Goal: Task Accomplishment & Management: Complete application form

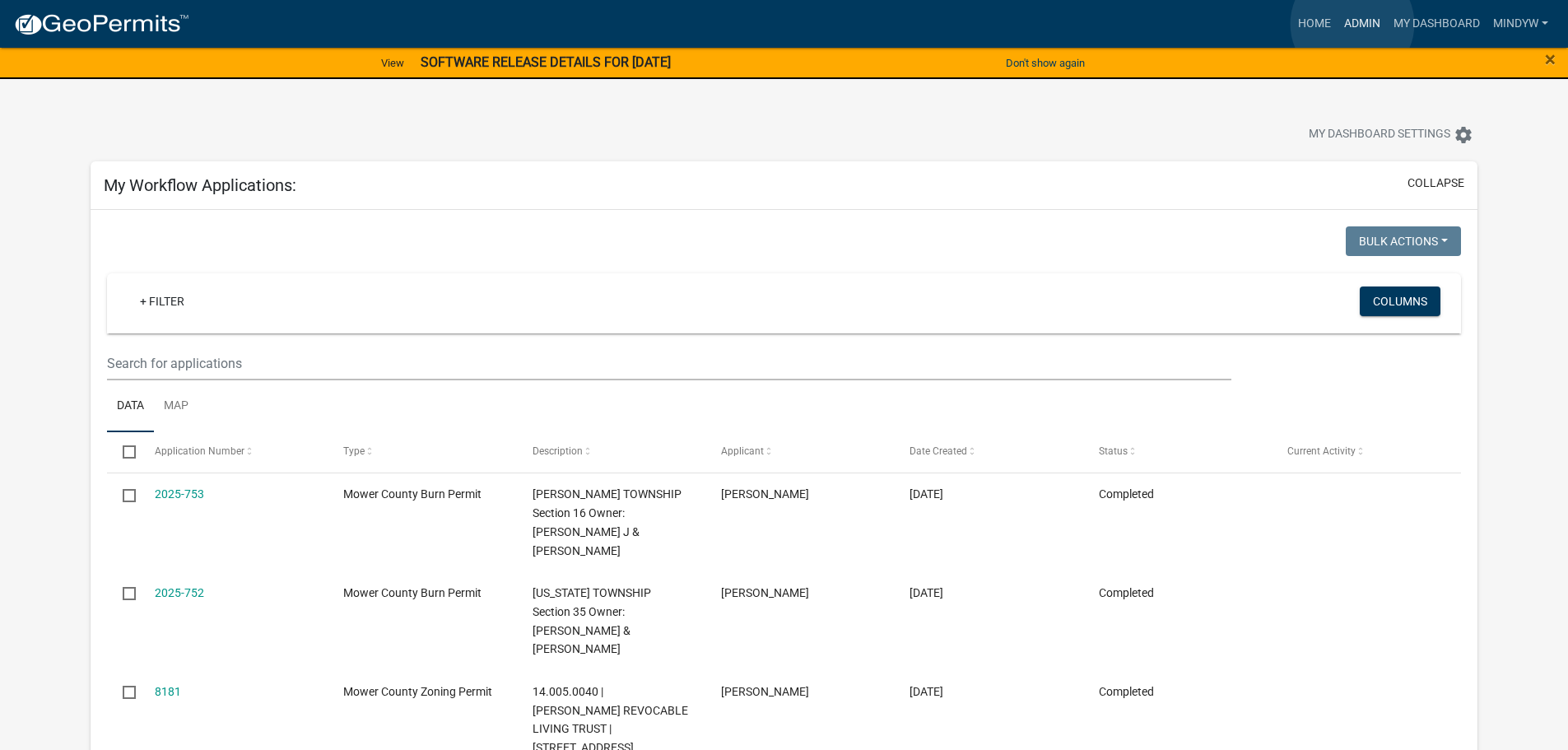
click at [1352, 24] on link "Admin" at bounding box center [1361, 23] width 49 height 31
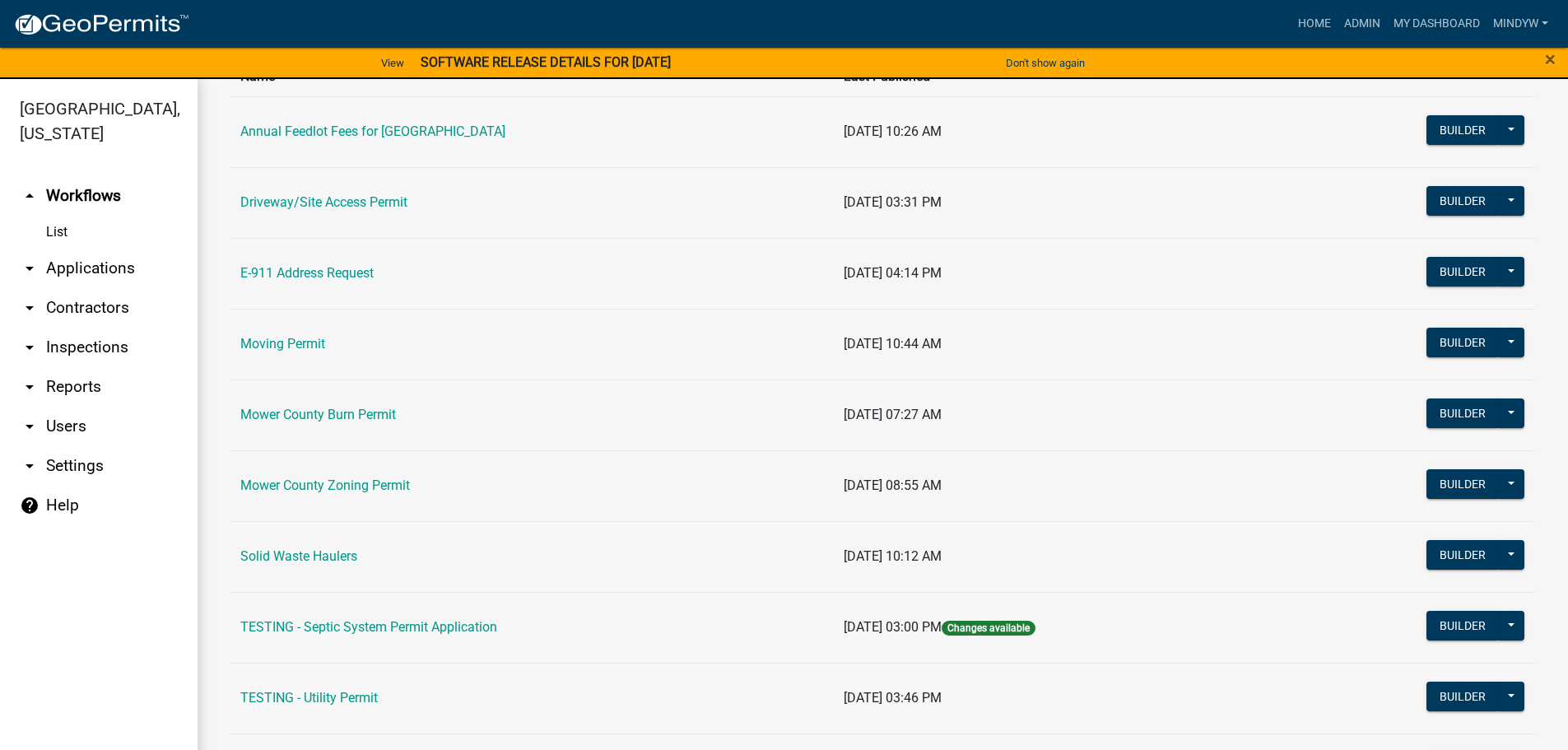
scroll to position [165, 0]
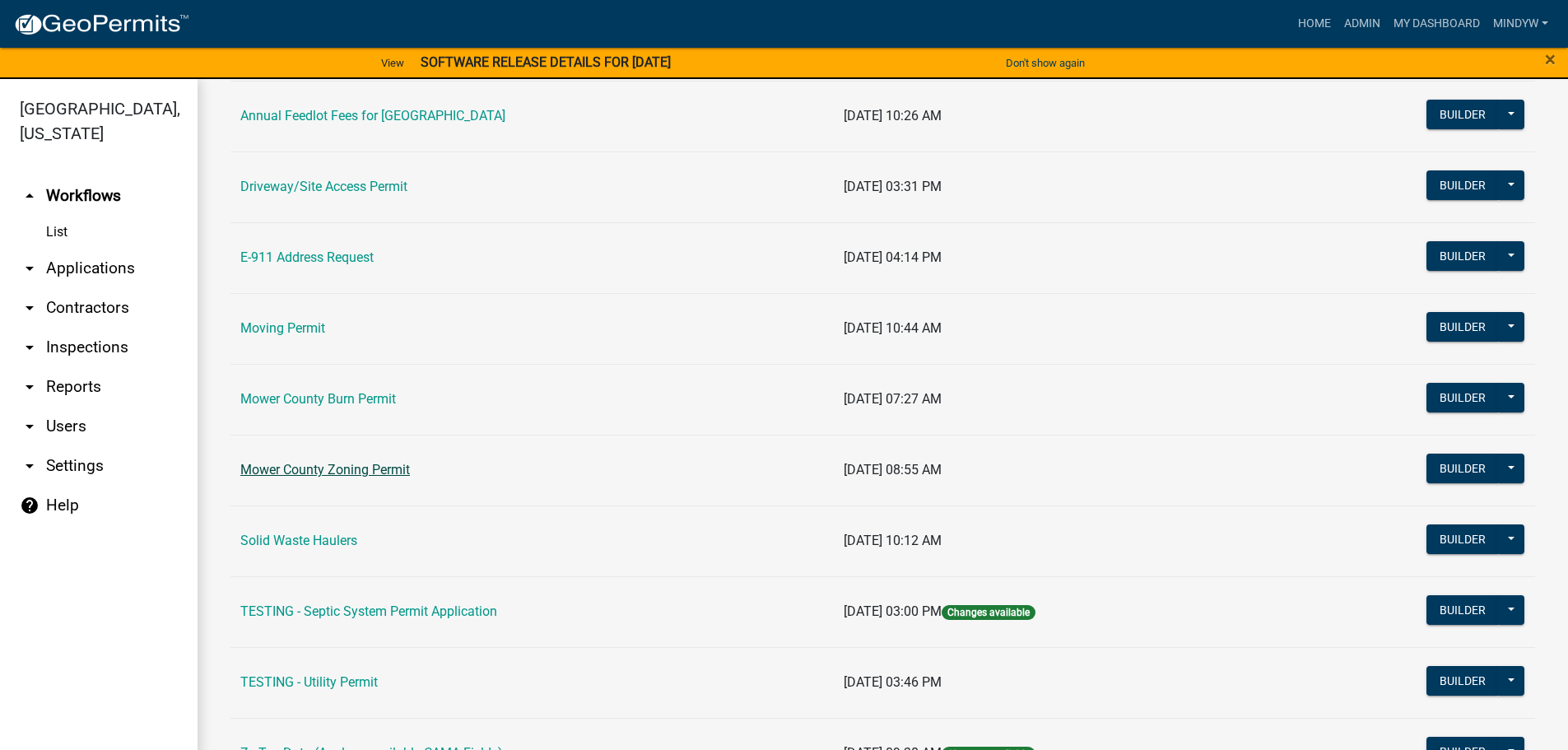
click at [349, 473] on link "Mower County Zoning Permit" at bounding box center [326, 469] width 170 height 16
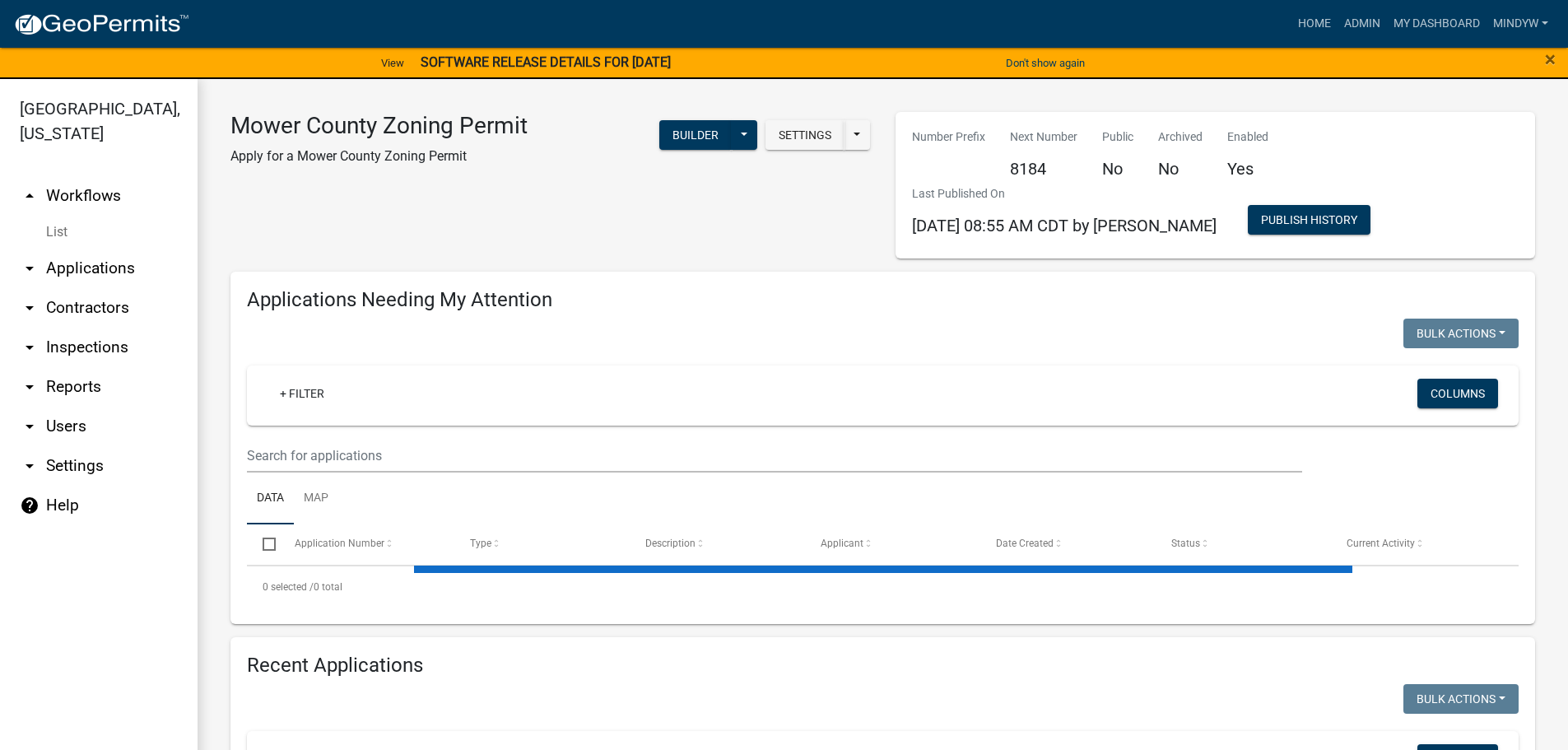
select select "1: 25"
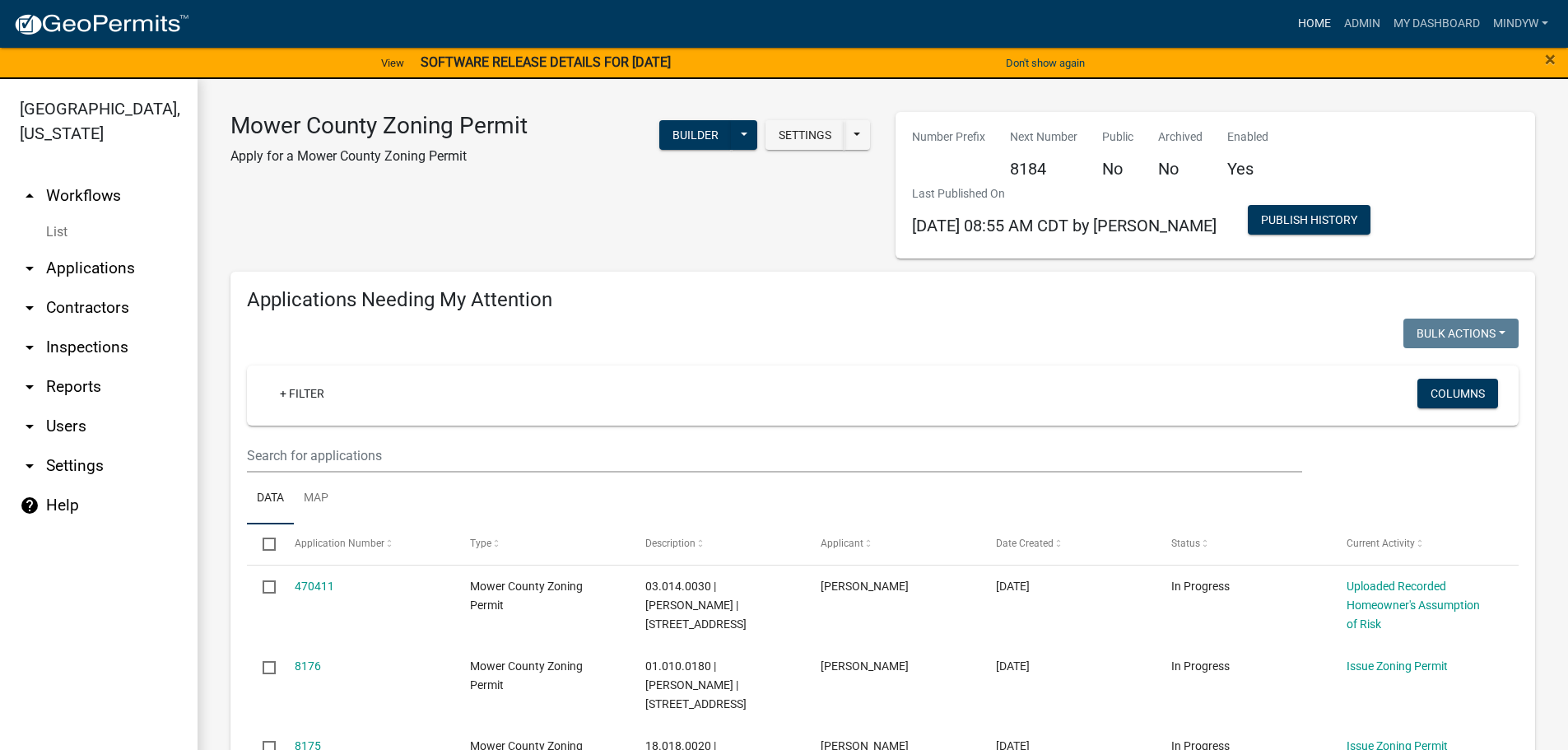
click at [1316, 22] on link "Home" at bounding box center [1314, 23] width 46 height 31
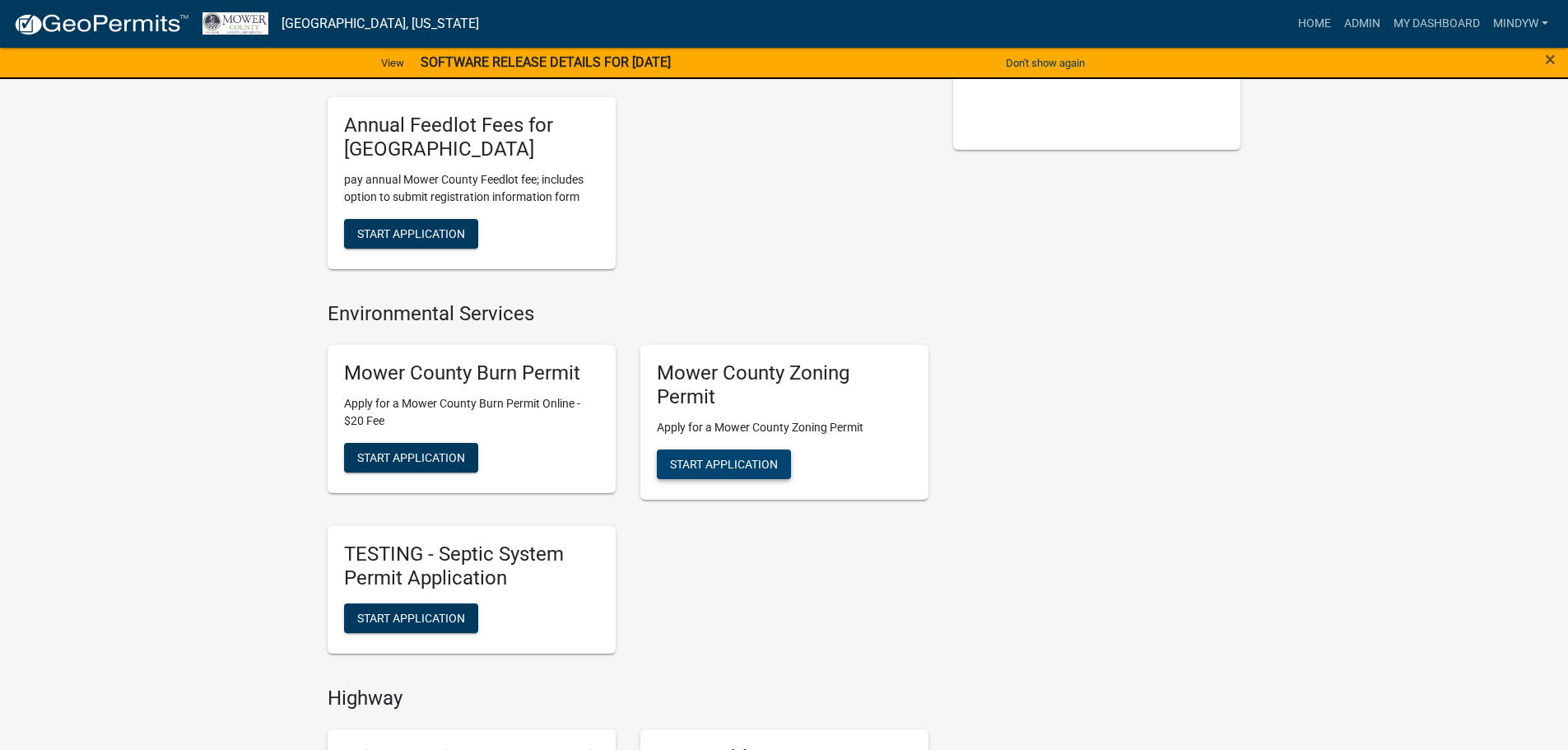
scroll to position [411, 0]
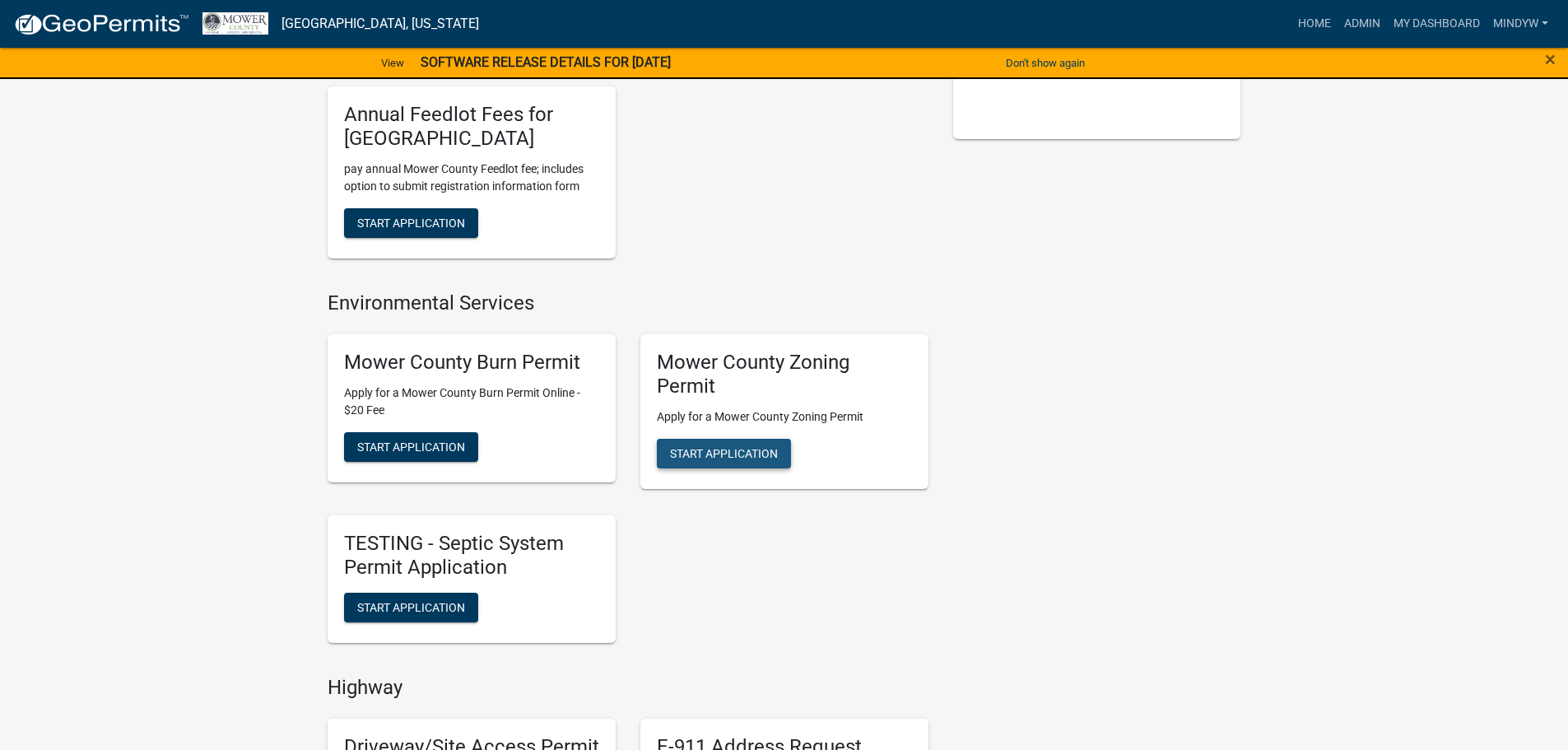
click at [728, 461] on button "Start Application" at bounding box center [724, 453] width 134 height 30
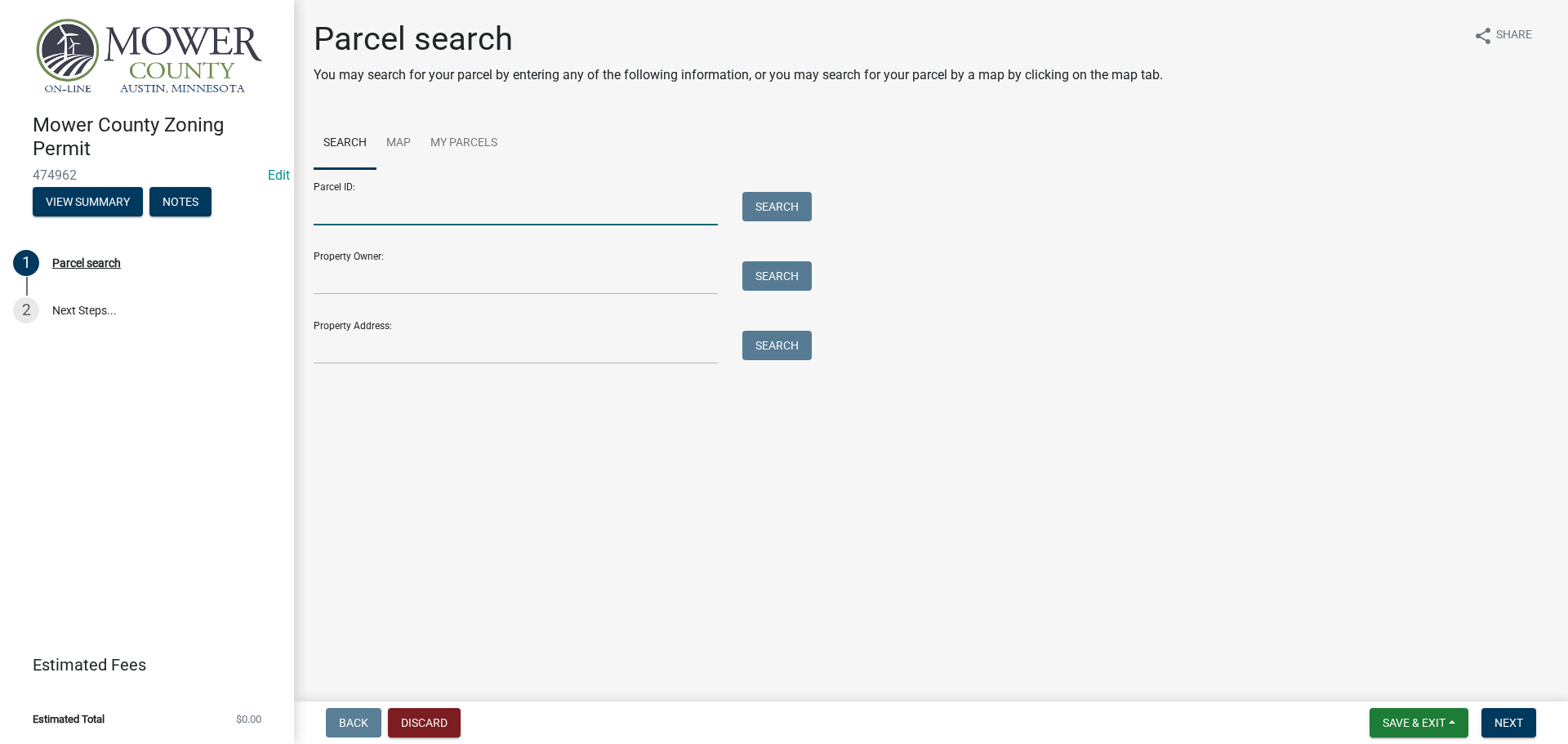
click at [332, 205] on input "Parcel ID:" at bounding box center [516, 209] width 404 height 34
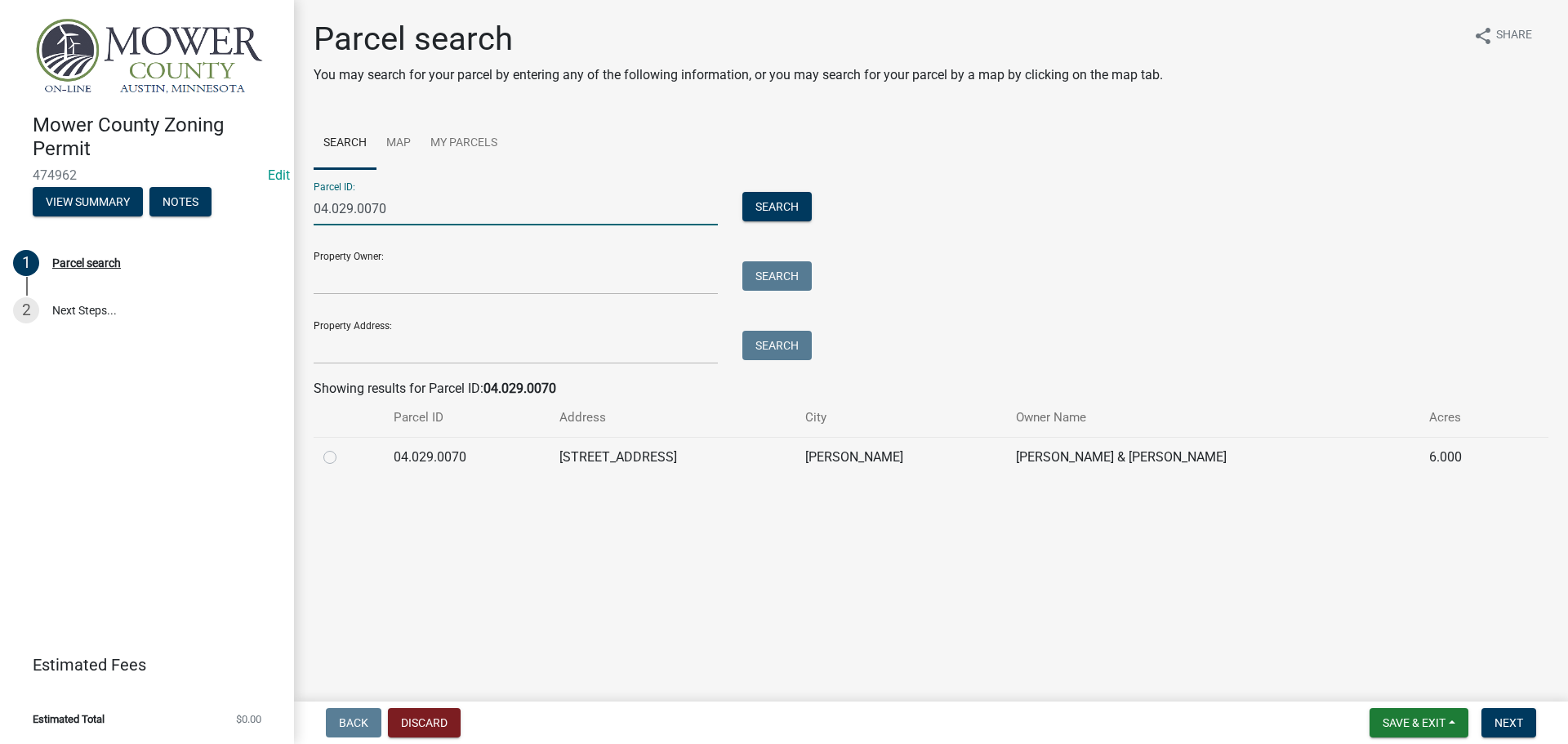
type input "04.029.0070"
click at [343, 448] on label at bounding box center [343, 448] width 0 height 0
click at [343, 454] on input "radio" at bounding box center [348, 453] width 11 height 11
radio input "true"
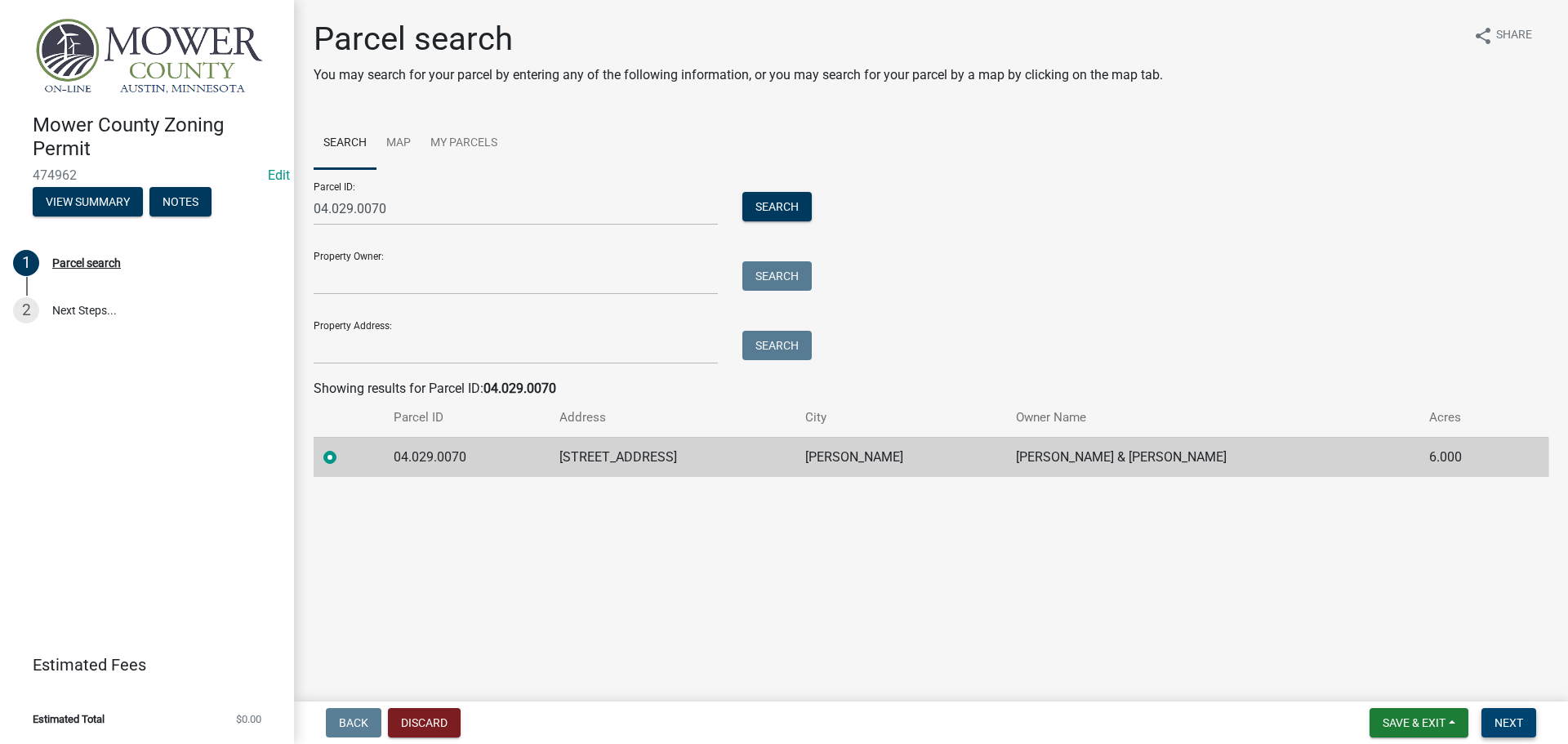
click at [1518, 732] on button "Next" at bounding box center [1508, 723] width 54 height 30
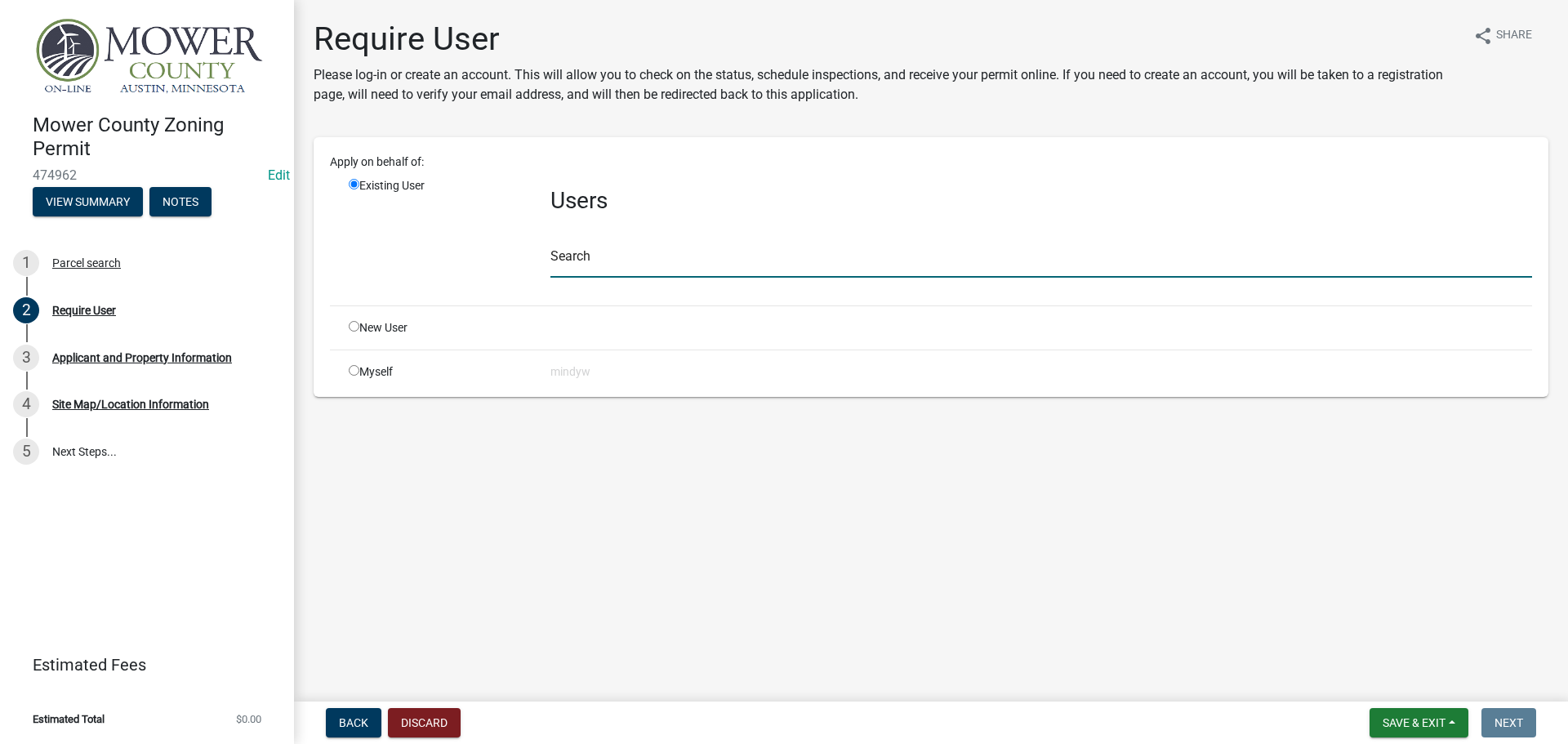
click at [626, 268] on input "text" at bounding box center [1041, 261] width 982 height 34
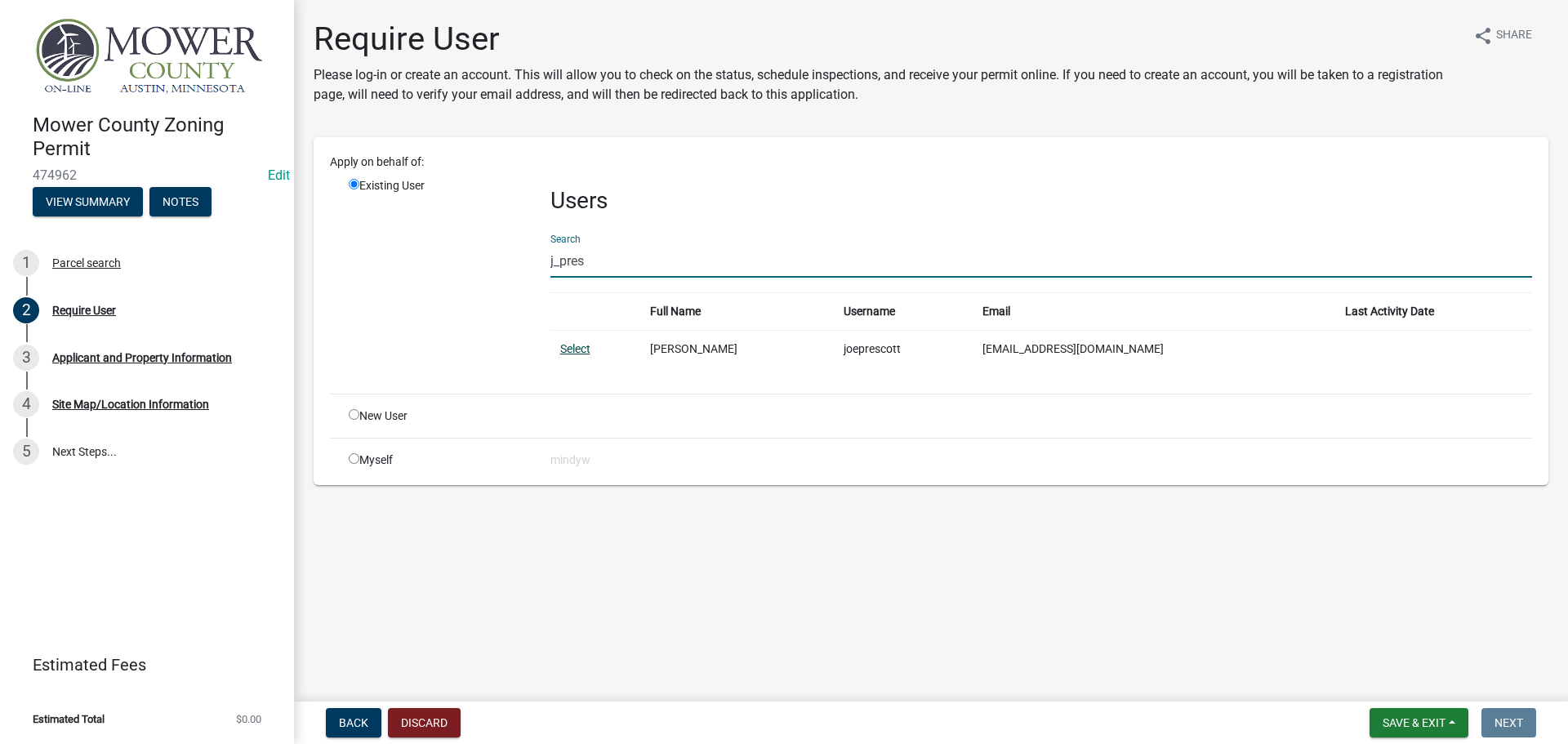
type input "j_pres"
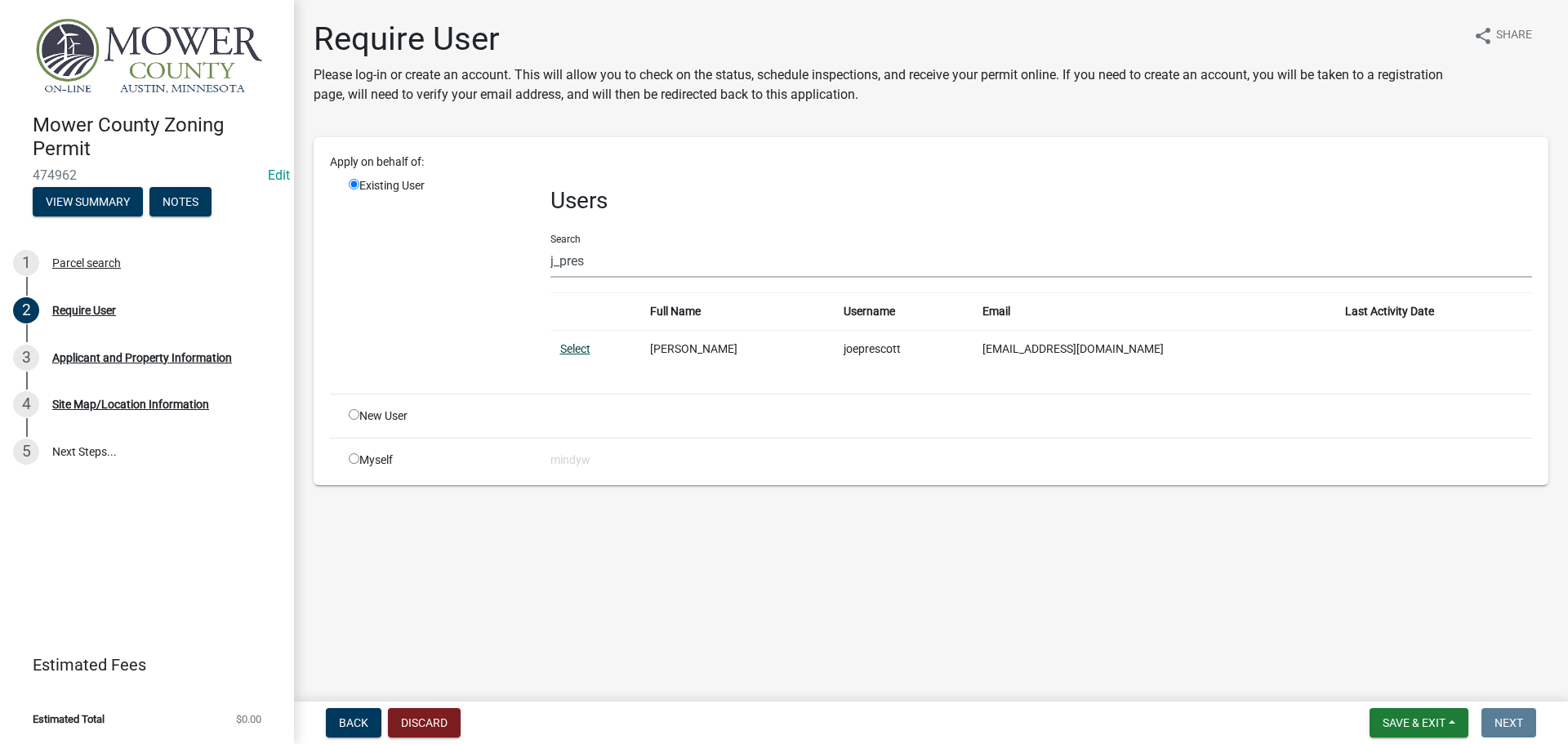
click at [565, 344] on link "Select" at bounding box center [575, 348] width 30 height 13
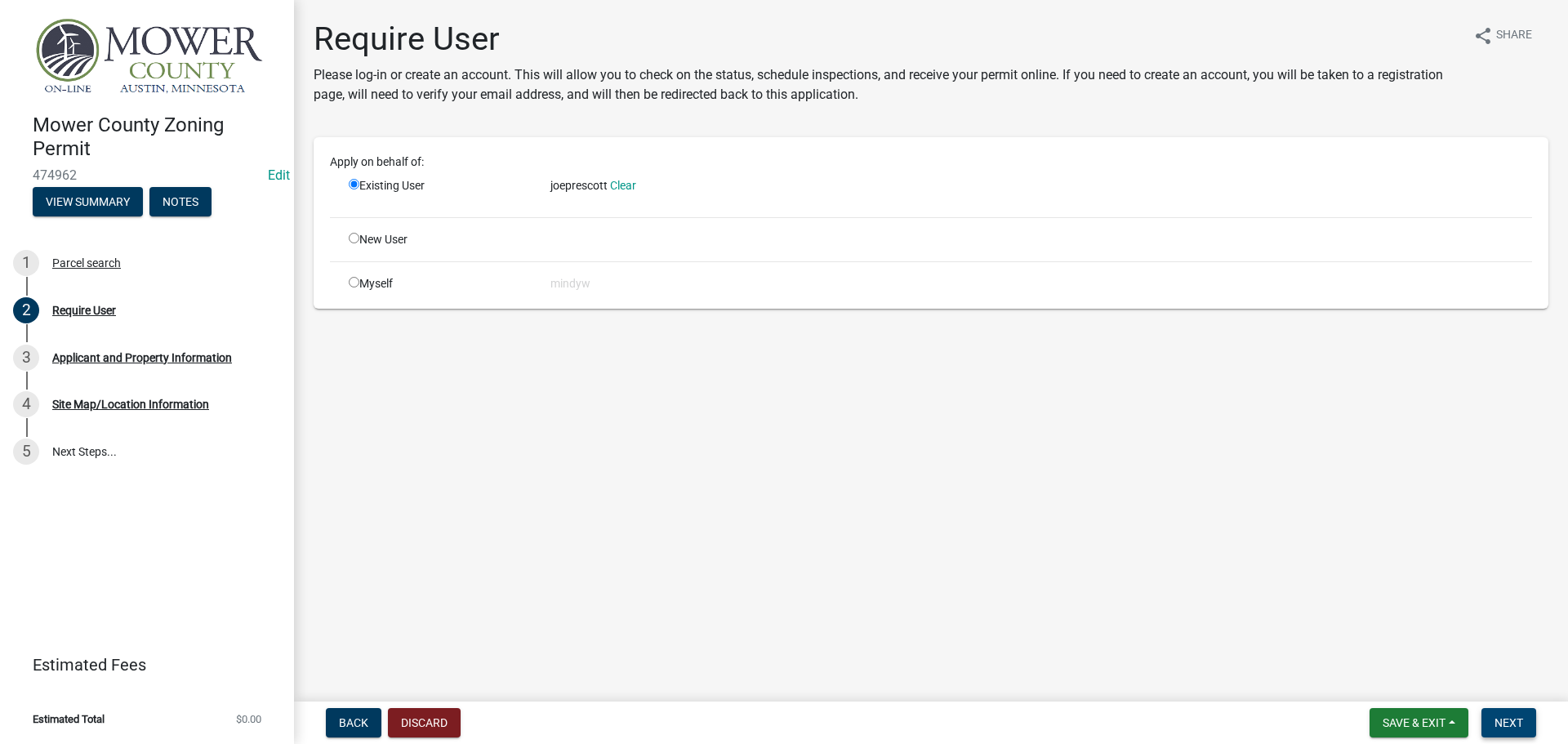
click at [1510, 720] on span "Next" at bounding box center [1508, 722] width 29 height 13
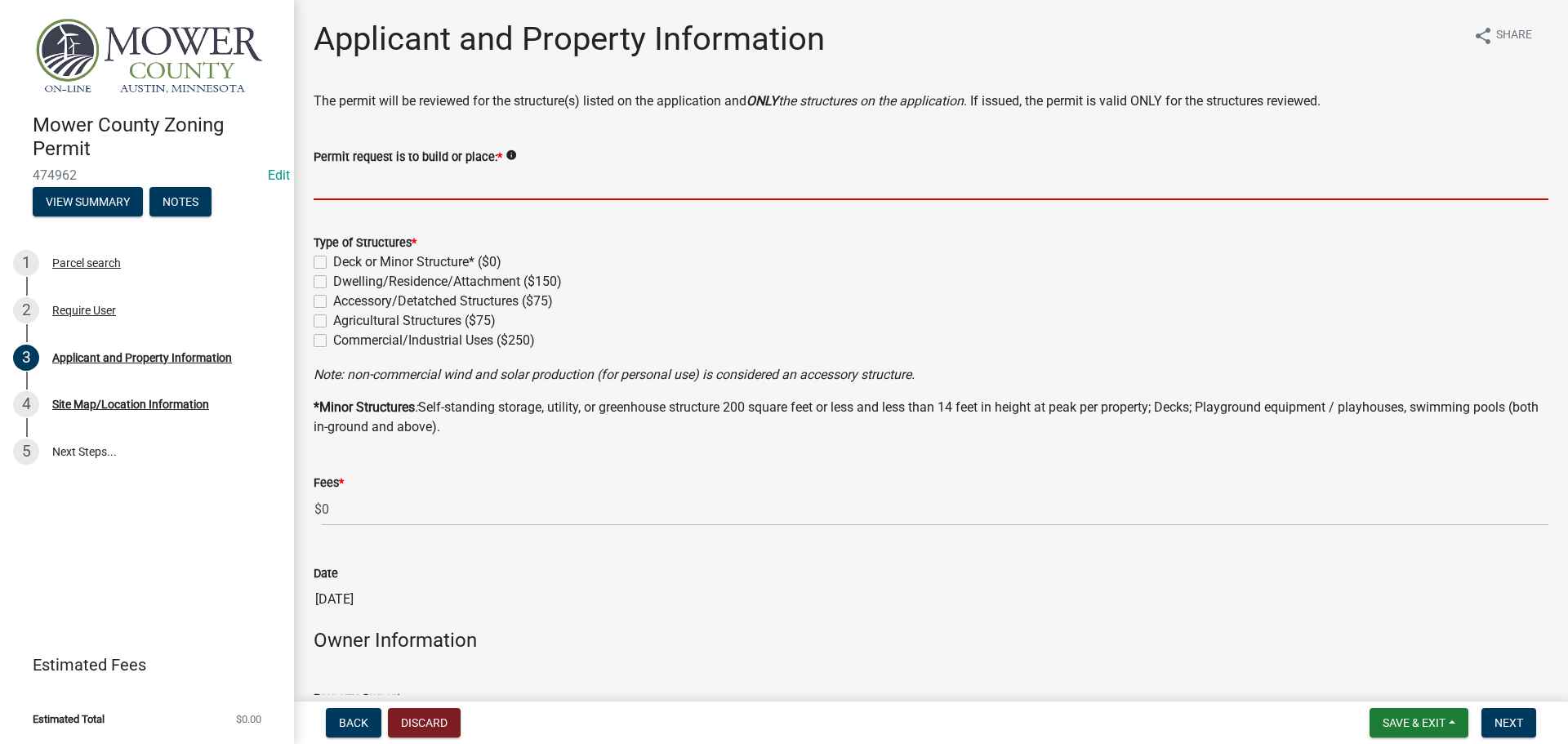
click at [333, 183] on input "Permit request is to build or place: *" at bounding box center [931, 183] width 1234 height 34
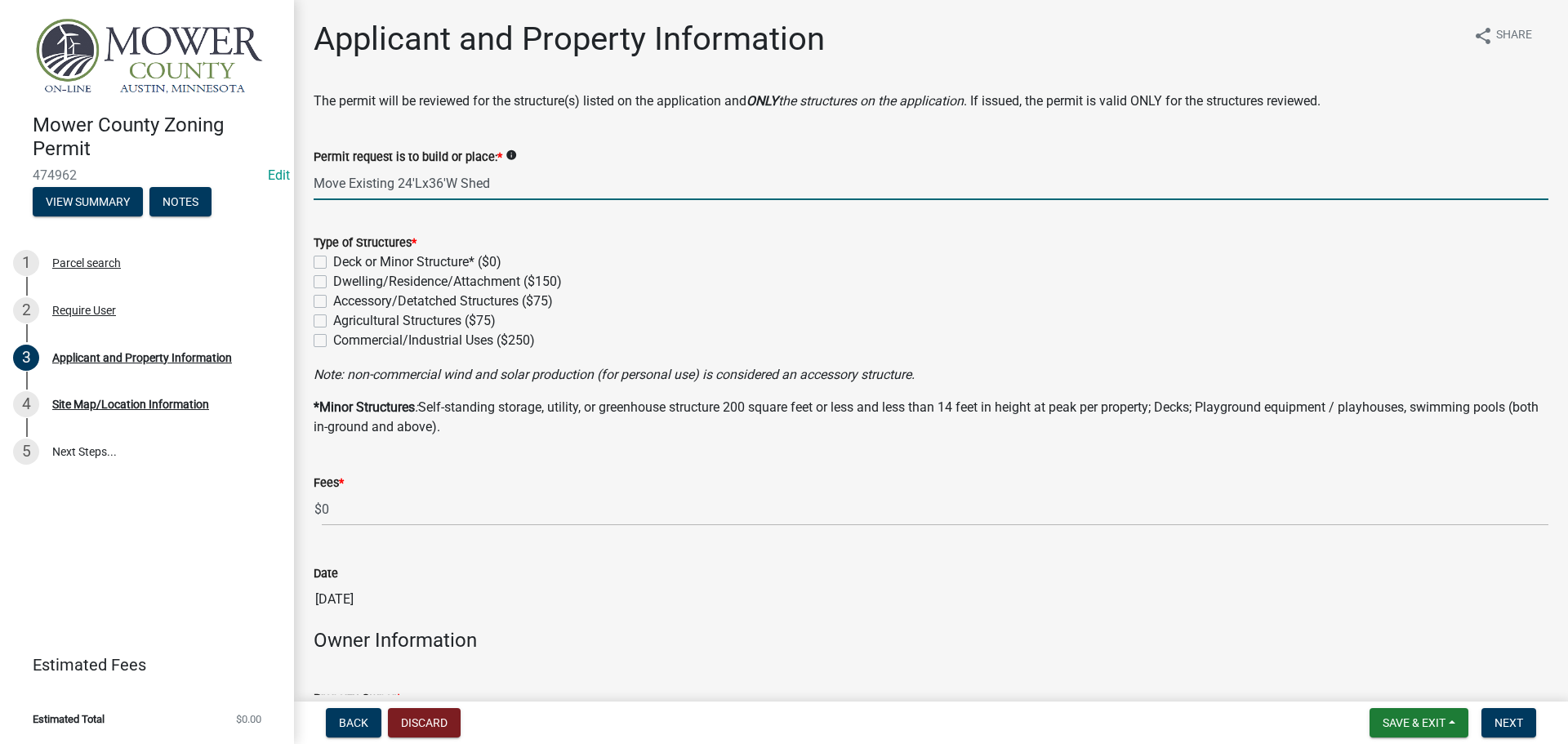
type input "Move Existing 24'Lx36'W Shed"
click at [333, 281] on label "Dwelling/Residence/Attachment ($150)" at bounding box center [447, 281] width 229 height 20
click at [333, 281] on input "Dwelling/Residence/Attachment ($150)" at bounding box center [338, 276] width 11 height 11
checkbox input "true"
checkbox input "false"
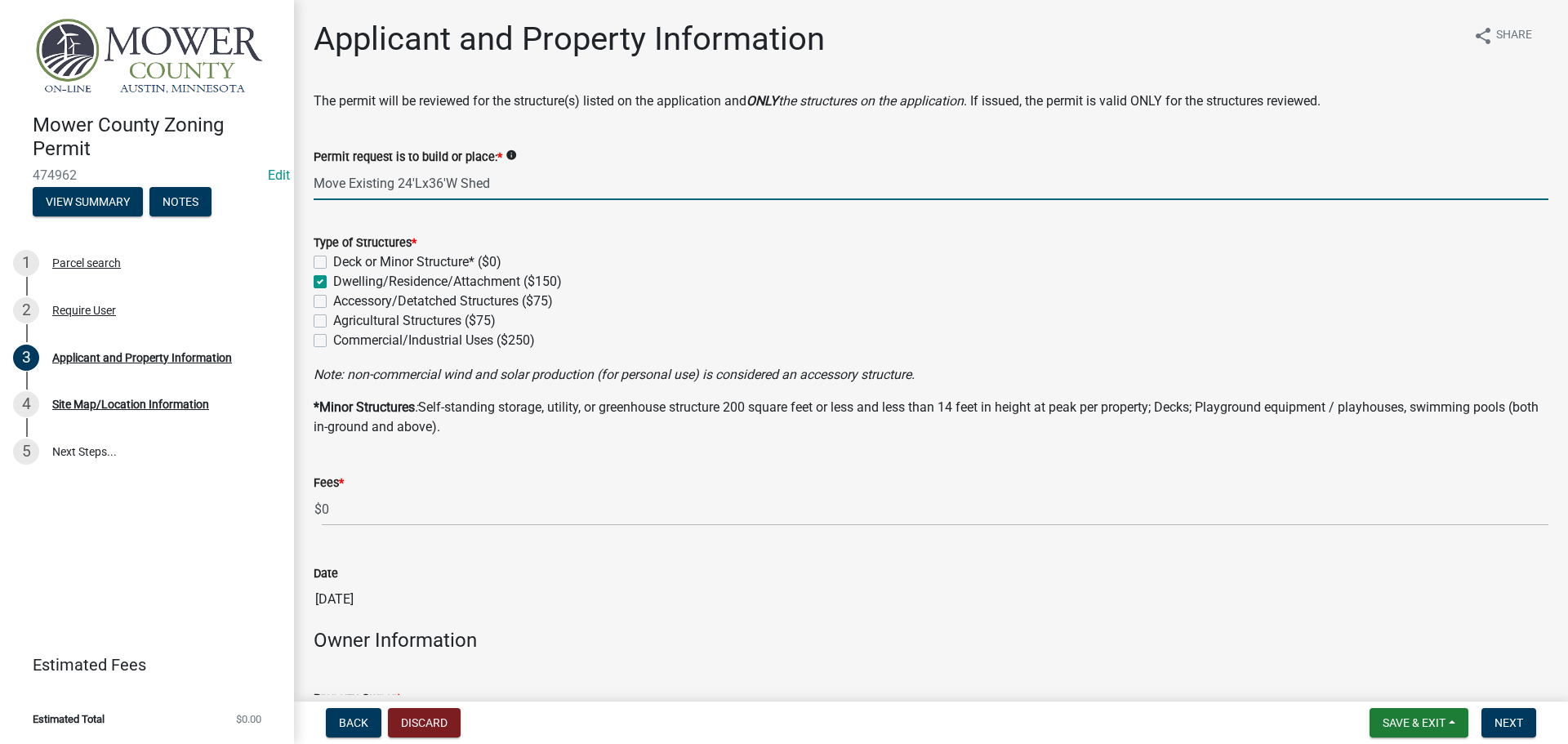
checkbox input "true"
checkbox input "false"
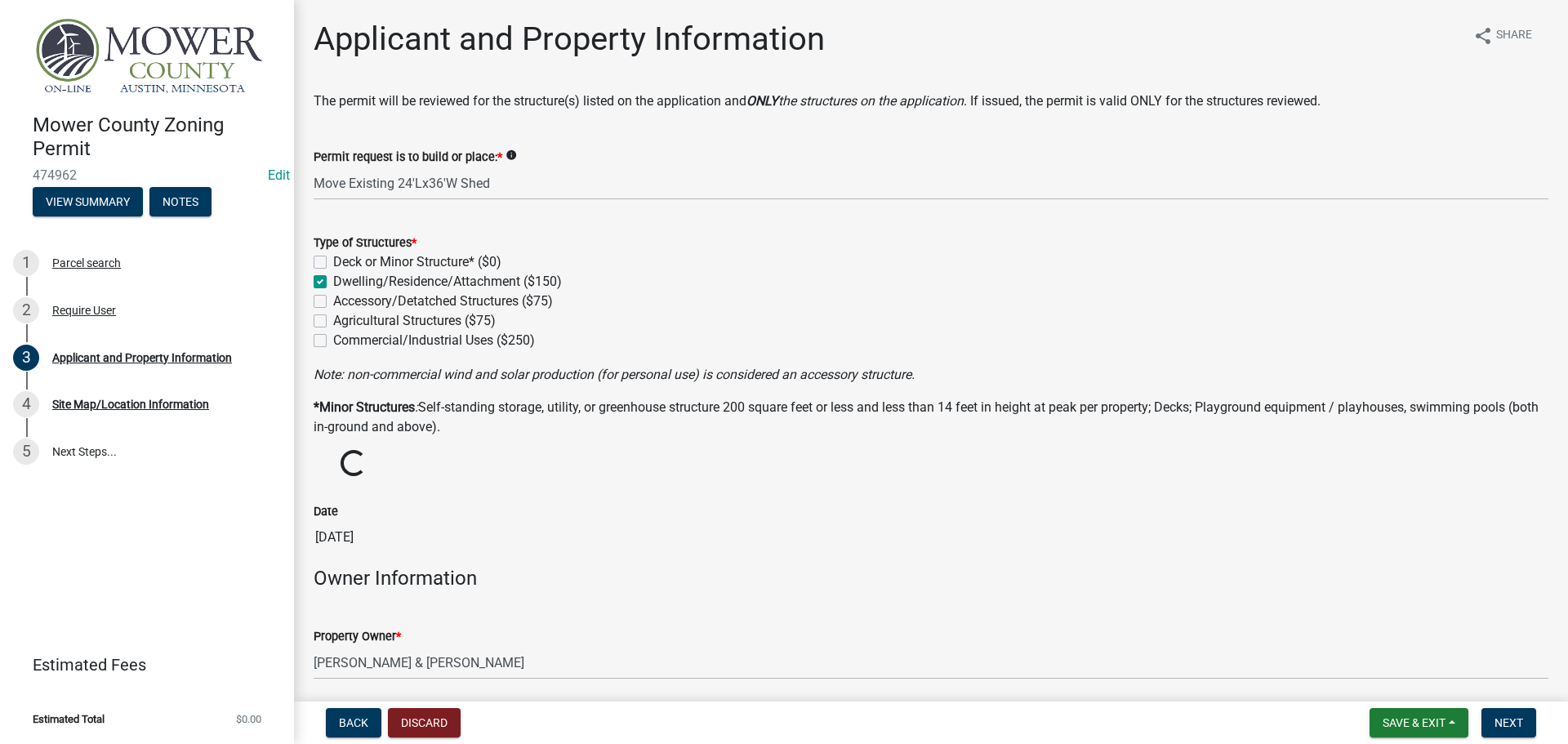
click at [333, 281] on label "Dwelling/Residence/Attachment ($150)" at bounding box center [447, 281] width 229 height 20
click at [333, 281] on input "Dwelling/Residence/Attachment ($150)" at bounding box center [338, 276] width 11 height 11
checkbox input "false"
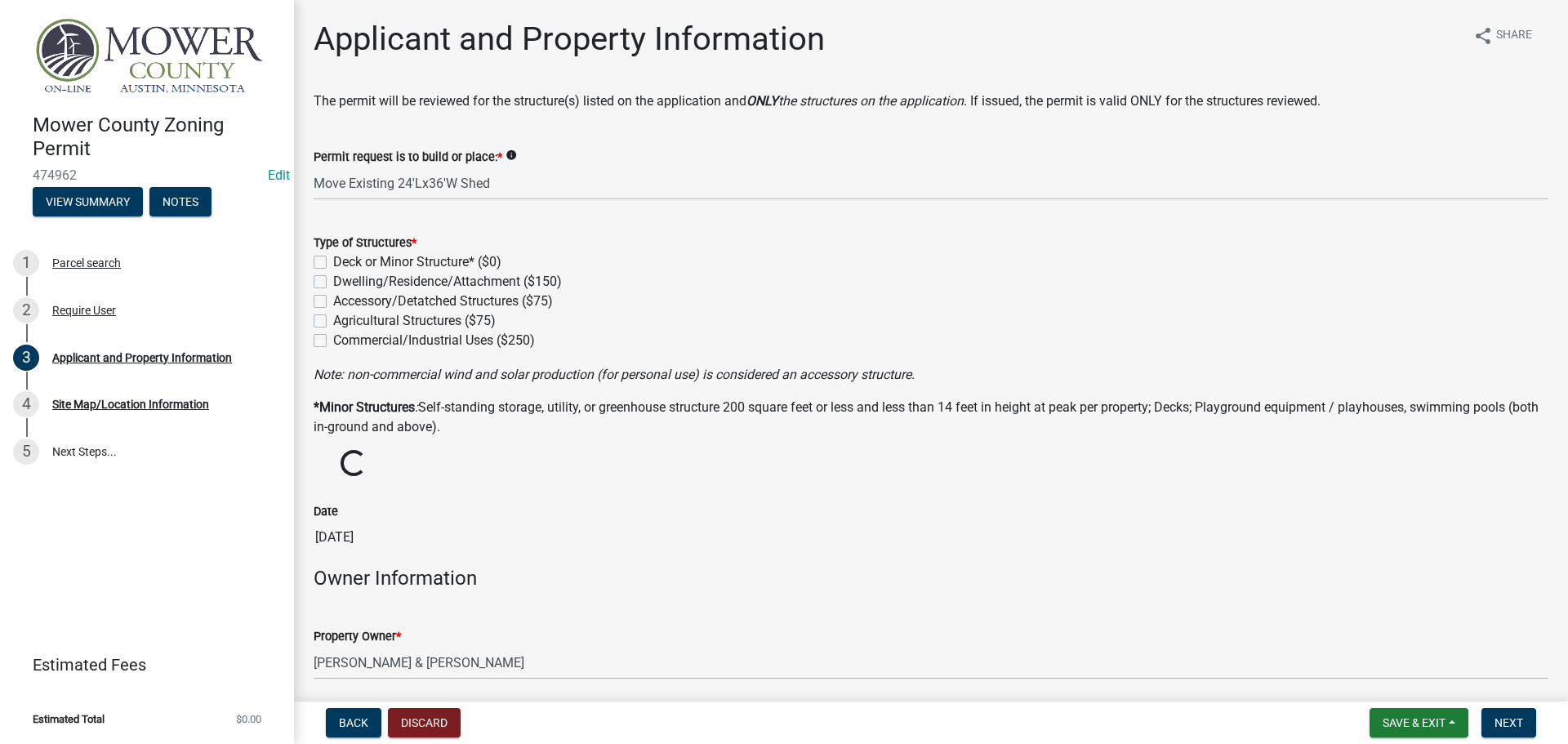
checkbox input "false"
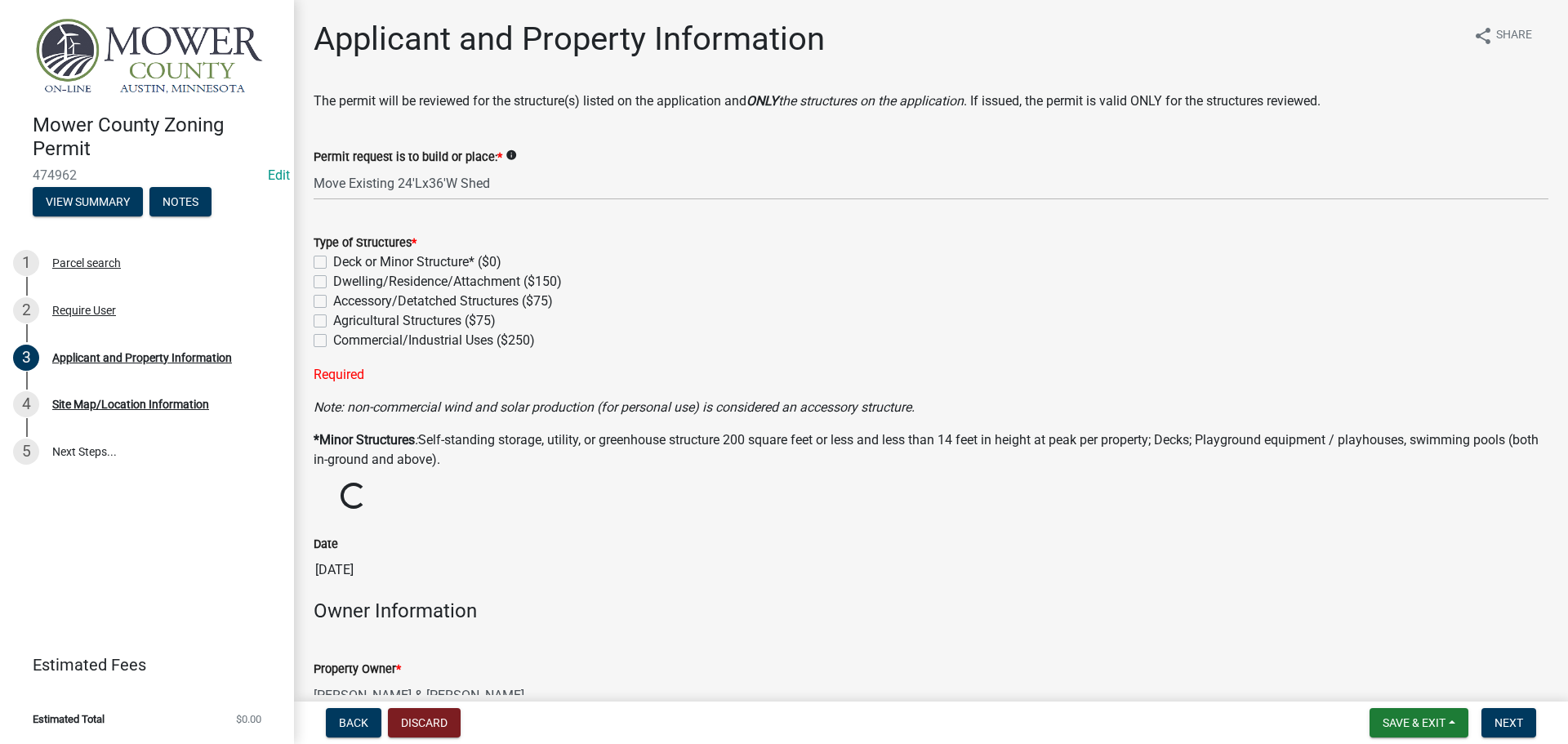
click at [333, 298] on label "Accessory/Detatched Structures ($75)" at bounding box center [443, 301] width 220 height 20
click at [333, 298] on input "Accessory/Detatched Structures ($75)" at bounding box center [338, 296] width 11 height 11
checkbox input "true"
checkbox input "false"
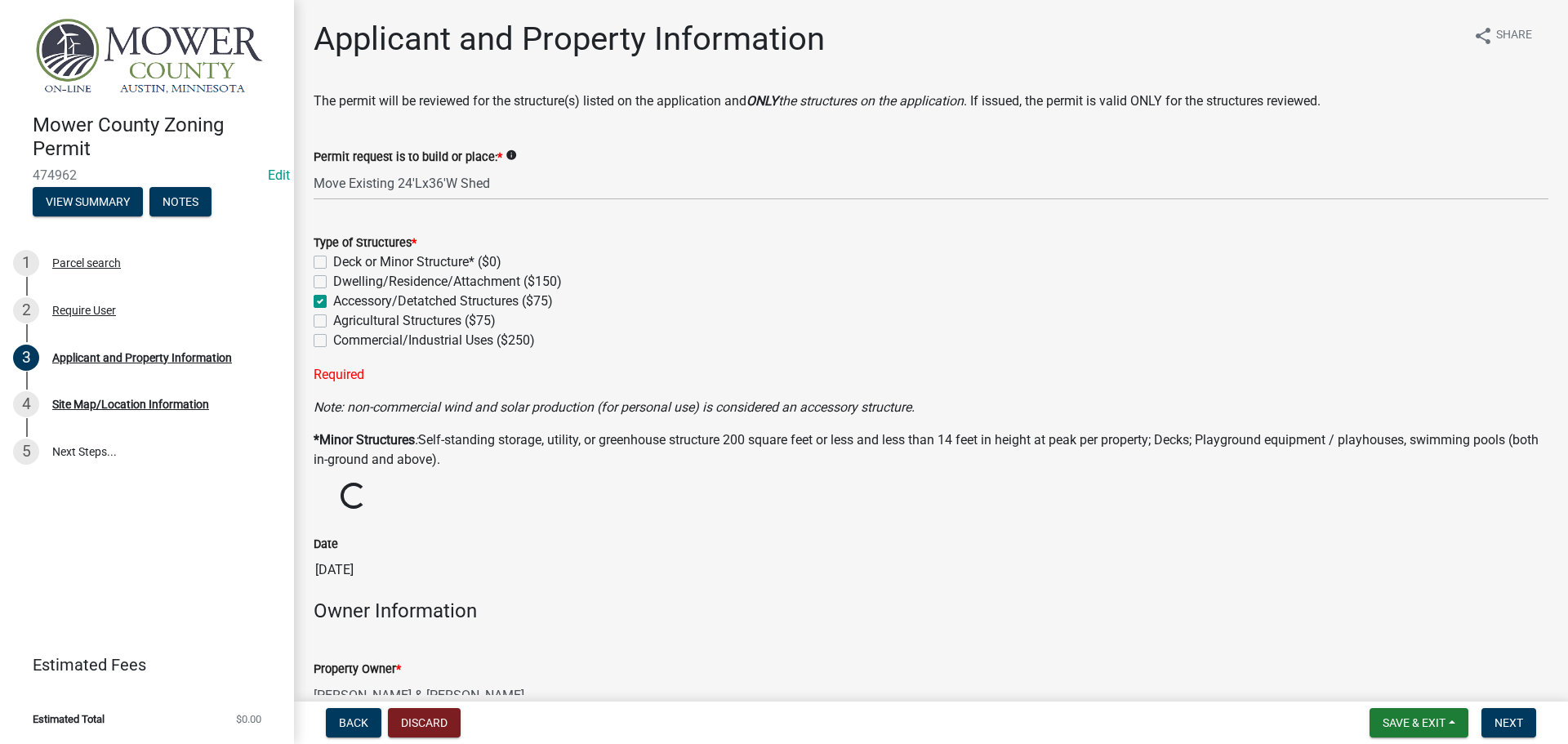
checkbox input "true"
checkbox input "false"
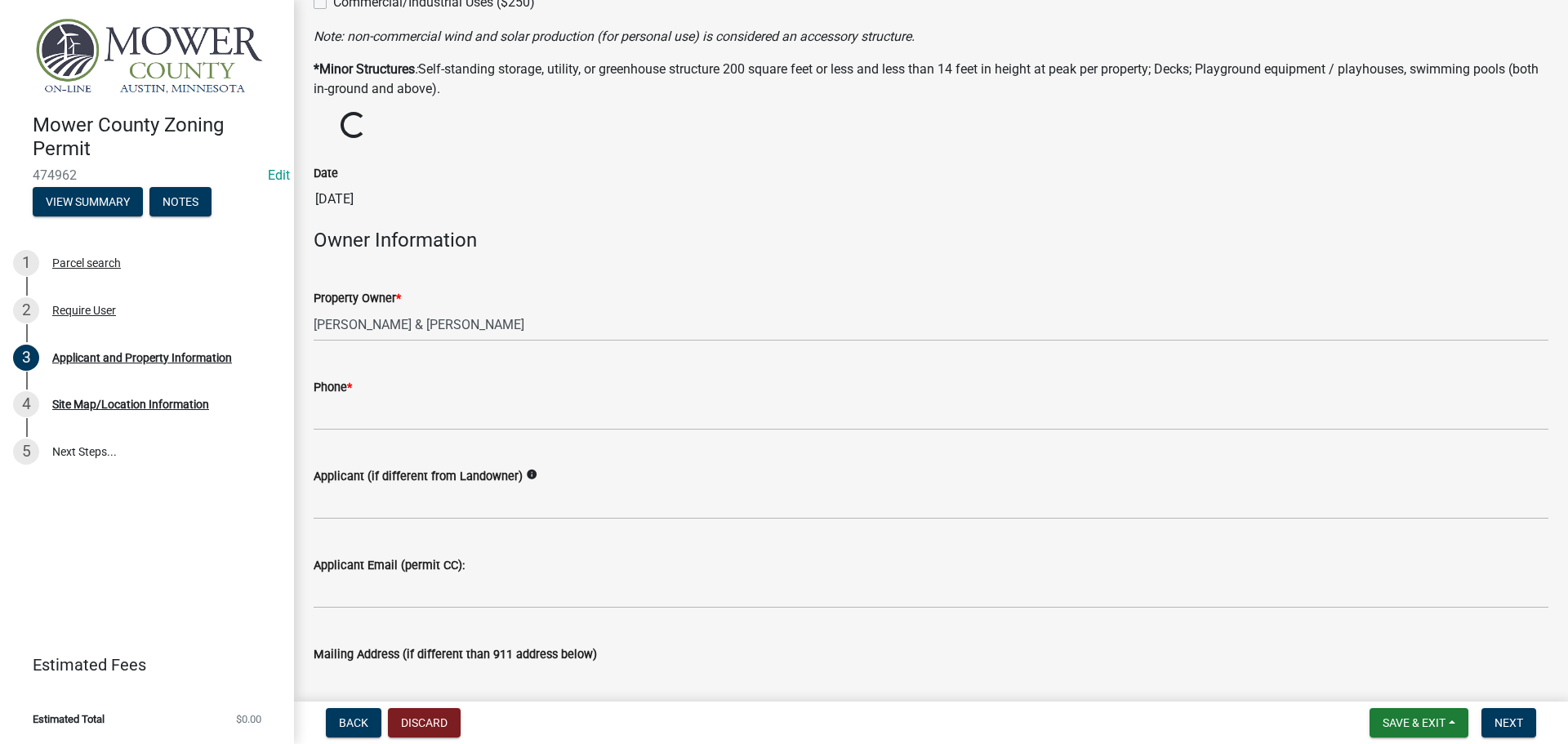
scroll to position [408, 0]
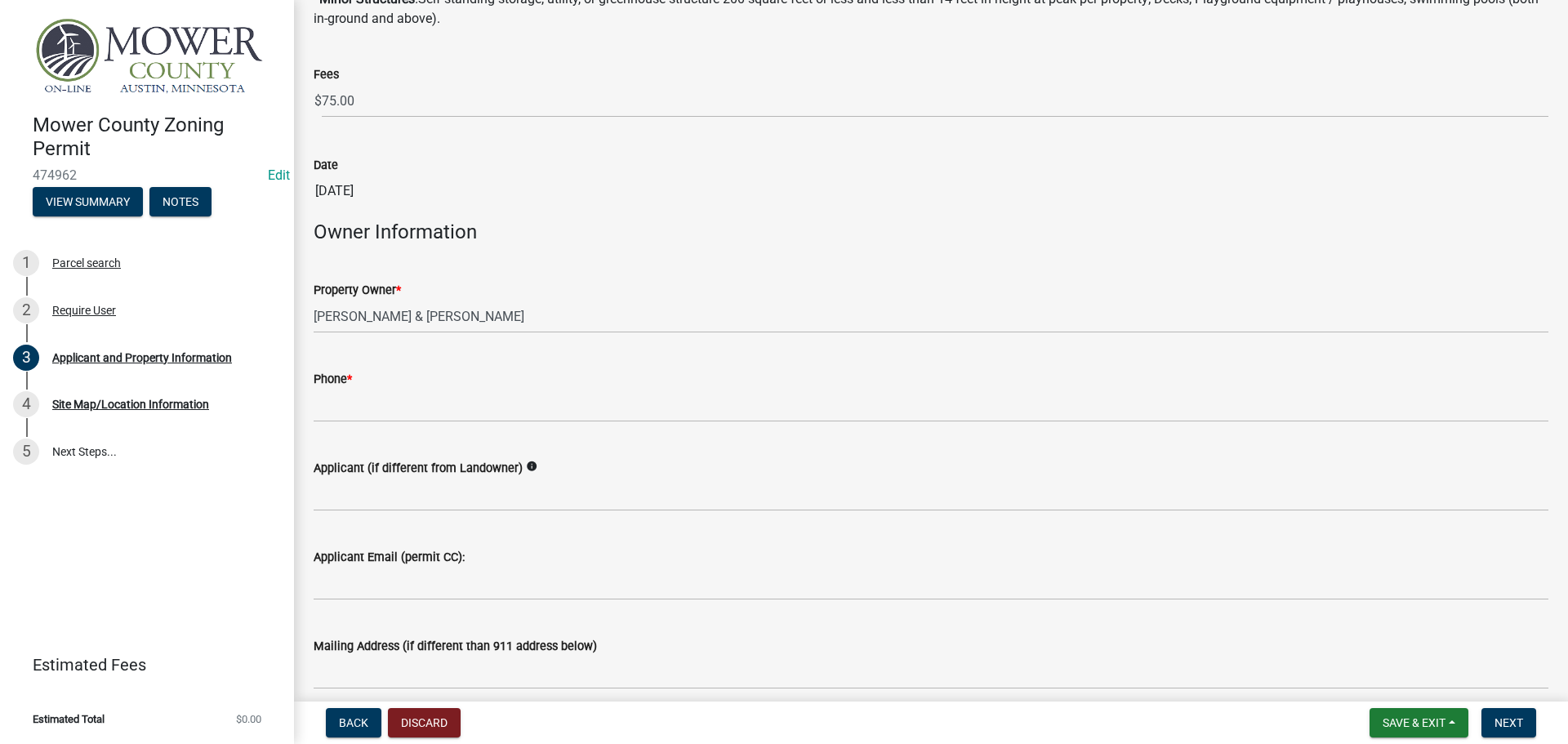
click at [391, 337] on wm-data-entity-input "Property Owner * PRESCOTT JOSEPH I & ANN M" at bounding box center [931, 302] width 1234 height 89
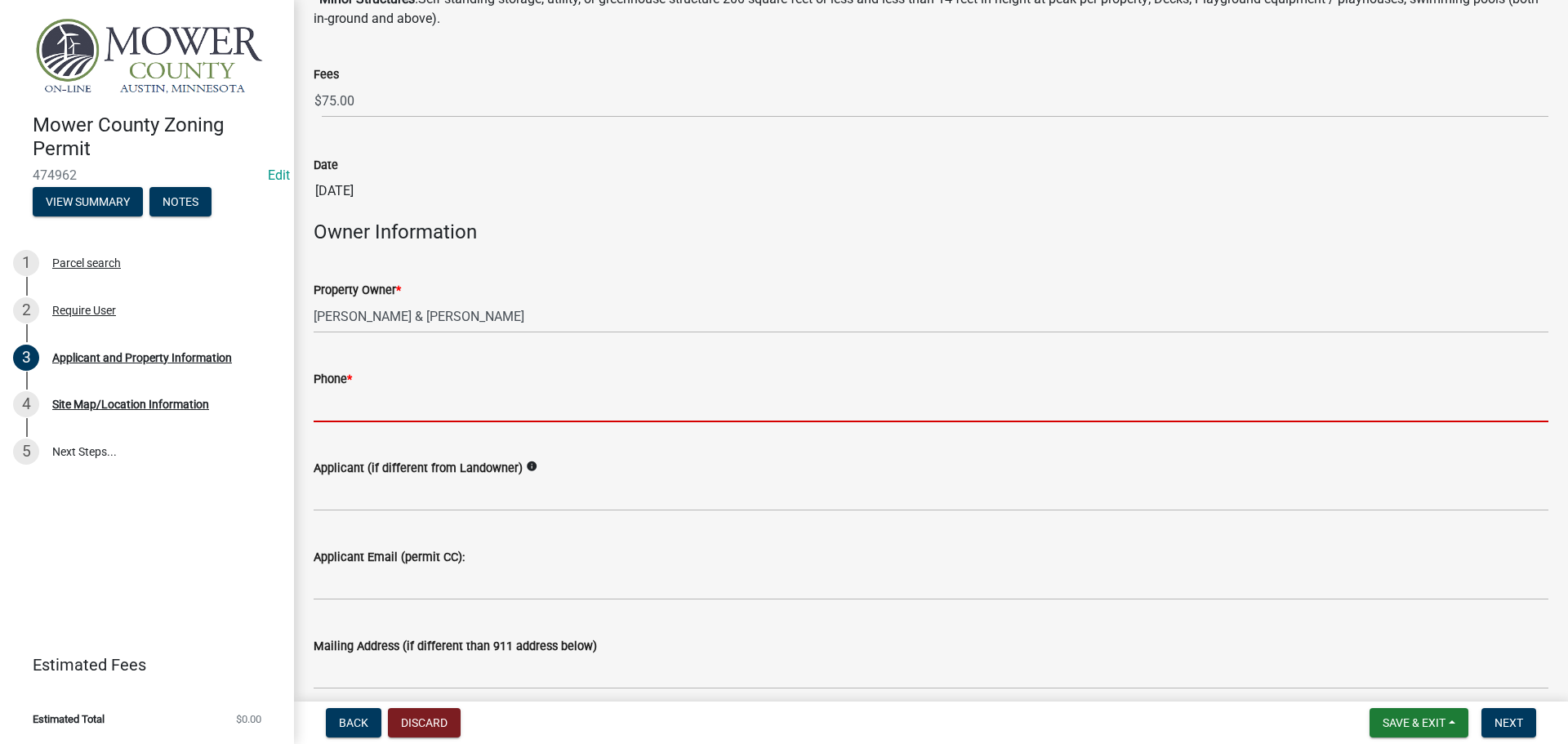
click at [433, 408] on input "Phone *" at bounding box center [931, 405] width 1234 height 34
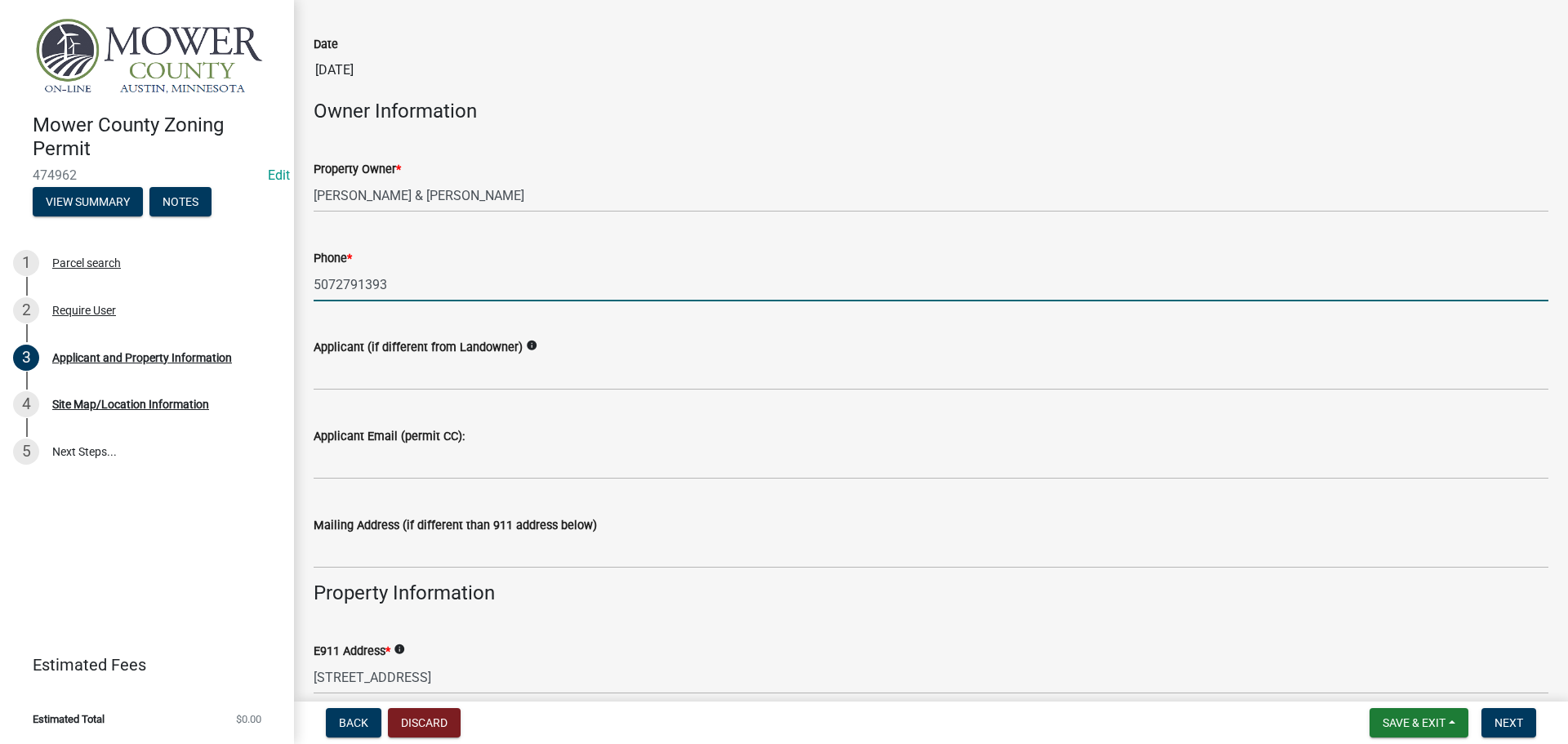
scroll to position [572, 0]
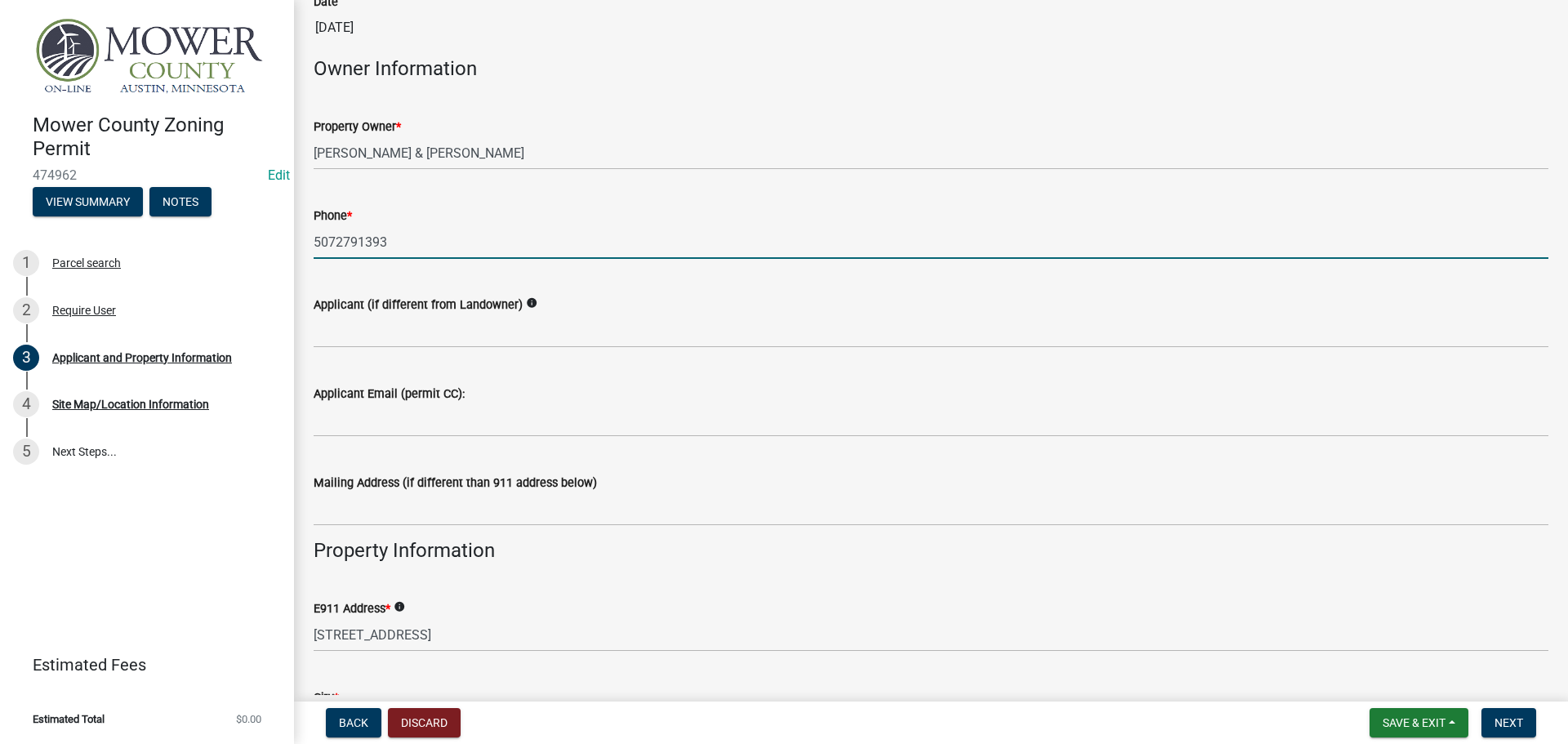
type input "5072791393"
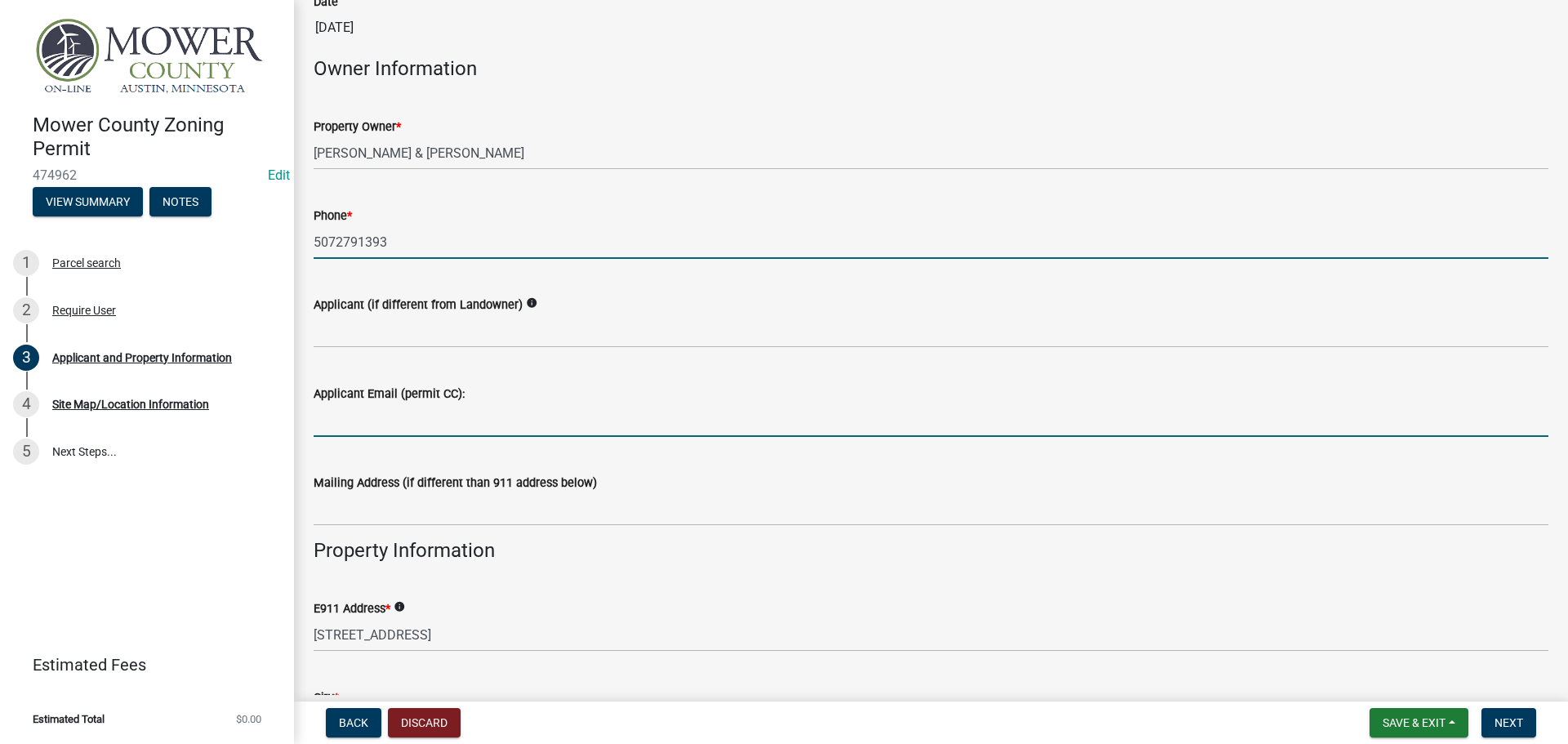
click at [430, 420] on input "Applicant Email (permit CC):" at bounding box center [931, 420] width 1234 height 34
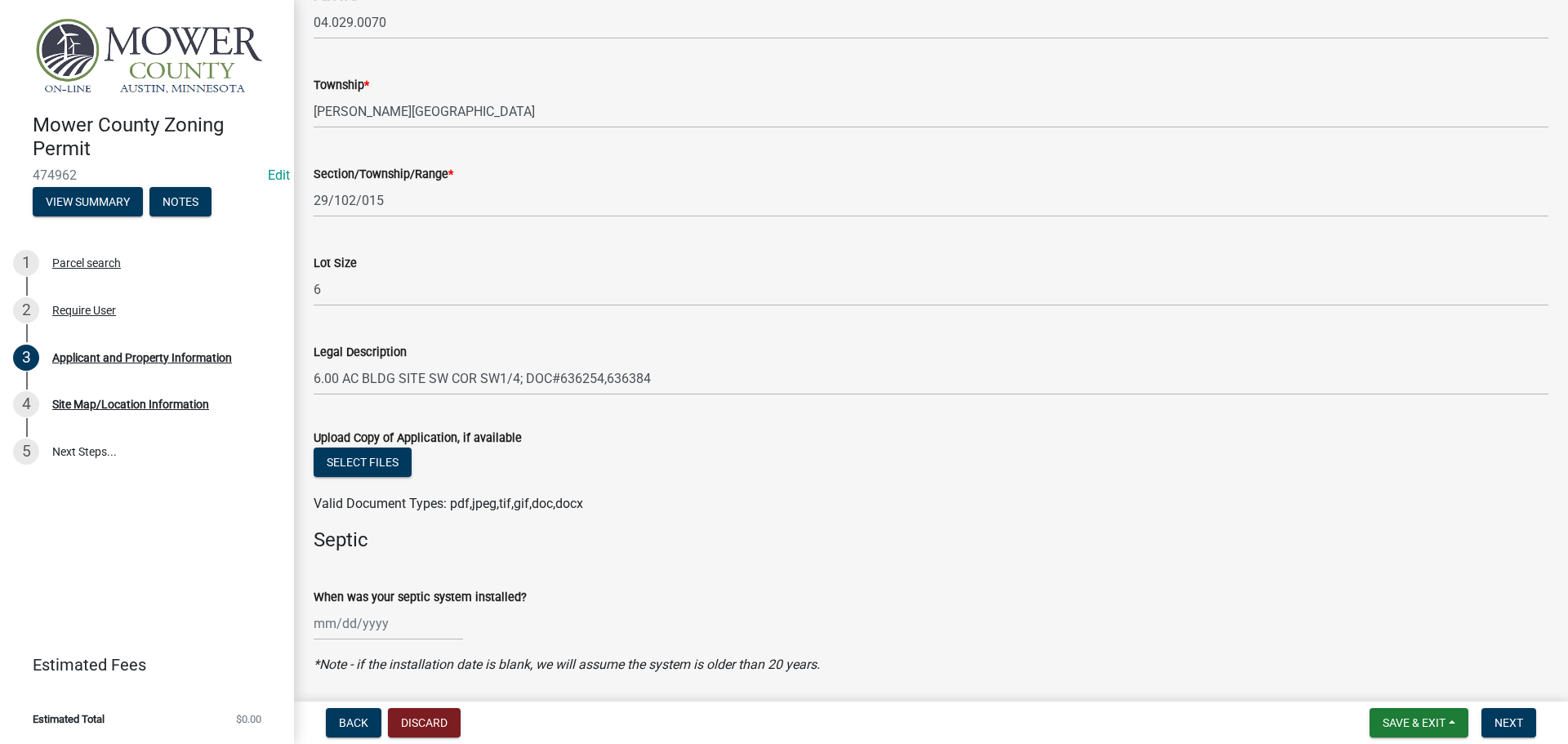
scroll to position [1551, 0]
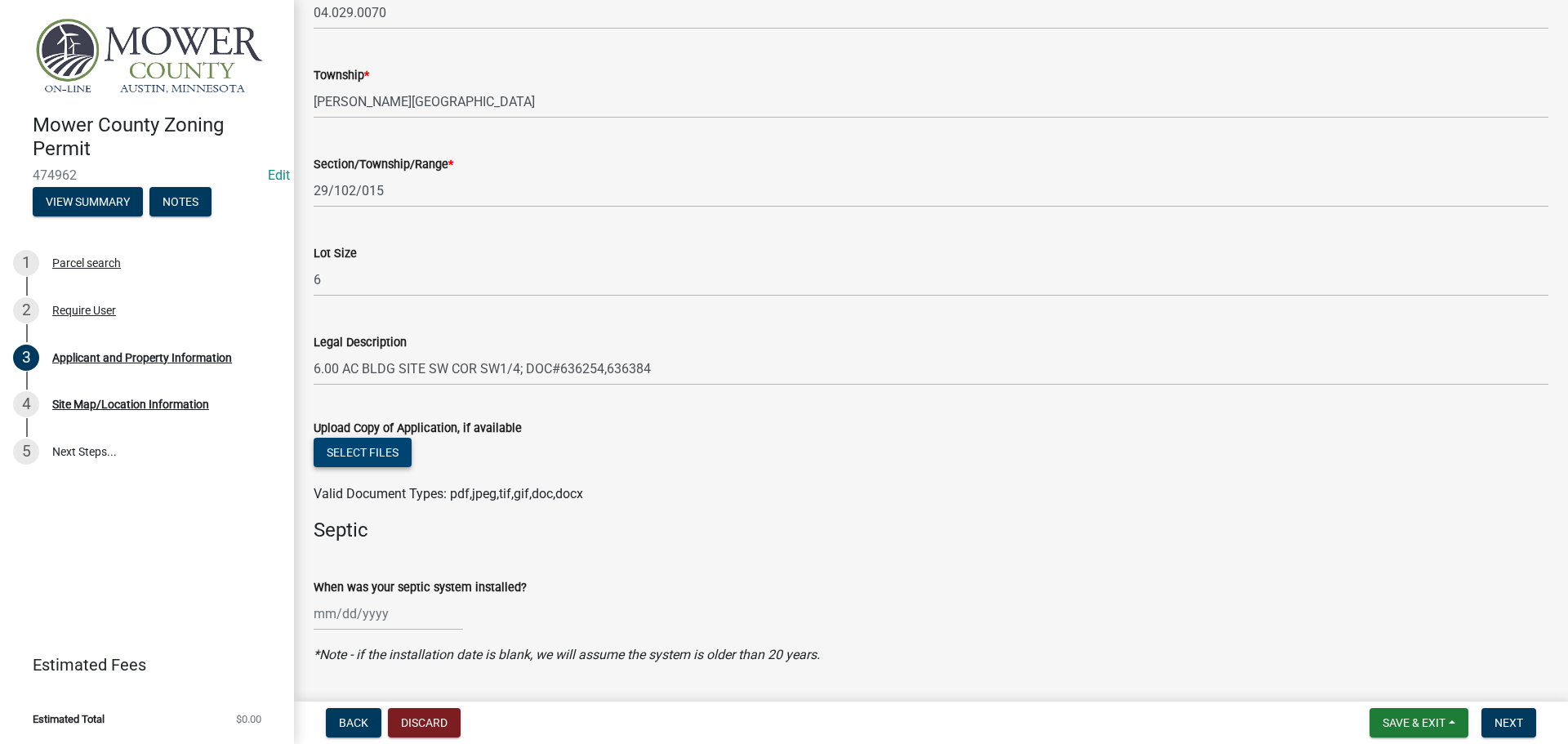
type input "j_prescott98@yahoo.com"
click at [348, 447] on button "Select files" at bounding box center [363, 453] width 98 height 30
click at [332, 457] on button "Select files" at bounding box center [363, 453] width 98 height 30
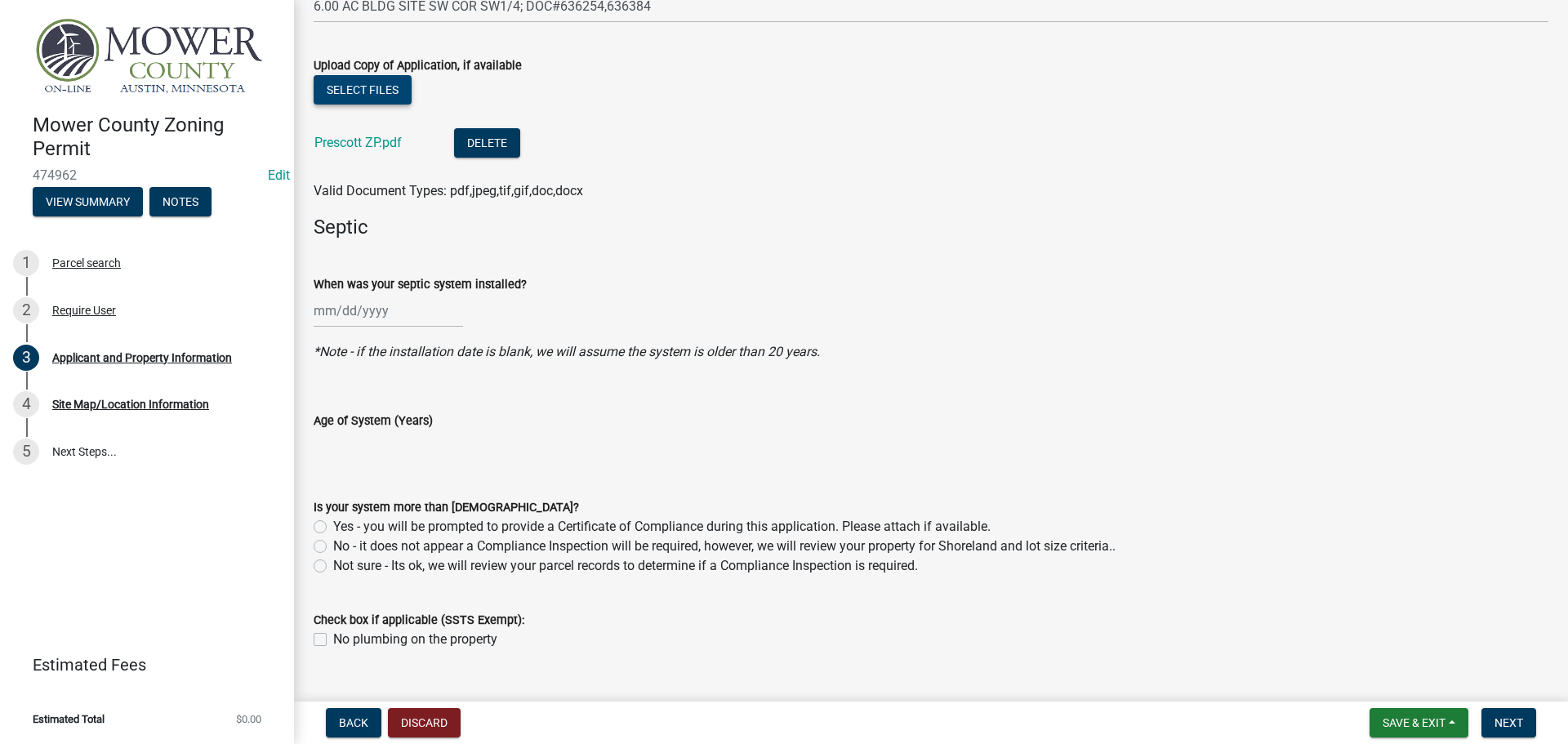
scroll to position [1947, 0]
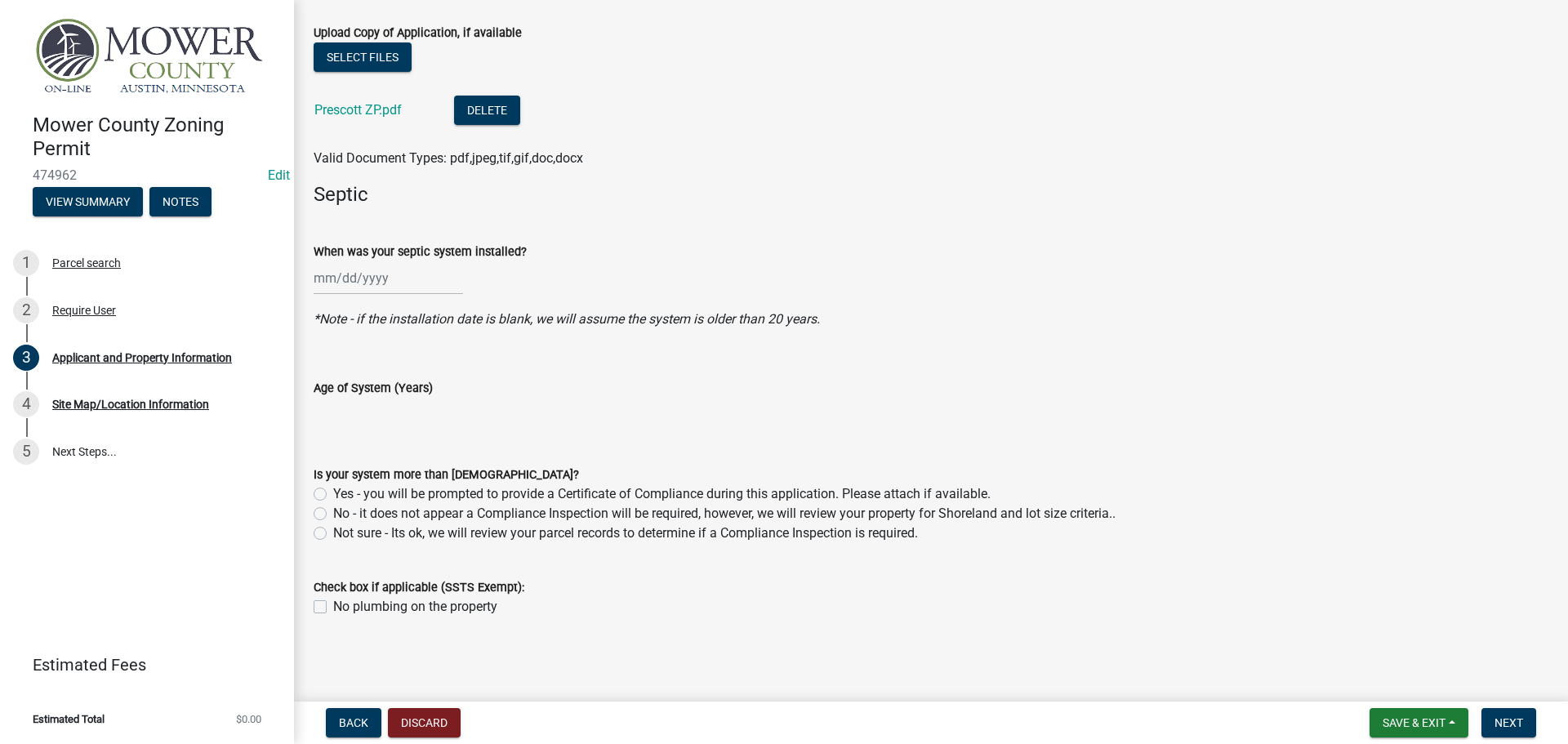
drag, startPoint x: 319, startPoint y: 494, endPoint x: 416, endPoint y: 493, distance: 97.0
click at [333, 495] on label "Yes - you will be prompted to provide a Certificate of Compliance during this a…" at bounding box center [662, 494] width 658 height 20
click at [333, 495] on input "Yes - you will be prompted to provide a Certificate of Compliance during this a…" at bounding box center [338, 489] width 11 height 11
radio input "true"
click at [1508, 725] on span "Next" at bounding box center [1508, 722] width 29 height 13
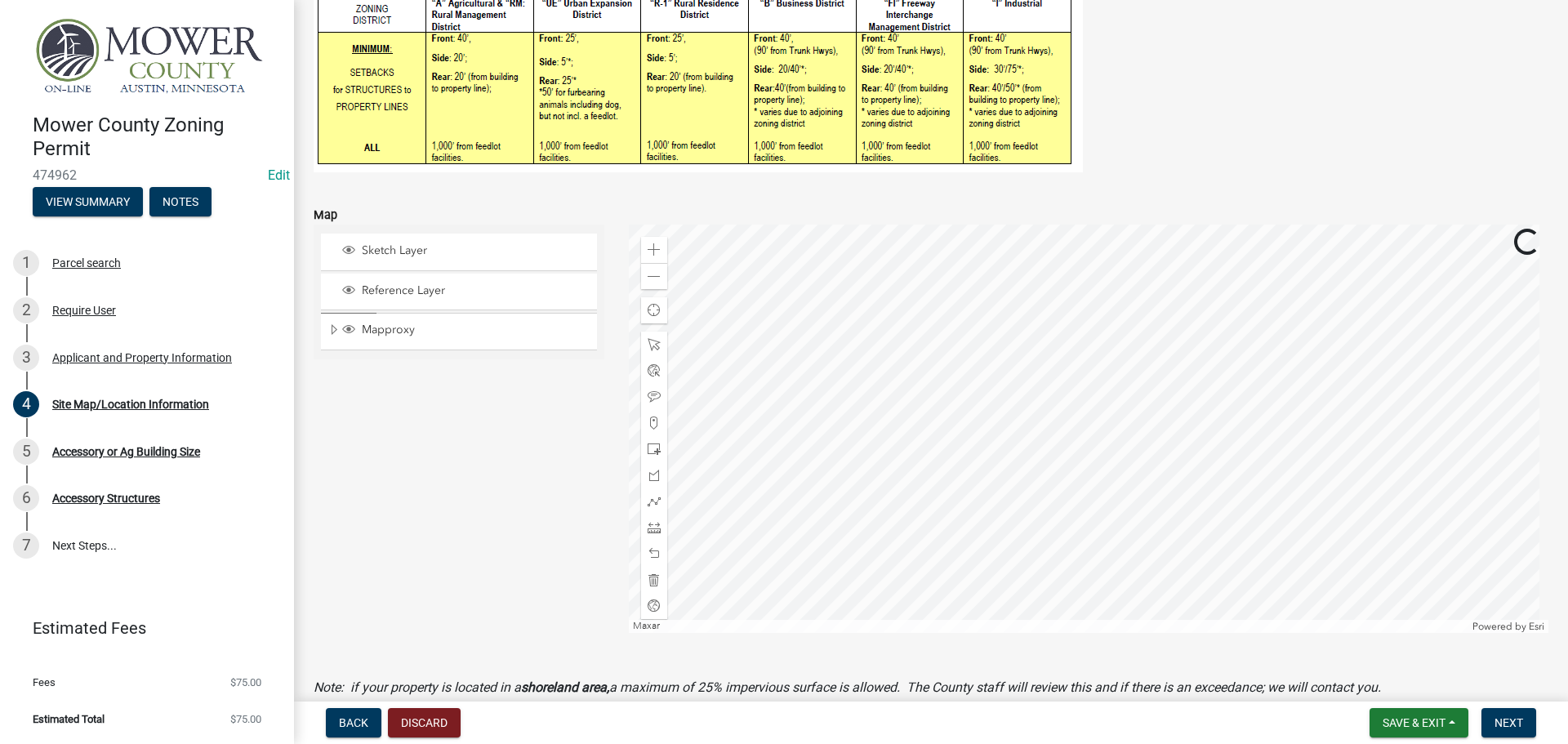
scroll to position [408, 0]
click at [648, 254] on span at bounding box center [654, 249] width 13 height 13
click at [648, 530] on span at bounding box center [654, 526] width 13 height 13
click at [651, 246] on span at bounding box center [654, 249] width 13 height 13
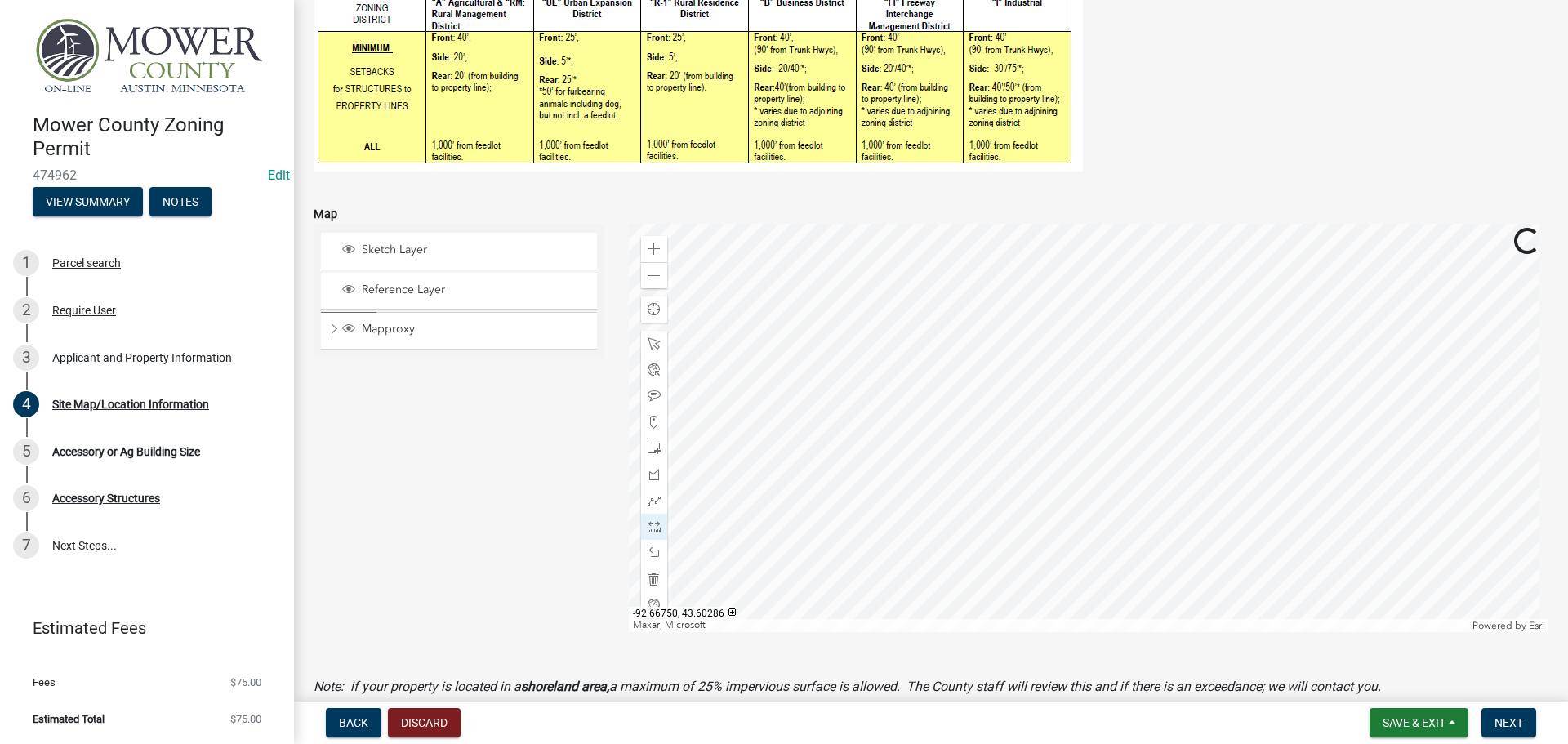
click at [1268, 450] on div "Zoom in Zoom out Find my location Maxar, Microsoft Powered by Esri -92.66750, 4…" at bounding box center [1089, 428] width 945 height 408
drag, startPoint x: 1536, startPoint y: 432, endPoint x: 781, endPoint y: 479, distance: 756.5
click at [781, 479] on div at bounding box center [1089, 428] width 920 height 408
click at [1207, 382] on div at bounding box center [1089, 428] width 920 height 408
click at [1119, 382] on div at bounding box center [1089, 428] width 920 height 408
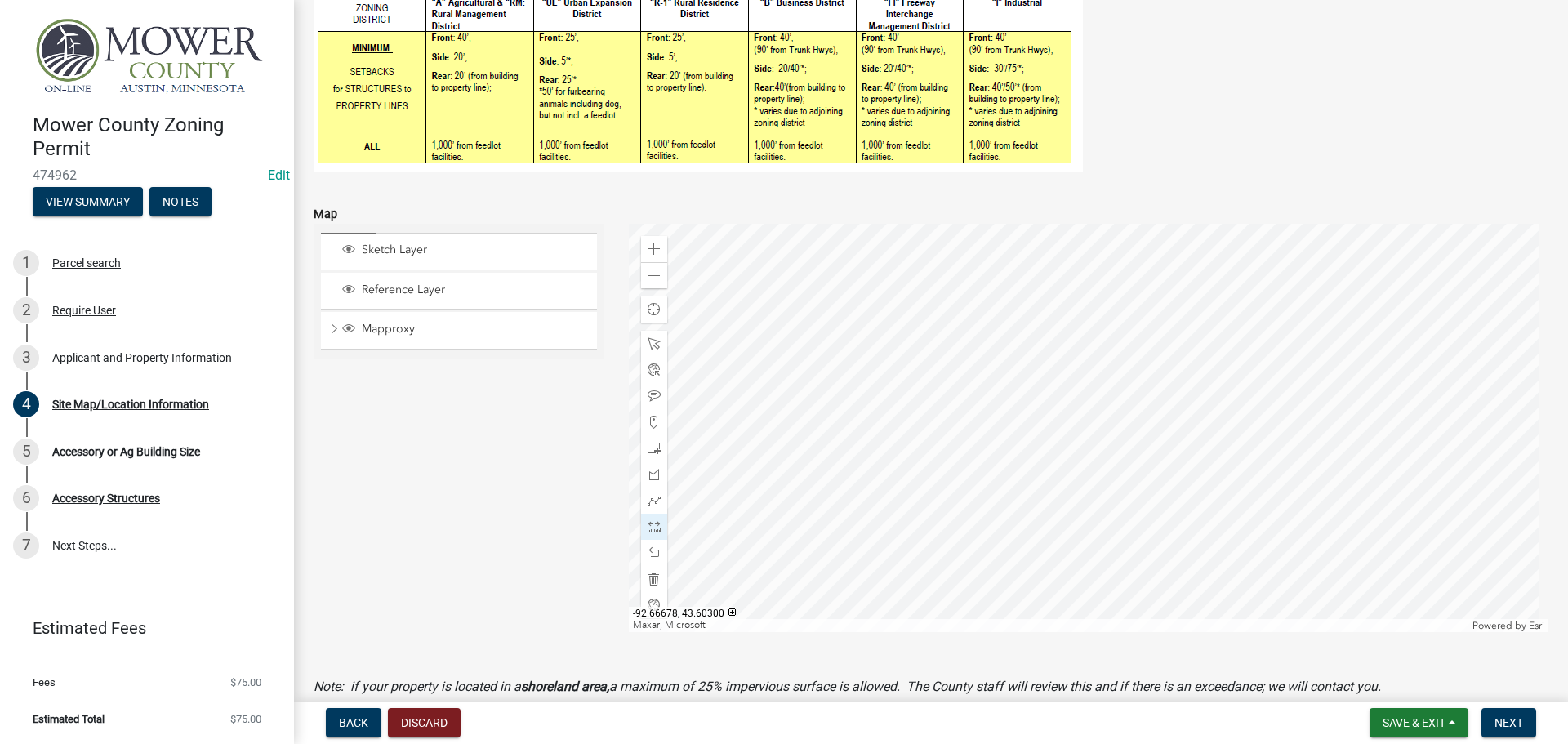
click at [1119, 382] on div at bounding box center [1089, 428] width 920 height 408
click at [653, 552] on span at bounding box center [654, 552] width 13 height 13
click at [764, 283] on div at bounding box center [1089, 428] width 920 height 408
click at [847, 282] on div at bounding box center [1089, 428] width 920 height 408
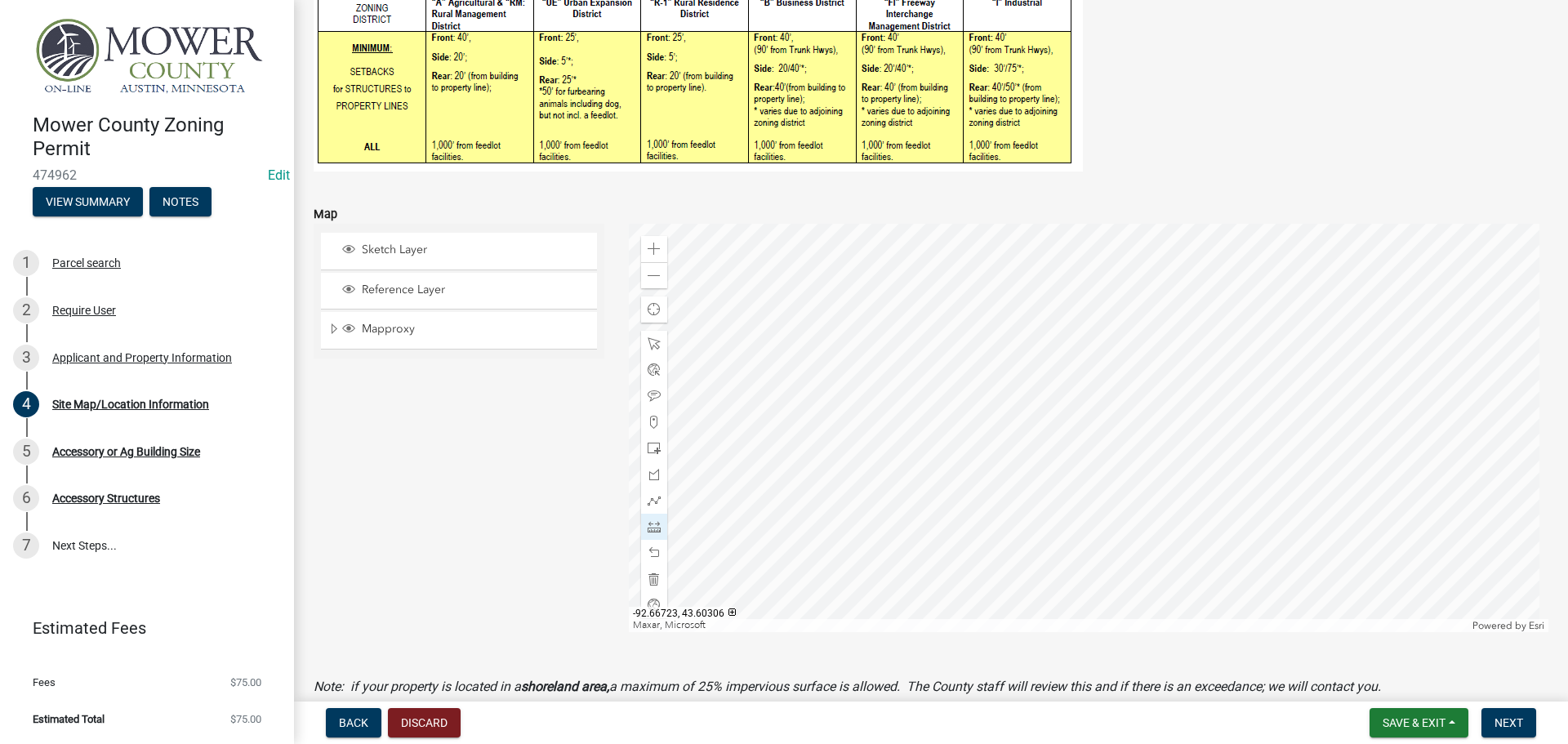
click at [847, 338] on div at bounding box center [1089, 428] width 920 height 408
click at [764, 340] on div at bounding box center [1089, 428] width 920 height 408
click at [763, 280] on div at bounding box center [1089, 428] width 920 height 408
click at [649, 497] on span at bounding box center [654, 500] width 13 height 13
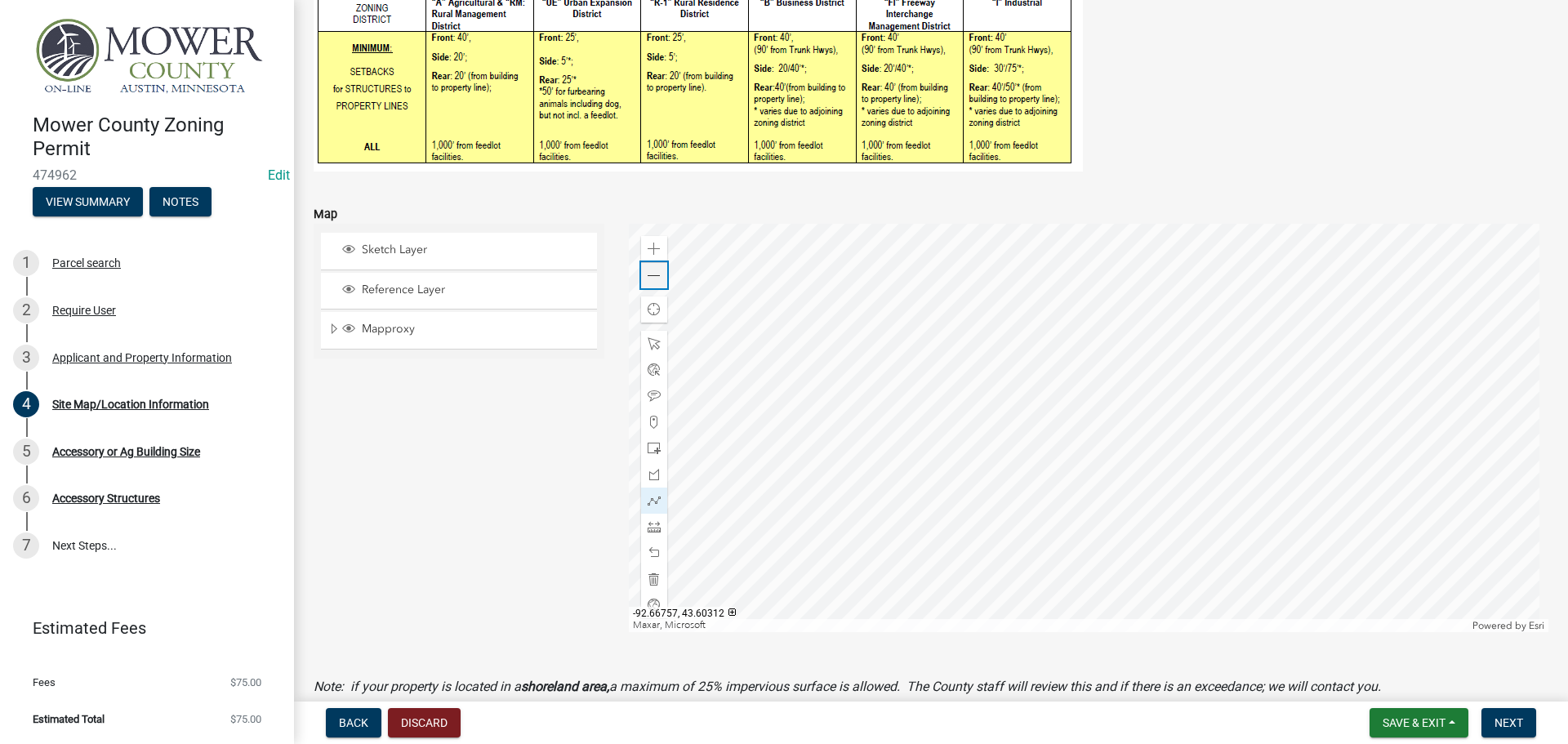
click at [653, 280] on span at bounding box center [654, 275] width 13 height 13
click at [649, 392] on span at bounding box center [654, 395] width 13 height 13
click at [654, 286] on div "Zoom out" at bounding box center [654, 275] width 26 height 26
click at [855, 365] on div at bounding box center [1089, 428] width 920 height 408
click at [824, 389] on div at bounding box center [1089, 428] width 920 height 408
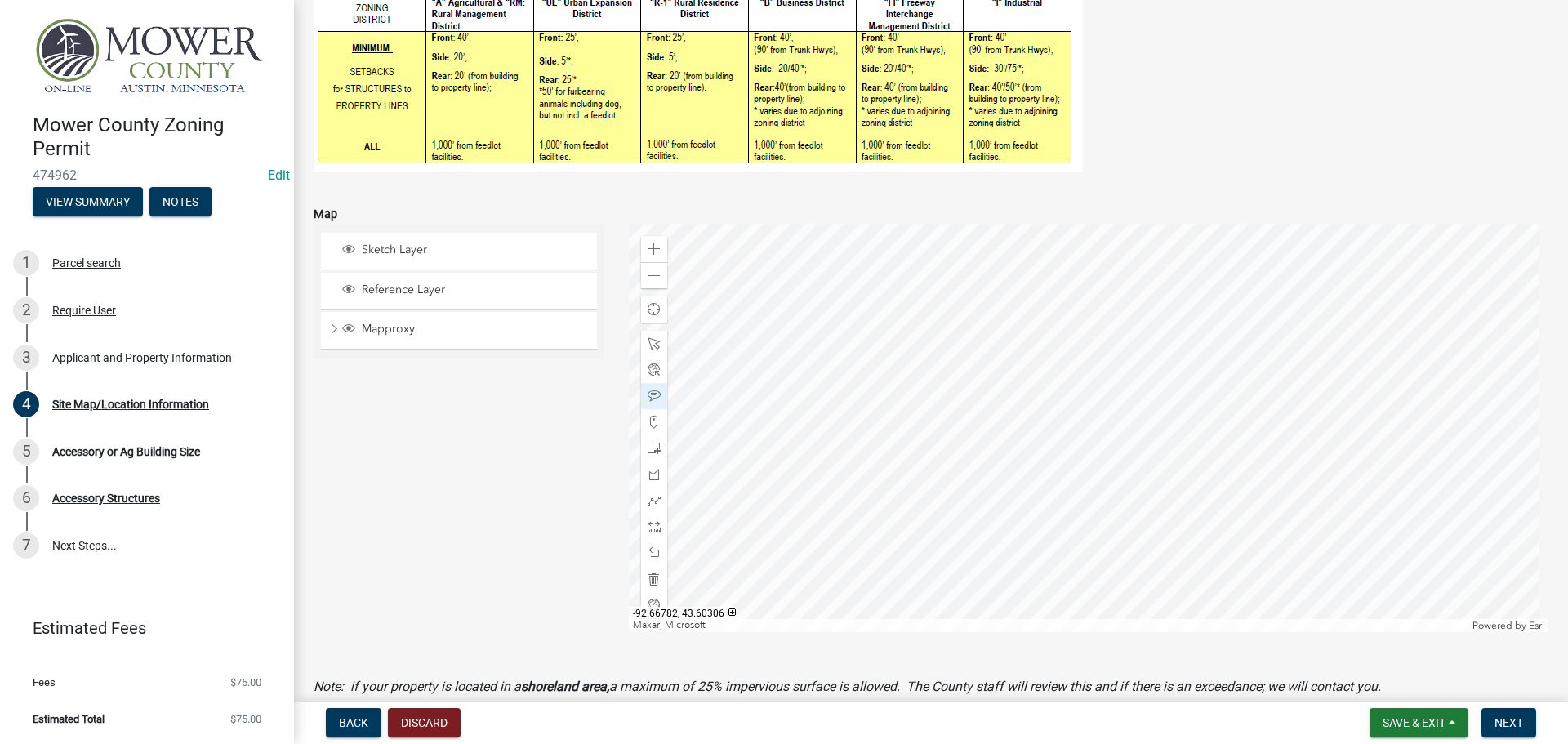
click at [931, 404] on div at bounding box center [1089, 428] width 920 height 408
click at [648, 255] on span at bounding box center [654, 249] width 13 height 13
click at [648, 524] on span at bounding box center [654, 526] width 13 height 13
click at [966, 375] on div at bounding box center [1089, 428] width 920 height 408
click at [1138, 370] on div at bounding box center [1089, 428] width 920 height 408
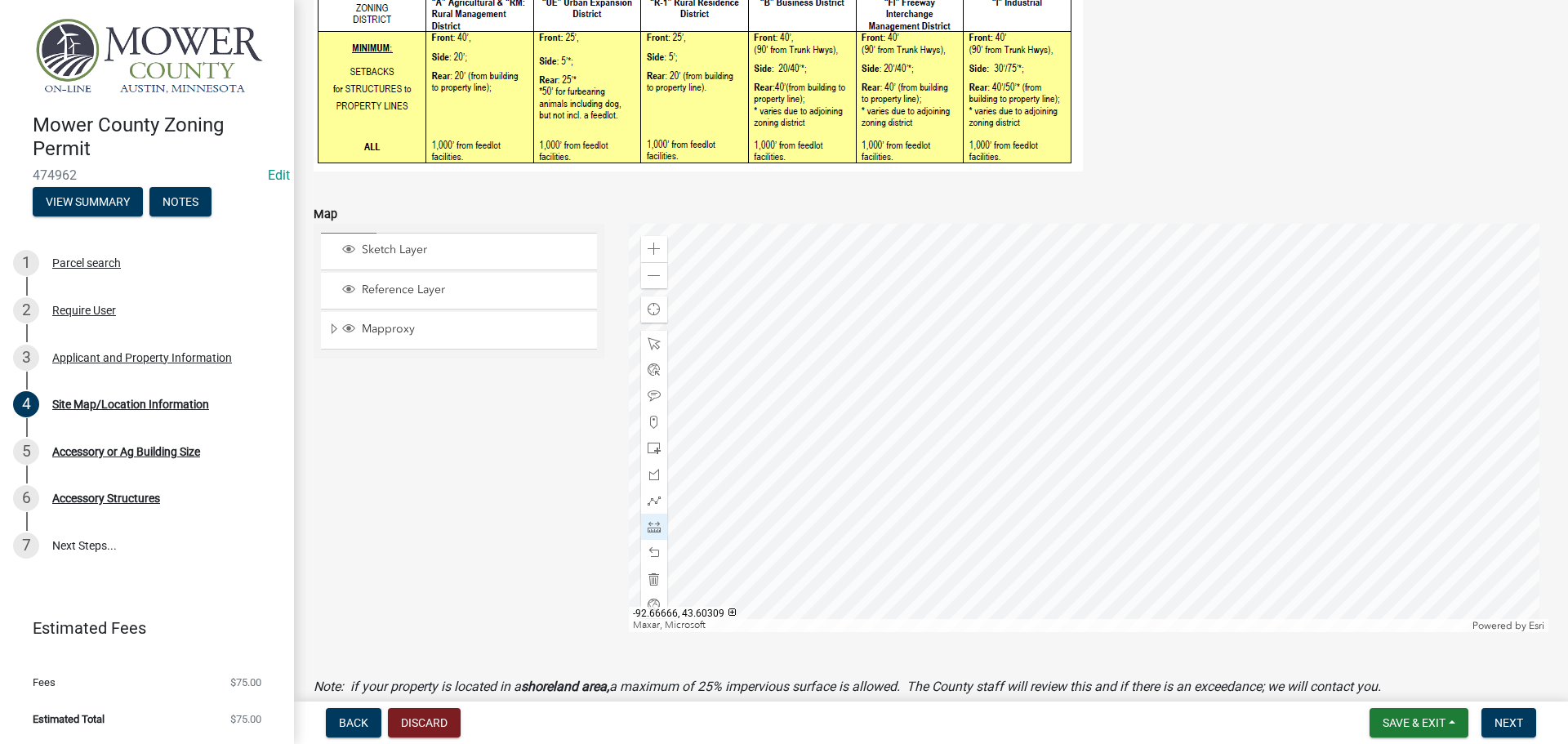
click at [1138, 370] on div at bounding box center [1089, 428] width 920 height 408
click at [923, 374] on div at bounding box center [1089, 428] width 920 height 408
click at [788, 374] on div at bounding box center [1089, 428] width 920 height 408
click at [948, 356] on div at bounding box center [1089, 428] width 920 height 408
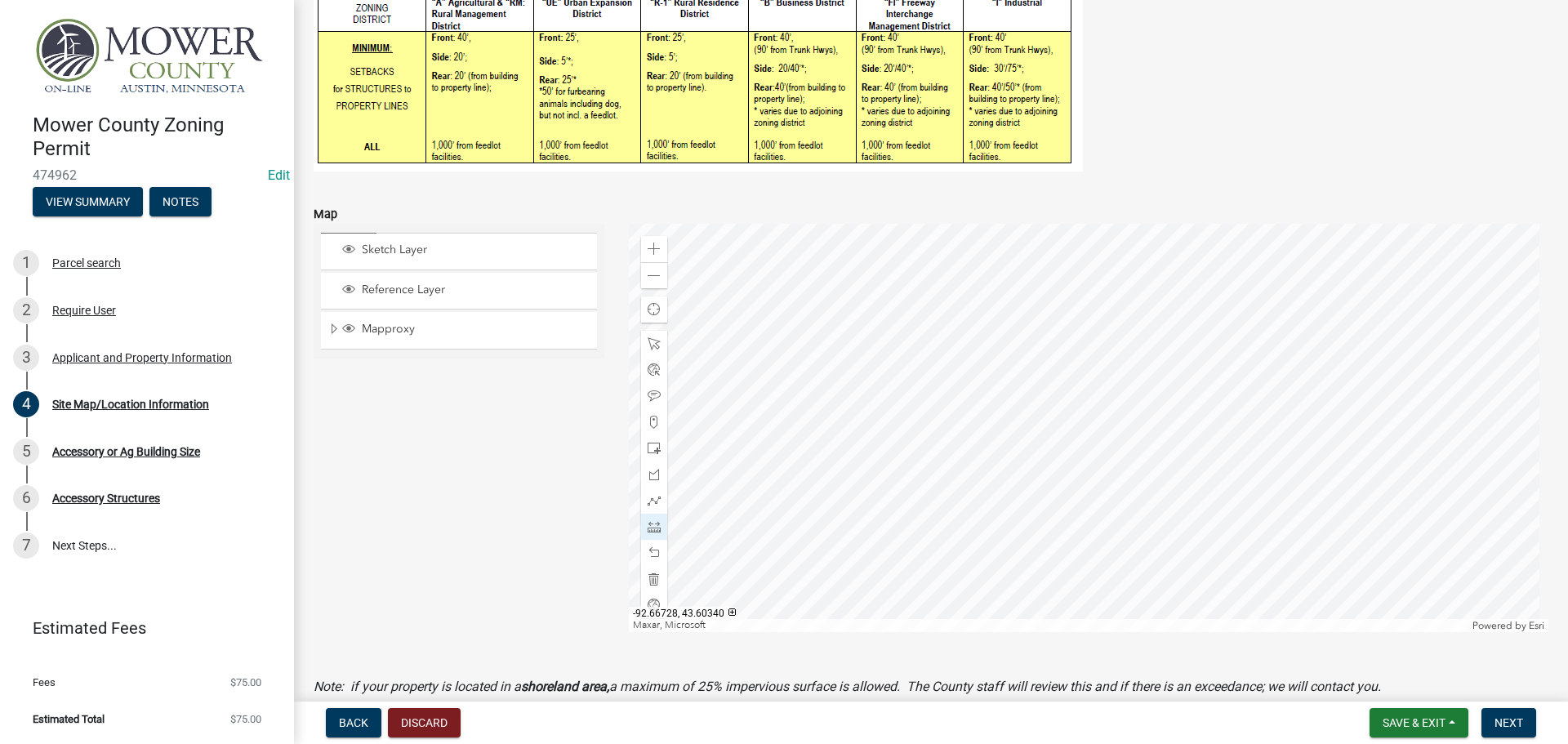
click at [949, 240] on div at bounding box center [1089, 428] width 920 height 408
click at [942, 382] on div at bounding box center [1089, 428] width 920 height 408
click at [943, 518] on div at bounding box center [1089, 428] width 920 height 408
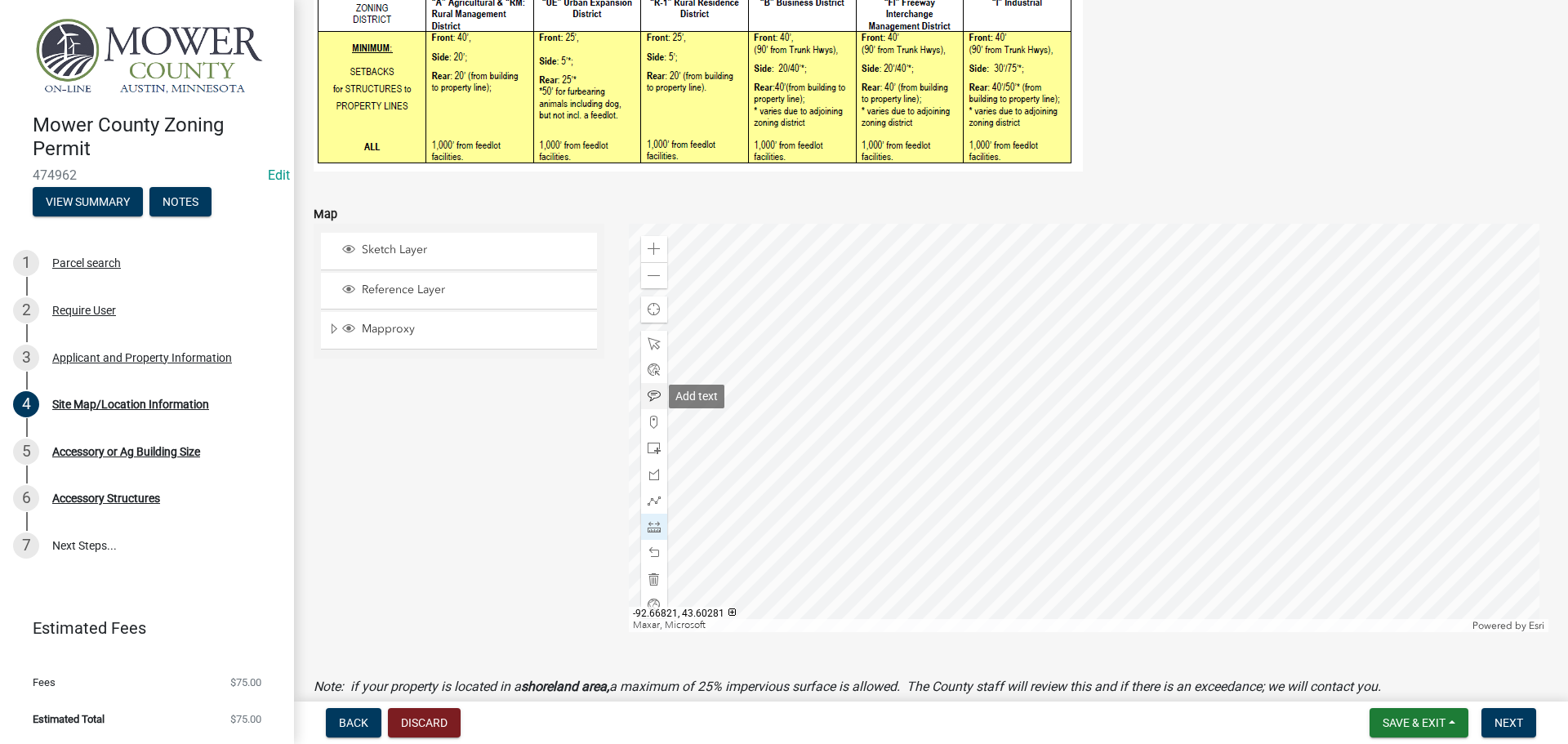
click at [652, 393] on span at bounding box center [654, 395] width 13 height 13
click at [1081, 463] on div at bounding box center [1089, 428] width 920 height 408
click at [653, 504] on span at bounding box center [654, 500] width 13 height 13
click at [1090, 411] on div at bounding box center [1089, 428] width 920 height 408
click at [1091, 409] on div at bounding box center [1089, 428] width 920 height 408
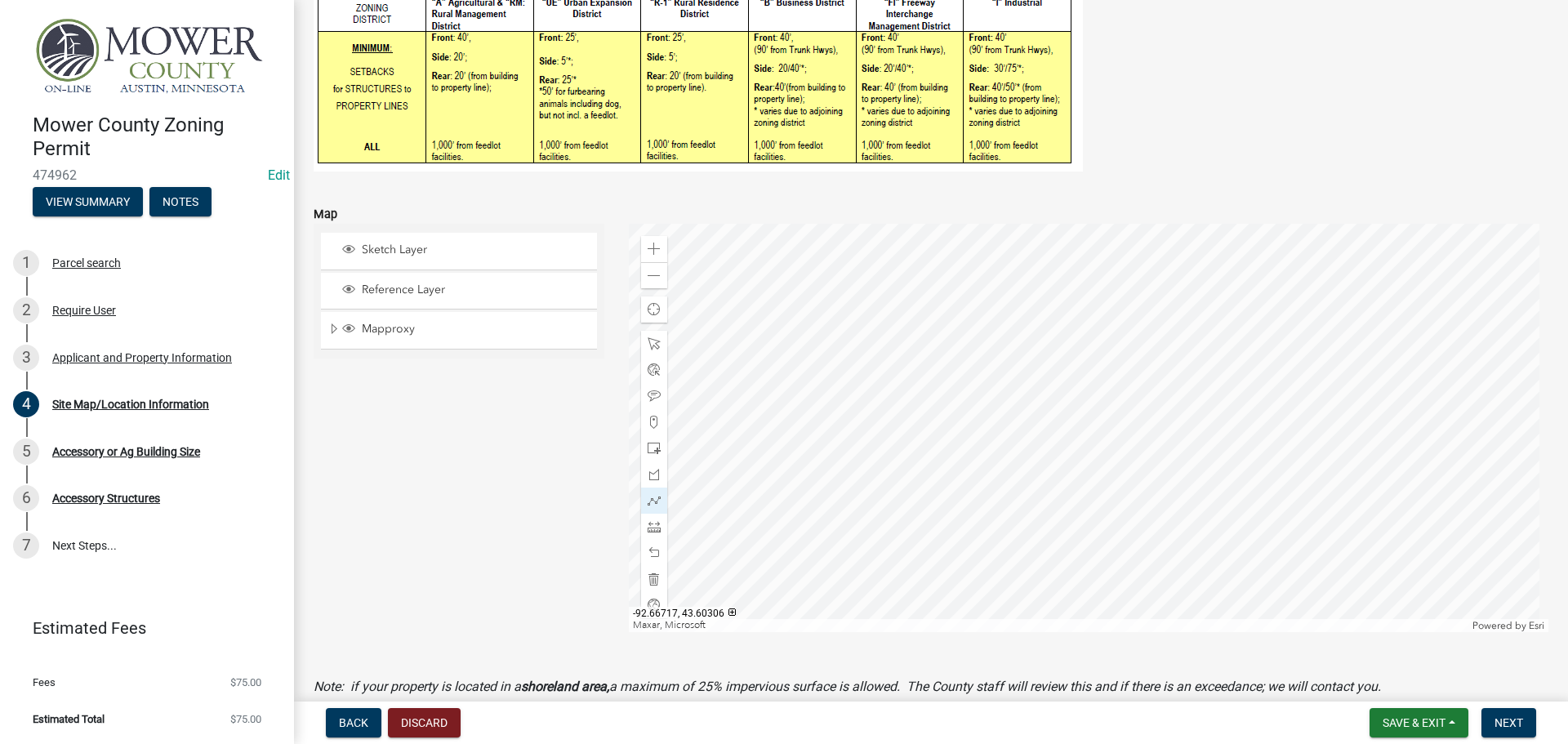
click at [966, 378] on div at bounding box center [1089, 428] width 920 height 408
click at [966, 380] on div at bounding box center [1089, 428] width 920 height 408
click at [978, 402] on div at bounding box center [1089, 428] width 920 height 408
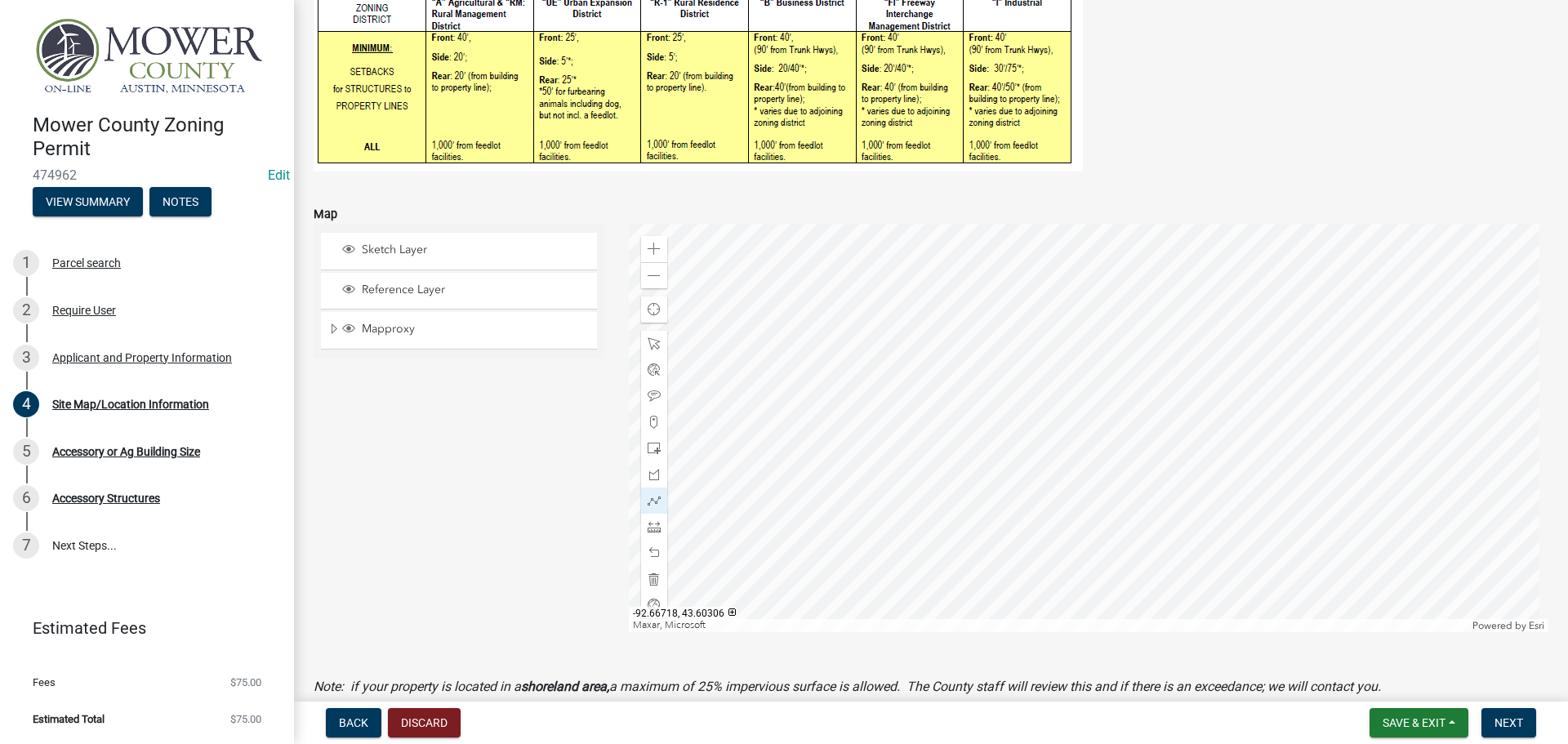
click at [964, 377] on div at bounding box center [1089, 428] width 920 height 408
click at [1013, 375] on div at bounding box center [1089, 428] width 920 height 408
click at [658, 284] on div "Zoom out" at bounding box center [654, 275] width 26 height 26
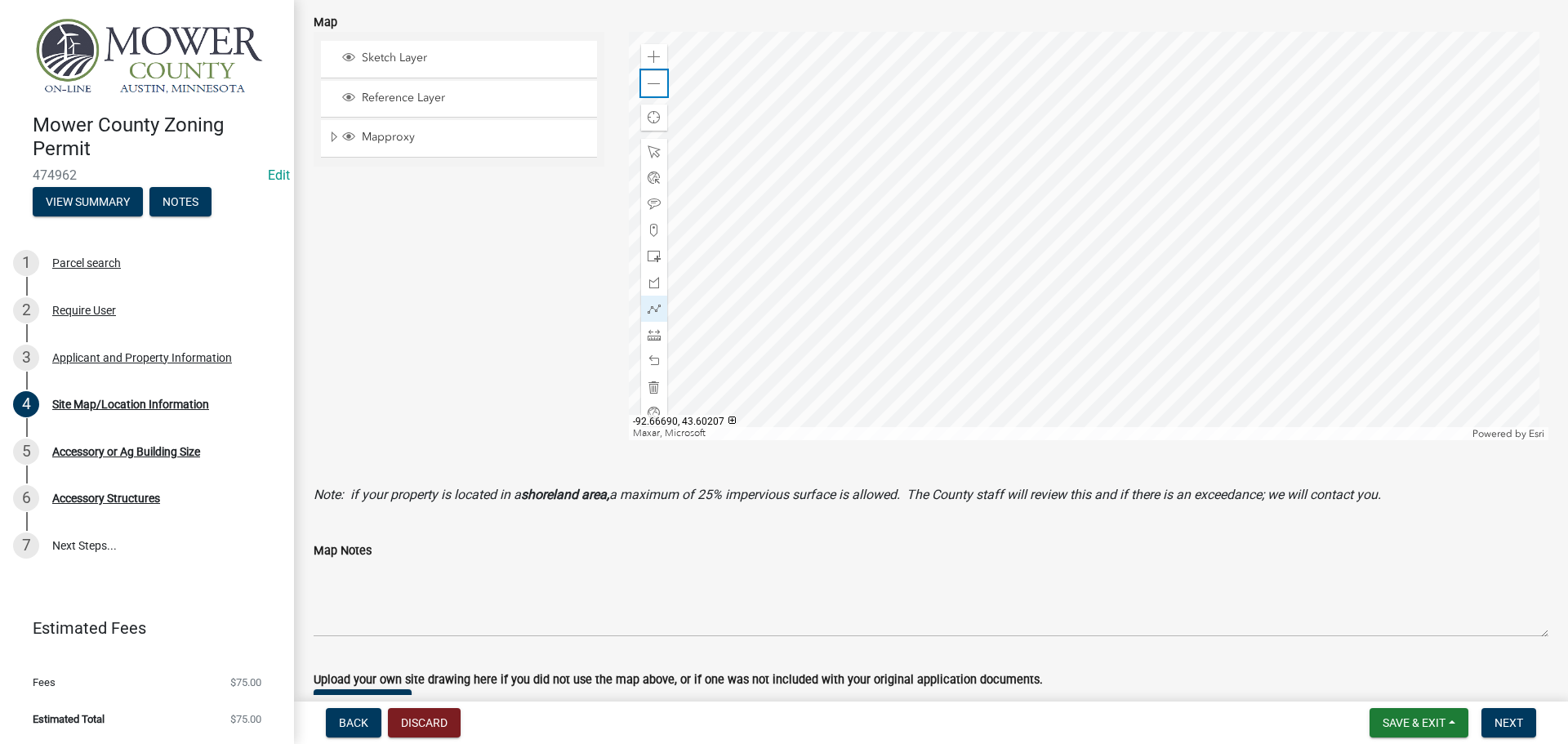
scroll to position [572, 0]
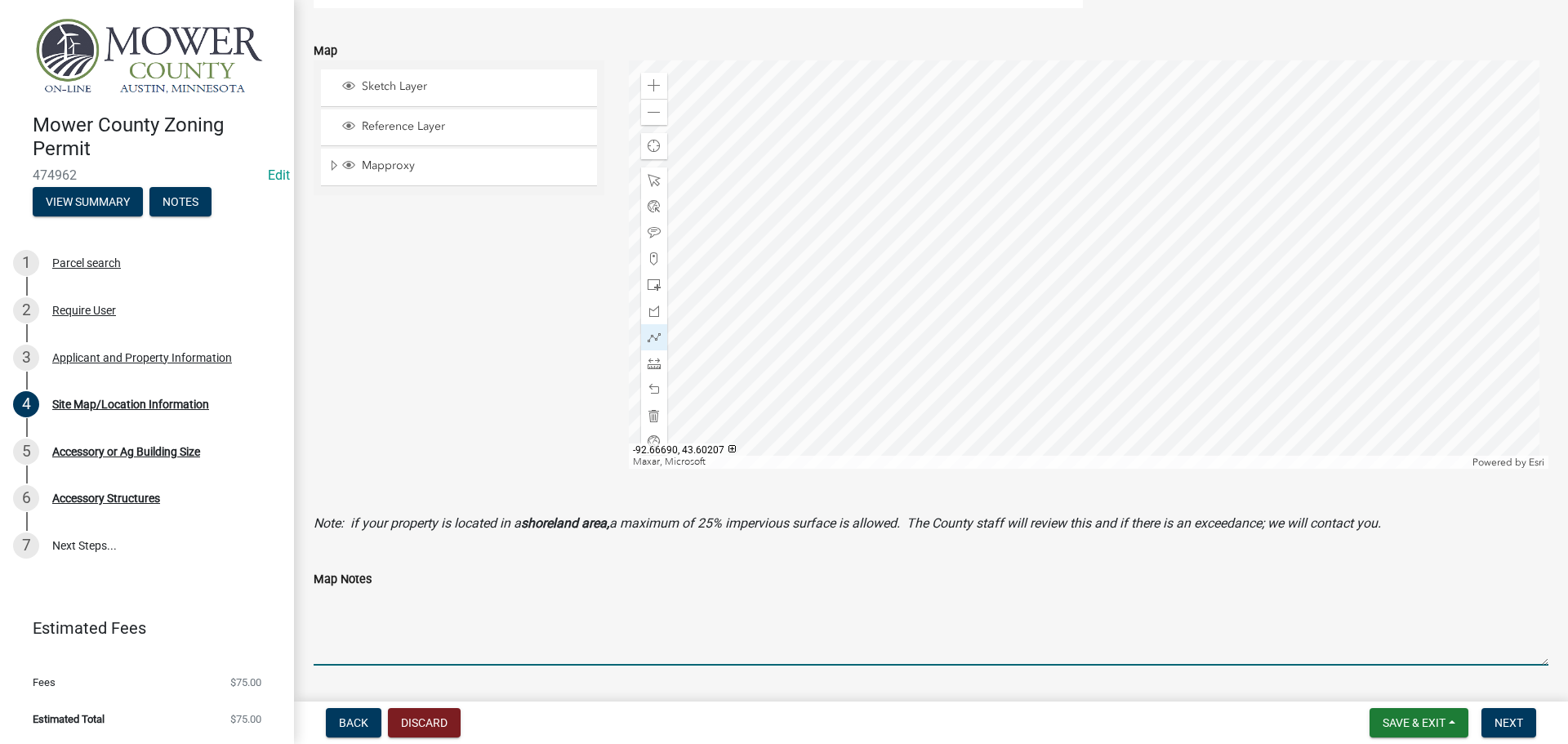
click at [467, 655] on textarea "Map Notes" at bounding box center [931, 626] width 1234 height 76
type textarea "Moving shed to new spot"
click at [1521, 722] on span "Next" at bounding box center [1508, 722] width 29 height 13
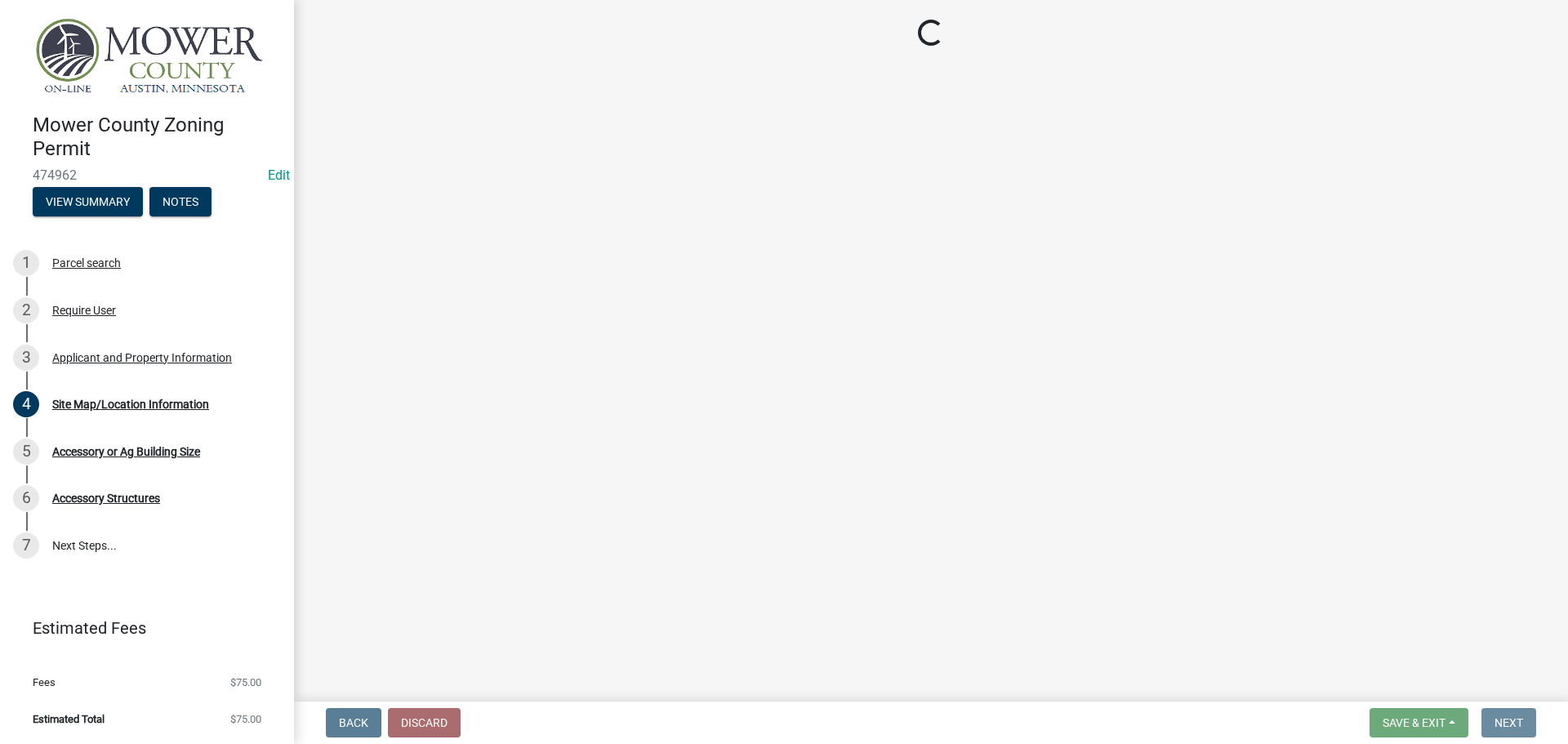
scroll to position [0, 0]
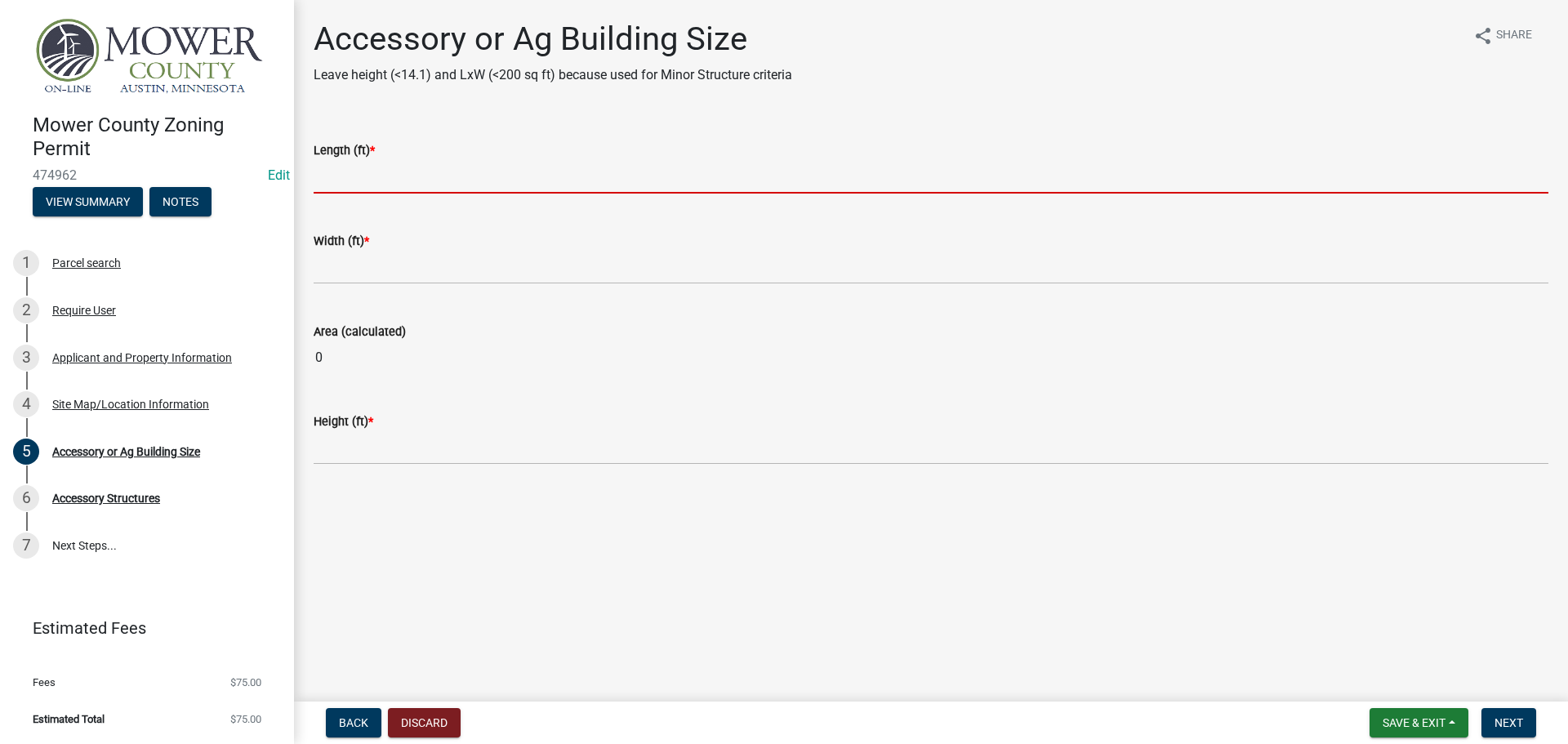
click at [388, 182] on input "text" at bounding box center [931, 177] width 1234 height 34
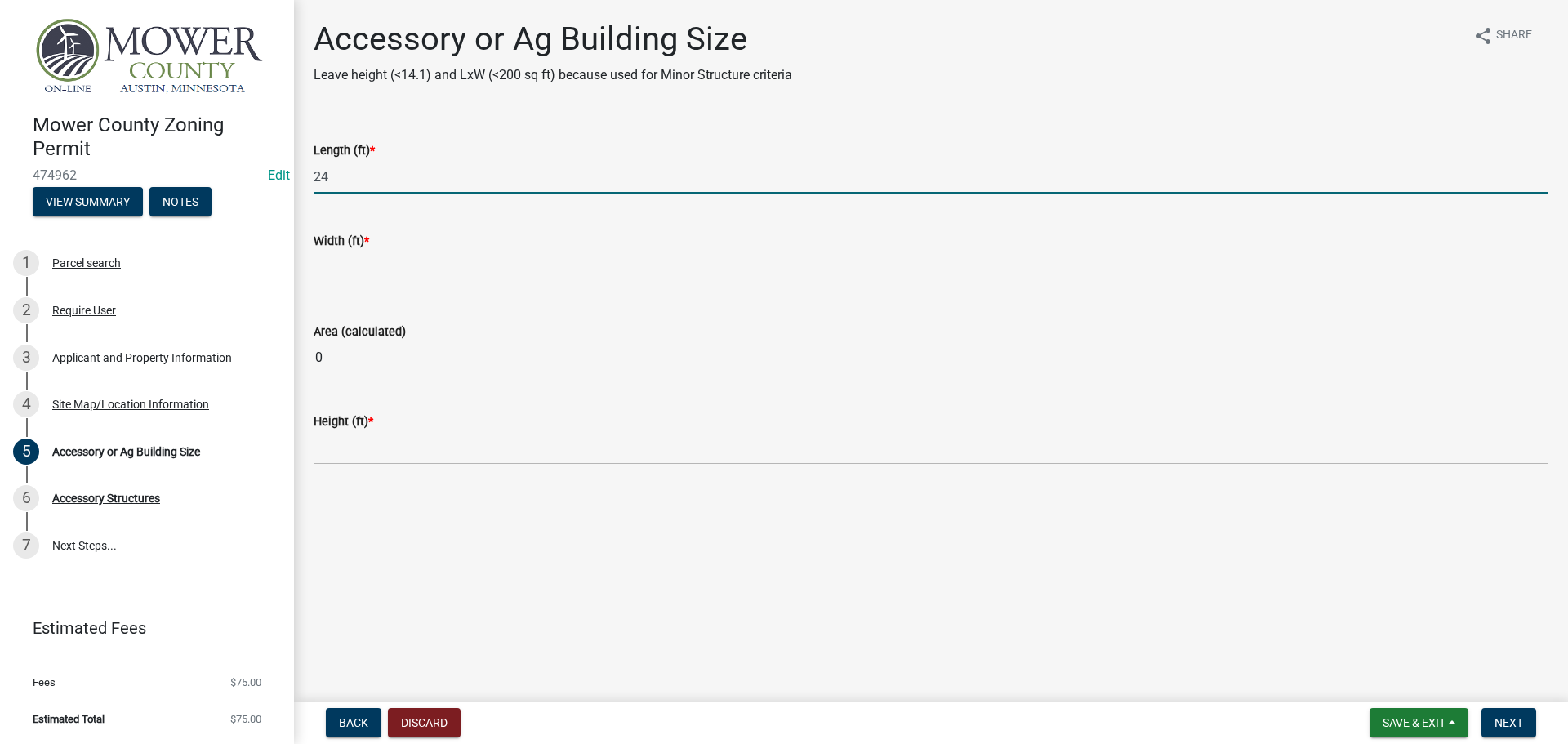
type input "24"
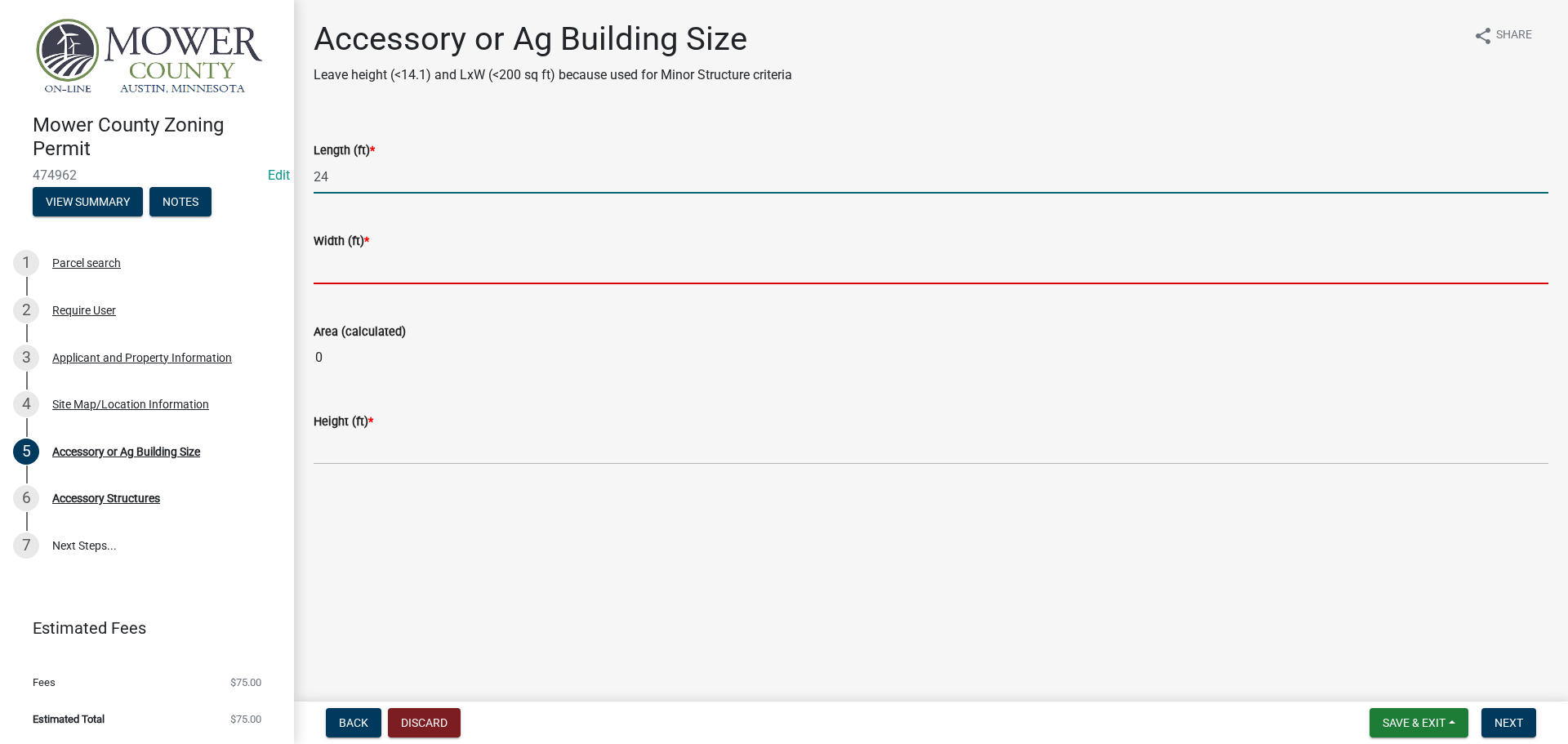
click at [379, 261] on input "text" at bounding box center [931, 267] width 1234 height 34
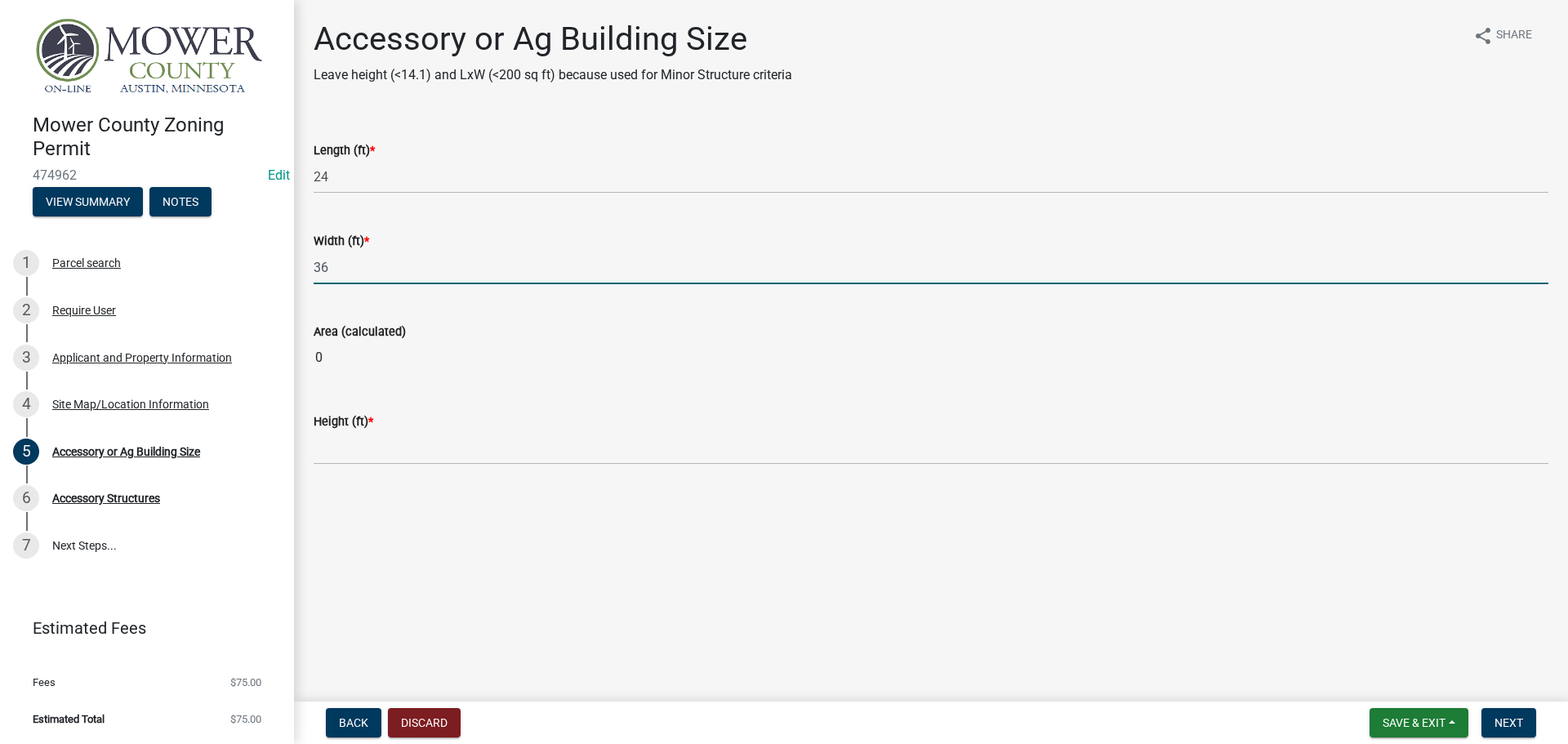
type input "36"
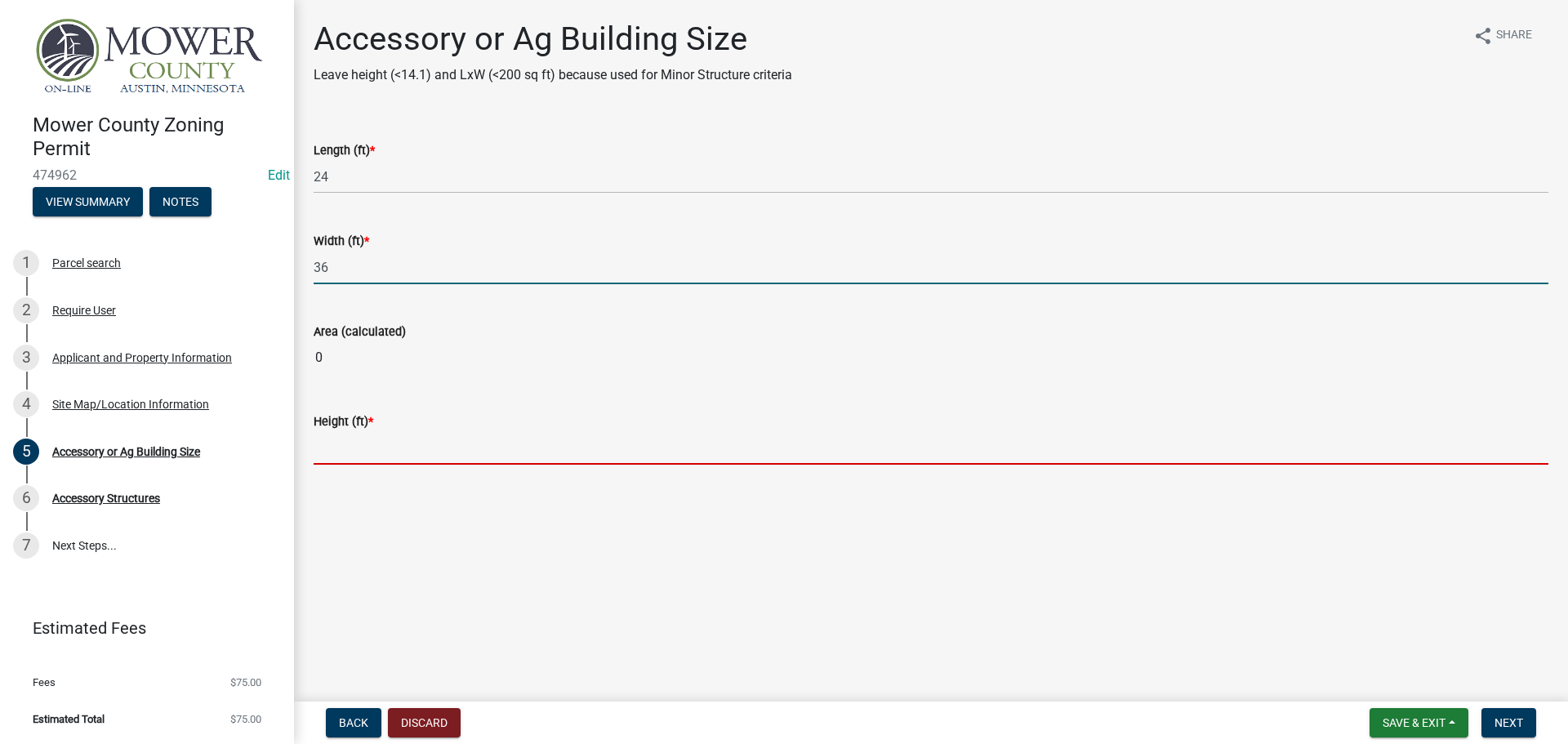
click at [366, 444] on main "Accessory or Ag Building Size Leave height (<14.1) and LxW (<200 sq ft) because…" at bounding box center [931, 347] width 1274 height 694
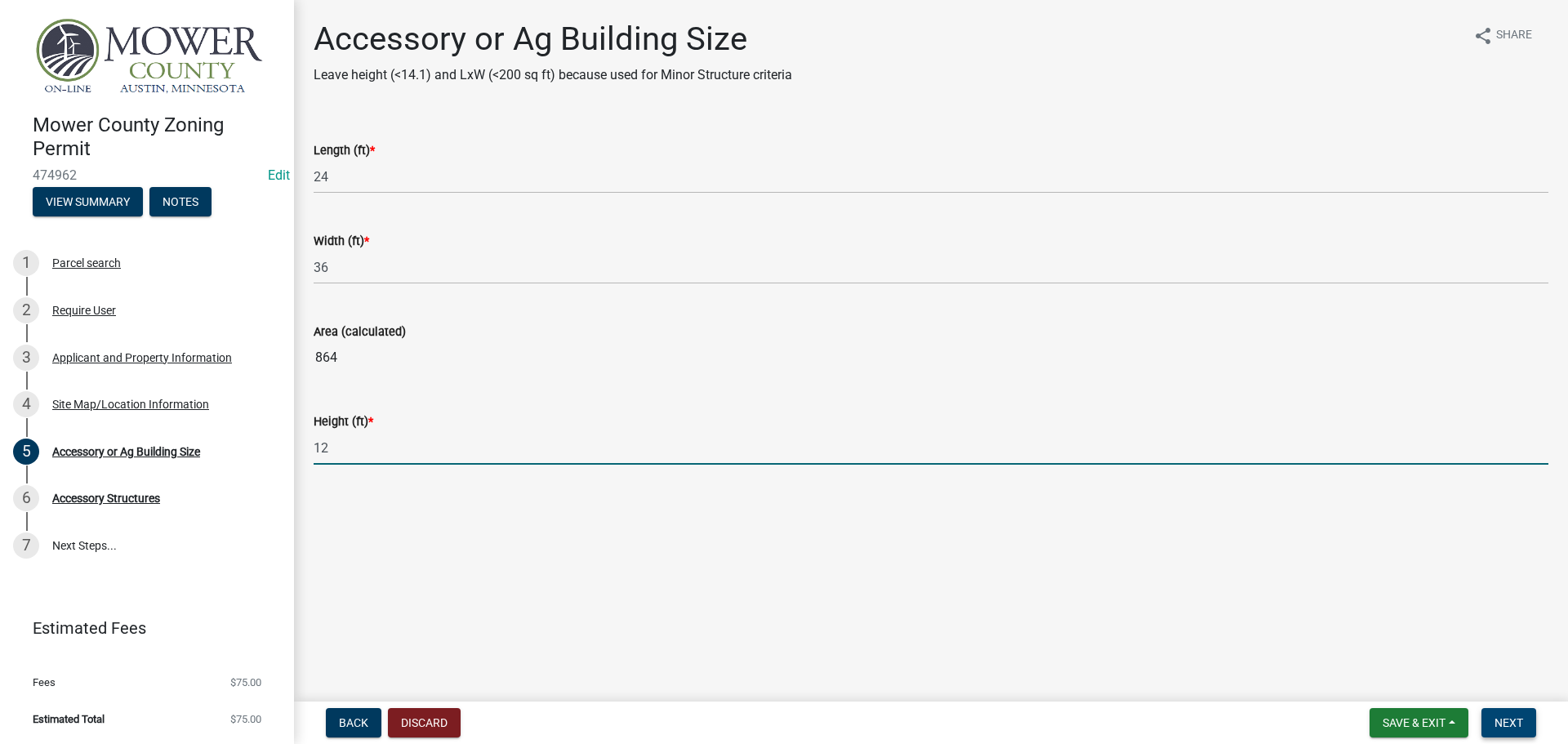
type input "12"
click at [1505, 725] on span "Next" at bounding box center [1508, 722] width 29 height 13
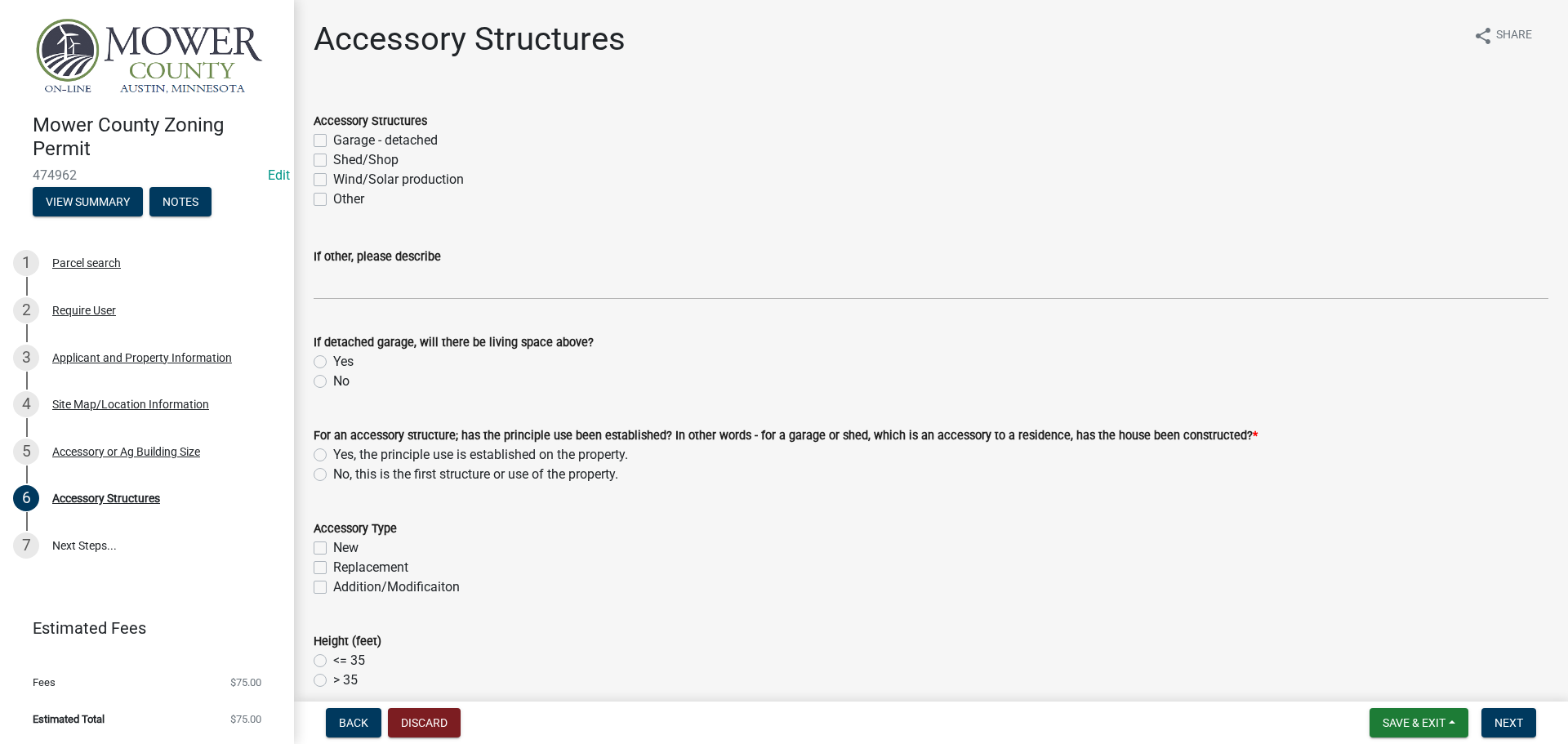
click at [333, 154] on label "Shed/Shop" at bounding box center [366, 160] width 65 height 20
click at [333, 154] on input "Shed/Shop" at bounding box center [338, 156] width 11 height 11
checkbox input "true"
checkbox input "false"
checkbox input "true"
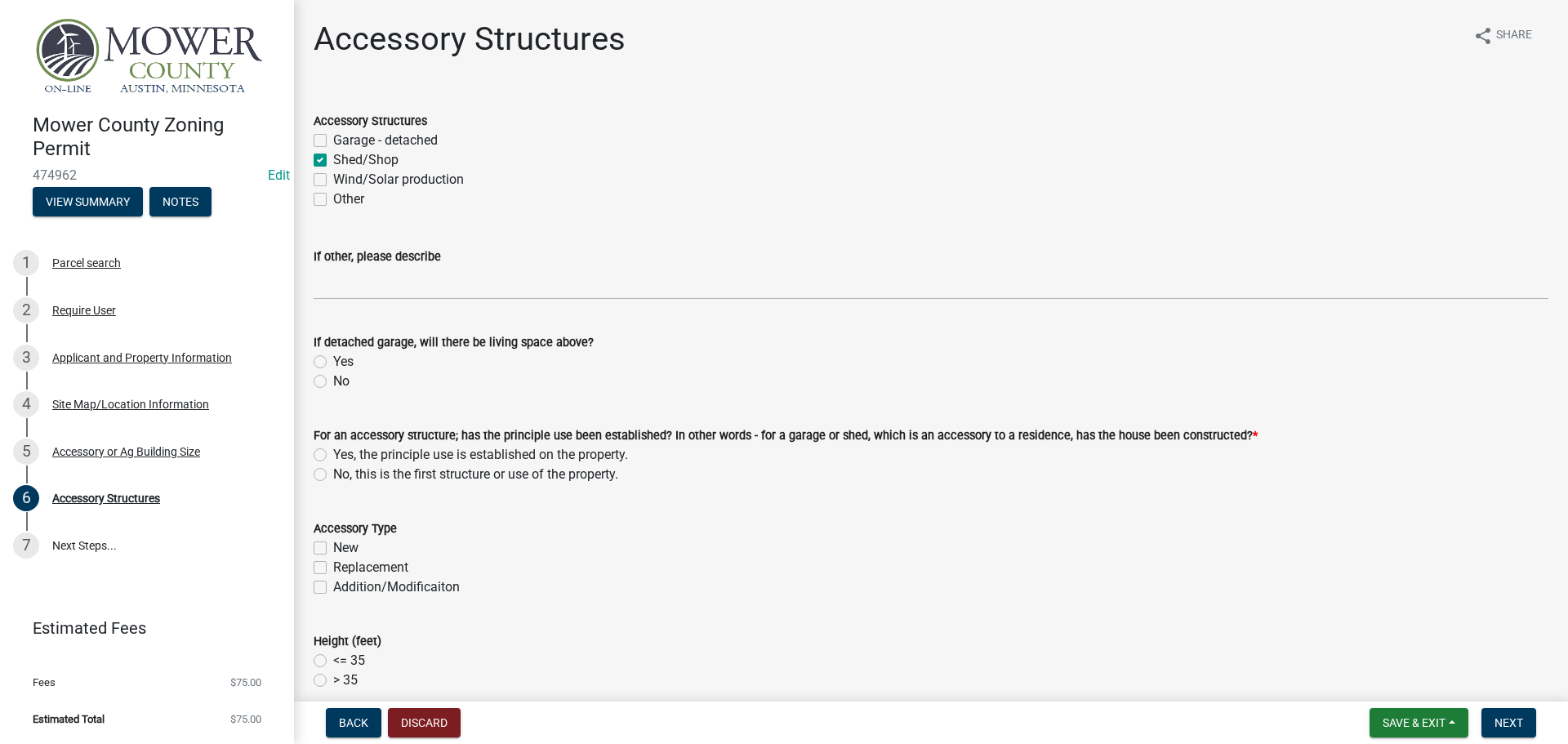
checkbox input "false"
click at [333, 382] on label "No" at bounding box center [341, 381] width 16 height 20
click at [333, 382] on input "No" at bounding box center [338, 376] width 11 height 11
radio input "true"
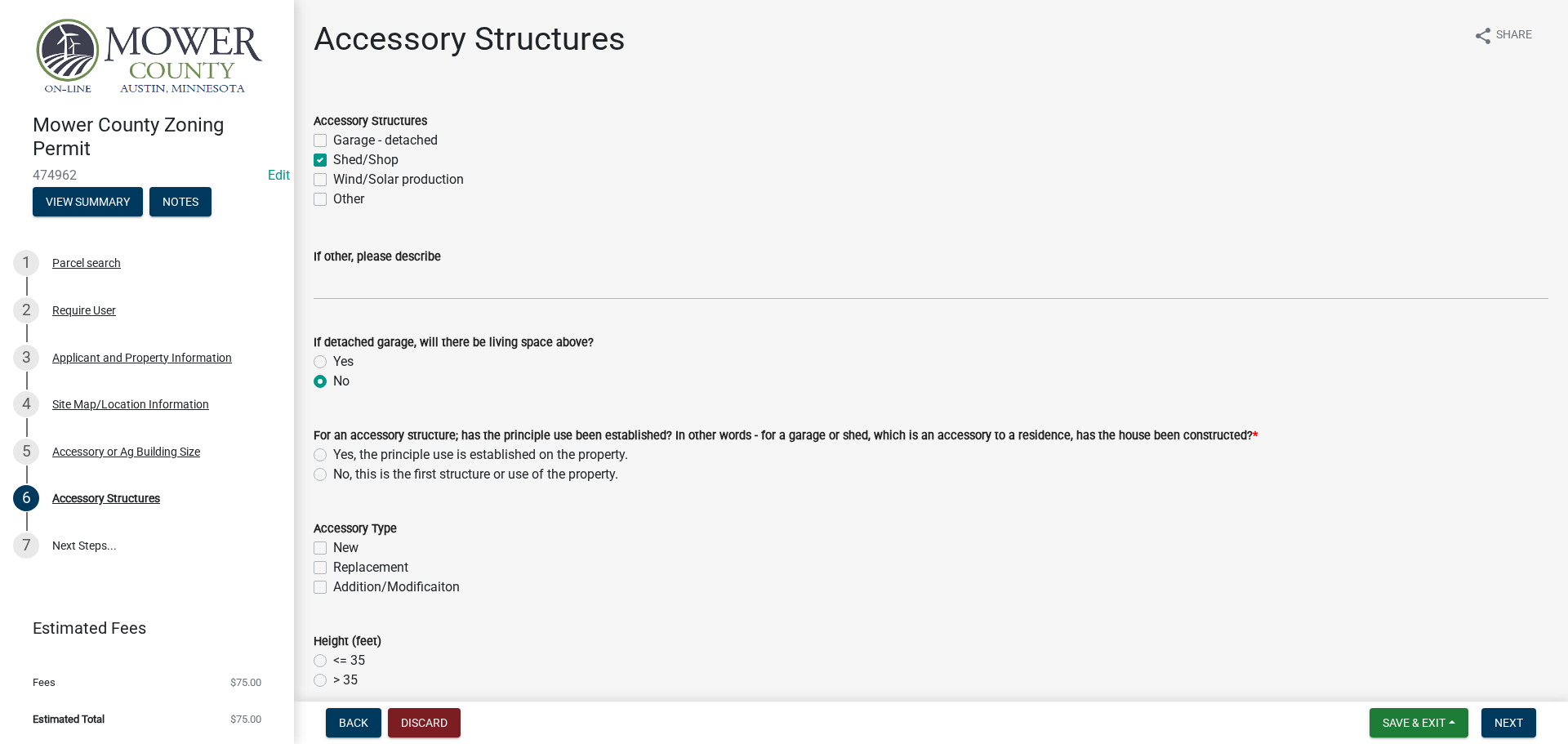
click at [333, 457] on label "Yes, the principle use is established on the property." at bounding box center [480, 455] width 295 height 20
click at [333, 456] on input "Yes, the principle use is established on the property." at bounding box center [338, 450] width 11 height 11
radio input "true"
click at [333, 586] on label "Addition/Modificaiton" at bounding box center [396, 587] width 127 height 20
click at [333, 586] on input "Addition/Modificaiton" at bounding box center [338, 583] width 11 height 11
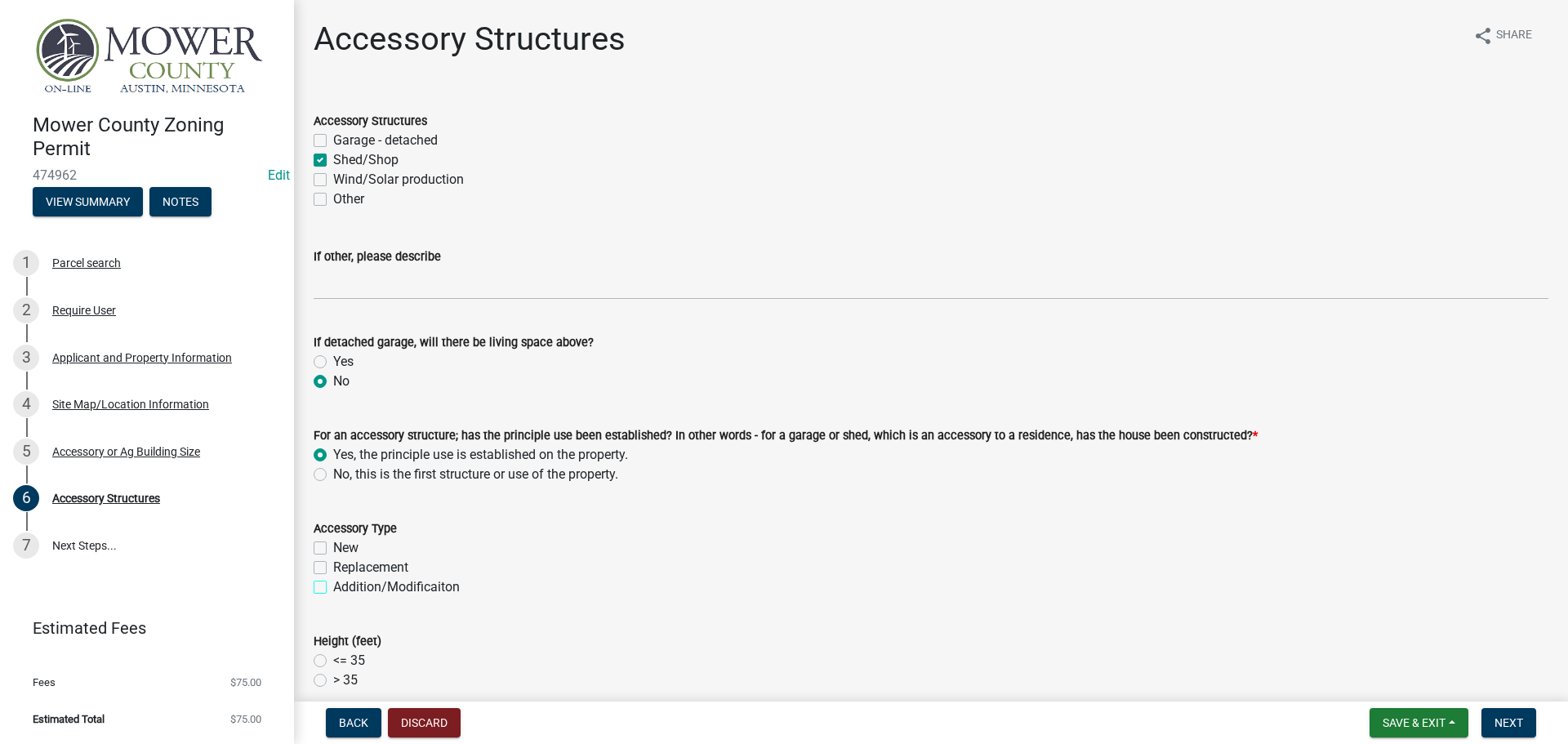
checkbox input "true"
checkbox input "false"
checkbox input "true"
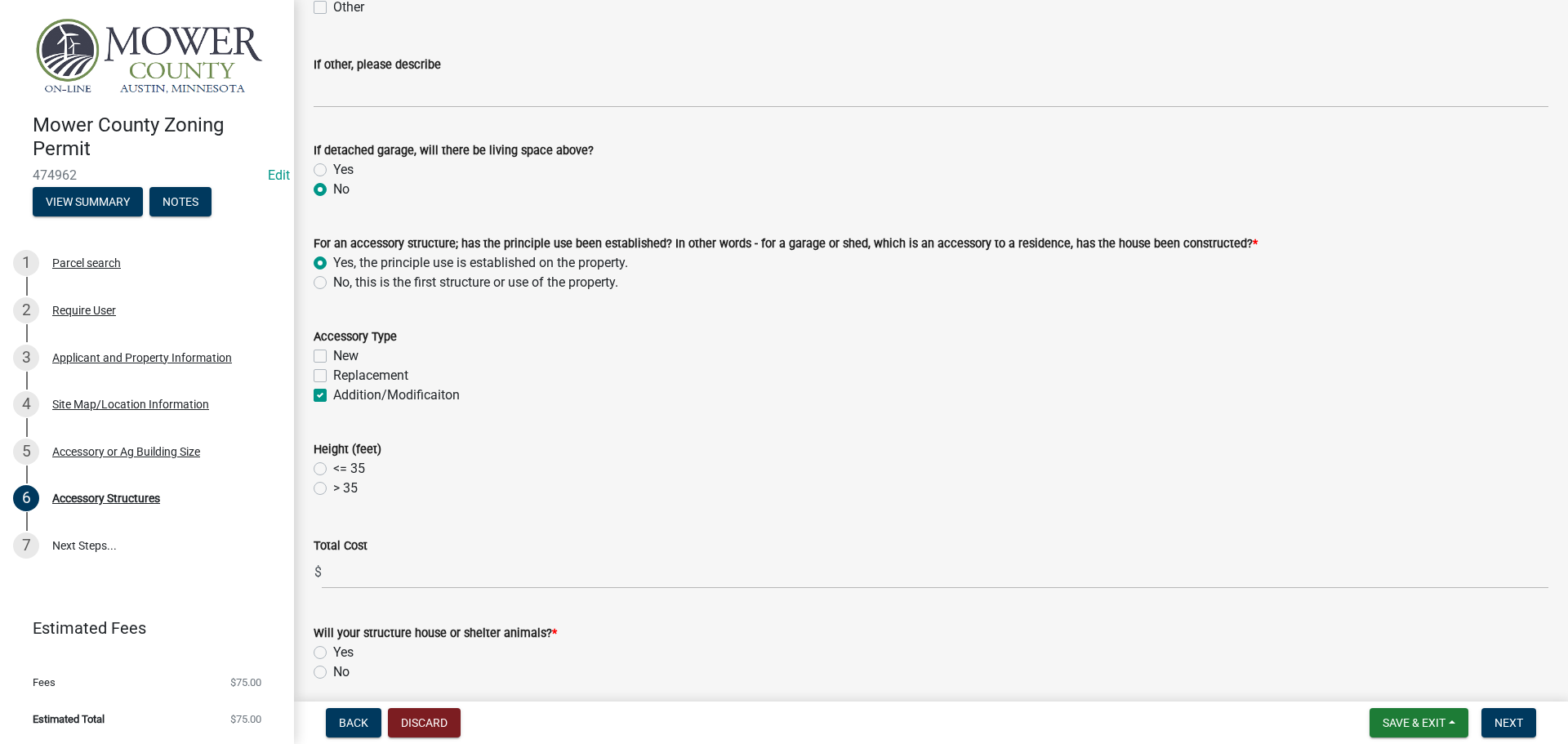
scroll to position [245, 0]
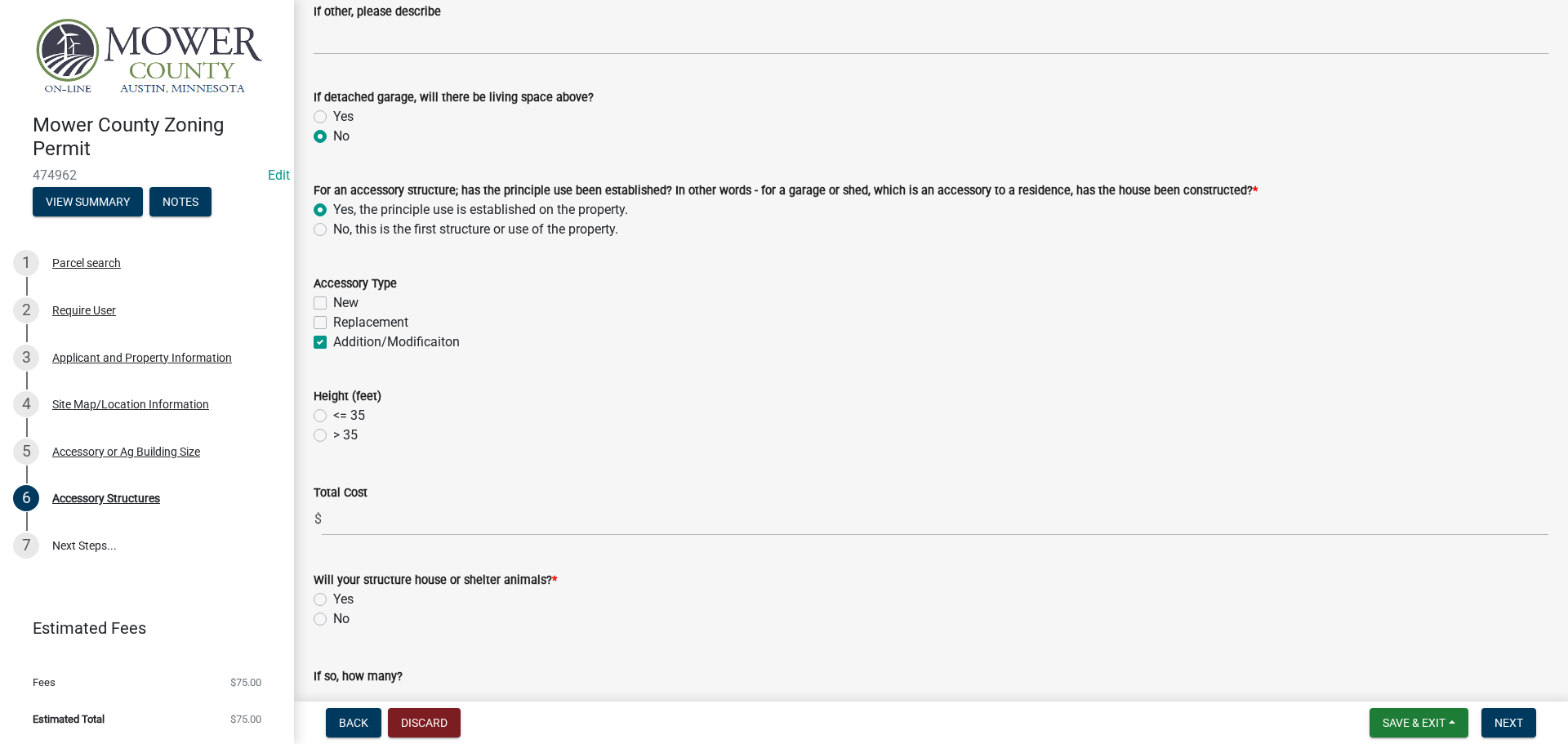
click at [333, 410] on label "<= 35" at bounding box center [349, 416] width 32 height 20
click at [333, 410] on input "<= 35" at bounding box center [338, 411] width 11 height 11
radio input "true"
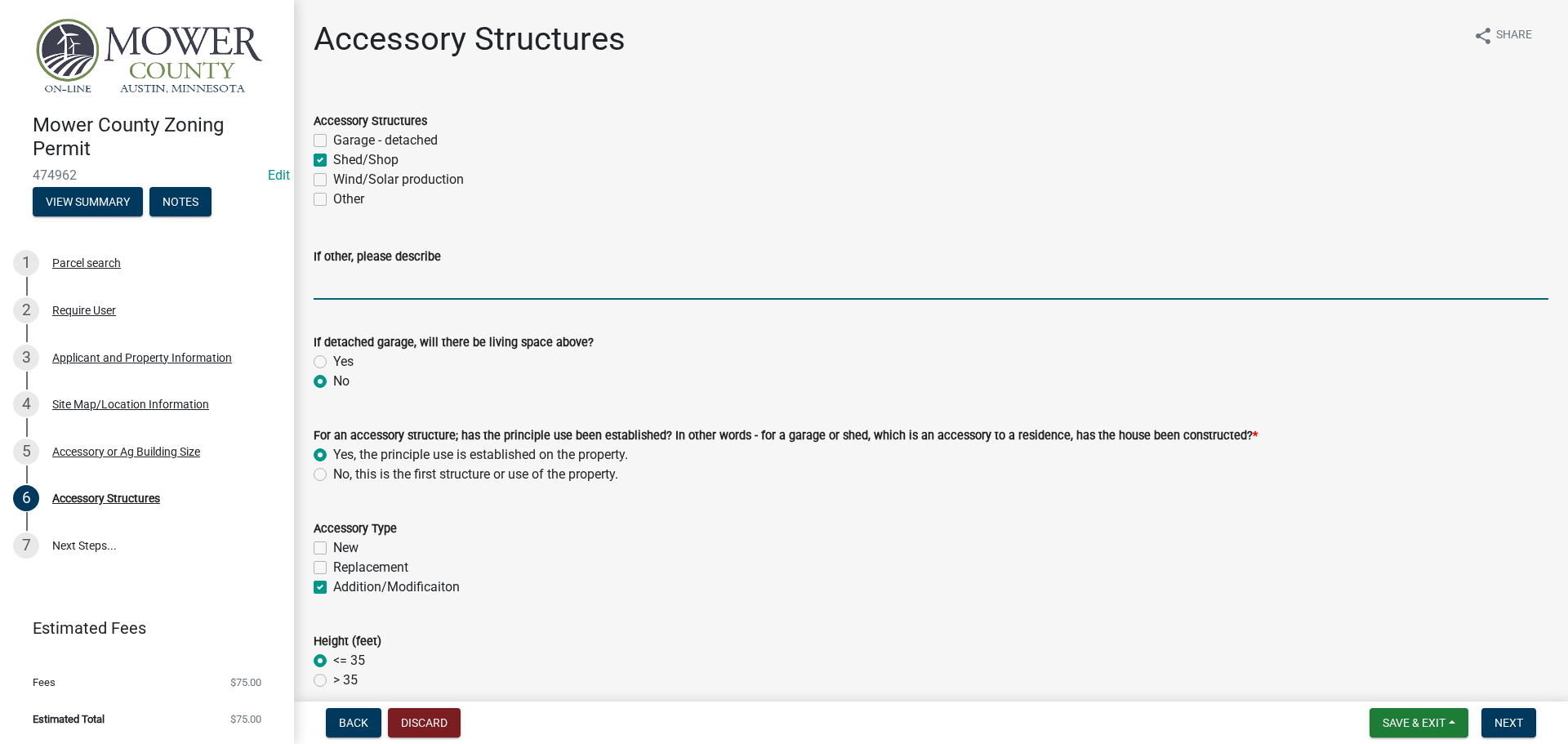
click at [402, 284] on input "If other, please describe" at bounding box center [931, 283] width 1234 height 34
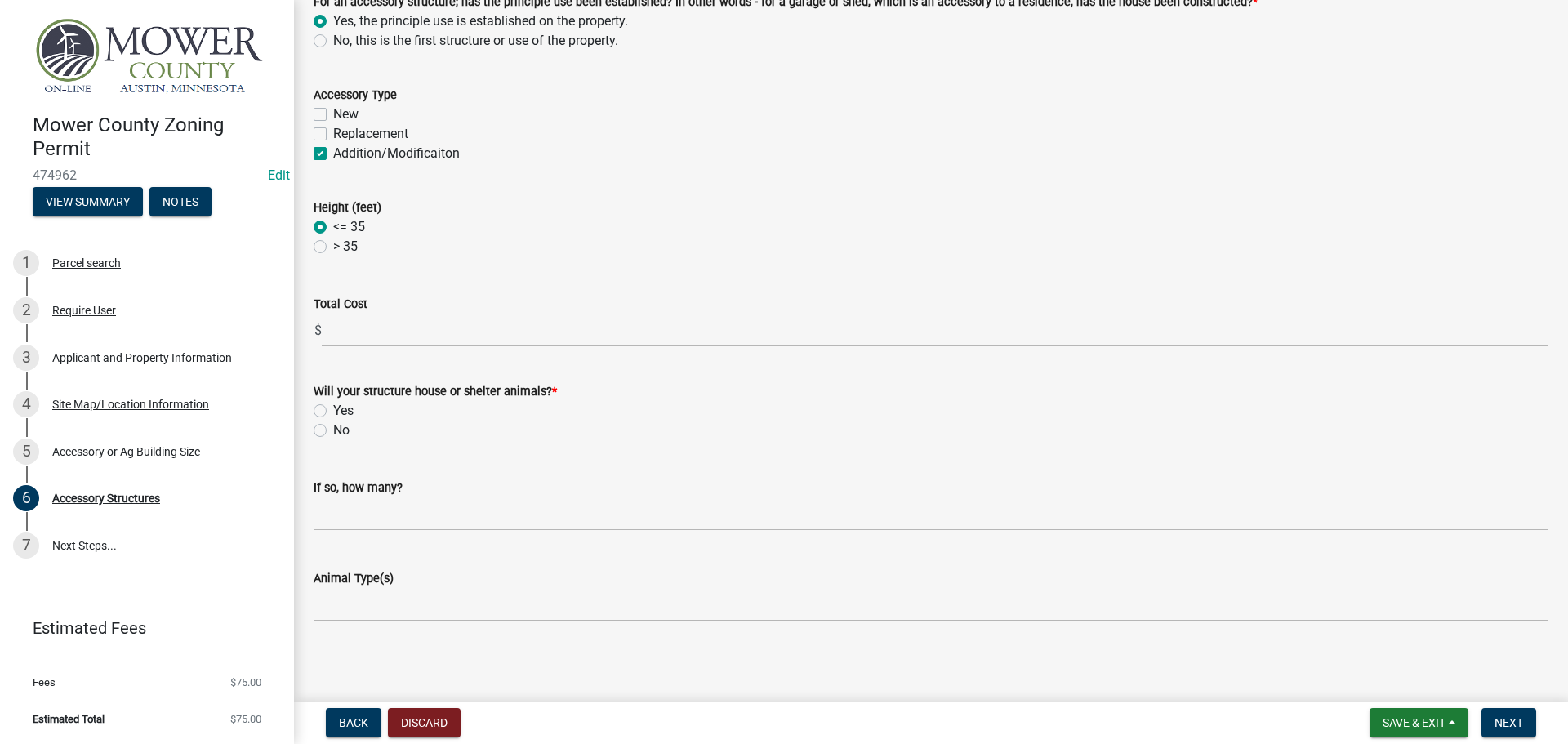
scroll to position [437, 0]
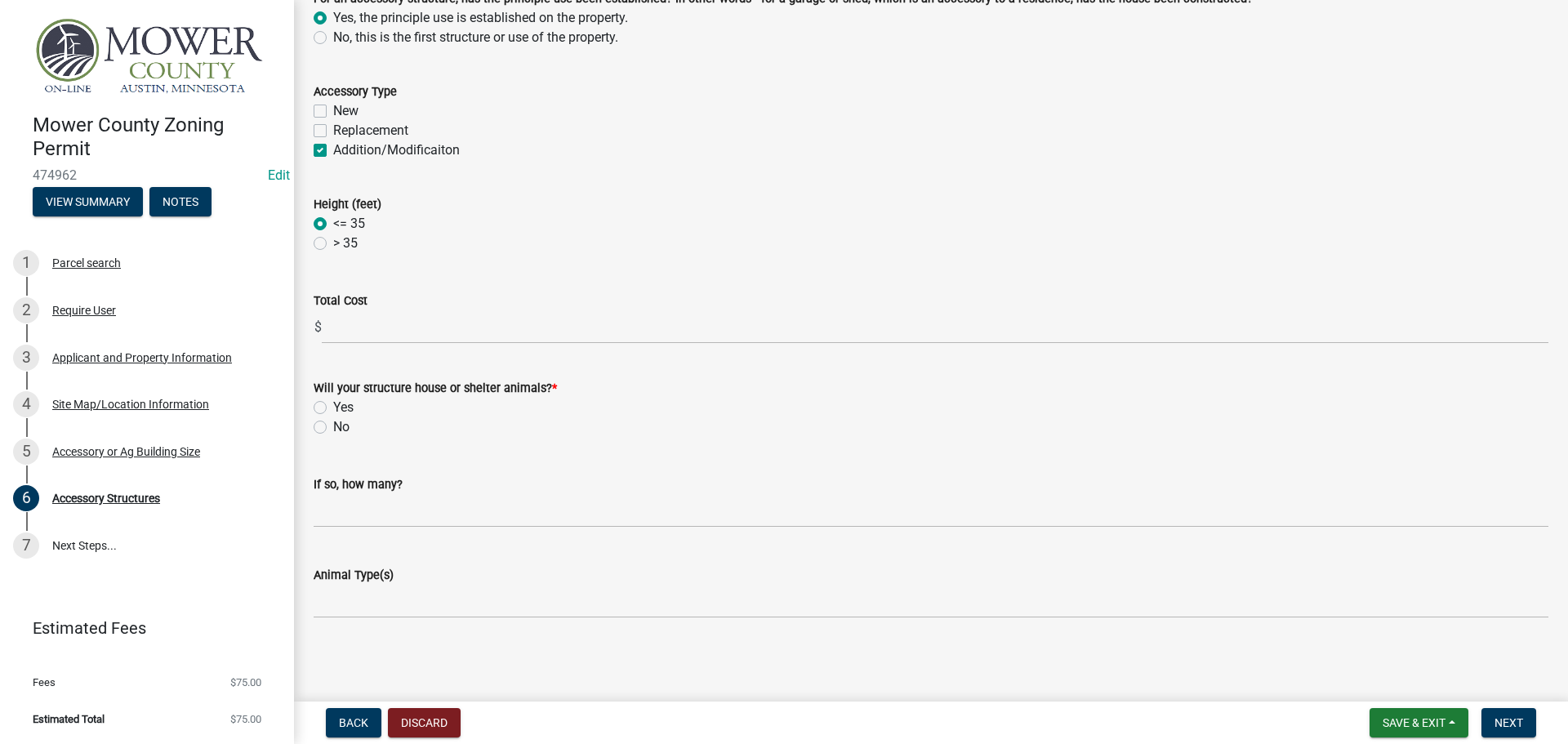
type input "Moving Structure to new spot on parcel"
click at [333, 429] on label "No" at bounding box center [341, 427] width 16 height 20
click at [333, 428] on input "No" at bounding box center [338, 422] width 11 height 11
radio input "true"
click at [1513, 719] on span "Next" at bounding box center [1508, 722] width 29 height 13
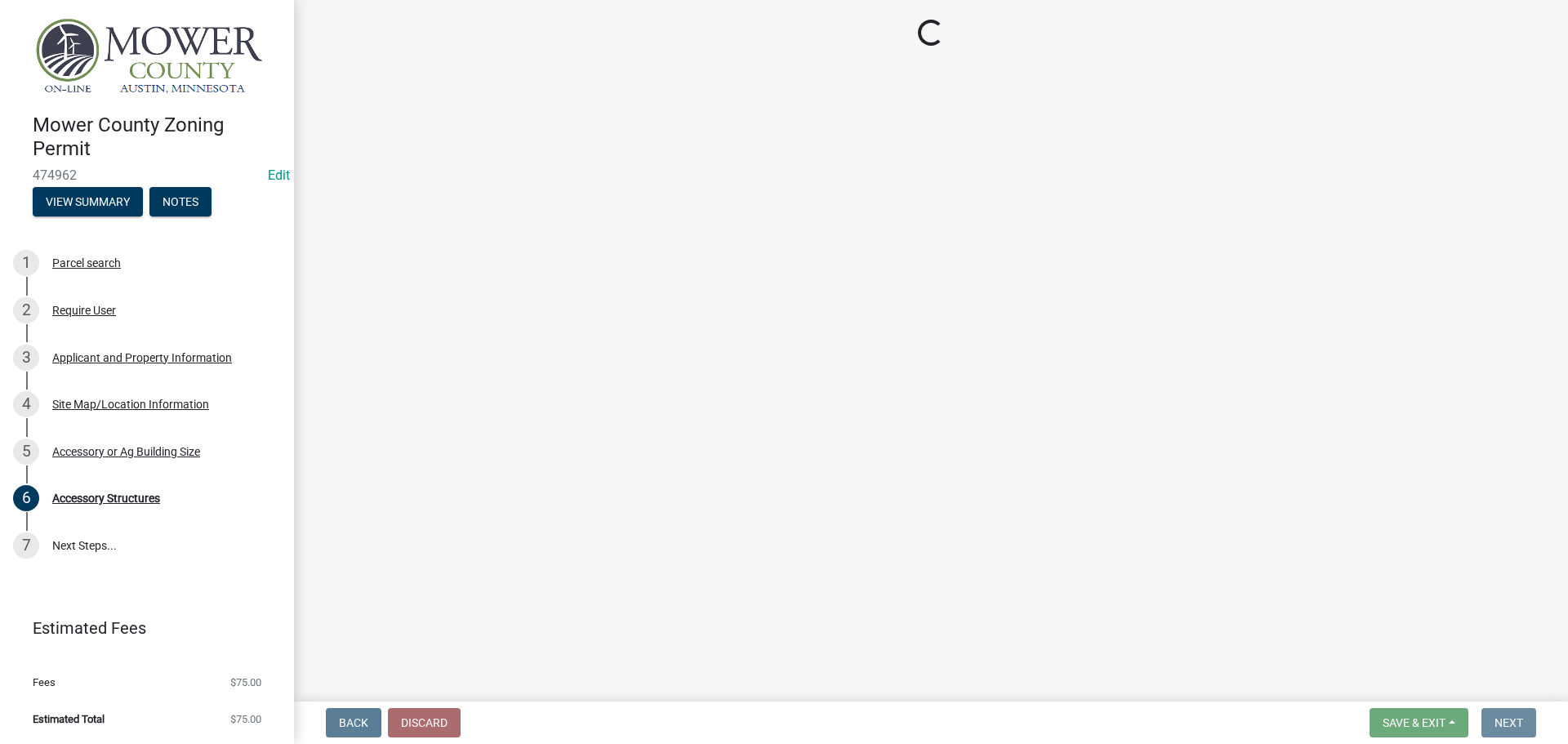
scroll to position [0, 0]
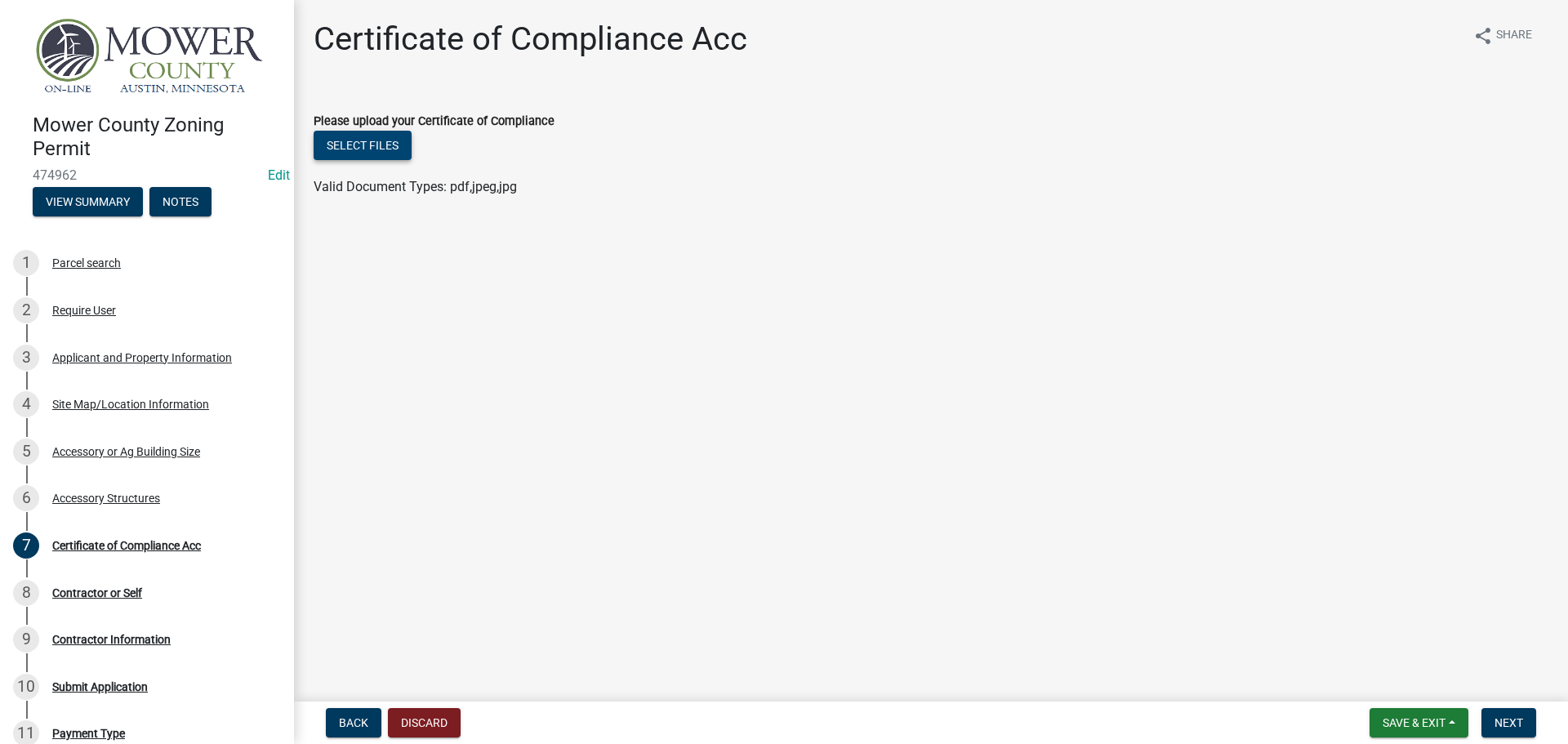
click at [386, 145] on button "Select files" at bounding box center [363, 146] width 98 height 30
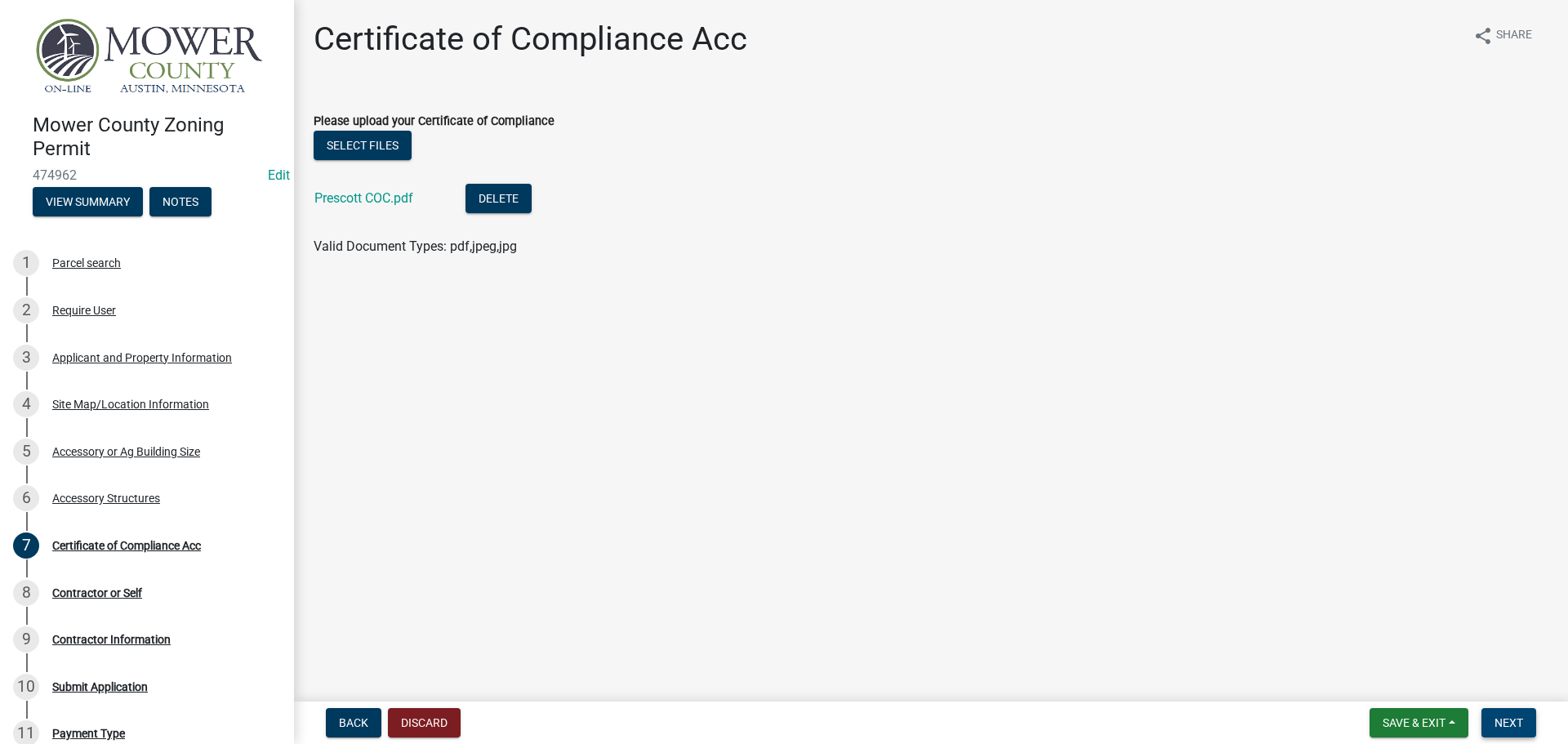
click at [1521, 722] on span "Next" at bounding box center [1508, 722] width 29 height 13
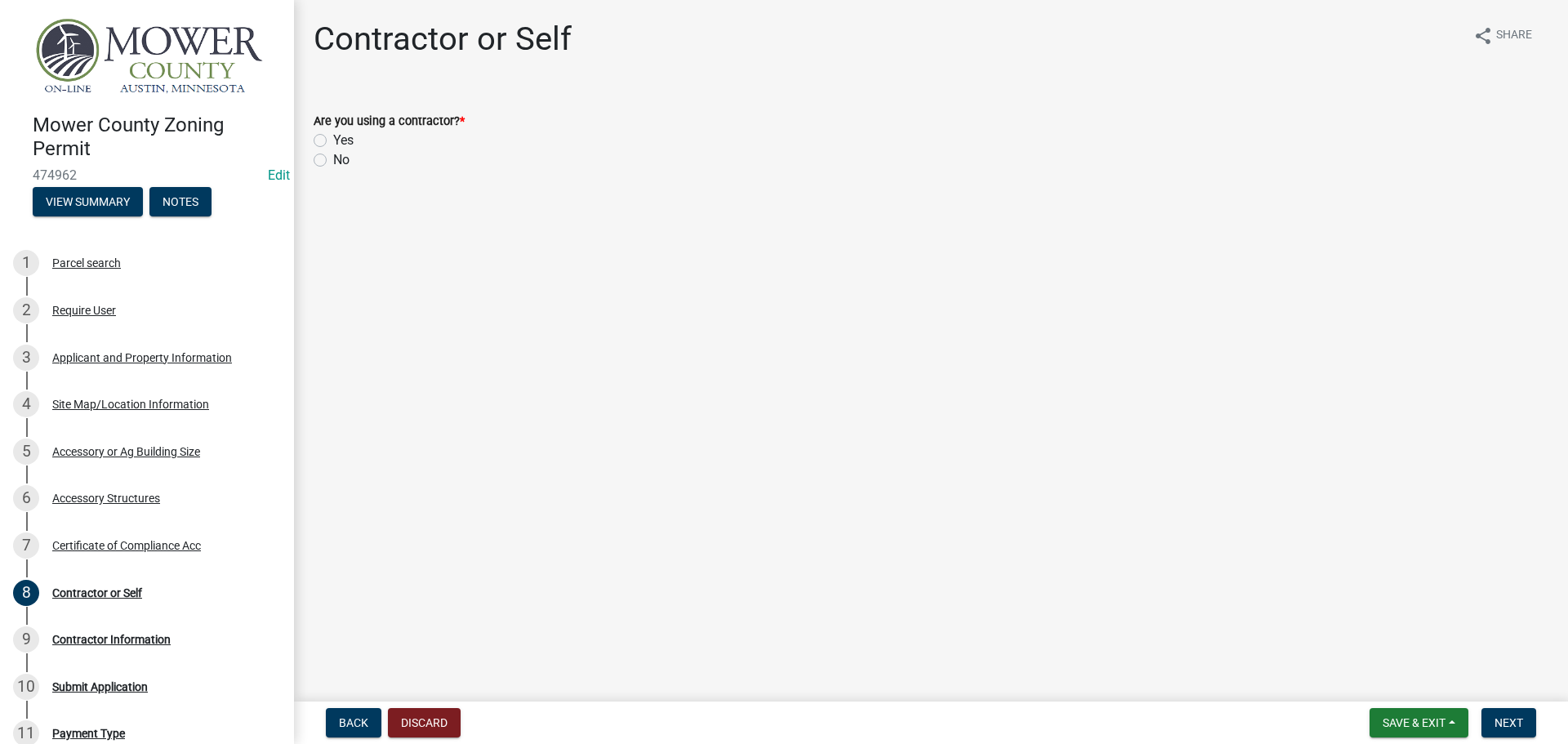
click at [333, 159] on label "No" at bounding box center [341, 160] width 16 height 20
click at [333, 159] on input "No" at bounding box center [338, 156] width 11 height 11
radio input "true"
click at [1534, 726] on button "Next" at bounding box center [1508, 723] width 54 height 30
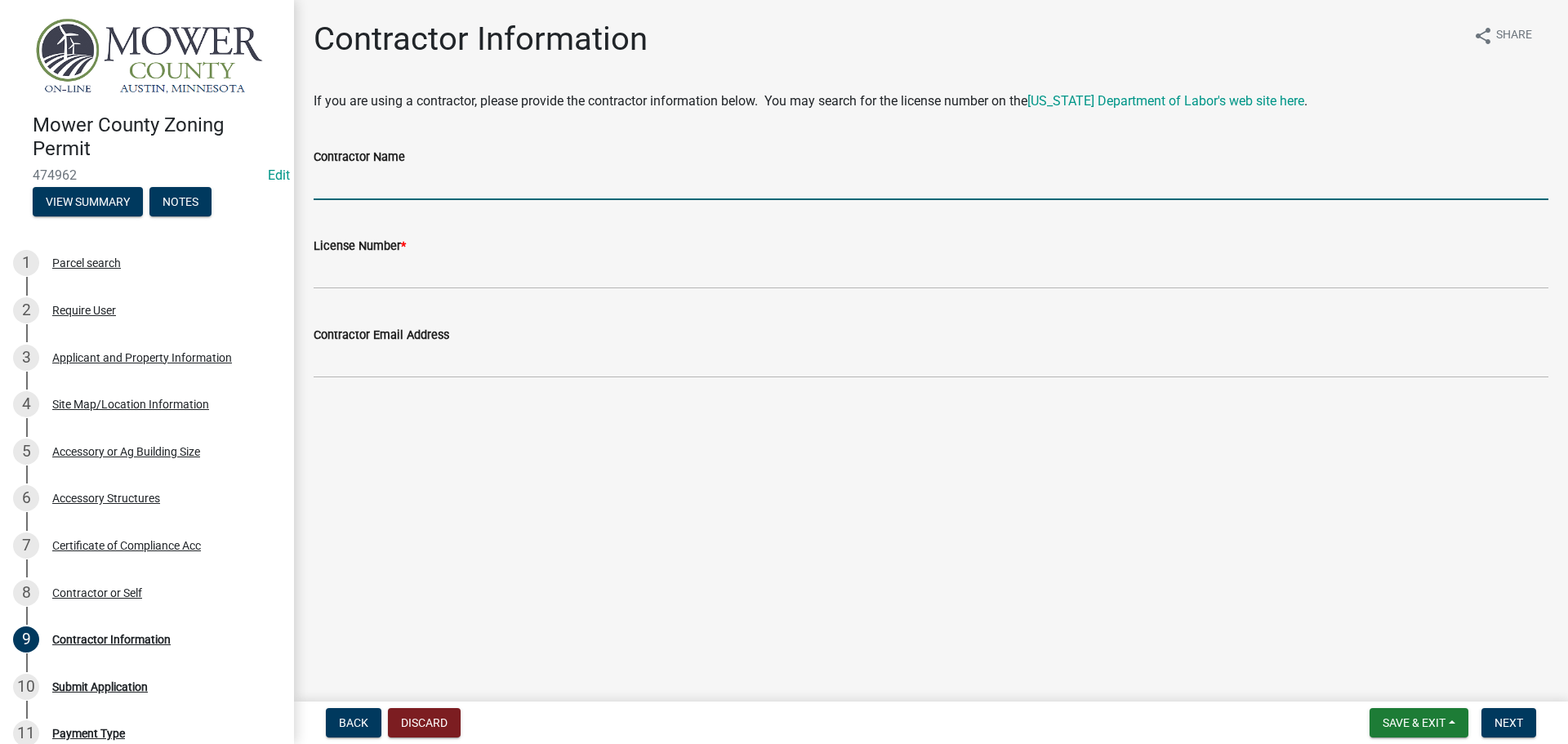
click at [408, 189] on input "Contractor Name" at bounding box center [931, 183] width 1234 height 34
type input "Self"
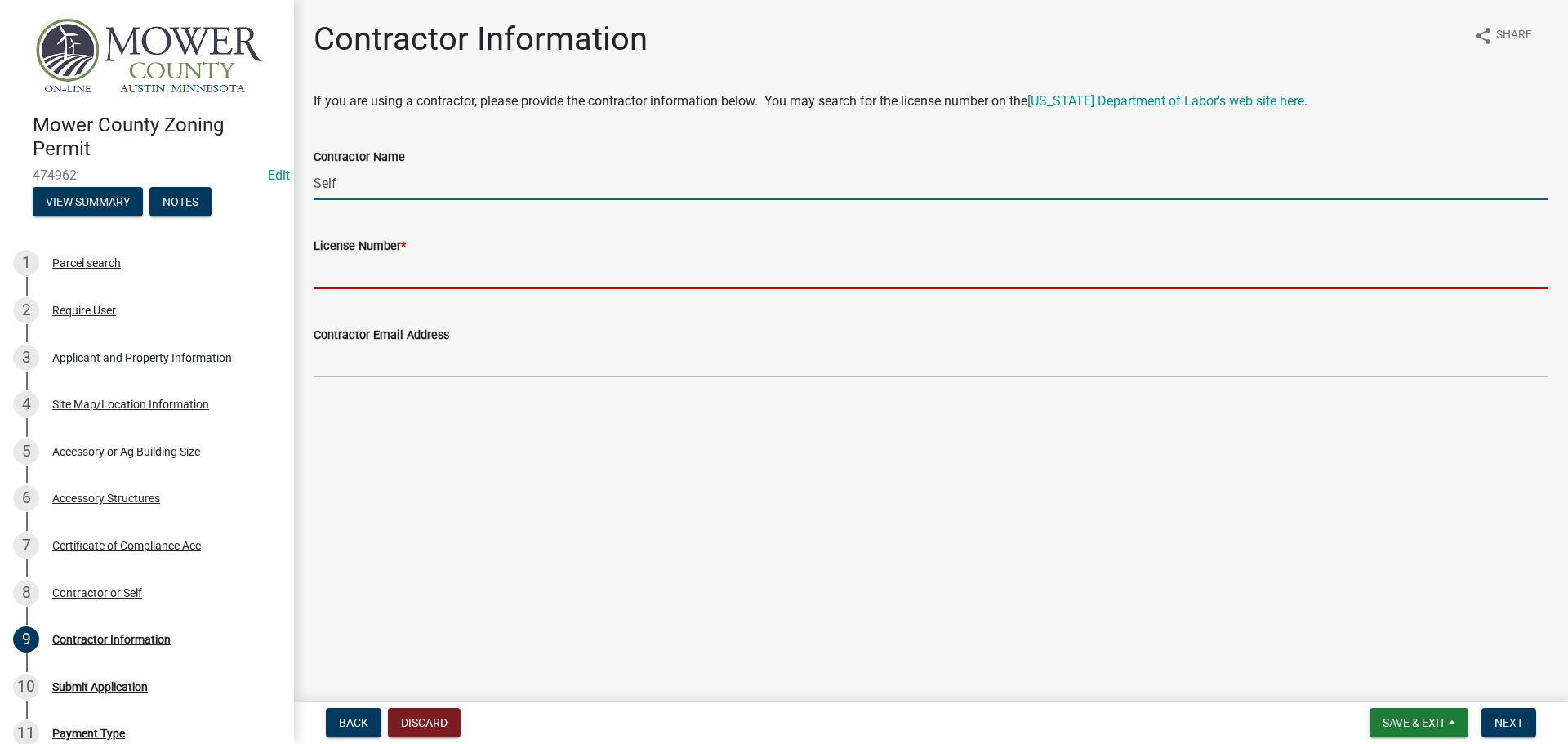
click at [416, 273] on input "License Number *" at bounding box center [931, 272] width 1234 height 34
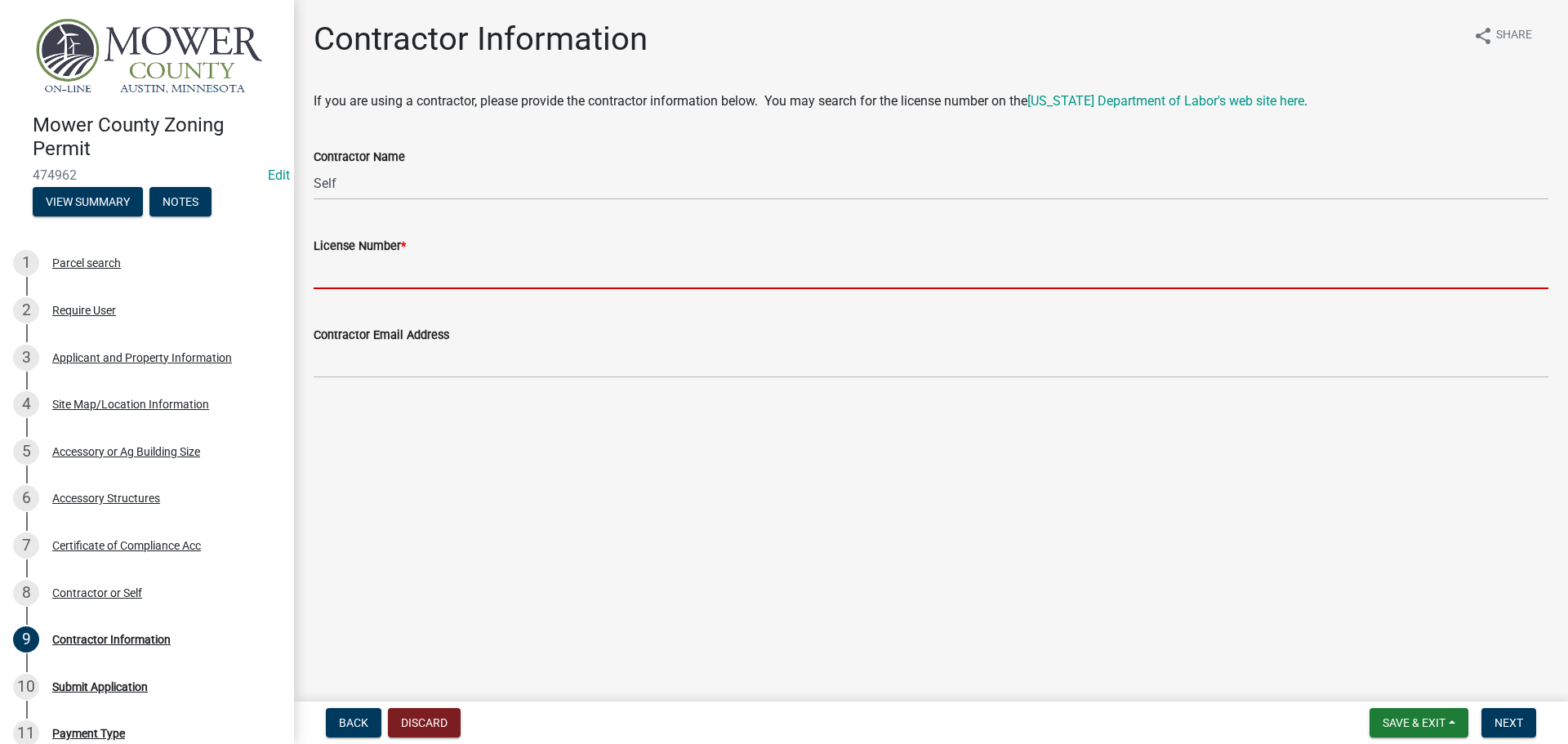
type input "NA"
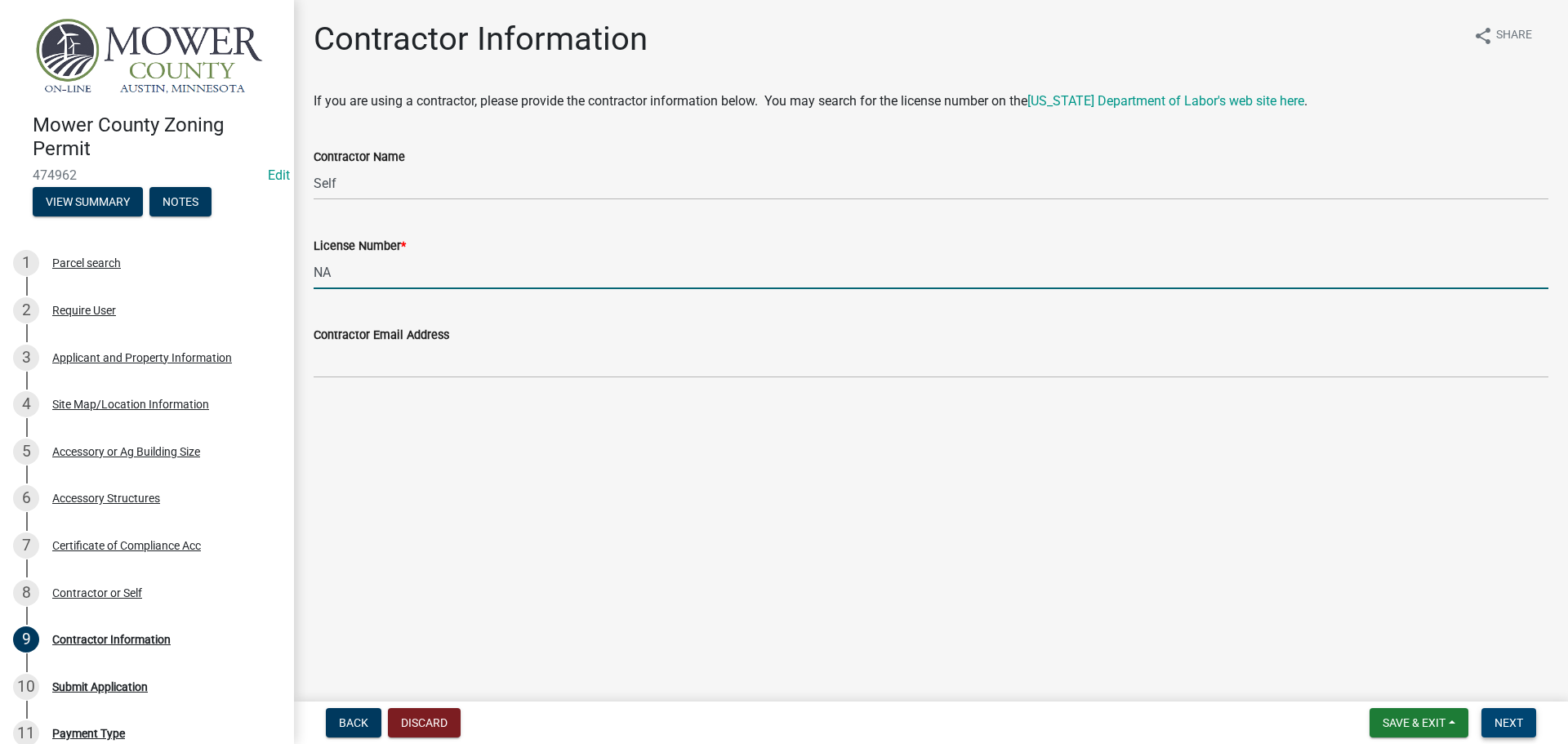
click at [1512, 723] on span "Next" at bounding box center [1508, 722] width 29 height 13
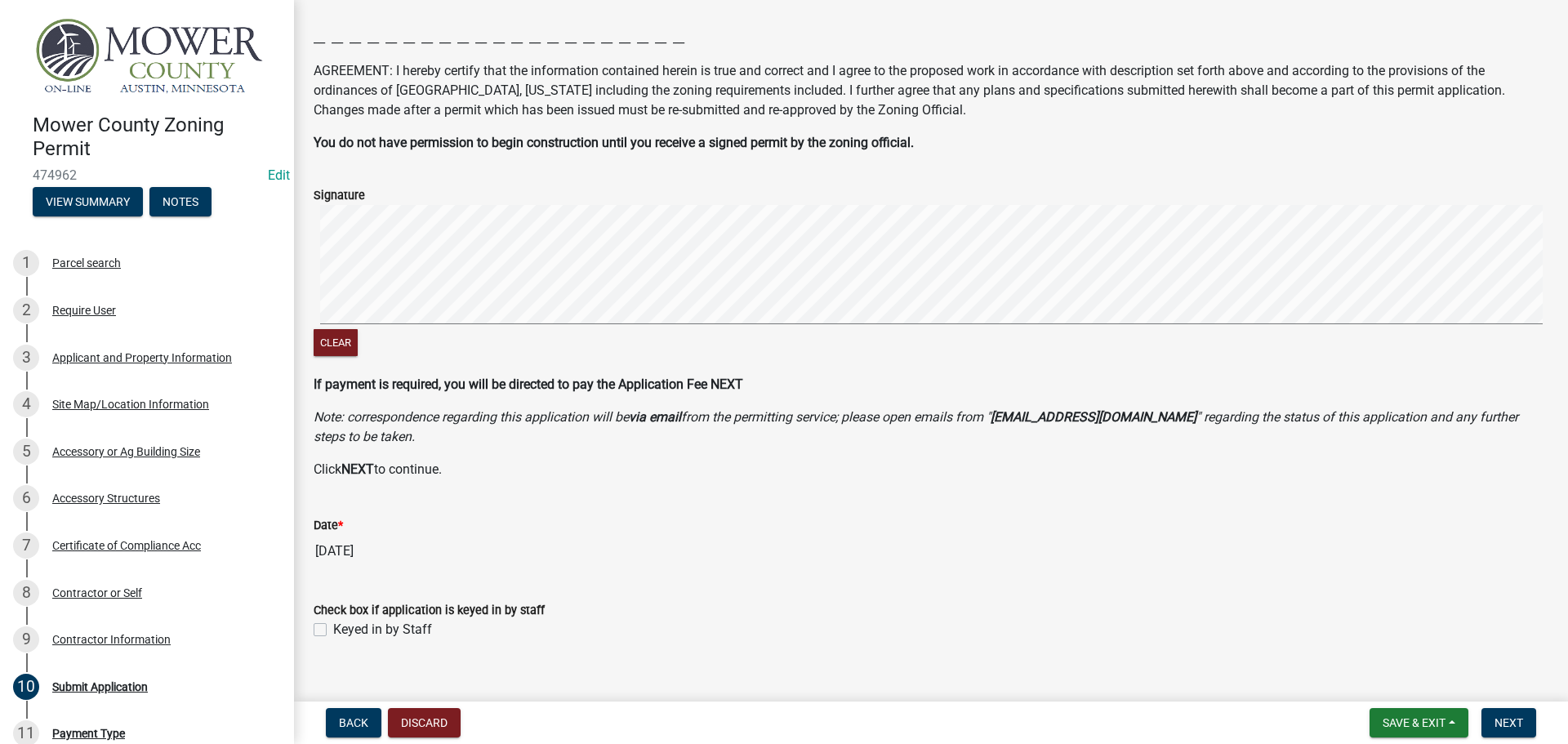
scroll to position [239, 0]
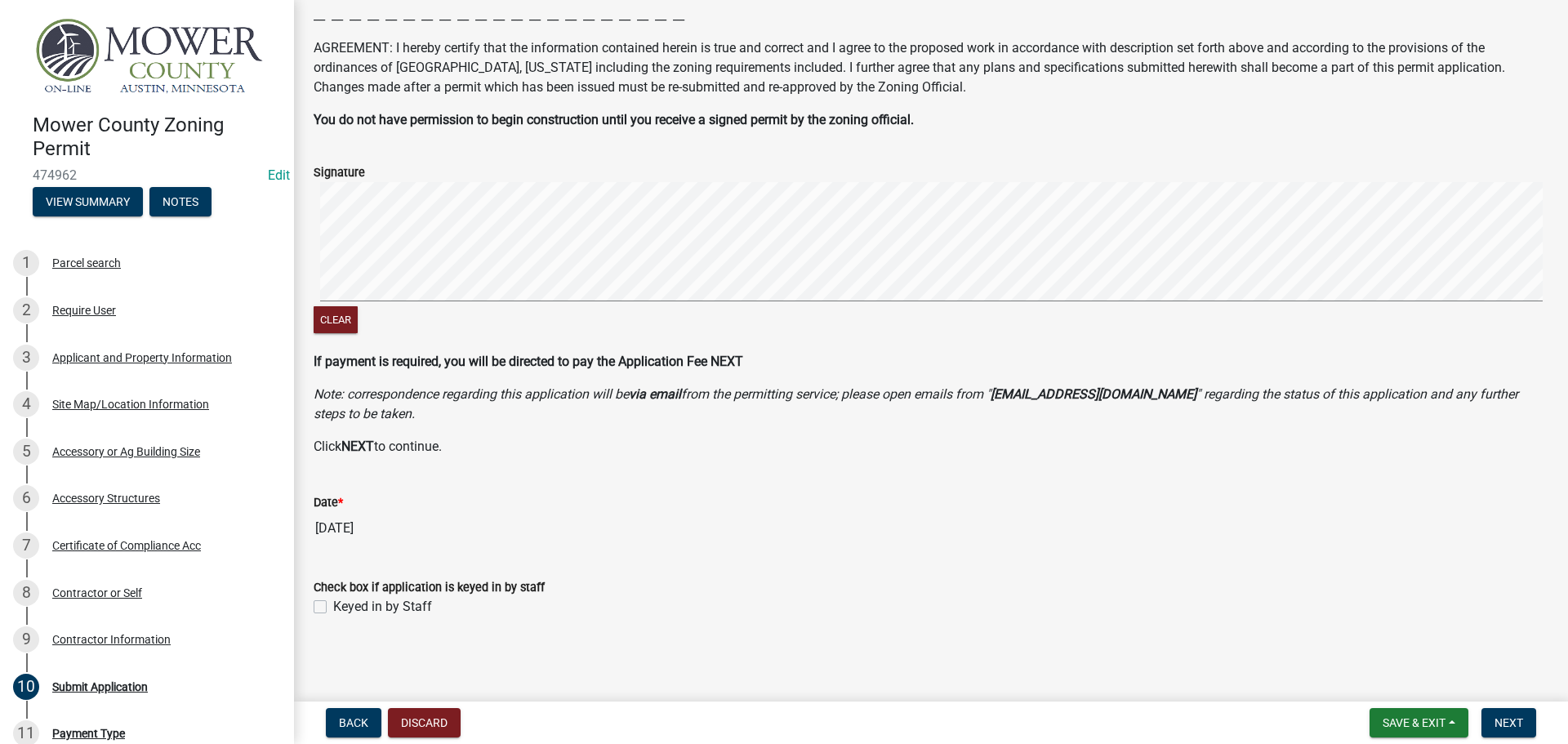
click at [333, 604] on label "Keyed in by Staff" at bounding box center [382, 607] width 99 height 20
click at [333, 604] on input "Keyed in by Staff" at bounding box center [338, 602] width 11 height 11
checkbox input "true"
click at [1504, 718] on span "Next" at bounding box center [1508, 722] width 29 height 13
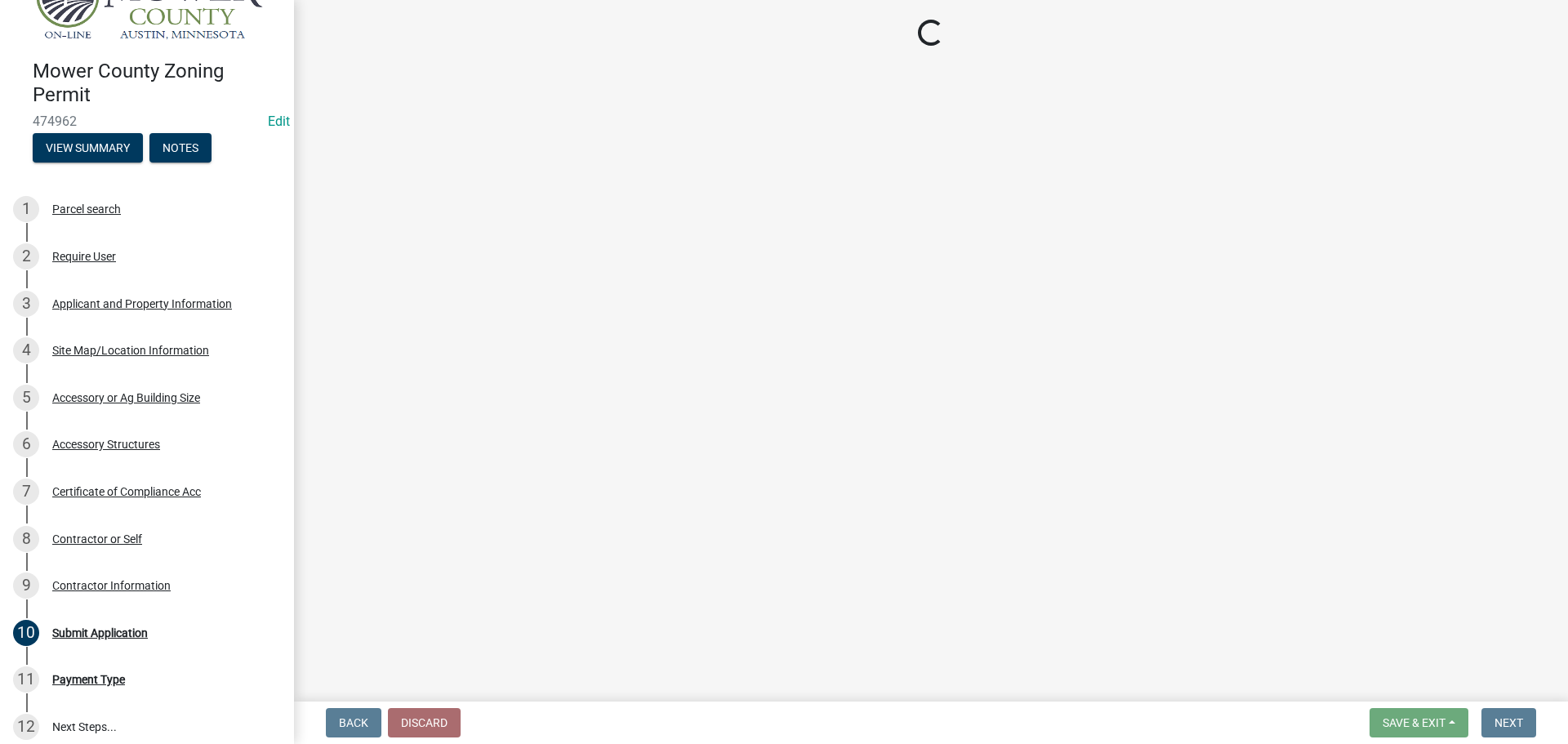
scroll to position [163, 0]
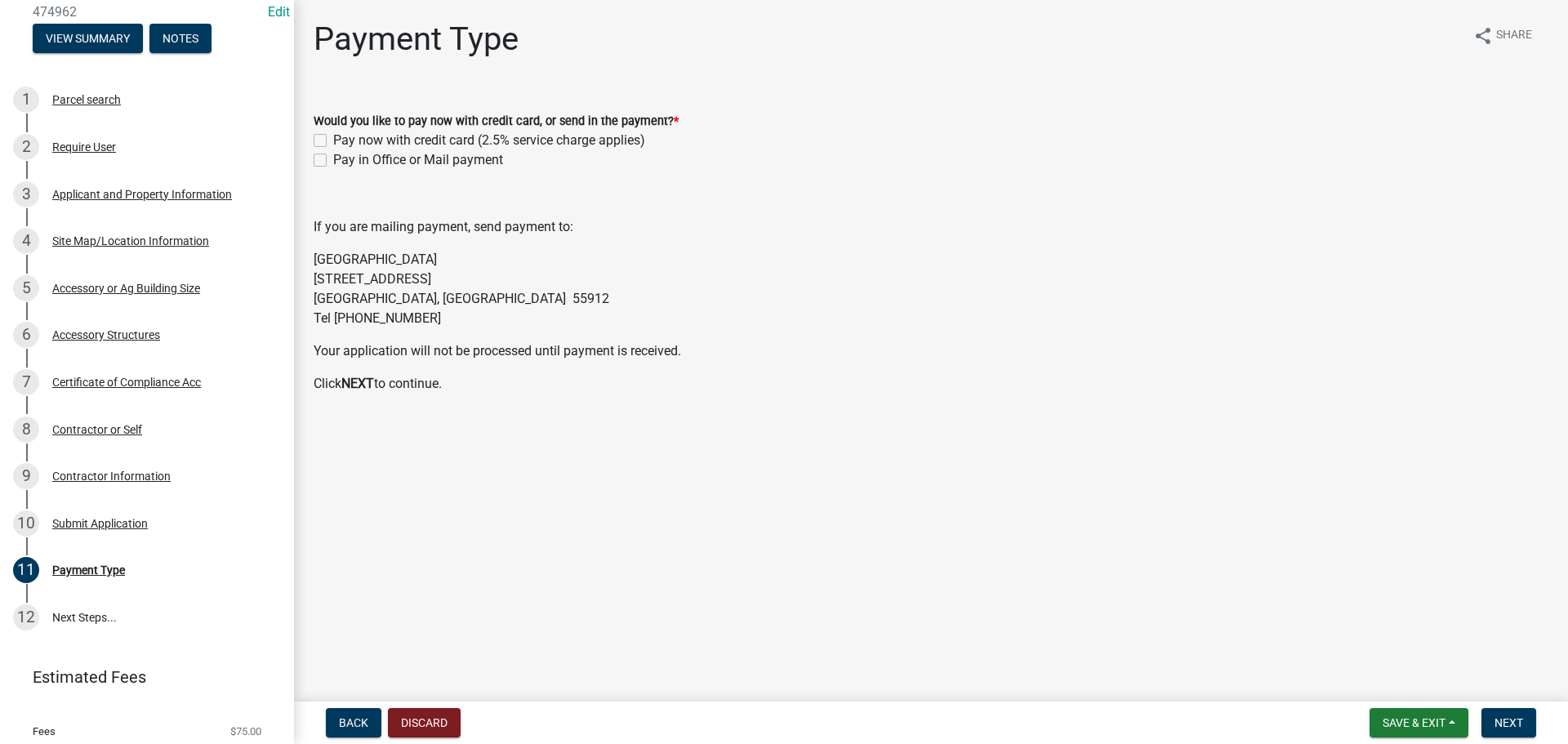
click at [333, 161] on label "Pay in Office or Mail payment" at bounding box center [417, 160] width 169 height 20
click at [333, 160] on input "Pay in Office or Mail payment" at bounding box center [338, 156] width 11 height 11
checkbox input "true"
checkbox input "false"
checkbox input "true"
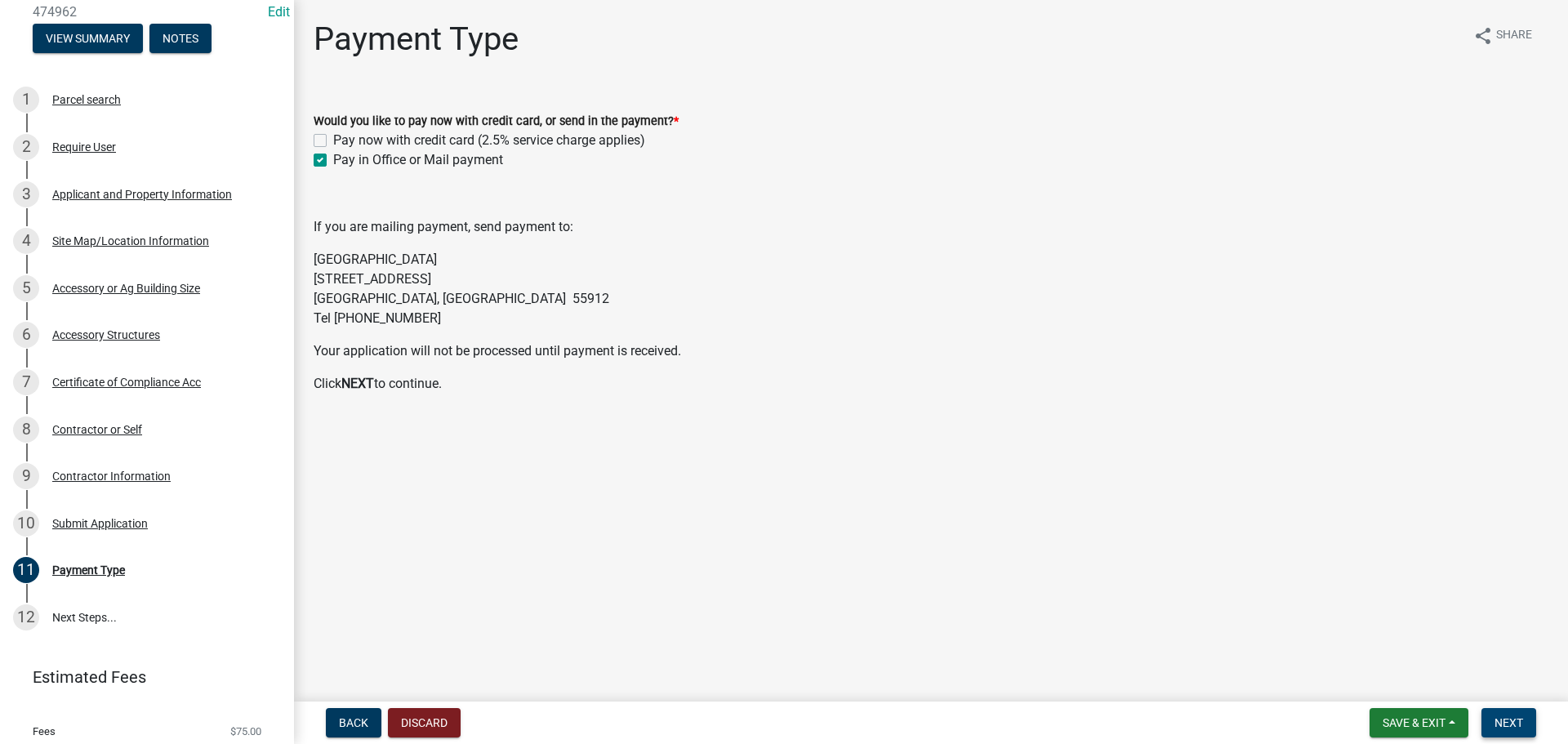
click at [1508, 729] on span "Next" at bounding box center [1508, 722] width 29 height 13
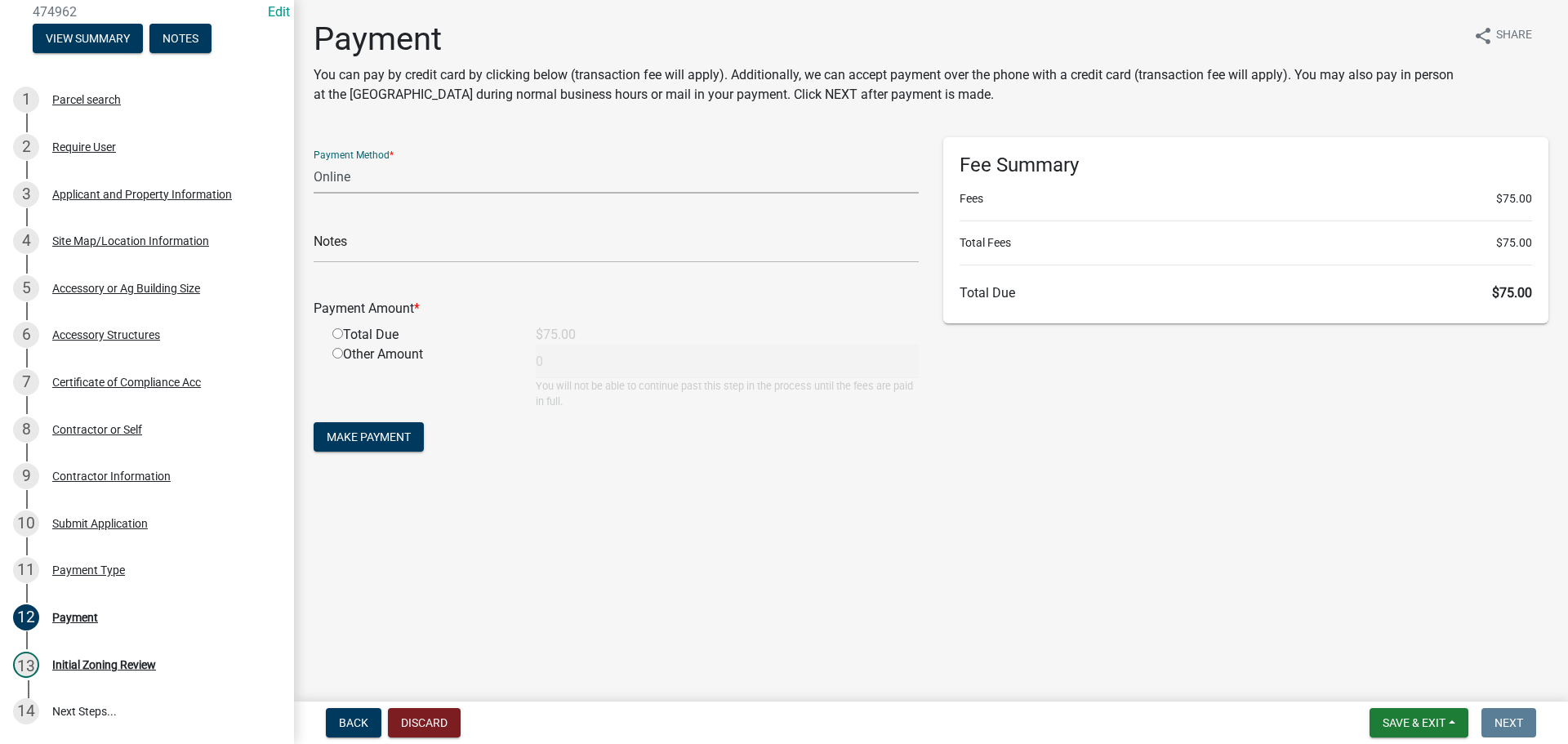
click at [367, 186] on select "Credit Card POS Check Cash Online" at bounding box center [616, 177] width 605 height 34
select select "1: 0"
click at [314, 160] on select "Credit Card POS Check Cash Online" at bounding box center [616, 177] width 605 height 34
click at [378, 246] on input "text" at bounding box center [616, 247] width 605 height 34
type input "4540"
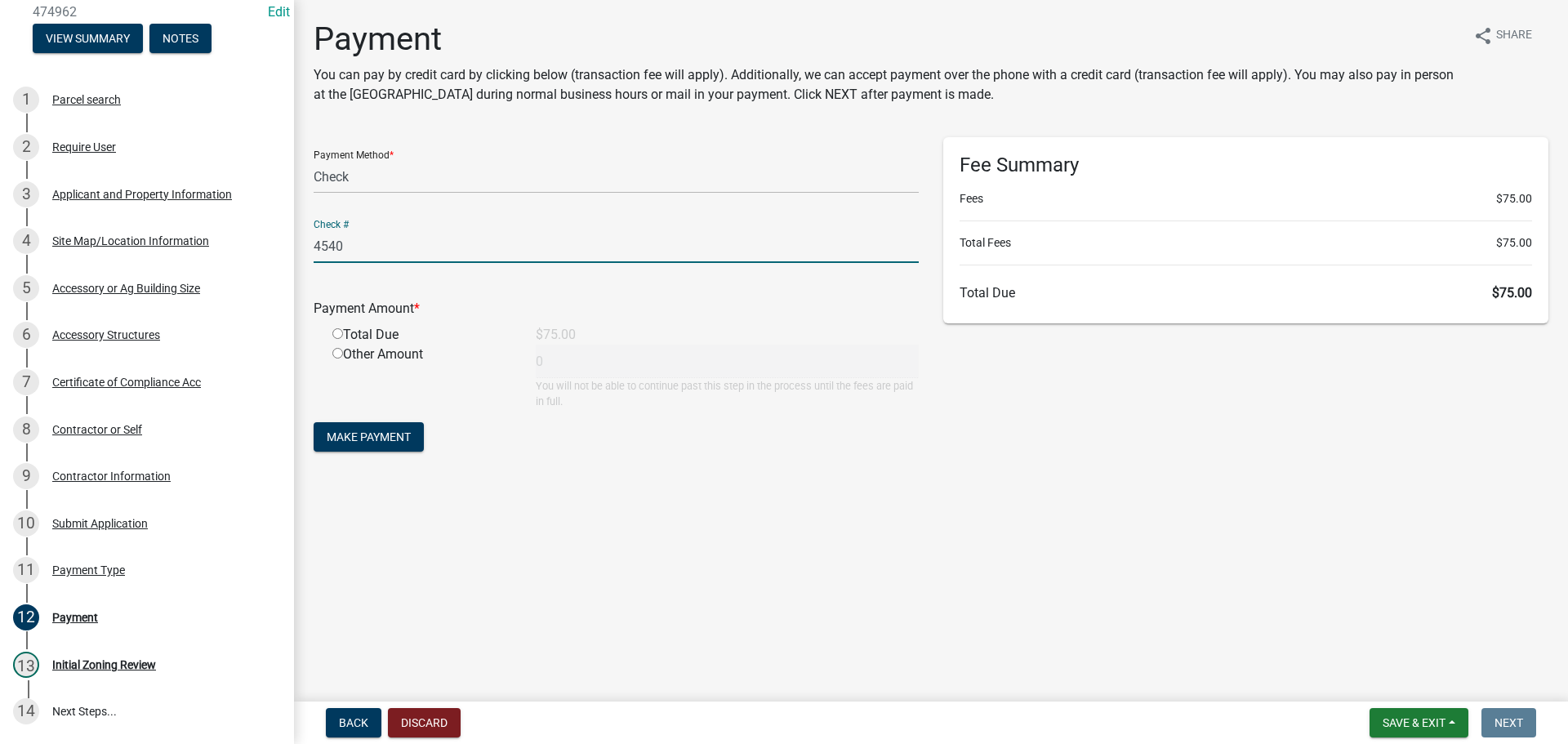
click at [337, 333] on input "radio" at bounding box center [337, 333] width 11 height 11
radio input "true"
type input "75"
click at [388, 439] on span "Make Payment" at bounding box center [368, 436] width 84 height 13
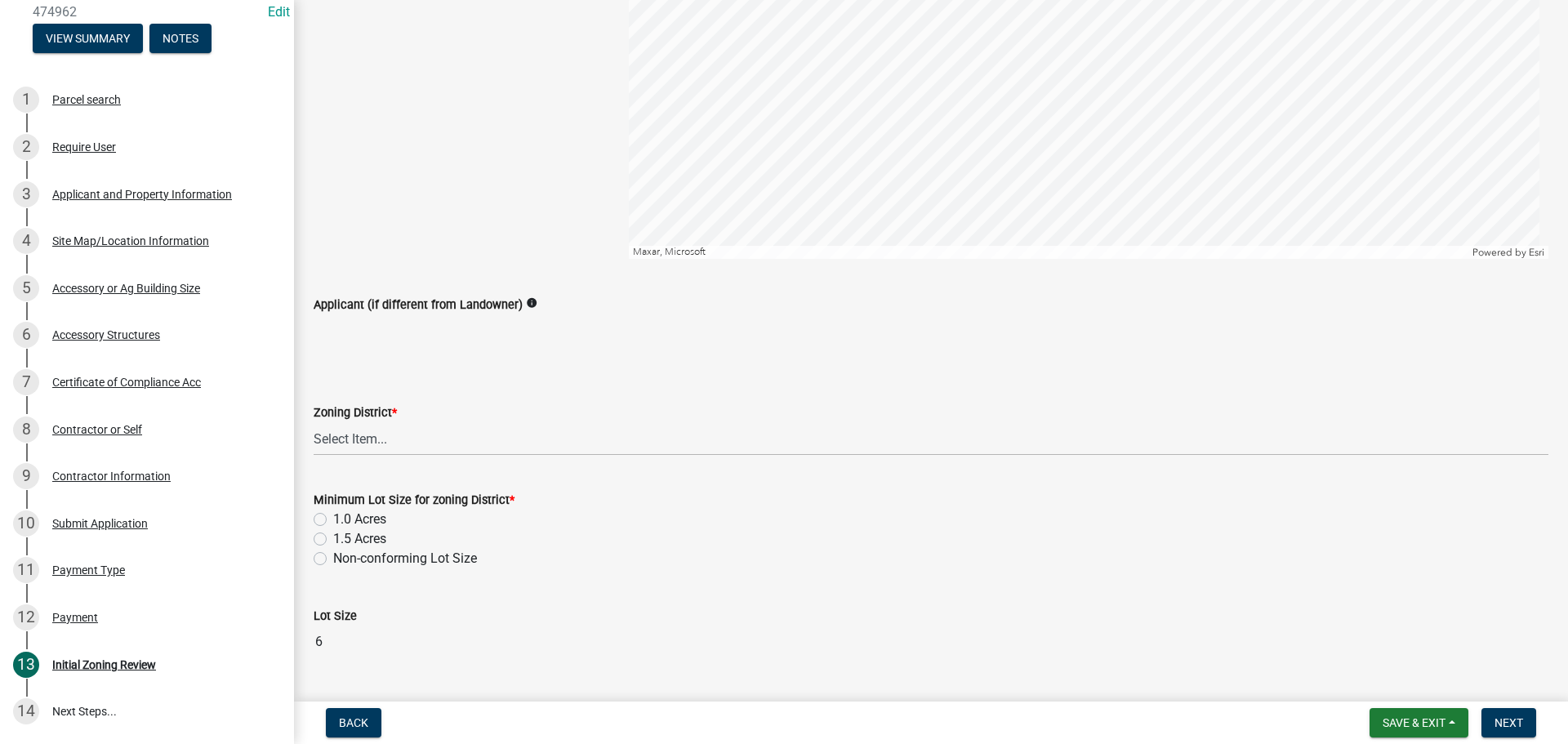
scroll to position [327, 0]
click at [410, 443] on select "Select Item... Agricultural District Rural Management District Urban Expansion …" at bounding box center [931, 438] width 1234 height 34
click at [314, 421] on select "Select Item... Agricultural District Rural Management District Urban Expansion …" at bounding box center [931, 438] width 1234 height 34
select select "b3482f8c-74ac-4d6a-bff7-6eca71038996"
click at [423, 433] on select "Select Item... Agricultural District Rural Management District Urban Expansion …" at bounding box center [931, 438] width 1234 height 34
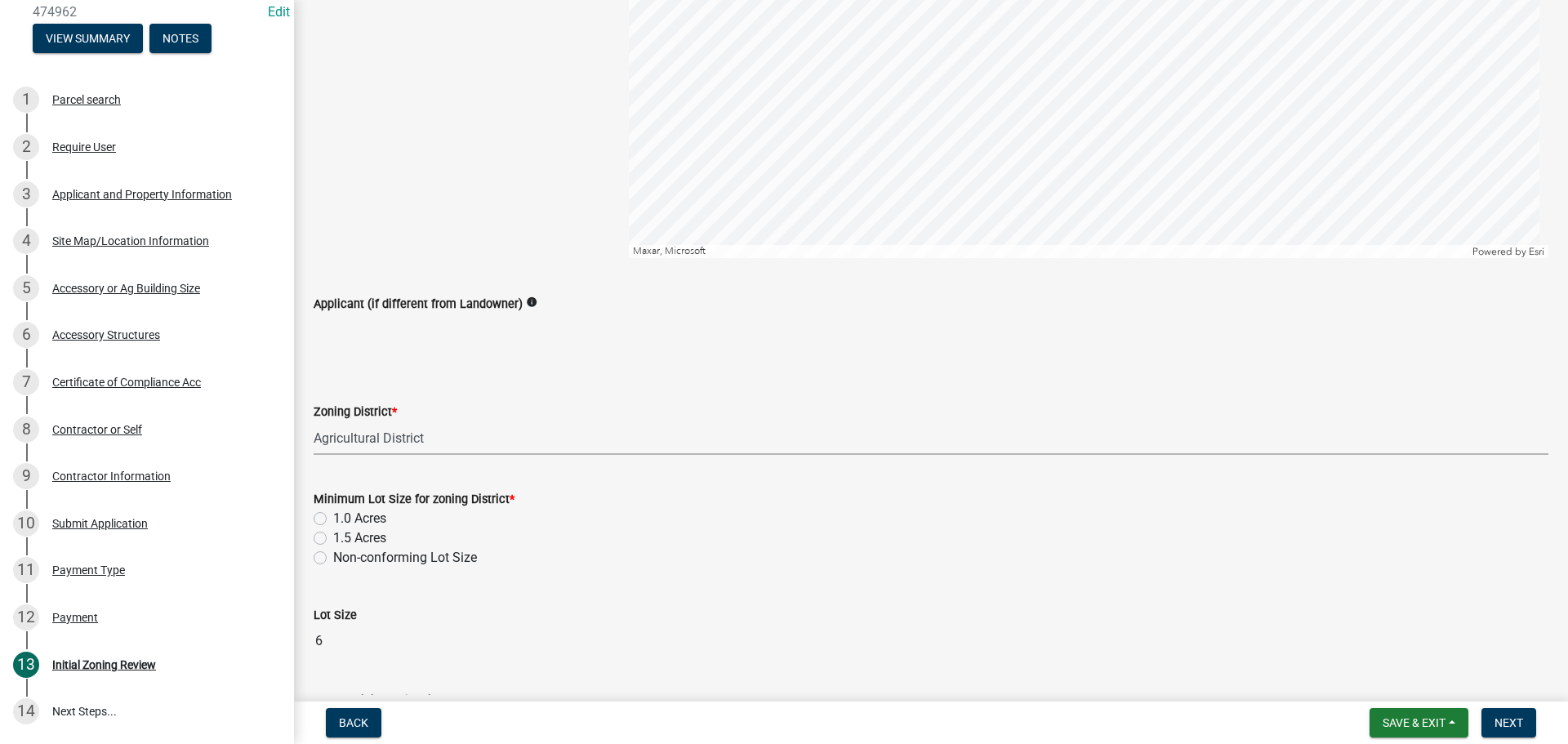
click at [429, 446] on select "Select Item... Agricultural District Rural Management District Urban Expansion …" at bounding box center [931, 438] width 1234 height 34
click at [333, 535] on label "1.5 Acres" at bounding box center [360, 538] width 53 height 20
click at [333, 535] on input "1.5 Acres" at bounding box center [338, 533] width 11 height 11
radio input "true"
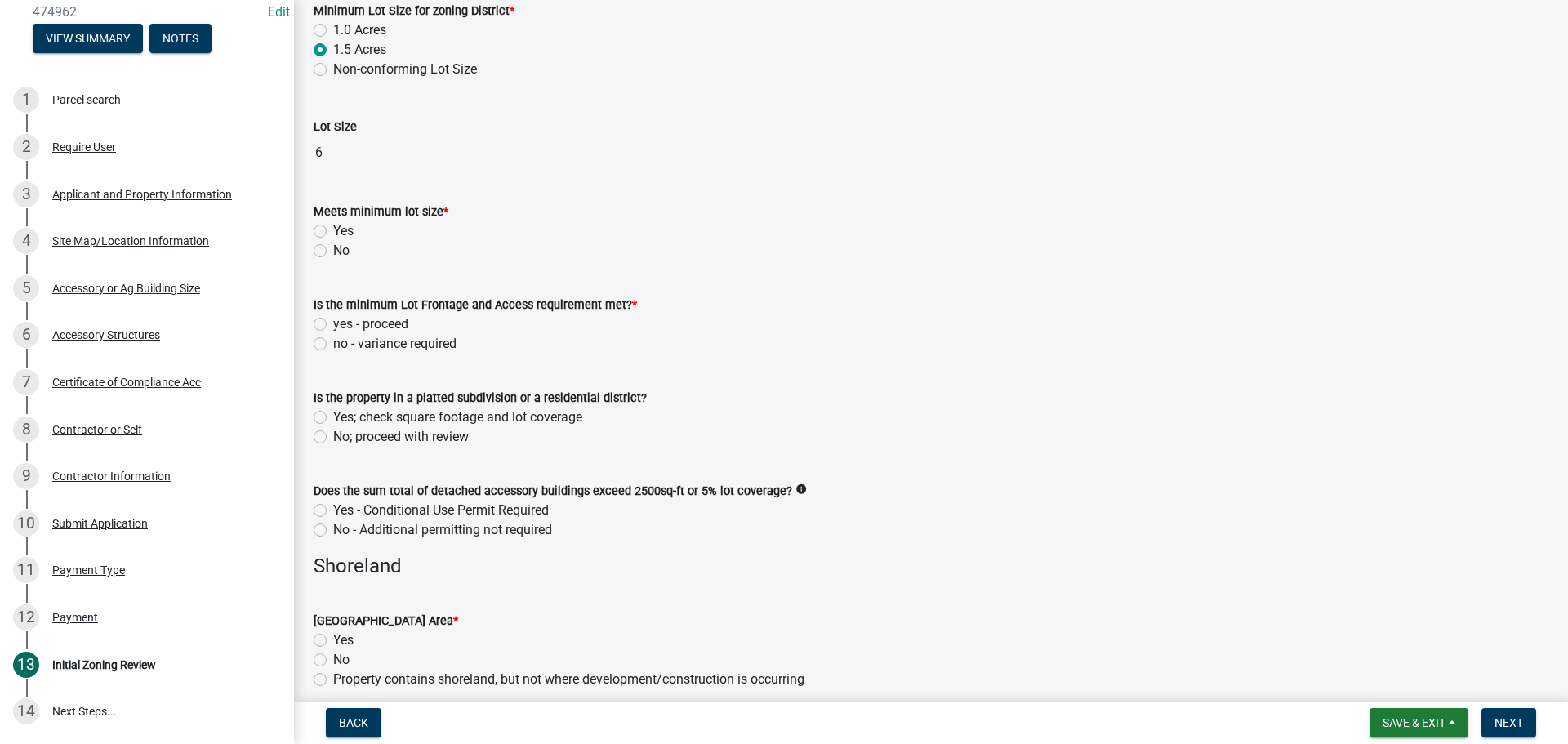
scroll to position [816, 0]
click at [333, 249] on label "No" at bounding box center [341, 250] width 16 height 20
click at [333, 249] on input "No" at bounding box center [338, 245] width 11 height 11
radio input "true"
click at [333, 229] on label "Yes" at bounding box center [343, 230] width 21 height 20
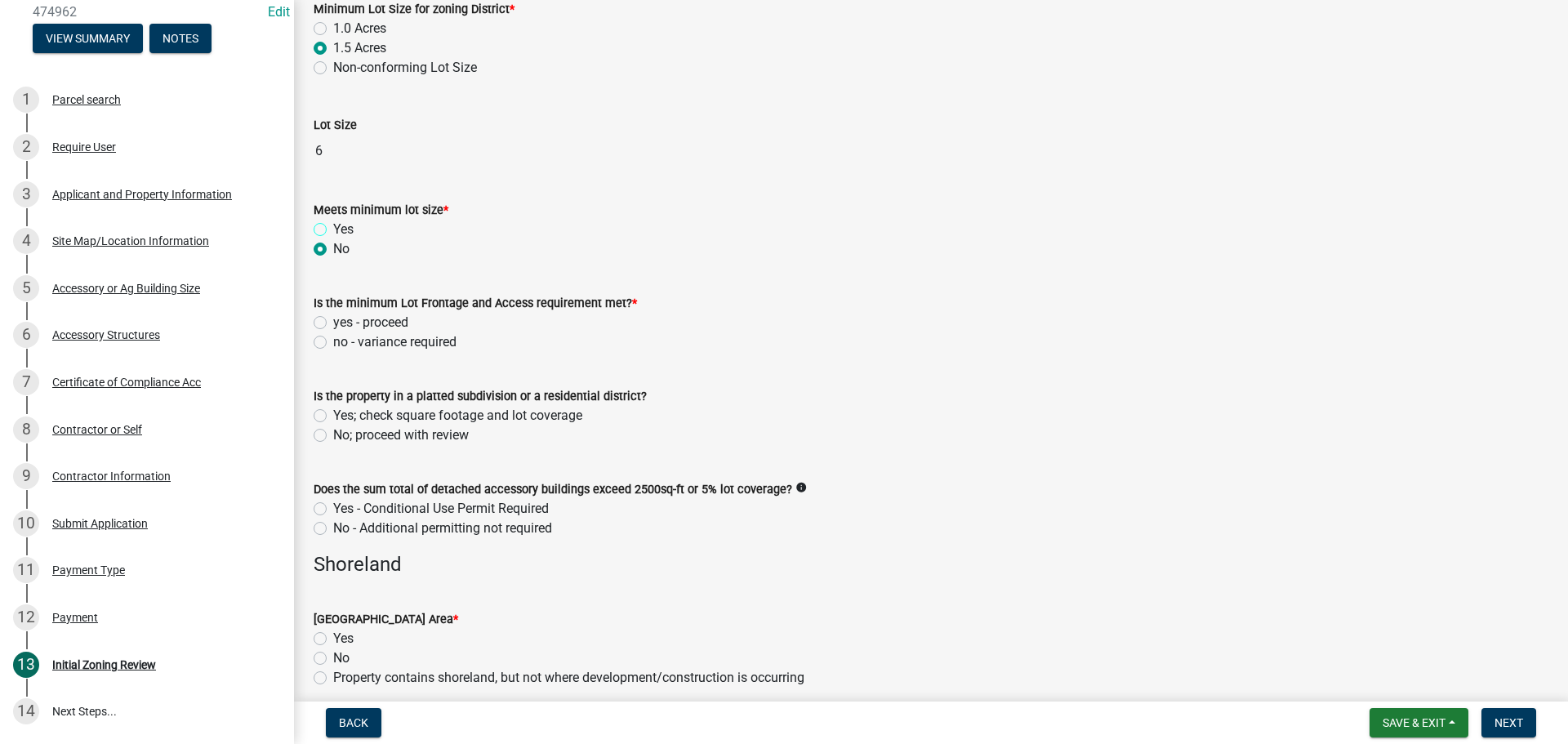
click at [333, 229] on input "Yes" at bounding box center [338, 225] width 11 height 11
radio input "true"
click at [333, 325] on label "yes - proceed" at bounding box center [370, 323] width 75 height 20
click at [333, 323] on input "yes - proceed" at bounding box center [338, 318] width 11 height 11
radio input "true"
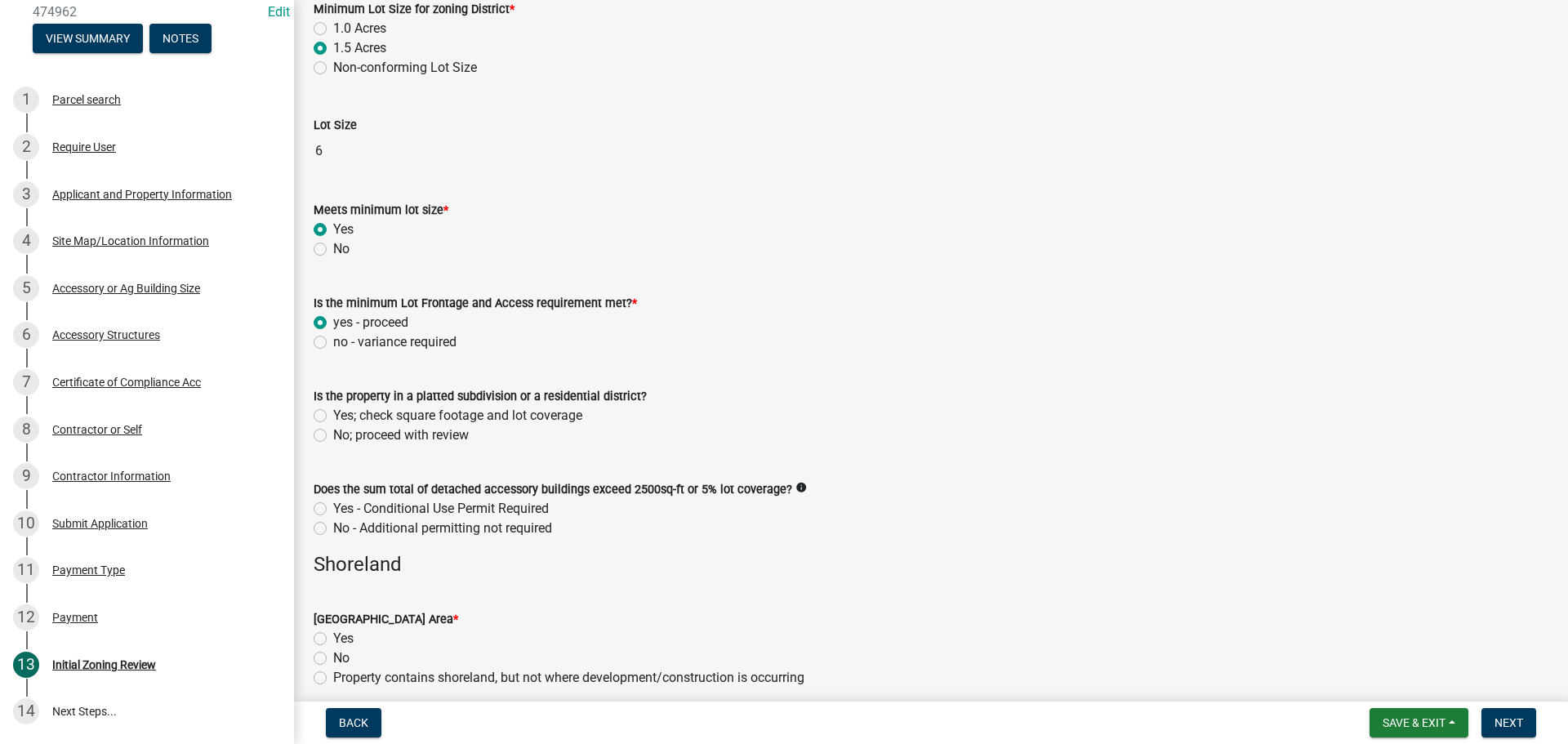
click at [333, 435] on label "No; proceed with review" at bounding box center [400, 435] width 136 height 20
click at [333, 435] on input "No; proceed with review" at bounding box center [338, 430] width 11 height 11
radio input "true"
click at [333, 532] on label "No - Additional permitting not required" at bounding box center [442, 528] width 219 height 20
click at [333, 529] on input "No - Additional permitting not required" at bounding box center [338, 523] width 11 height 11
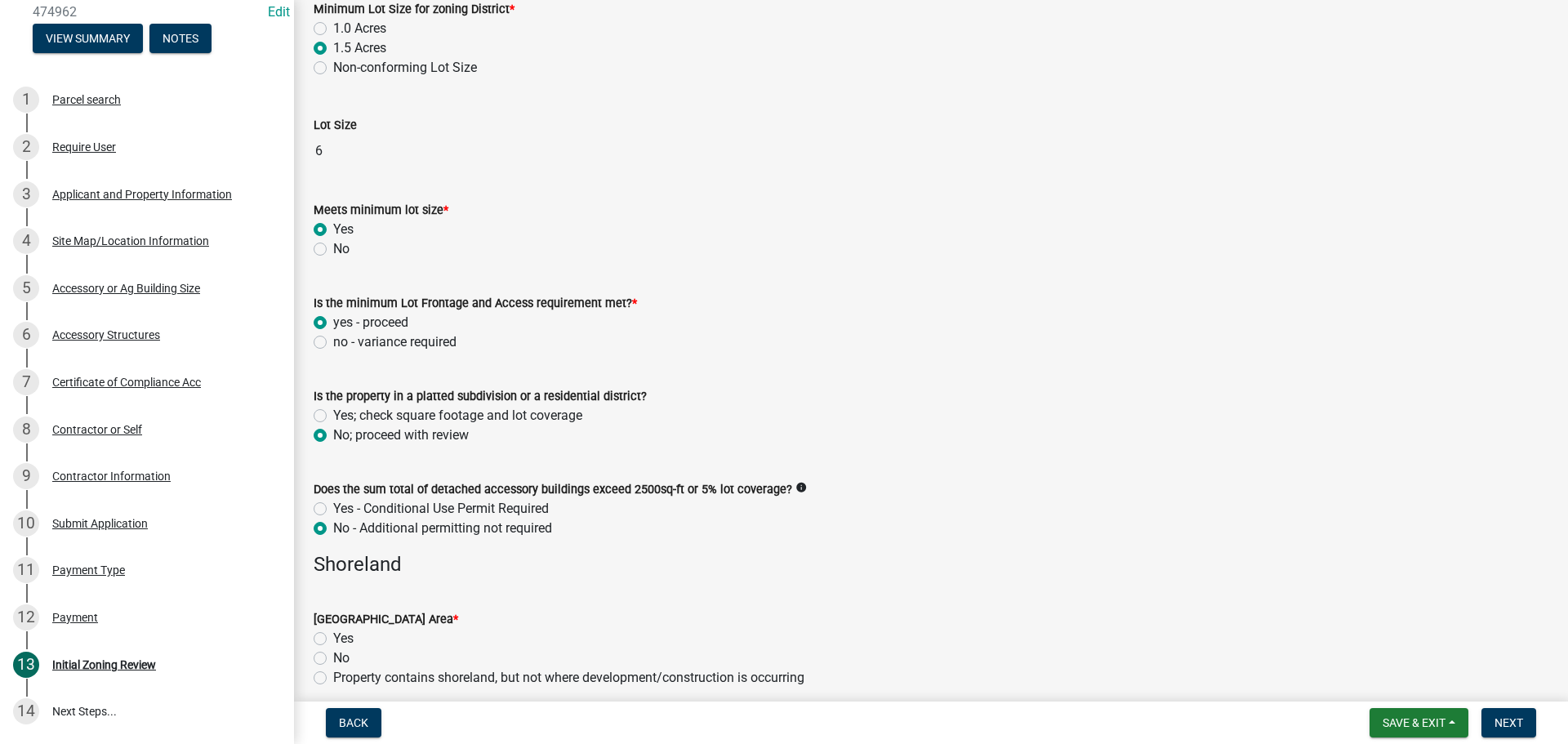
radio input "true"
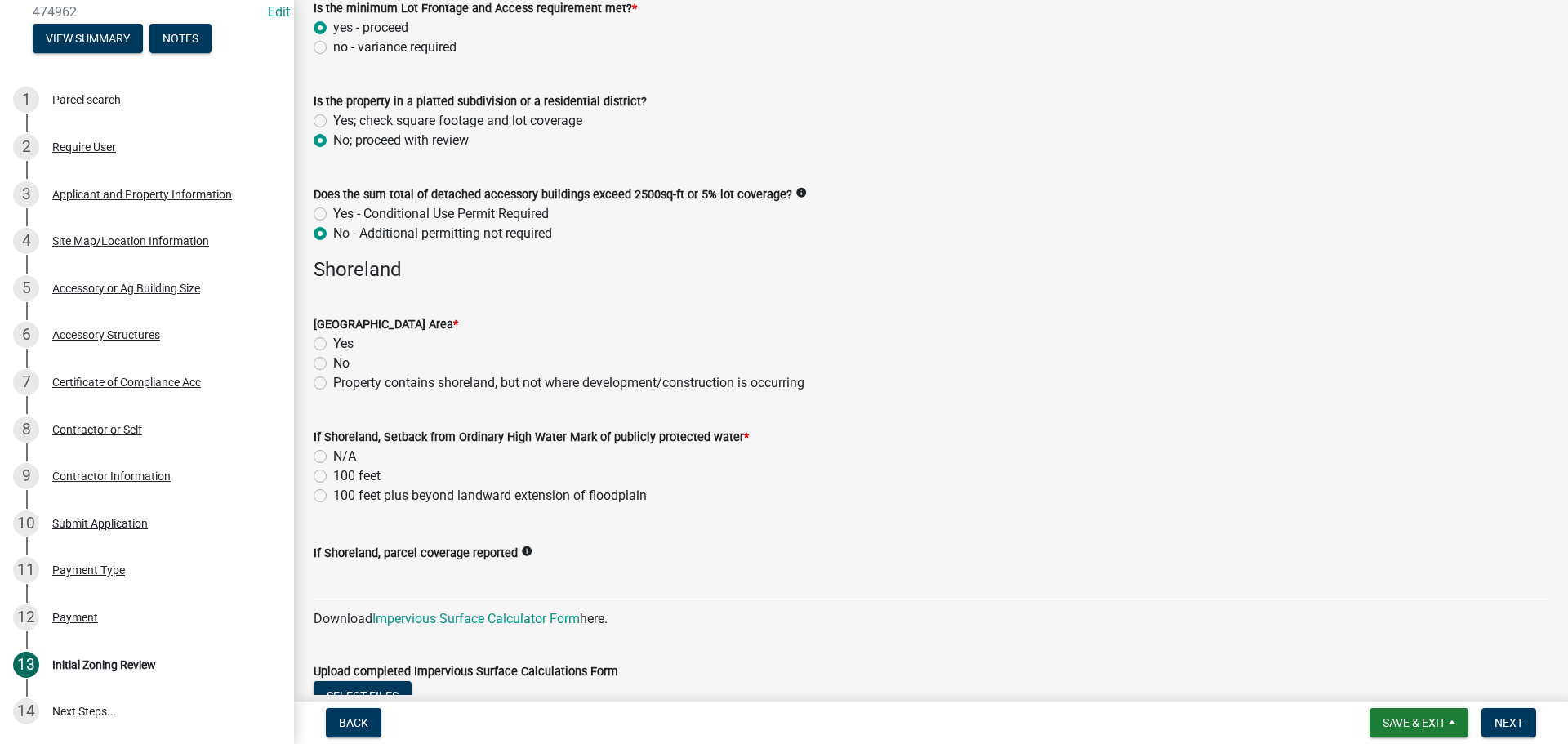
scroll to position [1143, 0]
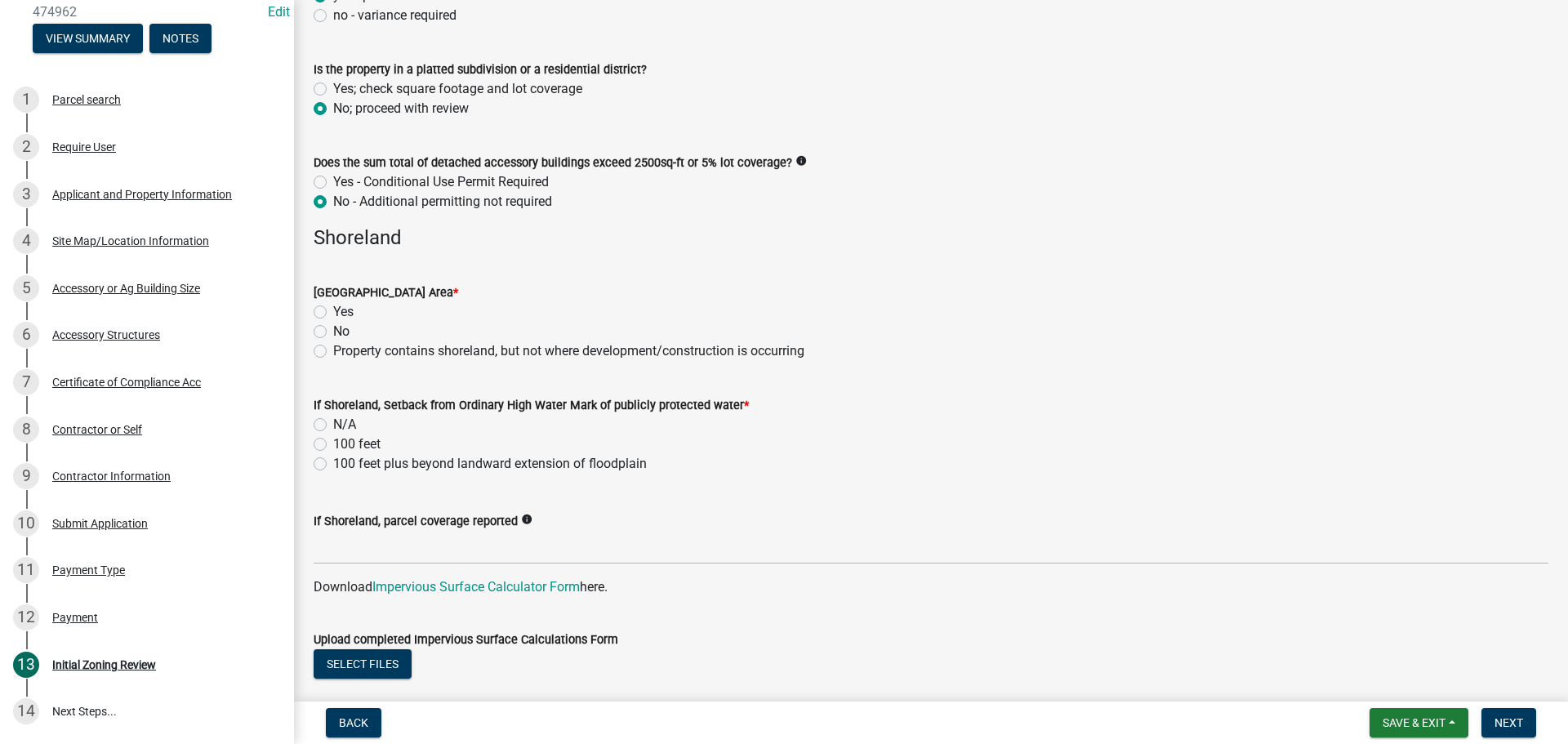
click at [333, 313] on label "Yes" at bounding box center [343, 312] width 21 height 20
click at [333, 313] on input "Yes" at bounding box center [338, 307] width 11 height 11
radio input "true"
click at [333, 423] on label "N/A" at bounding box center [344, 425] width 23 height 20
click at [333, 423] on input "N/A" at bounding box center [338, 420] width 11 height 11
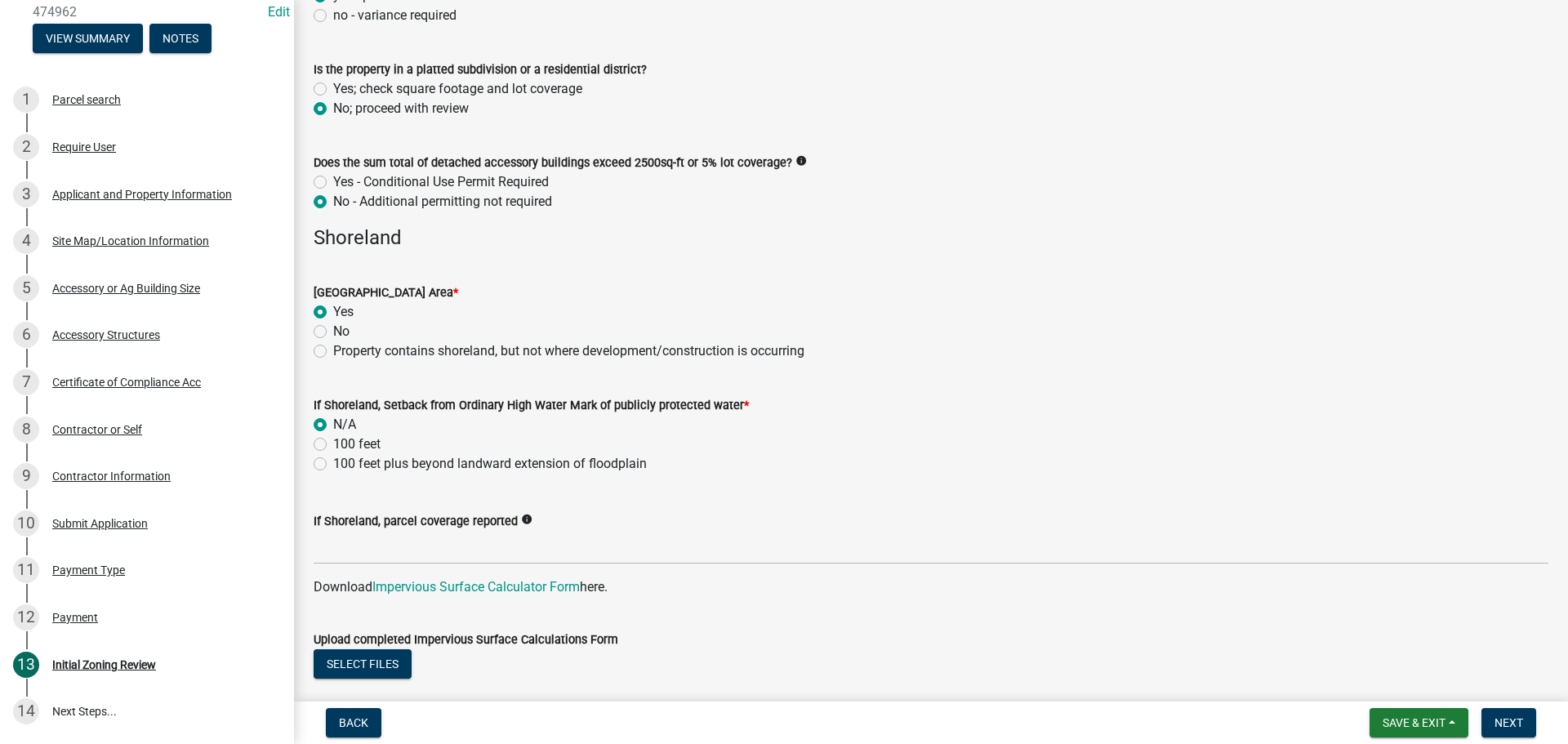
radio input "true"
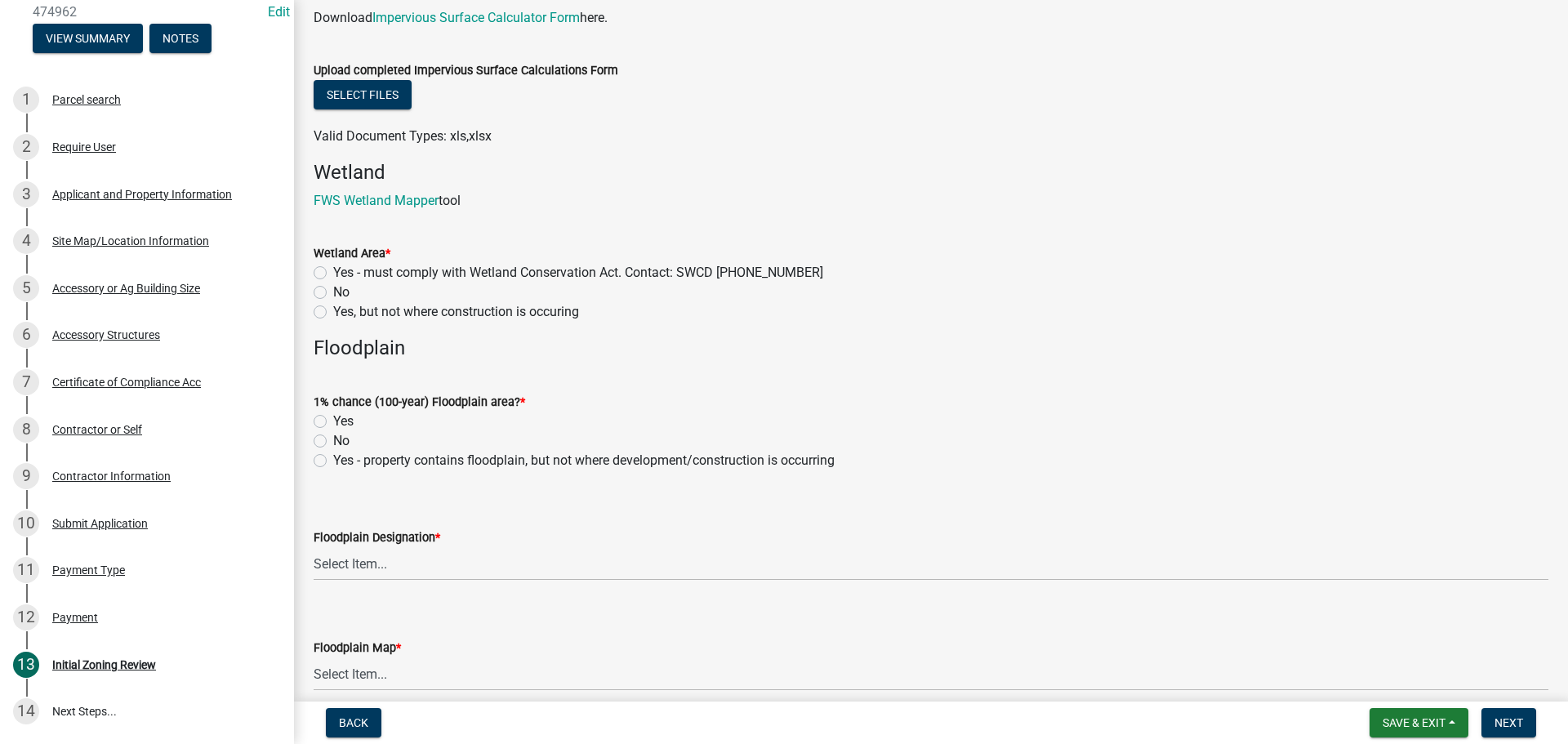
scroll to position [1715, 0]
click at [333, 289] on label "No" at bounding box center [341, 290] width 16 height 20
click at [333, 289] on input "No" at bounding box center [338, 285] width 11 height 11
radio input "true"
click at [333, 439] on label "No" at bounding box center [341, 439] width 16 height 20
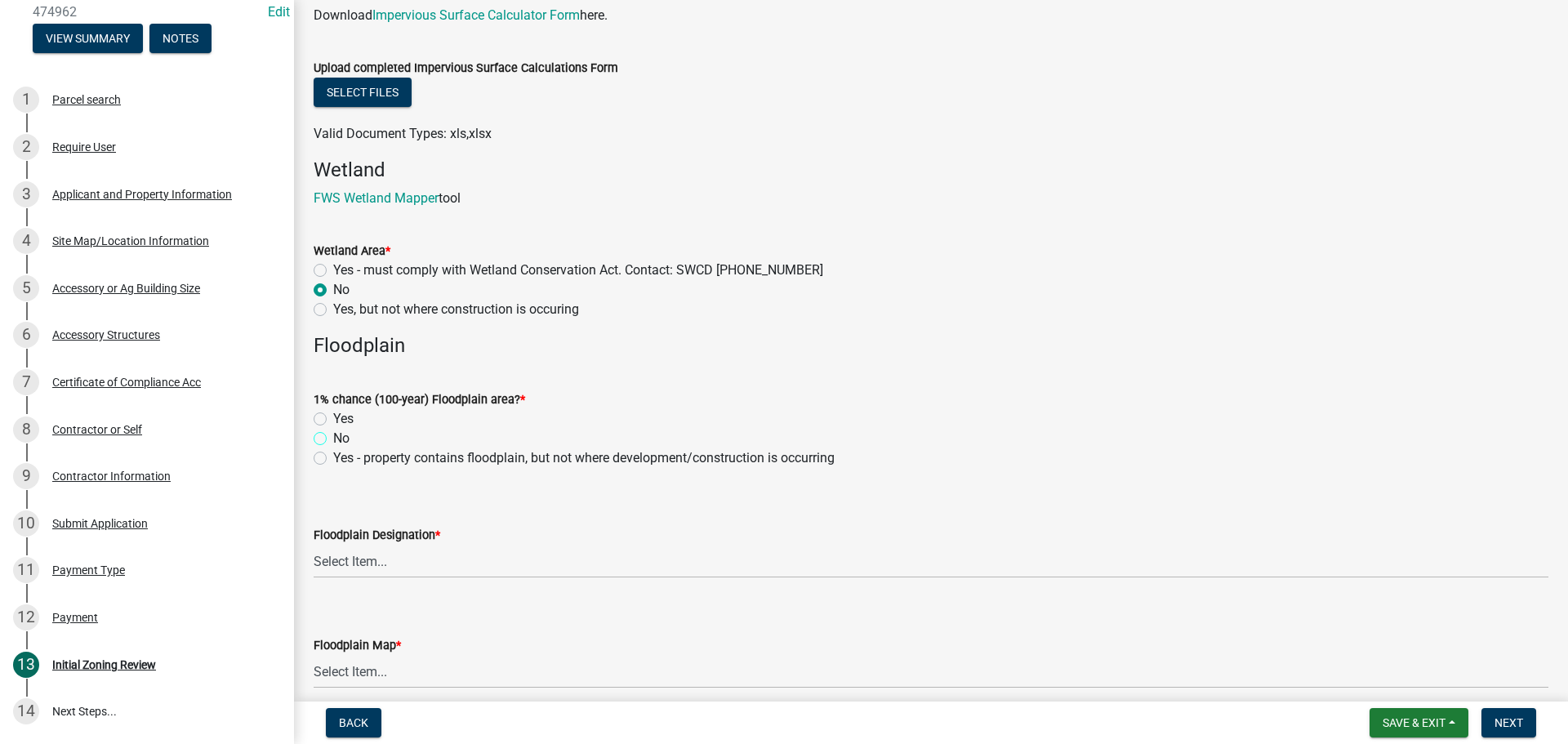
click at [333, 439] on input "No" at bounding box center [338, 434] width 11 height 11
radio input "true"
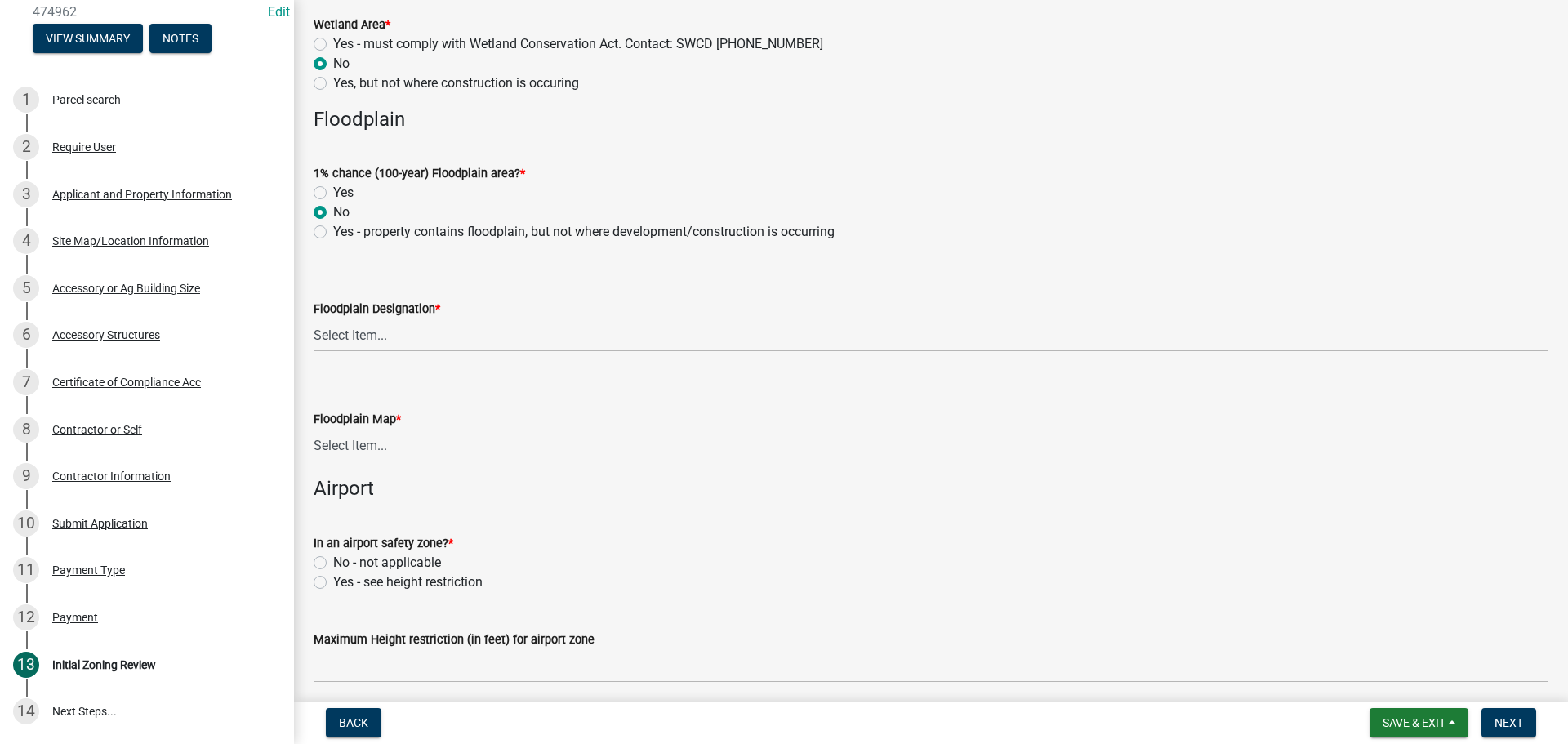
scroll to position [1960, 0]
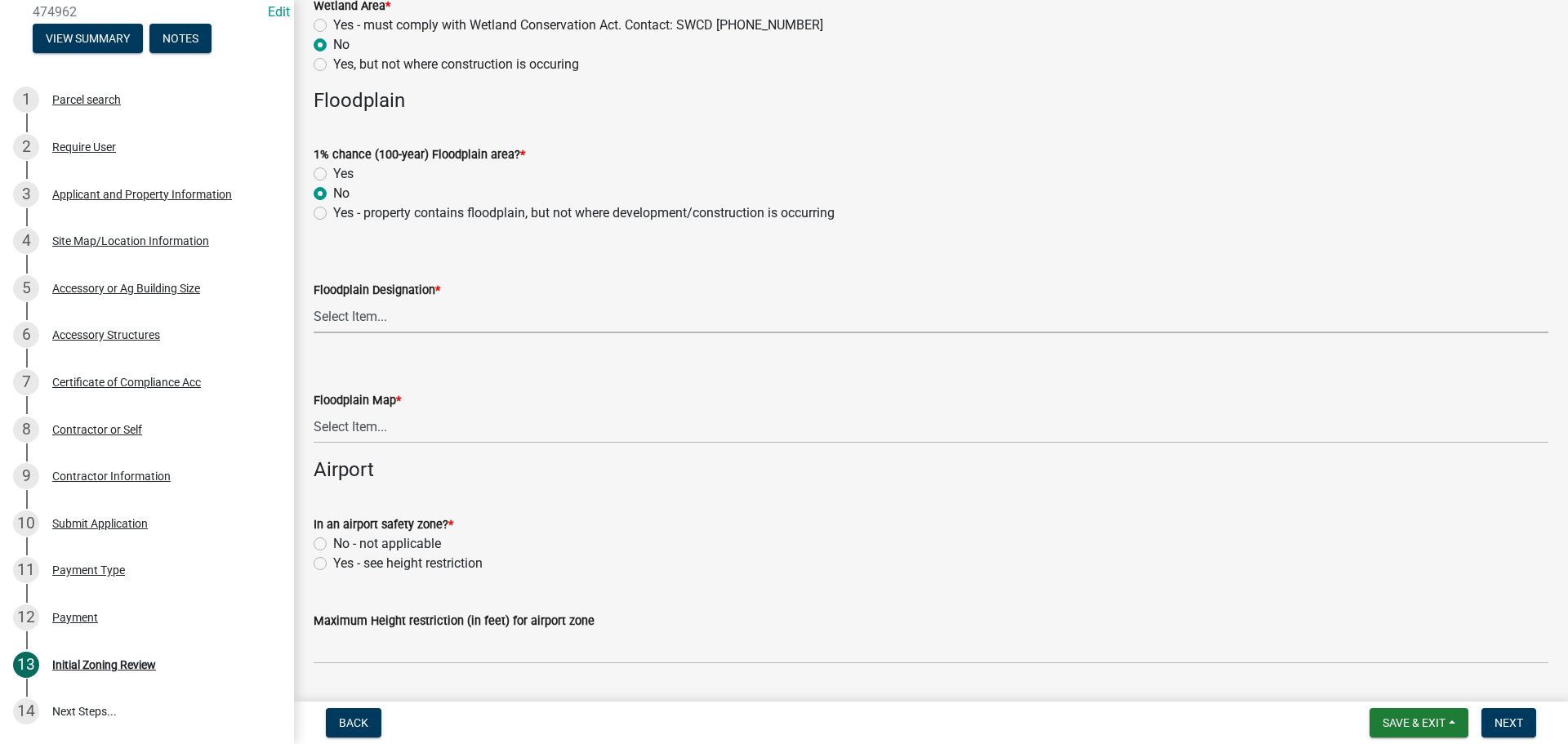
click at [417, 324] on select "Select Item... FEMA Zone X, unshaded: Area of minimal flood risk FEMA Zone X, s…" at bounding box center [931, 317] width 1234 height 34
click at [314, 300] on select "Select Item... FEMA Zone X, unshaded: Area of minimal flood risk FEMA Zone X, s…" at bounding box center [931, 317] width 1234 height 34
select select "dde31415-e60a-4751-ae01-743b3f90a971"
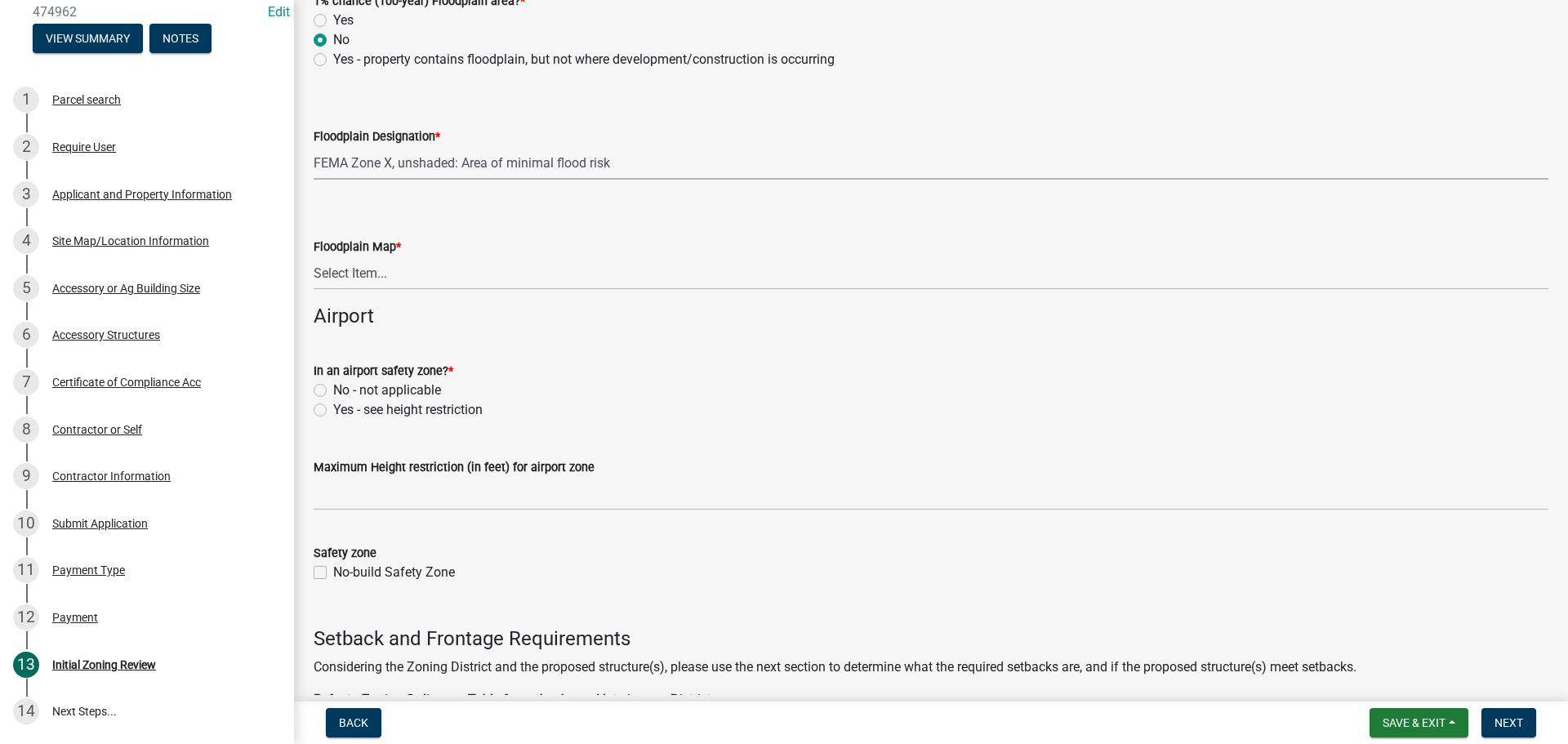
scroll to position [2123, 0]
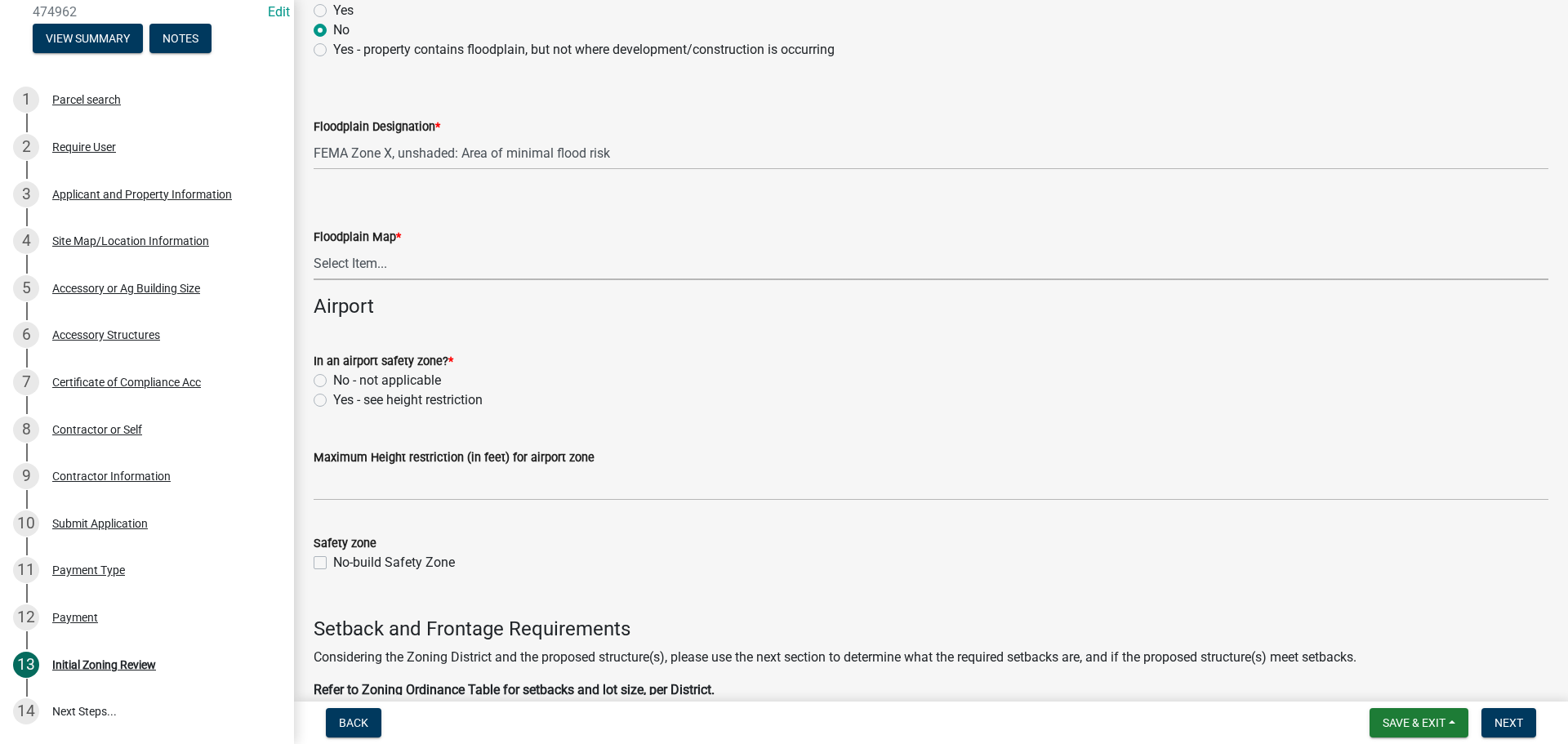
click at [369, 265] on select "Select Item... Community 270307; Panel #27099________ COMMUNITY 270307 PANEL # …" at bounding box center [931, 264] width 1234 height 34
click at [314, 247] on select "Select Item... Community 270307; Panel #27099________ COMMUNITY 270307 PANEL # …" at bounding box center [931, 264] width 1234 height 34
select select "32544c75-478b-47cc-85e4-d5da6f62a605"
click at [333, 383] on label "No - not applicable" at bounding box center [386, 380] width 108 height 20
click at [333, 381] on input "No - not applicable" at bounding box center [338, 375] width 11 height 11
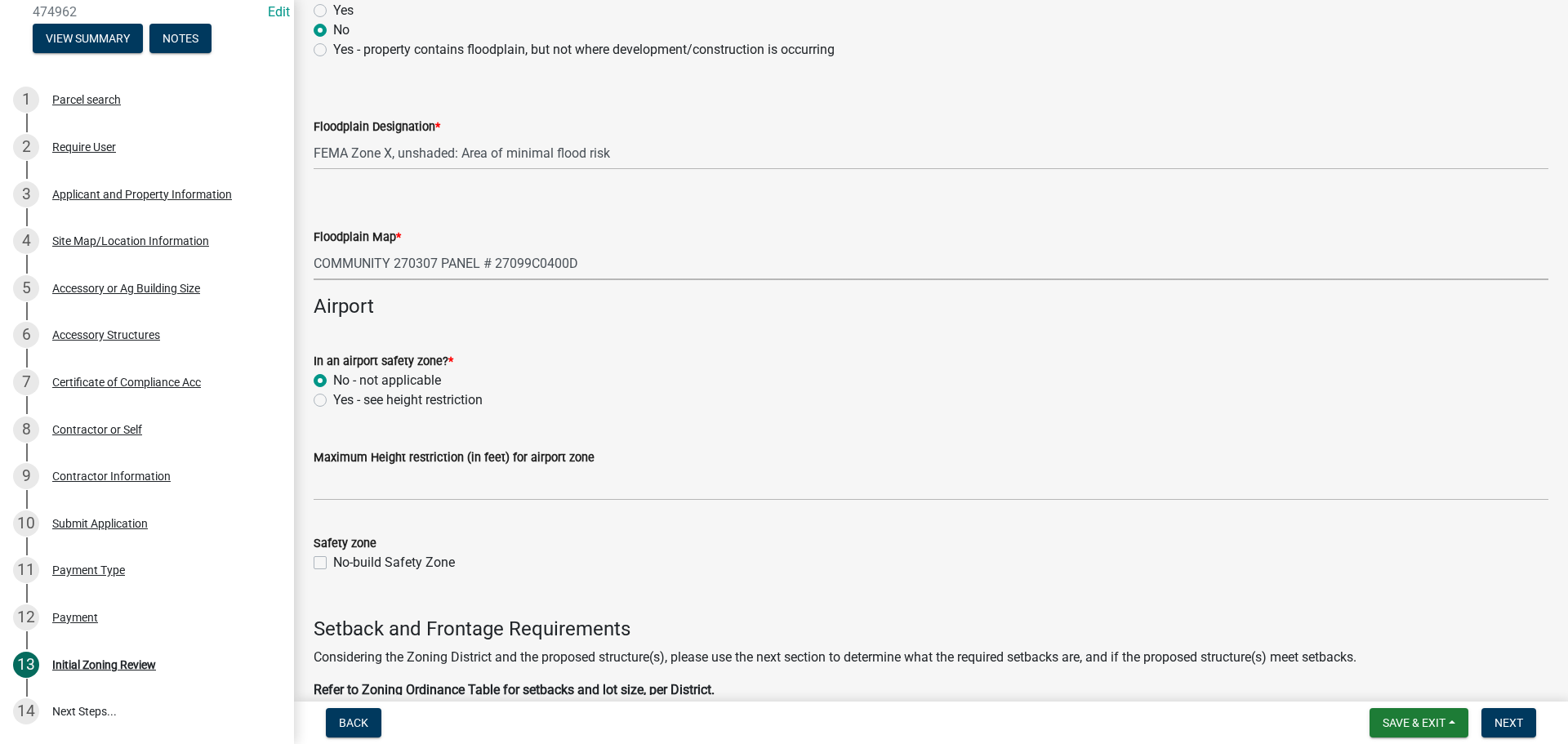
radio input "true"
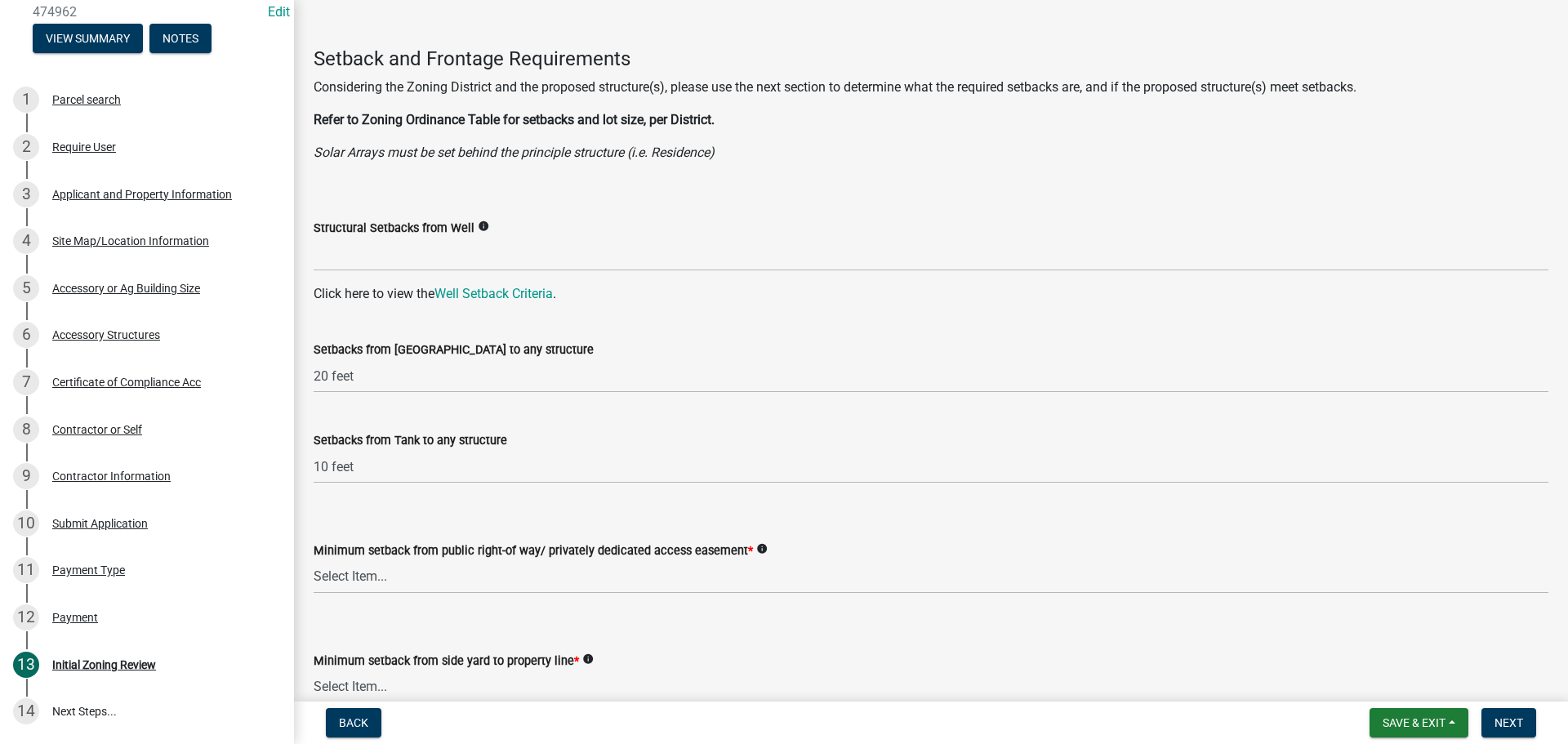
scroll to position [2695, 0]
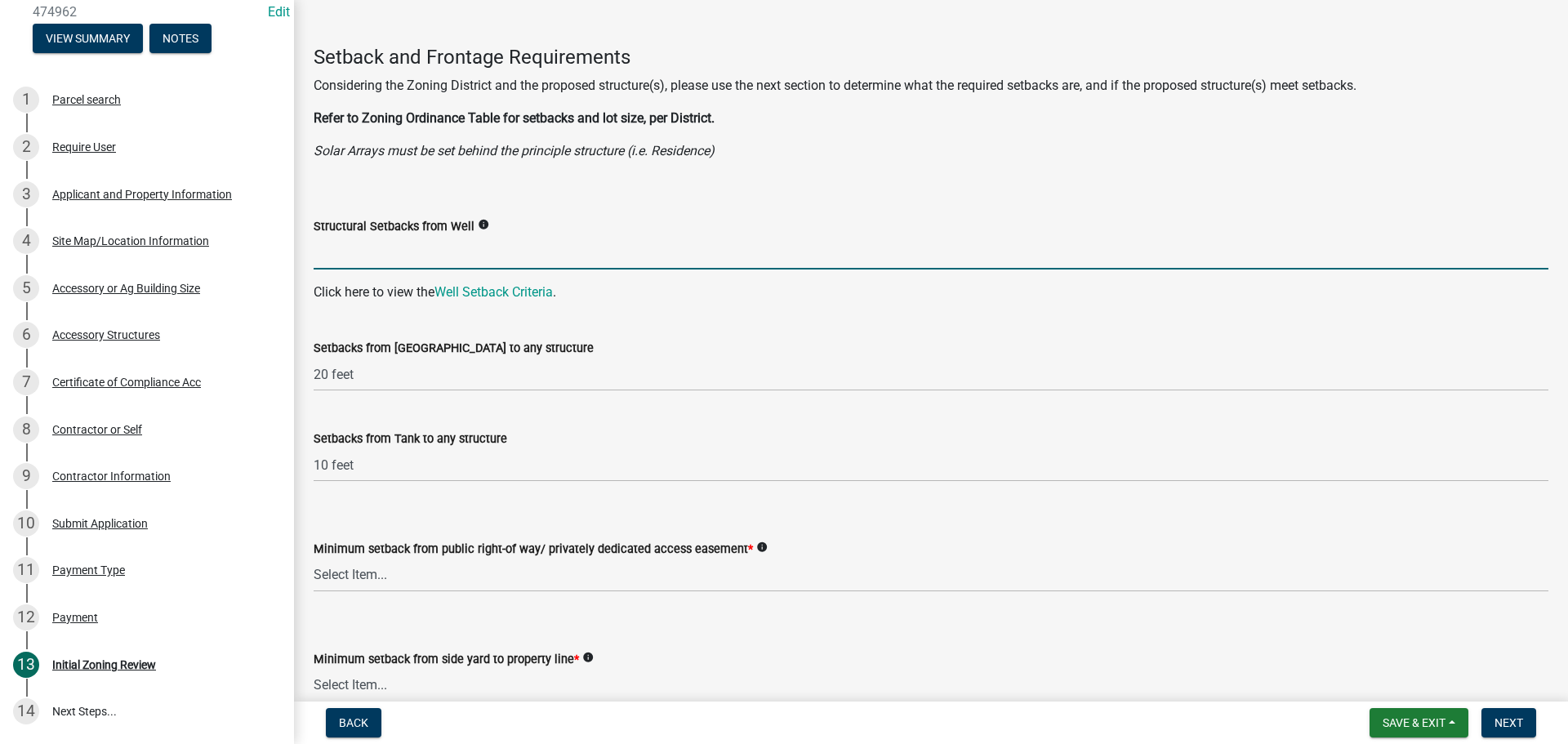
click at [380, 244] on input "Structural Setbacks from Well" at bounding box center [931, 253] width 1234 height 34
type input "3Ft"
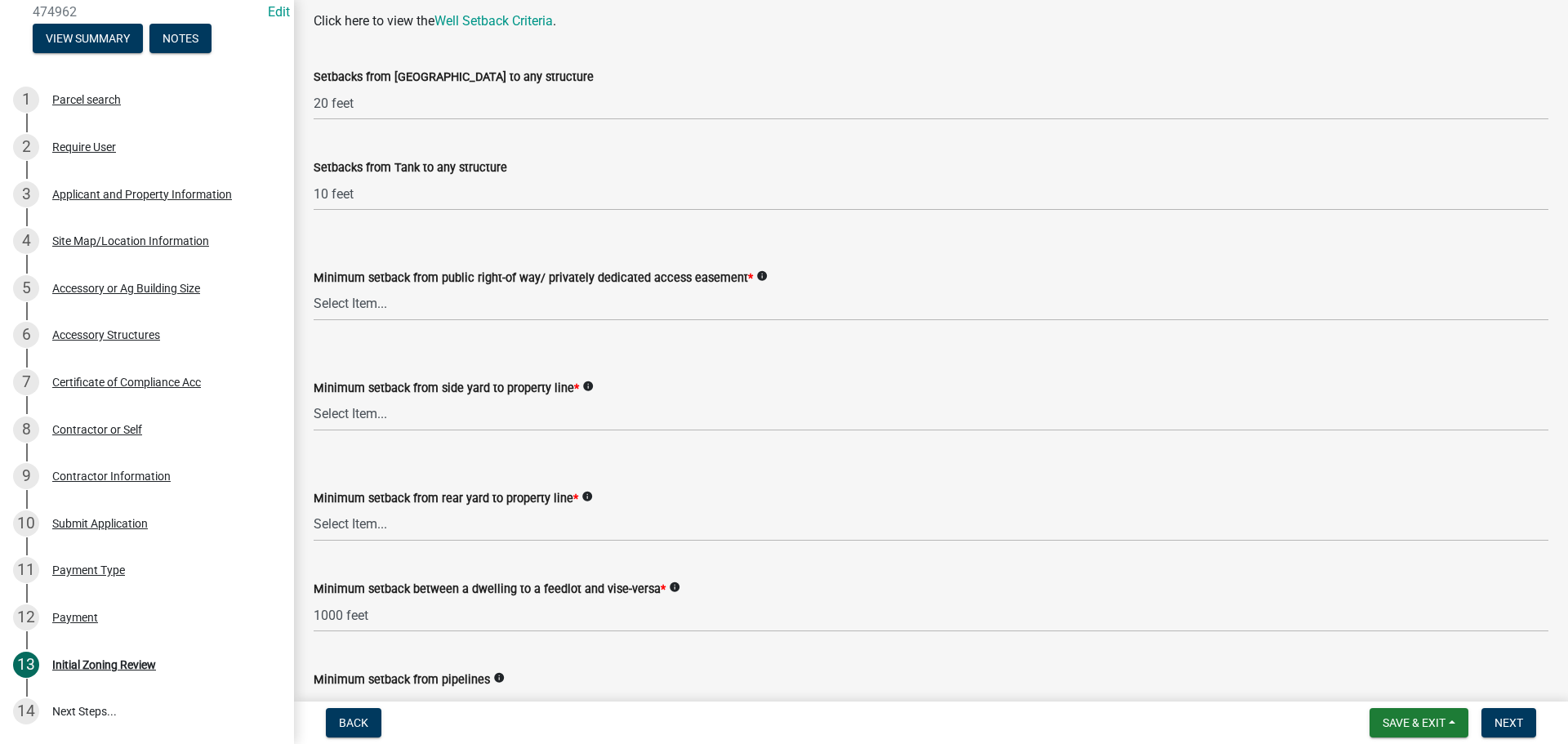
scroll to position [3022, 0]
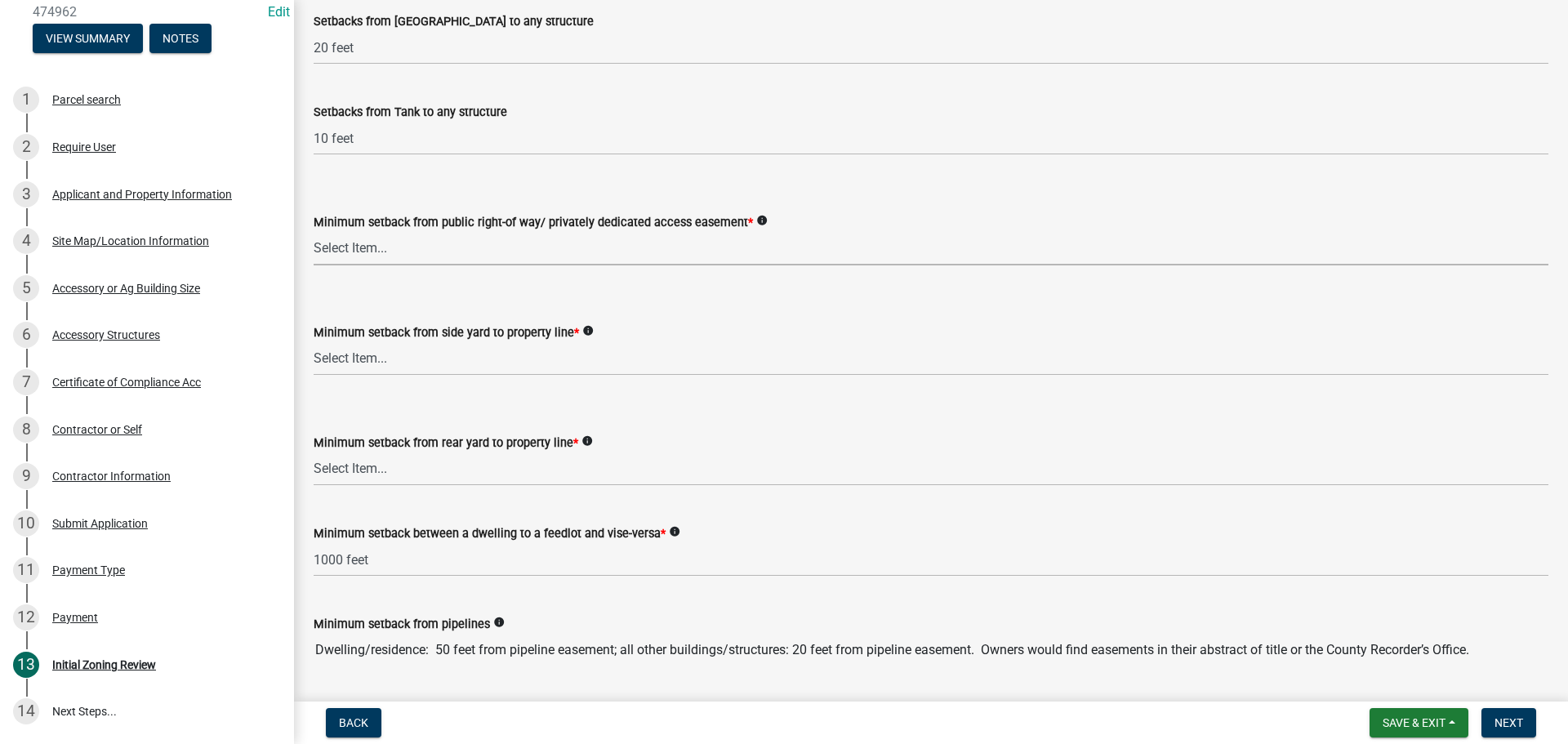
click at [432, 247] on select "Select Item... 25 feet 40 feet 90 feet from Trunk Highways 25 feet* double fron…" at bounding box center [931, 249] width 1234 height 34
click at [314, 232] on select "Select Item... 25 feet 40 feet 90 feet from Trunk Highways 25 feet* double fron…" at bounding box center [931, 249] width 1234 height 34
select select "c47060ae-5a59-4598-aaca-6dd441bdfcfe"
click at [444, 364] on select "Select Item... 5 feet 20 feet 30 feet 40 feet 75 feet Livestock (not a feedlot)…" at bounding box center [931, 359] width 1234 height 34
click at [314, 342] on select "Select Item... 5 feet 20 feet 30 feet 40 feet 75 feet Livestock (not a feedlot)…" at bounding box center [931, 359] width 1234 height 34
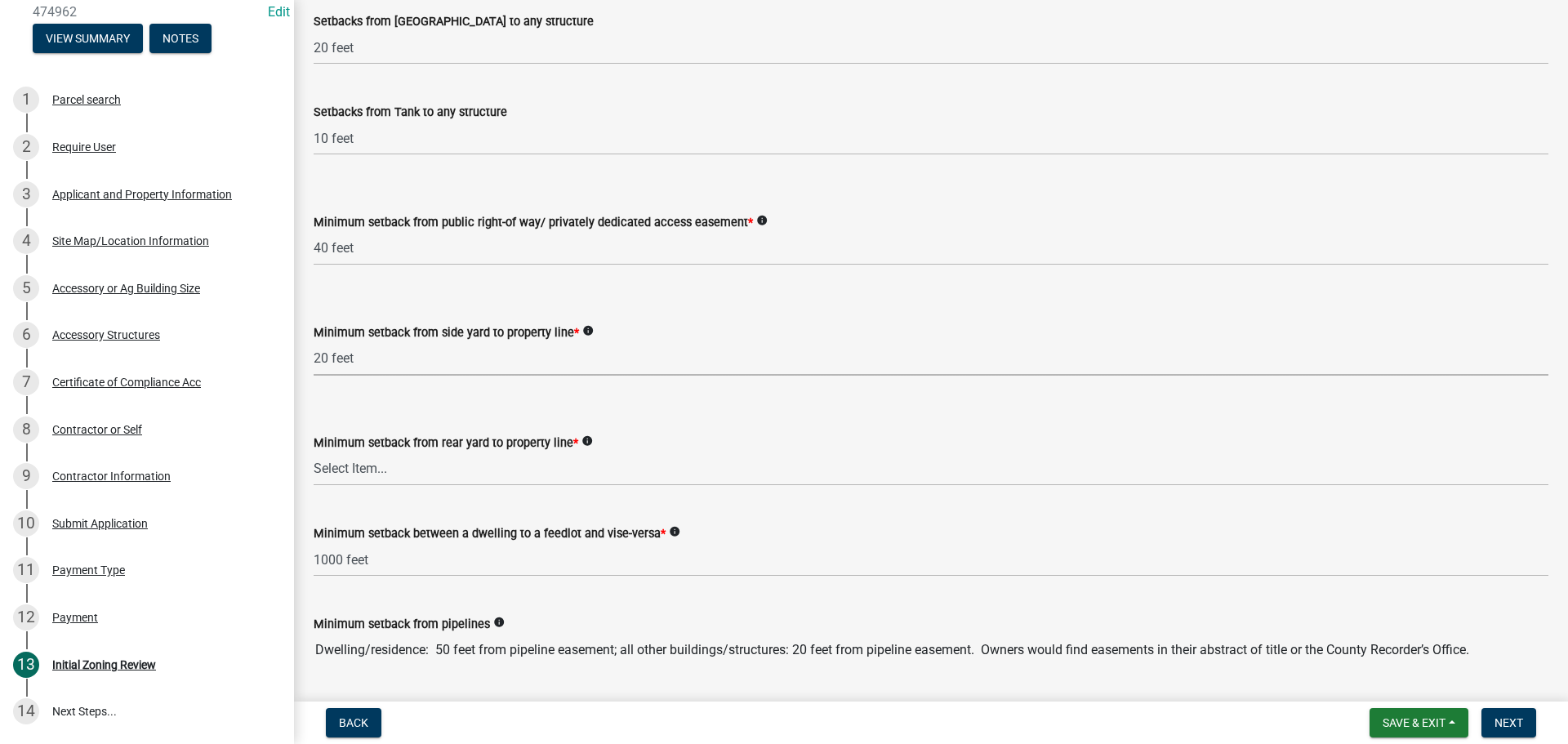
select select "9a9d9ea8-ba4c-4382-ad6b-de95ff89fc1c"
click at [457, 480] on select "Select Item... 20 feet 25 feet 40 feet 50 feet Livestock (not a feedlot), fur-b…" at bounding box center [931, 470] width 1234 height 34
click at [314, 453] on select "Select Item... 20 feet 25 feet 40 feet 50 feet Livestock (not a feedlot), fur-b…" at bounding box center [931, 470] width 1234 height 34
select select "aed63dd0-ddda-46d5-8ef8-3a5d93ffbb59"
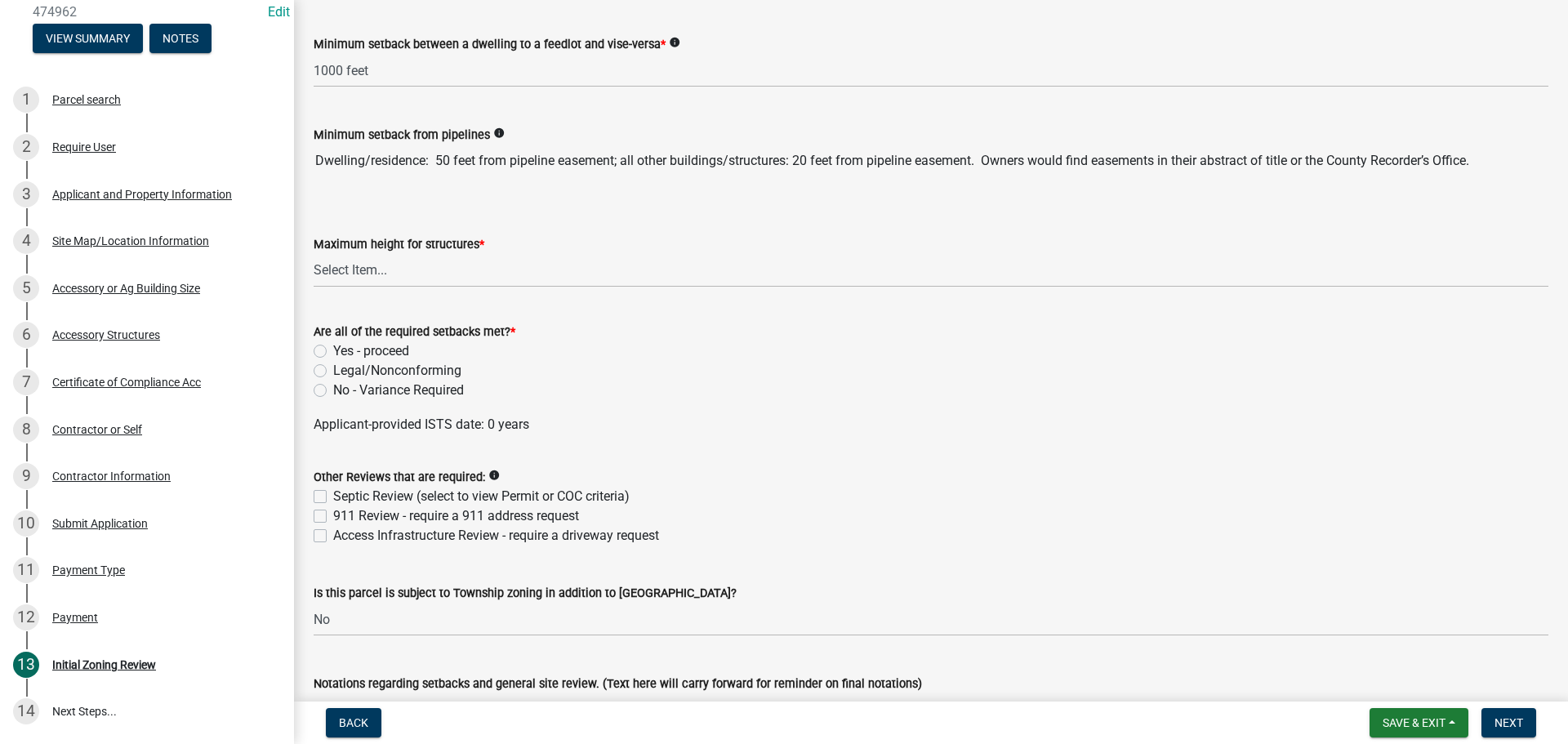
scroll to position [3511, 0]
click at [396, 274] on select "Select Item... 35 feet 45 feet Agricultural Structure - exempt Other structure …" at bounding box center [931, 270] width 1234 height 34
click at [314, 254] on select "Select Item... 35 feet 45 feet Agricultural Structure - exempt Other structure …" at bounding box center [931, 270] width 1234 height 34
select select "f85b0be6-0ba0-4e52-abd8-9a831d915a76"
click at [333, 348] on label "Yes - proceed" at bounding box center [370, 351] width 76 height 20
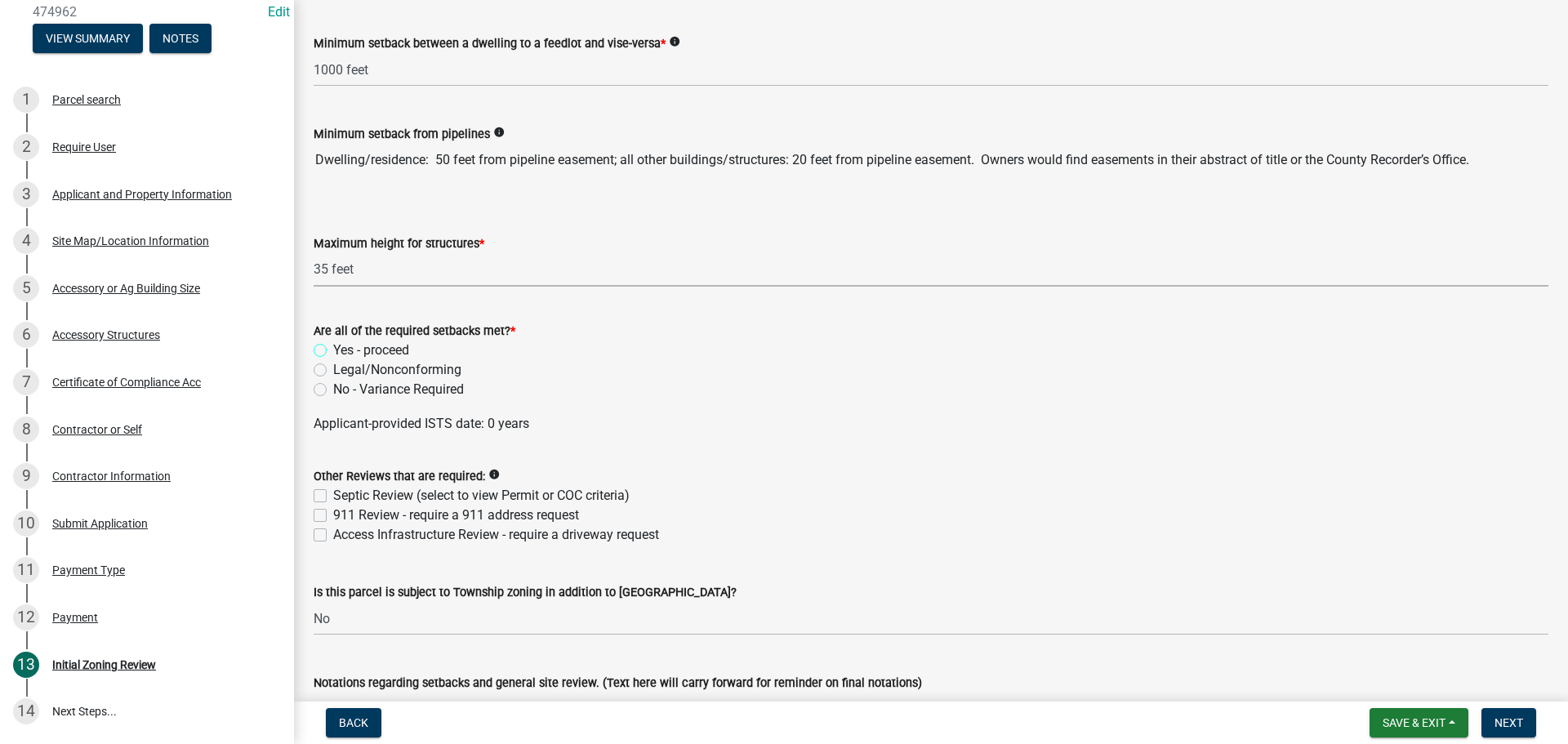
click at [333, 348] on input "Yes - proceed" at bounding box center [338, 346] width 11 height 11
radio input "true"
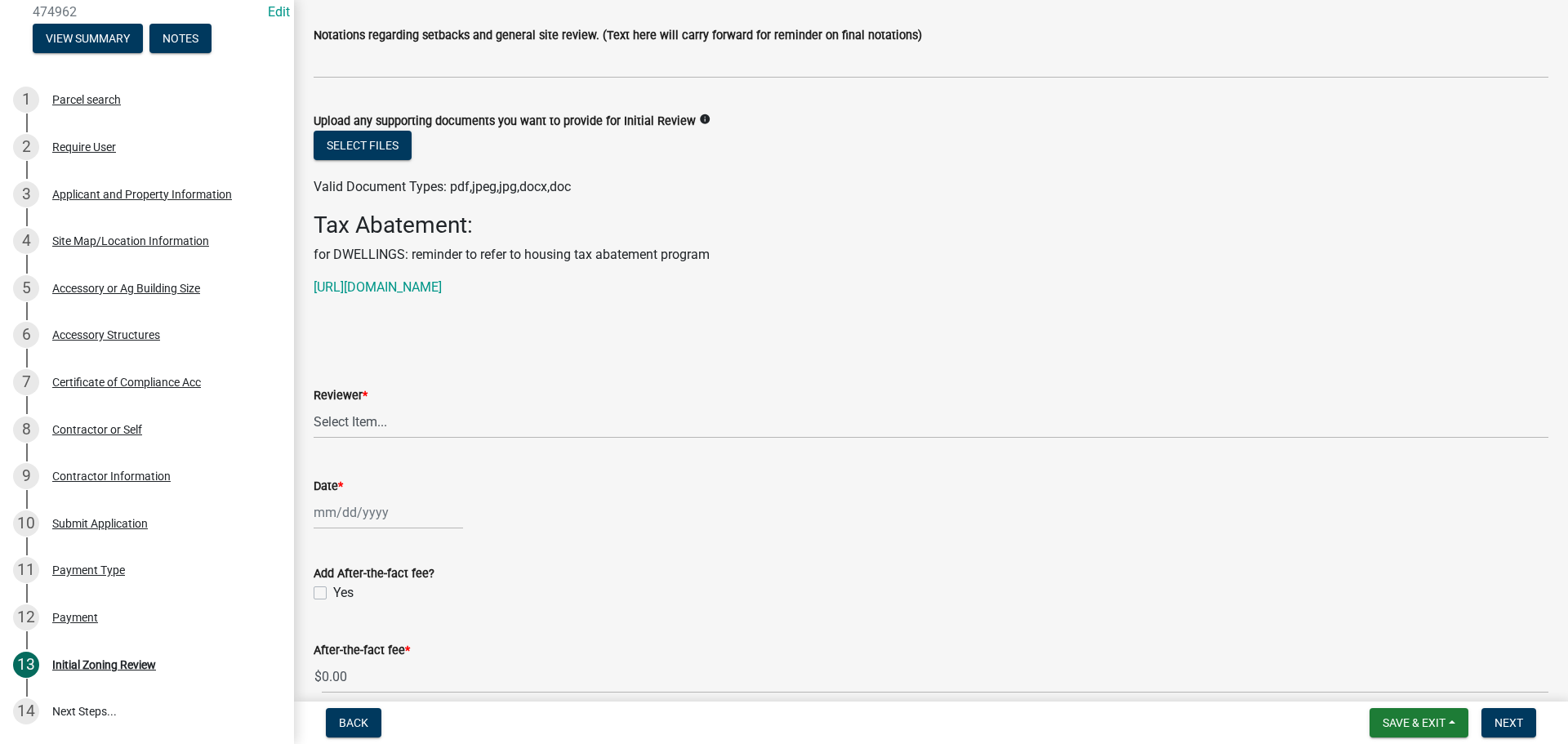
scroll to position [4246, 0]
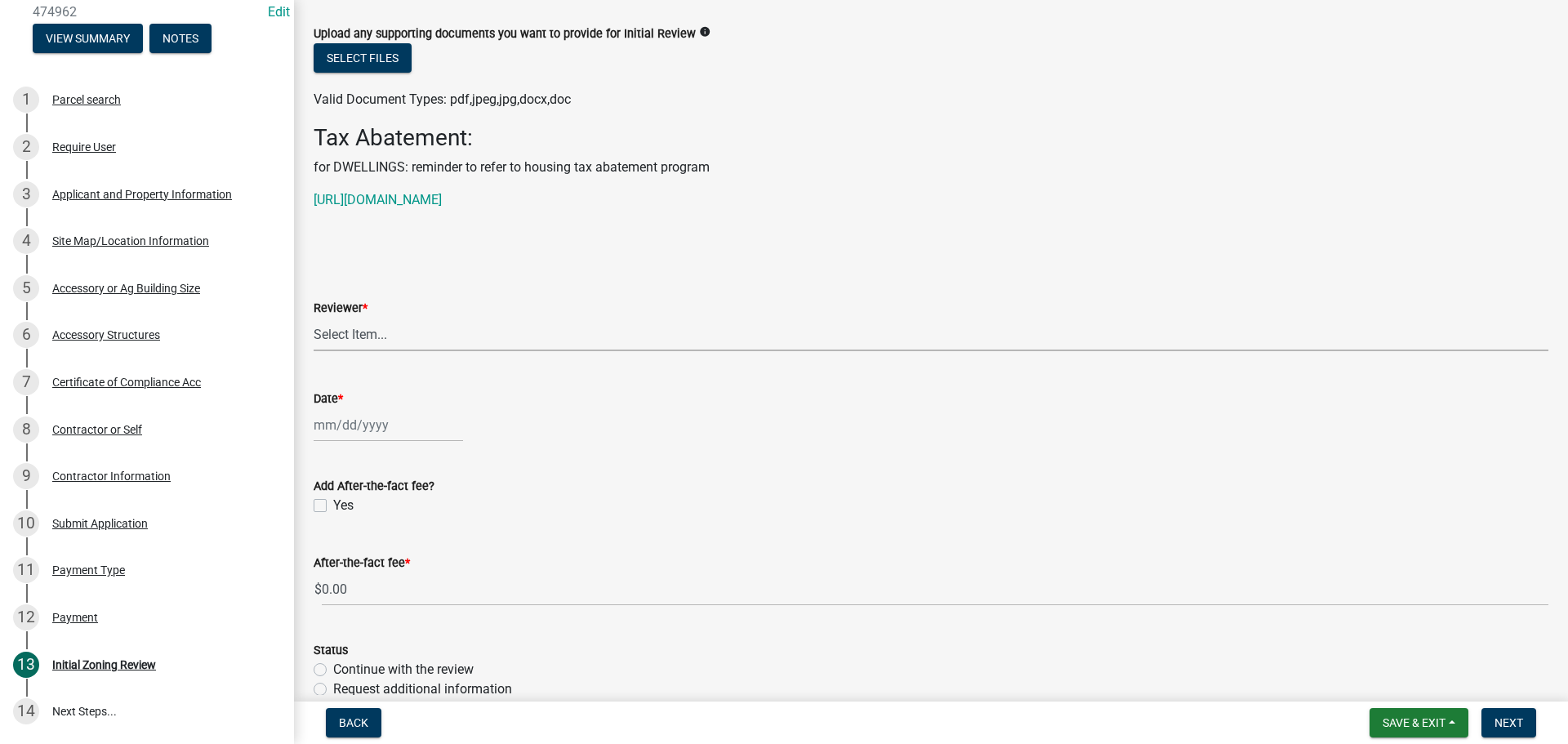
click at [453, 325] on select "Select Item... Mindy Williamson April Grabau Angie Lipelt Nancy Kirtz Valerie S…" at bounding box center [931, 335] width 1234 height 34
click at [314, 318] on select "Select Item... Mindy Williamson April Grabau Angie Lipelt Nancy Kirtz Valerie S…" at bounding box center [931, 335] width 1234 height 34
select select "d30c6f89-be7e-468b-bfd6-a0324d9e8ee6"
click at [367, 431] on div at bounding box center [388, 425] width 150 height 34
select select "9"
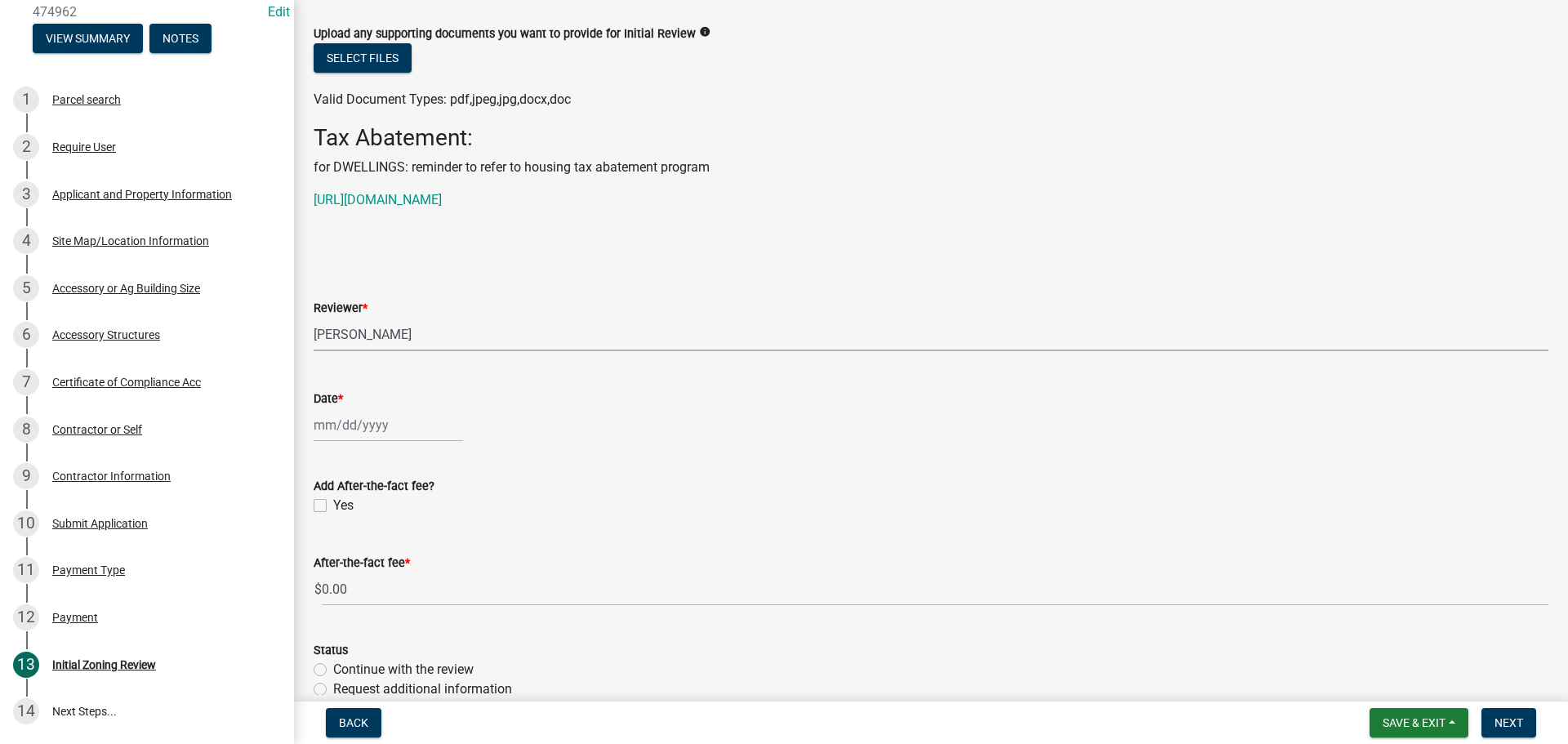
select select "2025"
click at [324, 539] on div "8" at bounding box center [330, 538] width 26 height 26
type input "[DATE]"
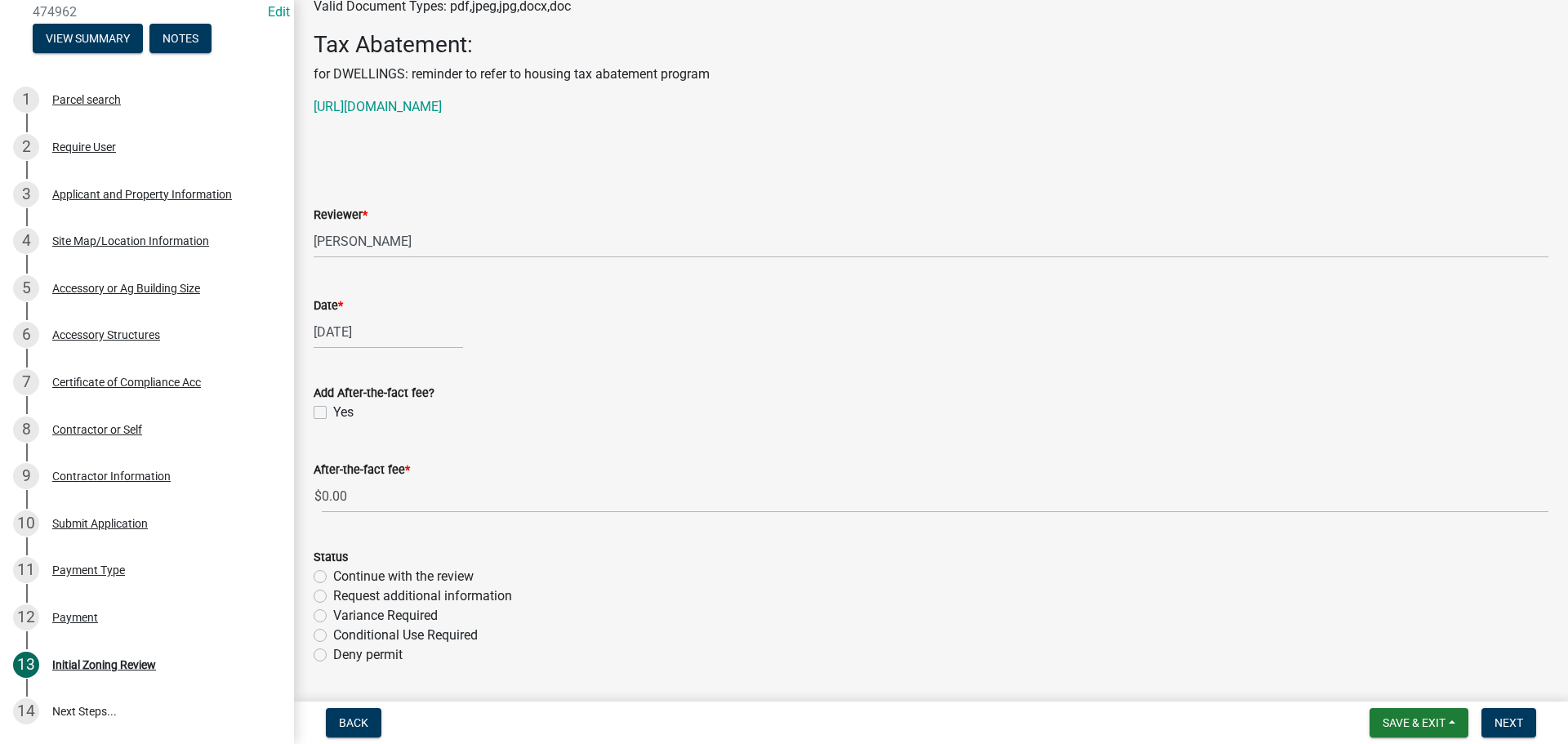
scroll to position [4519, 0]
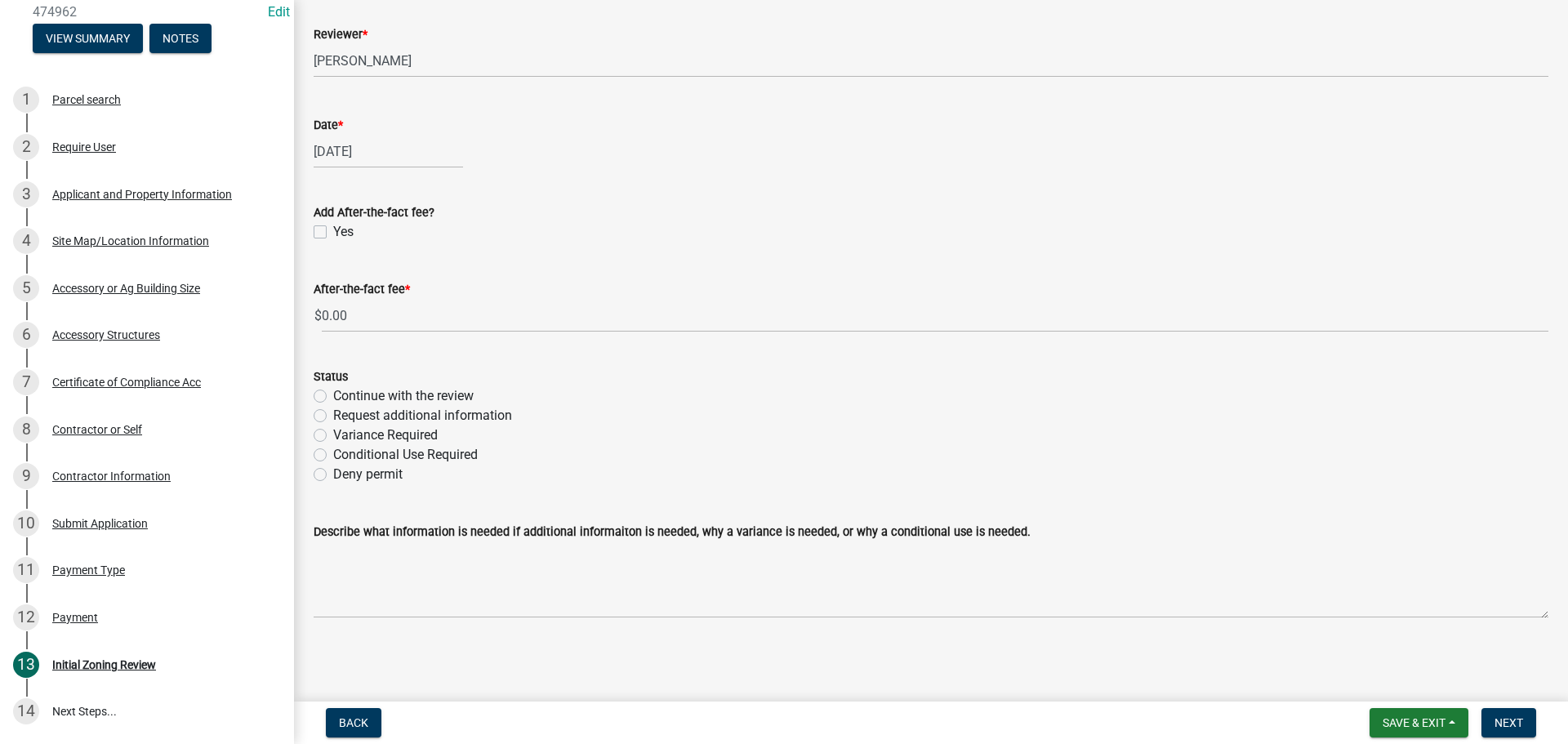
click at [333, 397] on label "Continue with the review" at bounding box center [403, 396] width 141 height 20
click at [333, 397] on input "Continue with the review" at bounding box center [338, 391] width 11 height 11
radio input "true"
click at [1508, 718] on span "Next" at bounding box center [1508, 722] width 29 height 13
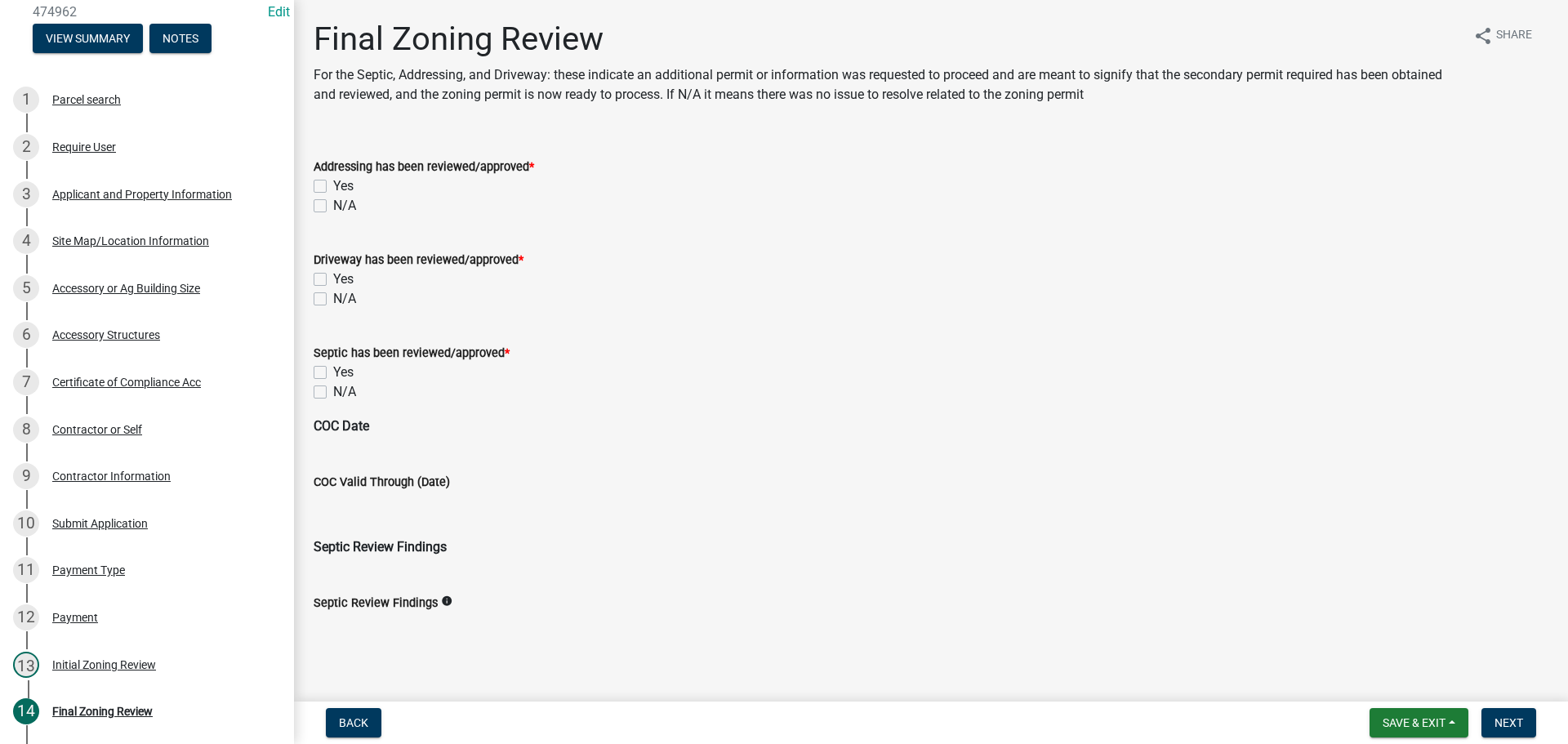
click at [333, 207] on label "N/A" at bounding box center [344, 206] width 23 height 20
click at [333, 207] on input "N/A" at bounding box center [338, 201] width 11 height 11
checkbox input "true"
checkbox input "false"
checkbox input "true"
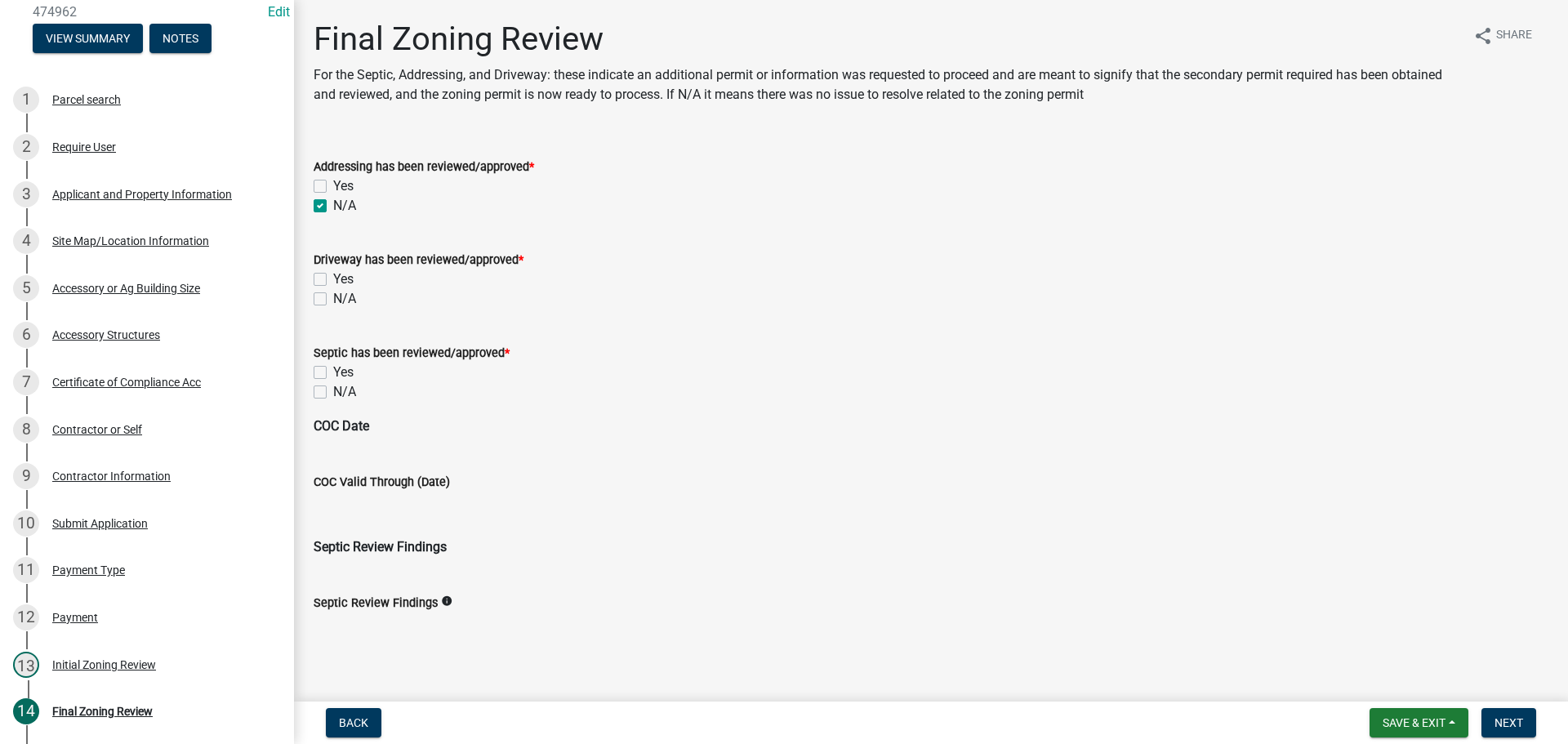
click at [333, 296] on label "N/A" at bounding box center [344, 299] width 23 height 20
click at [333, 296] on input "N/A" at bounding box center [338, 294] width 11 height 11
checkbox input "true"
checkbox input "false"
checkbox input "true"
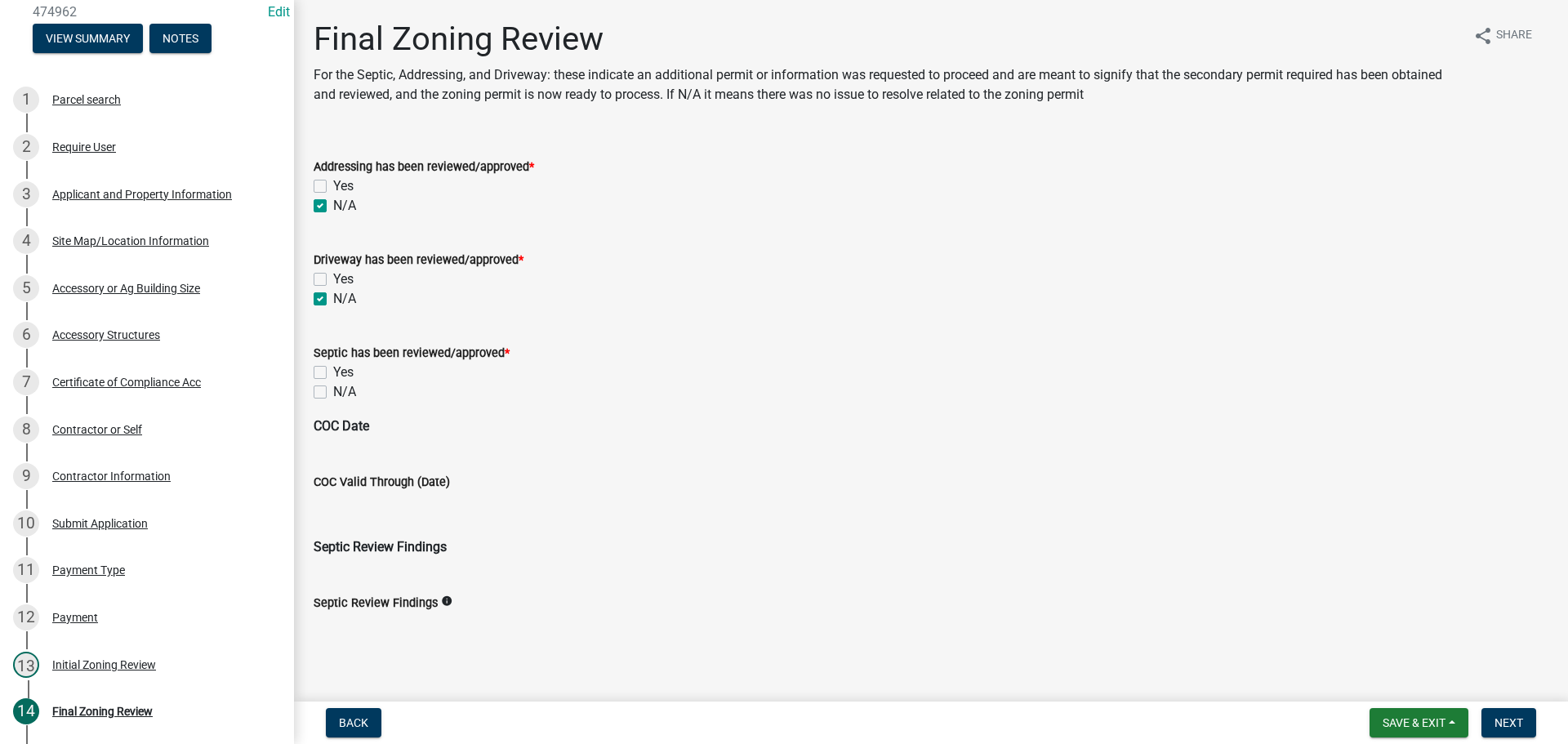
click at [333, 371] on label "Yes" at bounding box center [343, 372] width 21 height 20
click at [333, 371] on input "Yes" at bounding box center [338, 368] width 11 height 11
checkbox input "true"
checkbox input "false"
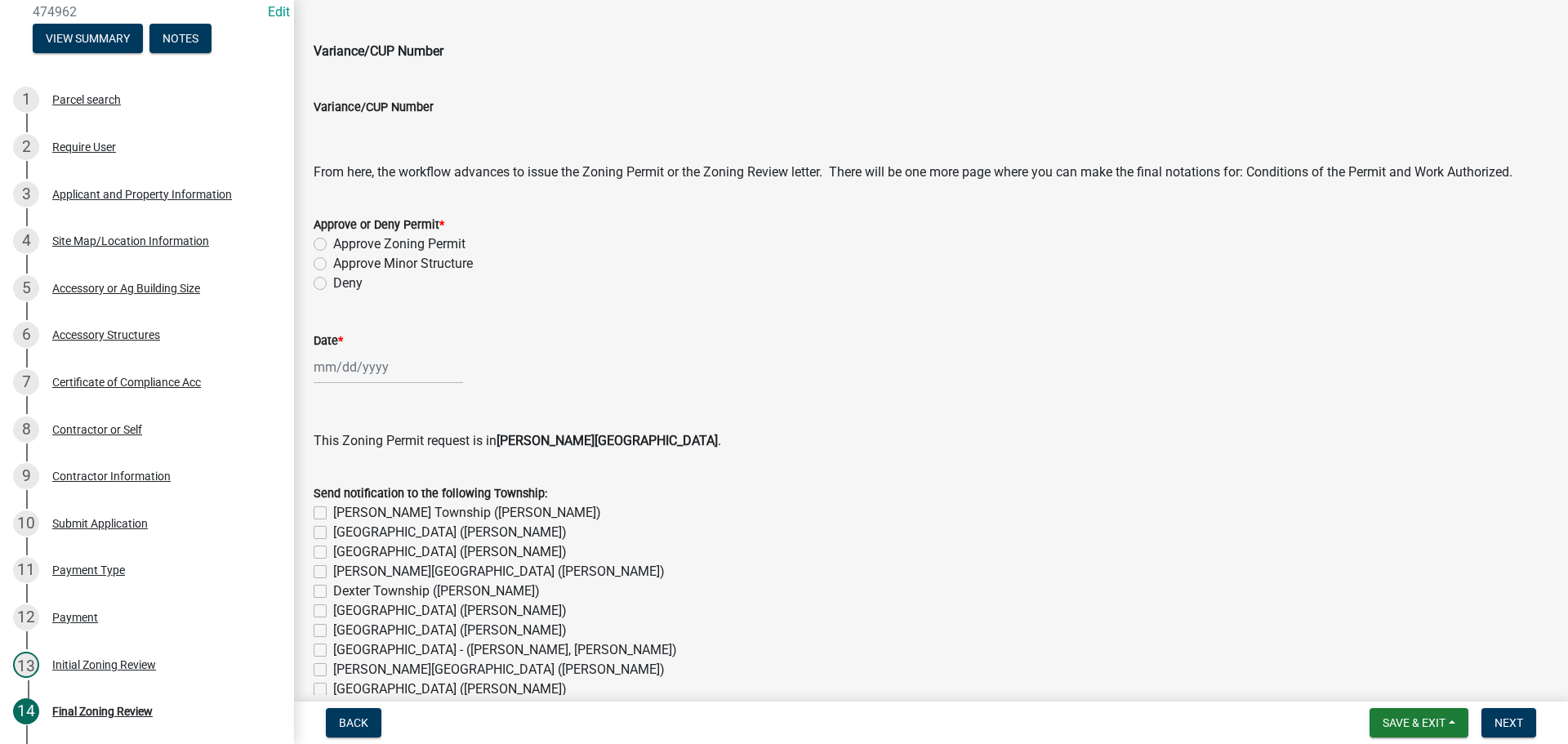
scroll to position [816, 0]
click at [333, 244] on label "Approve Zoning Permit" at bounding box center [399, 244] width 133 height 20
click at [333, 244] on input "Approve Zoning Permit" at bounding box center [338, 239] width 11 height 11
radio input "true"
click at [351, 378] on div at bounding box center [388, 367] width 150 height 34
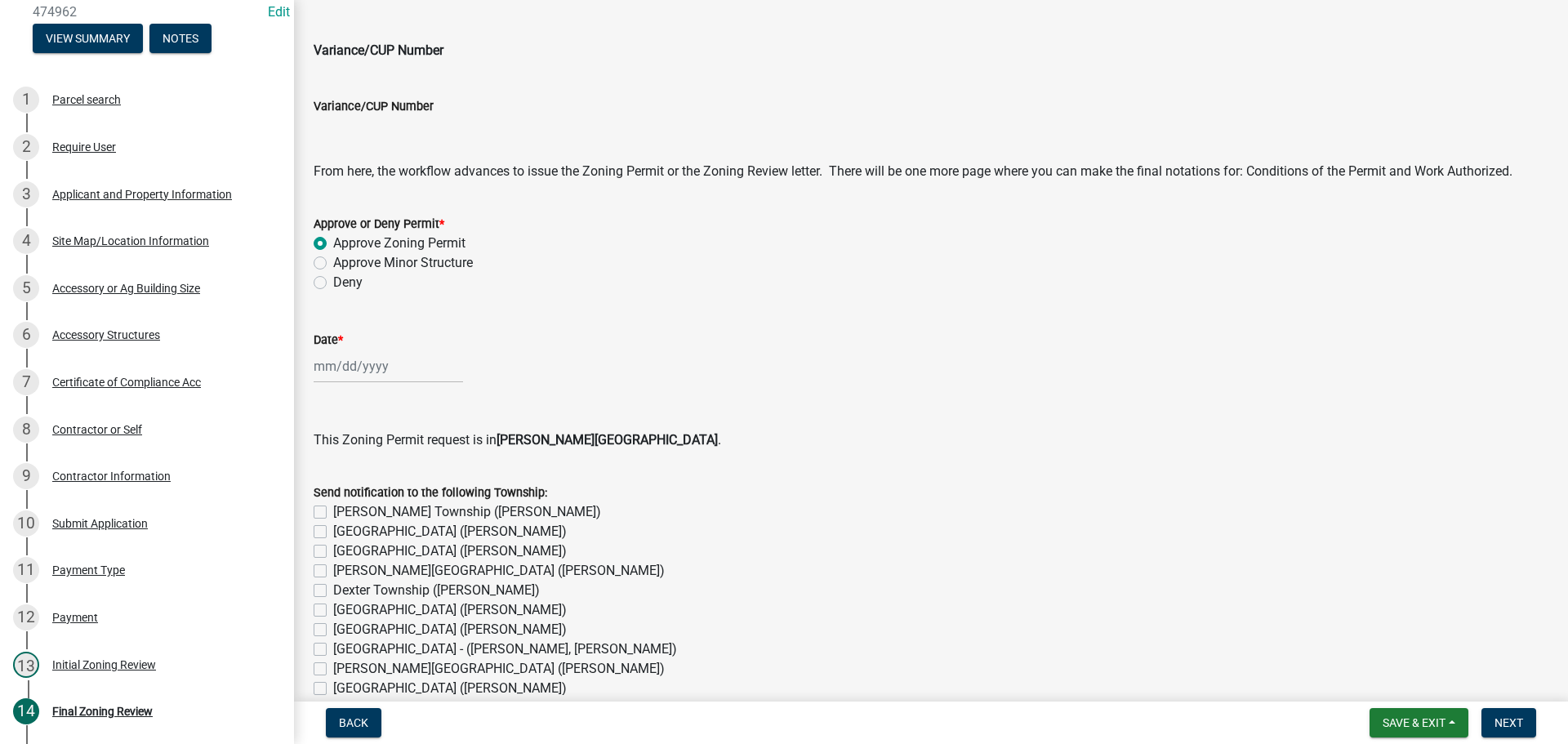
select select "9"
select select "2025"
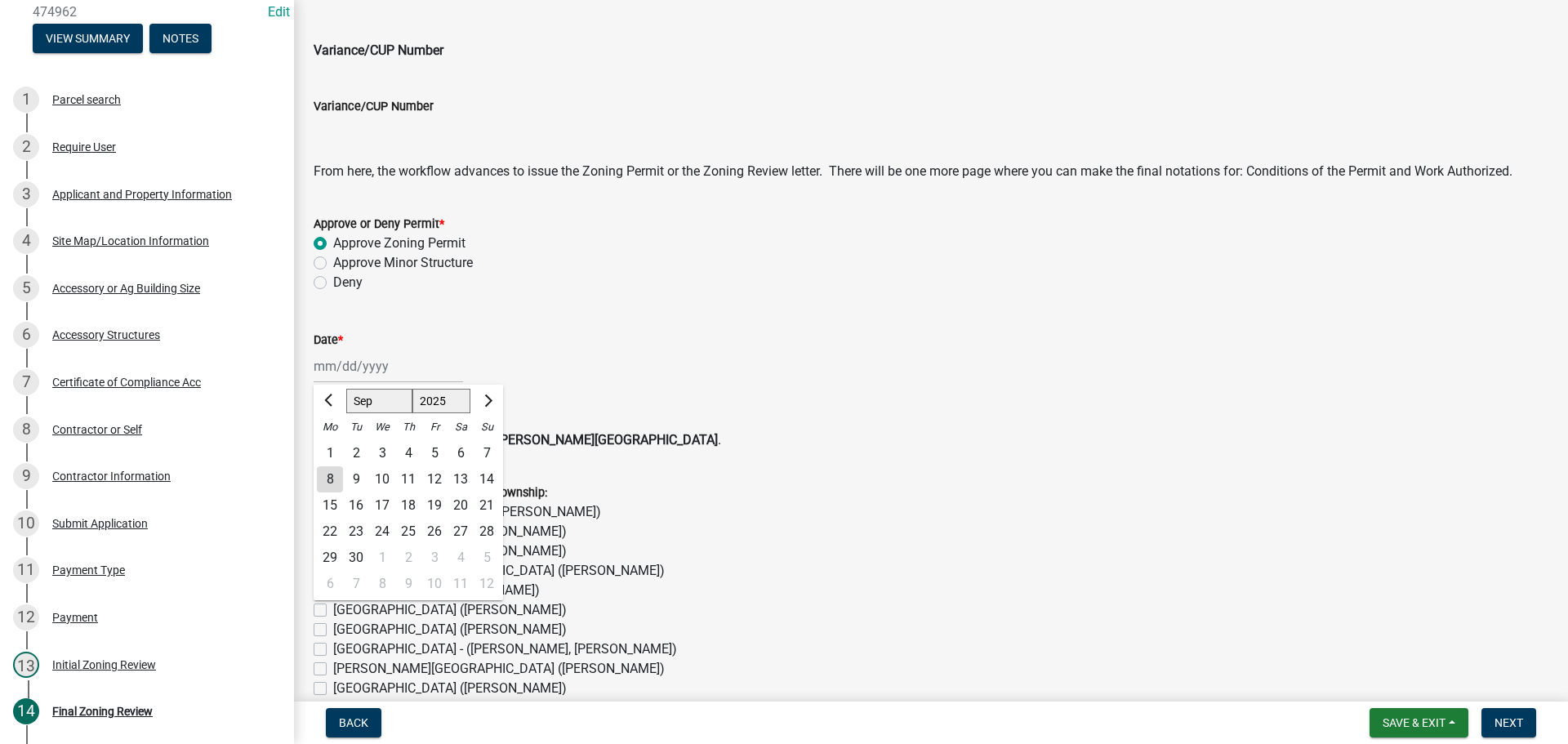
click at [332, 477] on div "8" at bounding box center [330, 479] width 26 height 26
type input "[DATE]"
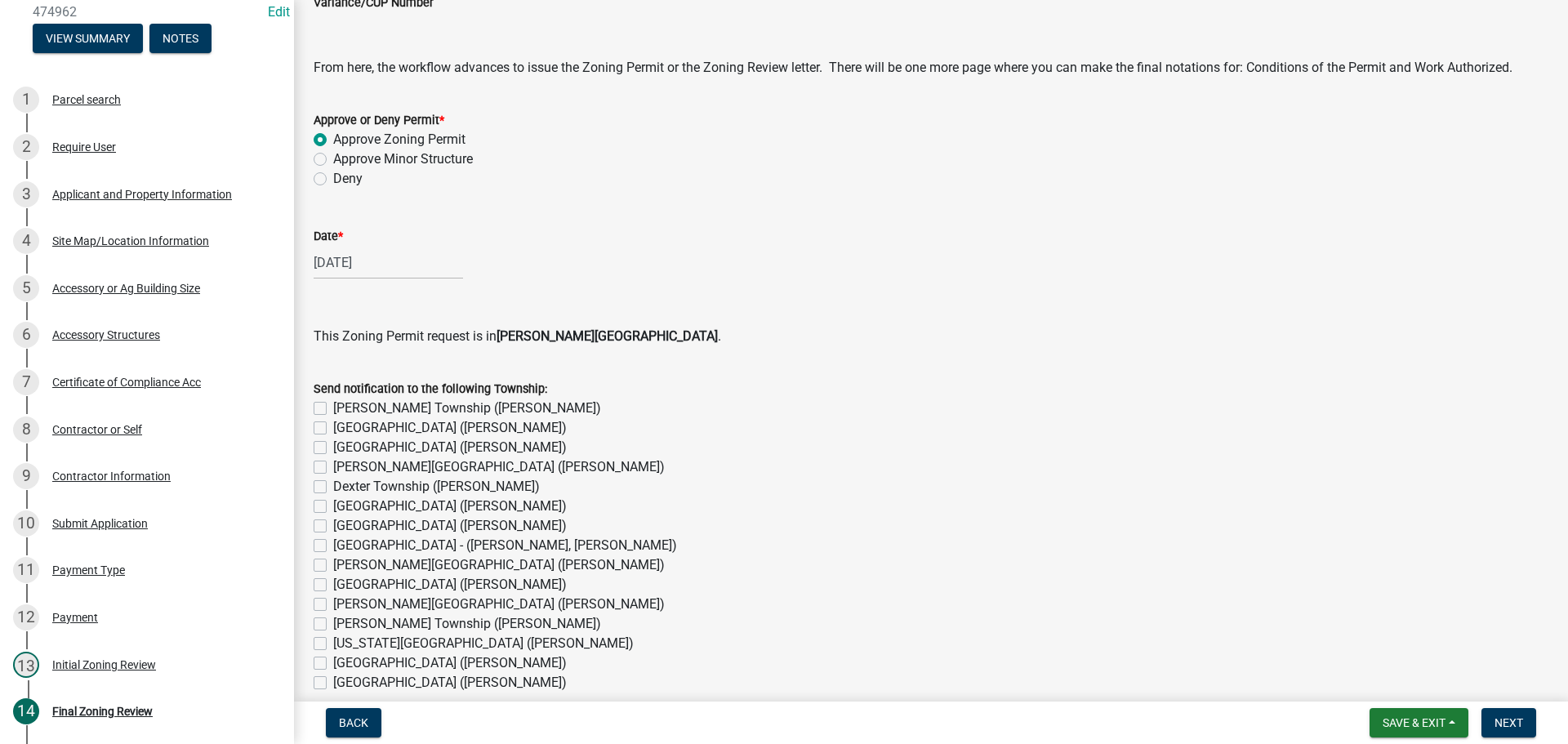
scroll to position [1224, 0]
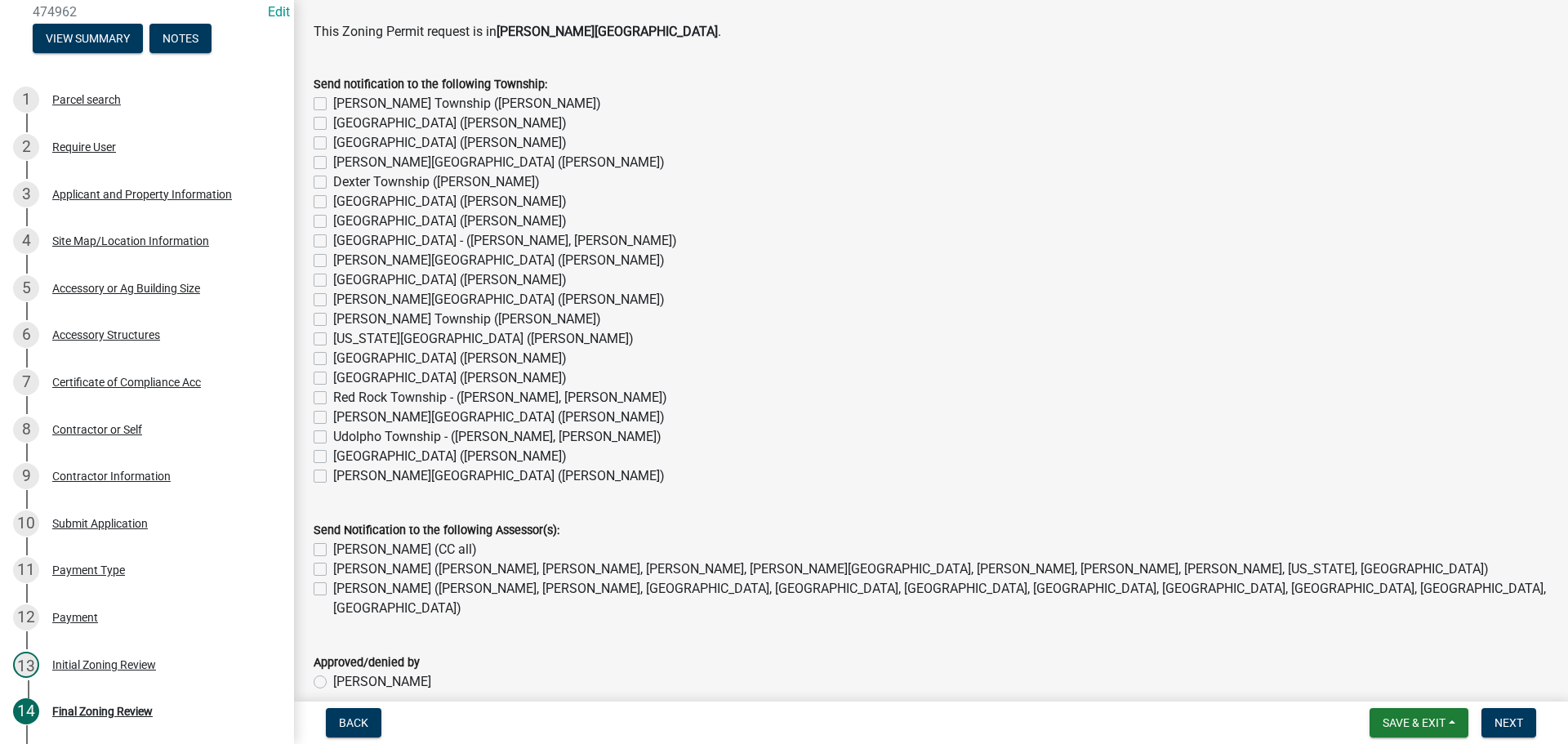
click at [333, 160] on label "Clayton Township (Dave W.)" at bounding box center [498, 162] width 332 height 20
click at [333, 160] on input "Clayton Township (Dave W.)" at bounding box center [338, 158] width 11 height 11
checkbox input "true"
checkbox input "false"
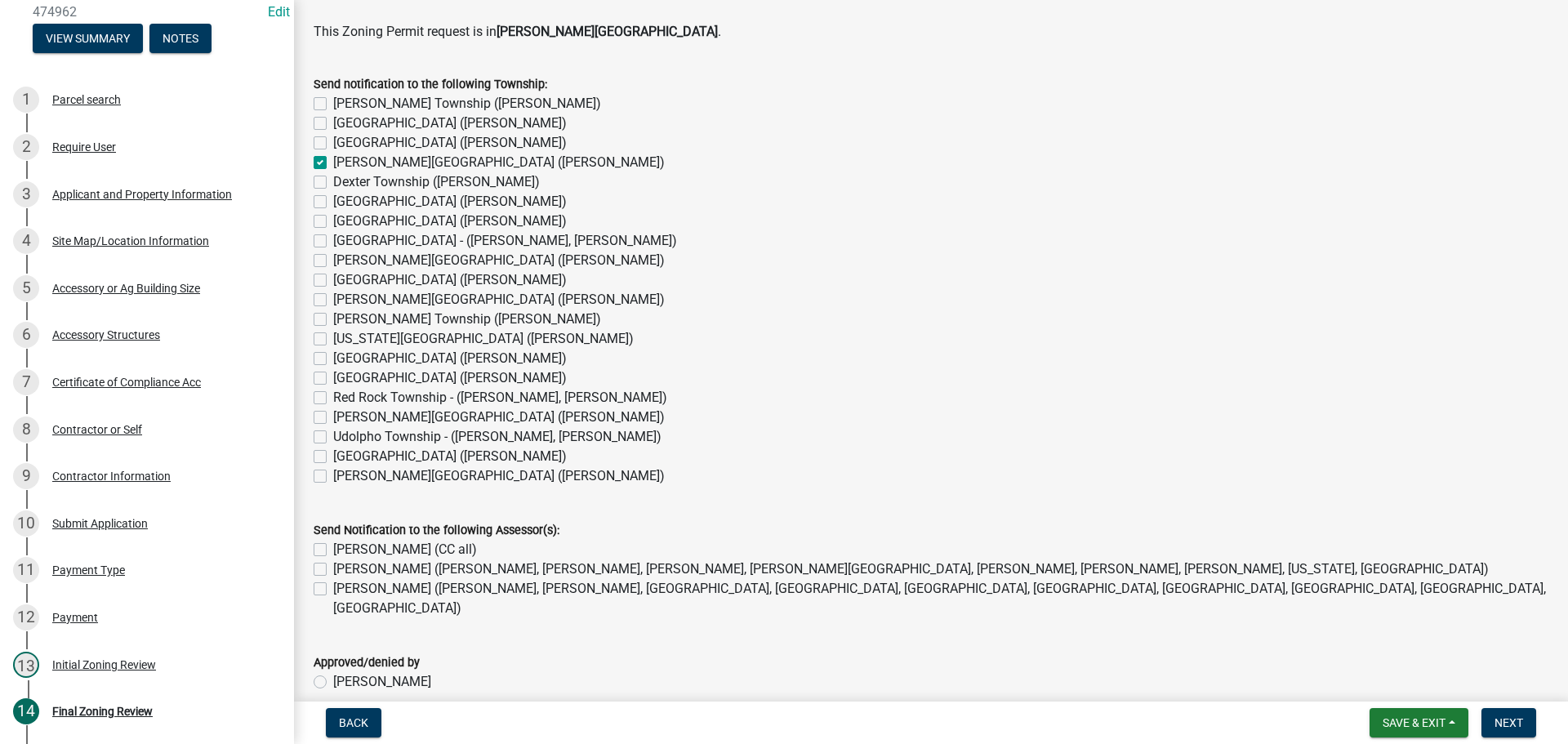
checkbox input "false"
checkbox input "true"
checkbox input "false"
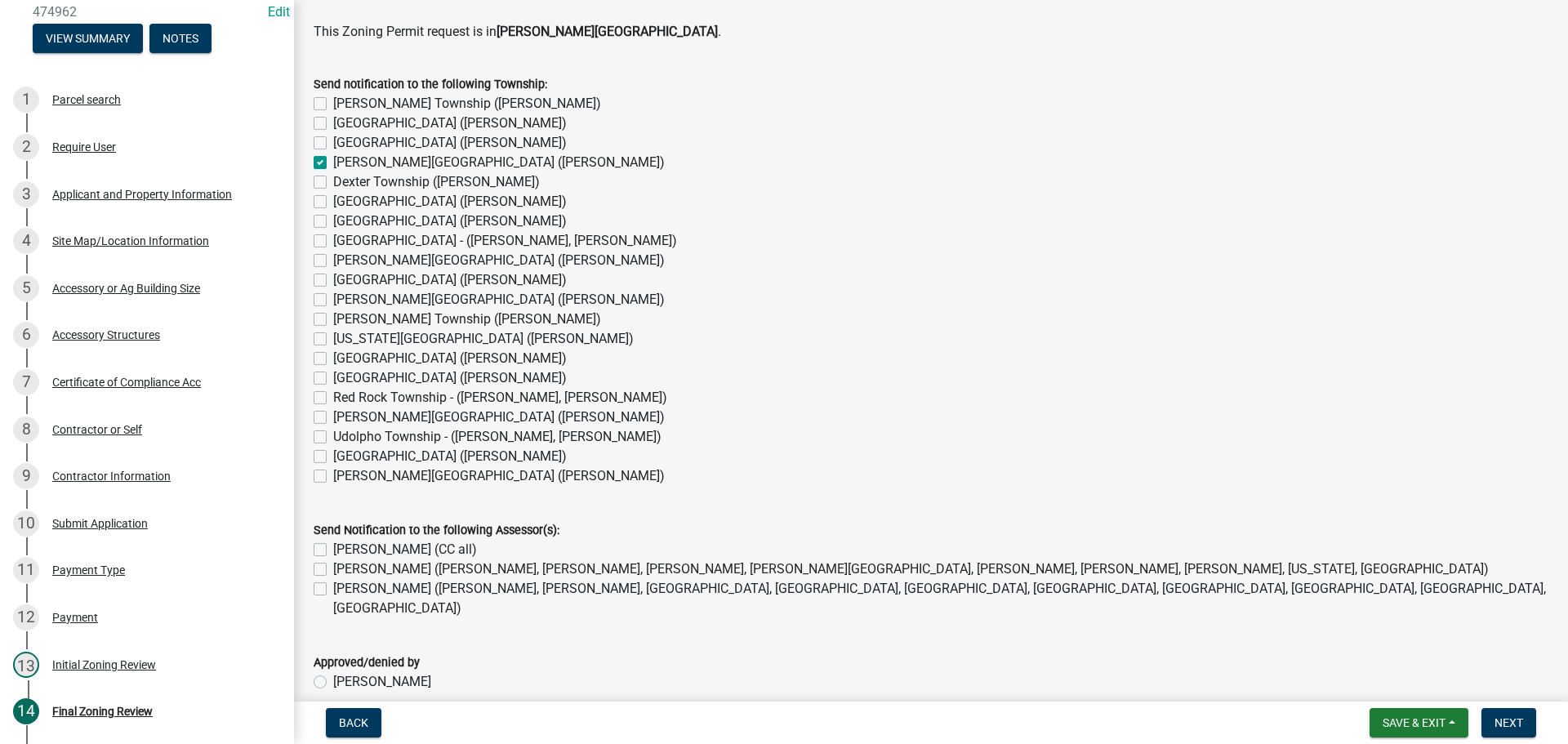
checkbox input "false"
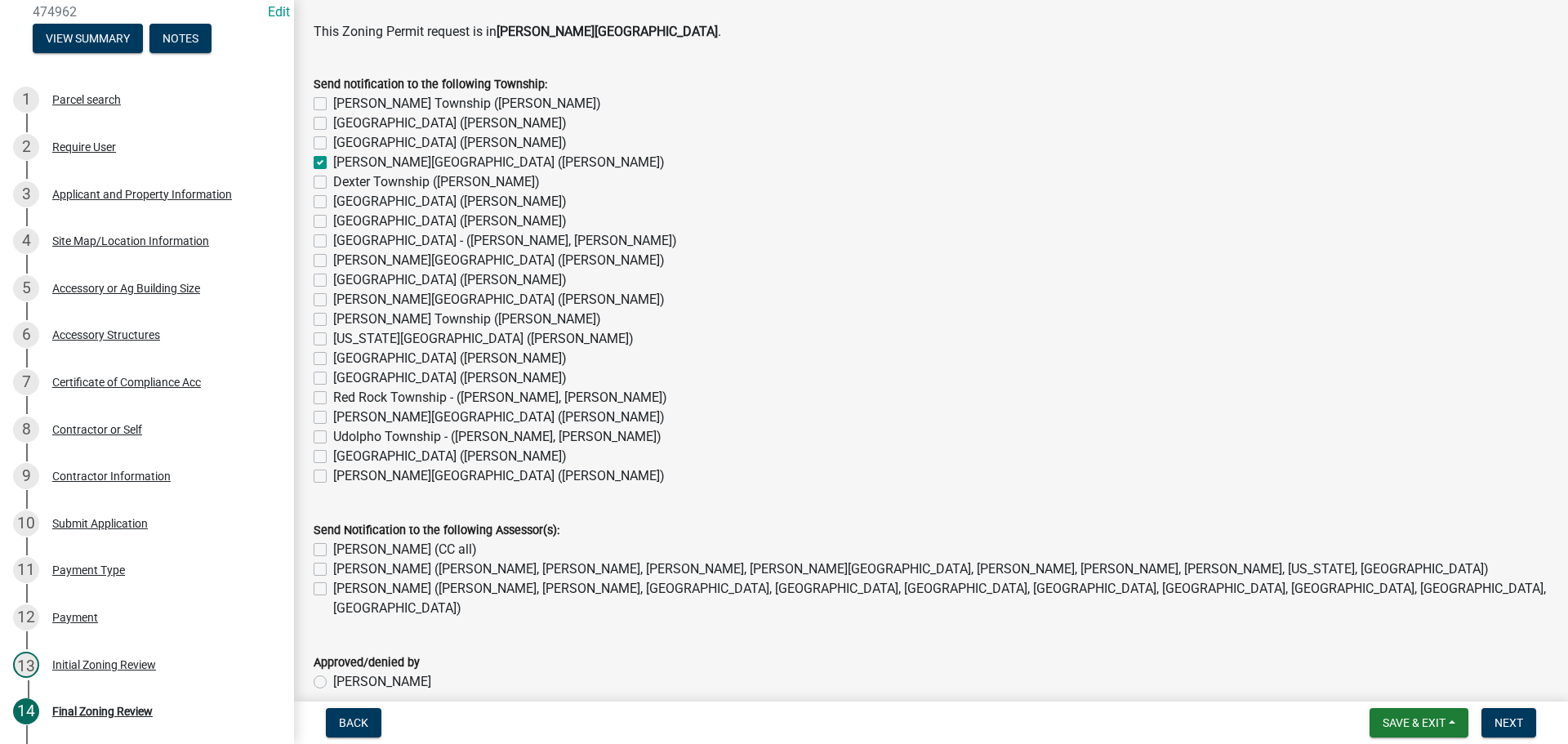
checkbox input "false"
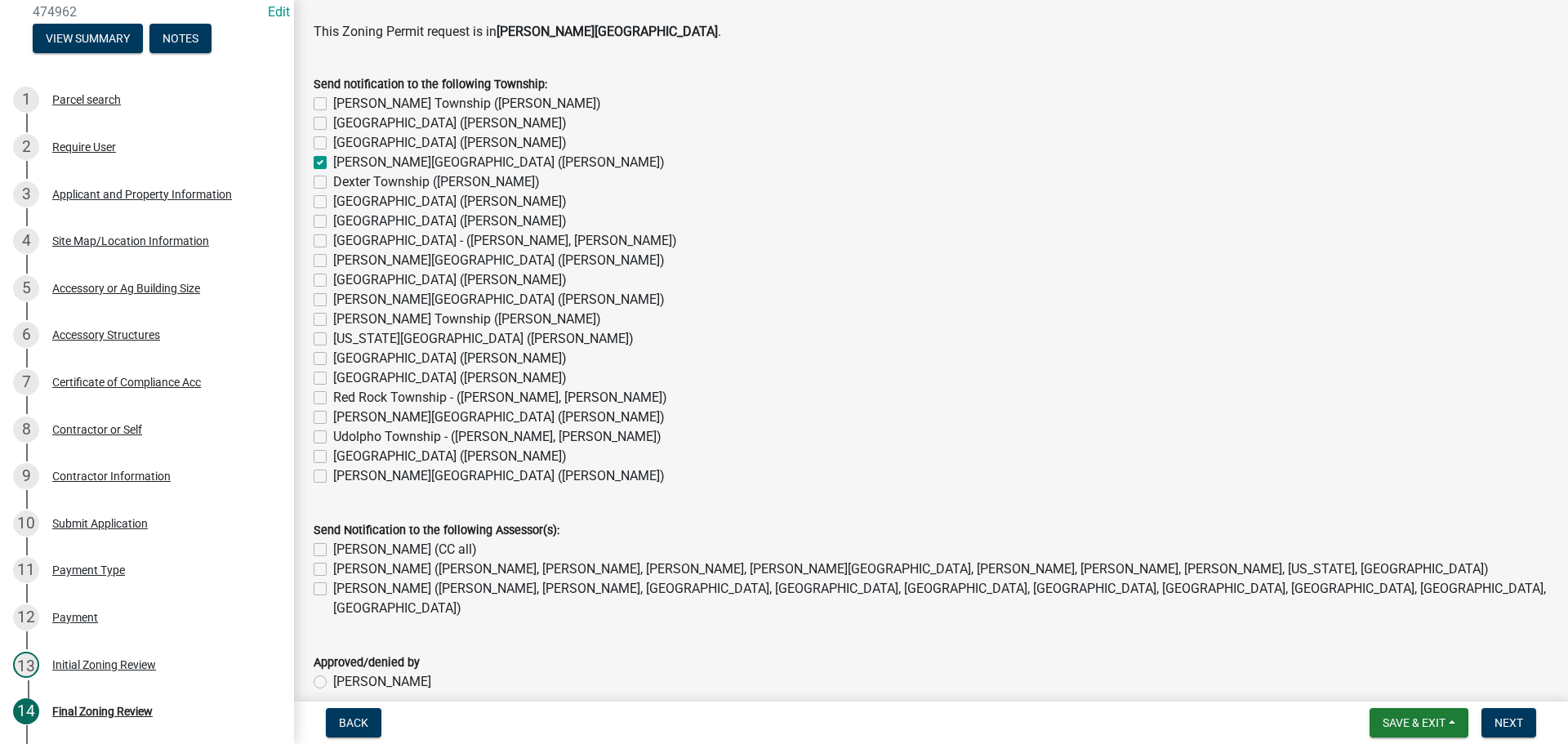
checkbox input "false"
click at [333, 547] on label "Michael Harvey (CC all)" at bounding box center [404, 550] width 144 height 20
click at [333, 547] on input "Michael Harvey (CC all)" at bounding box center [338, 545] width 11 height 11
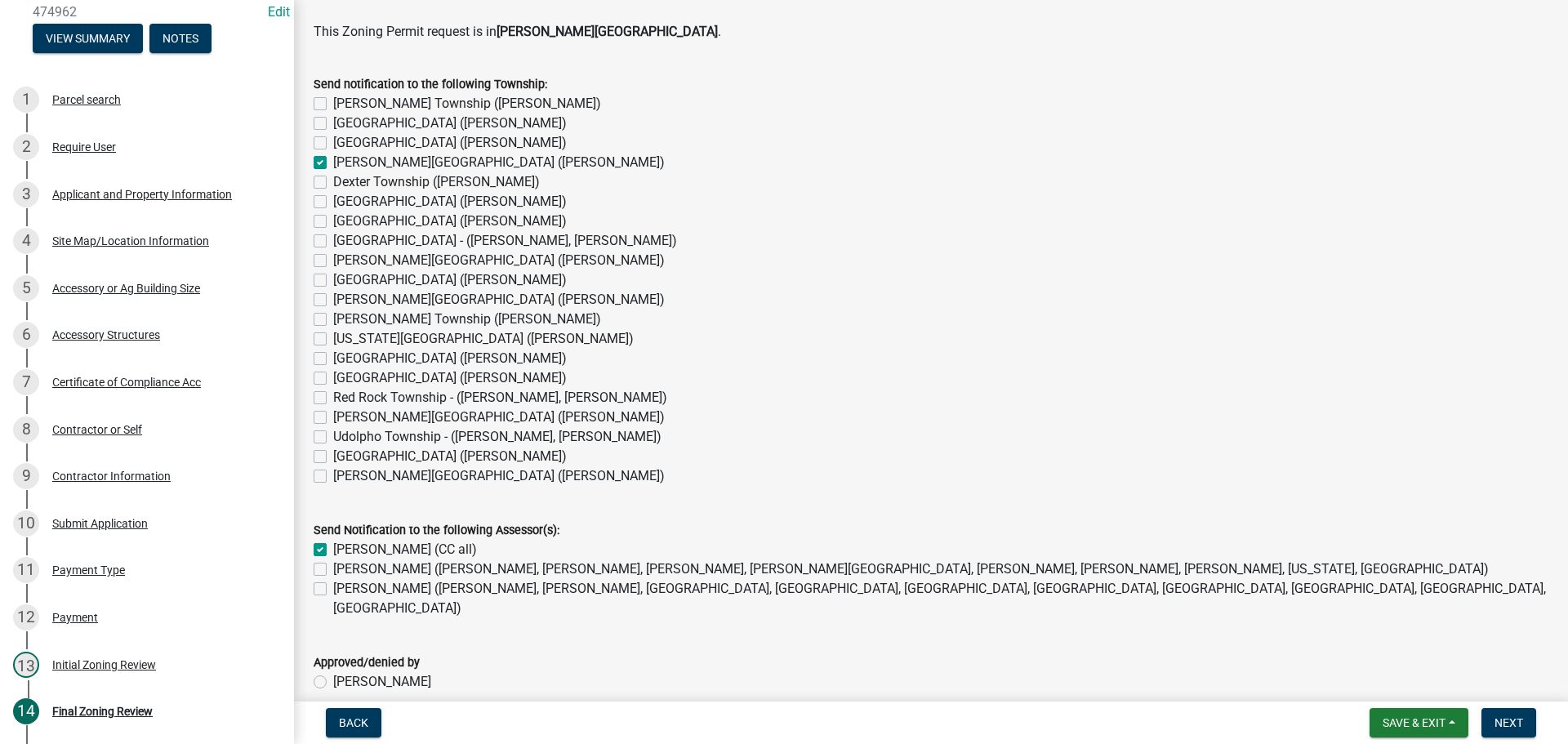
checkbox input "true"
checkbox input "false"
click at [333, 570] on label "Jack Anderson (Adams, Austin, Bennington, Clayton, LeRoy, Lodi, Lyle, Marshall,…" at bounding box center [910, 570] width 1155 height 20
click at [333, 570] on input "Jack Anderson (Adams, Austin, Bennington, Clayton, LeRoy, Lodi, Lyle, Marshall,…" at bounding box center [338, 565] width 11 height 11
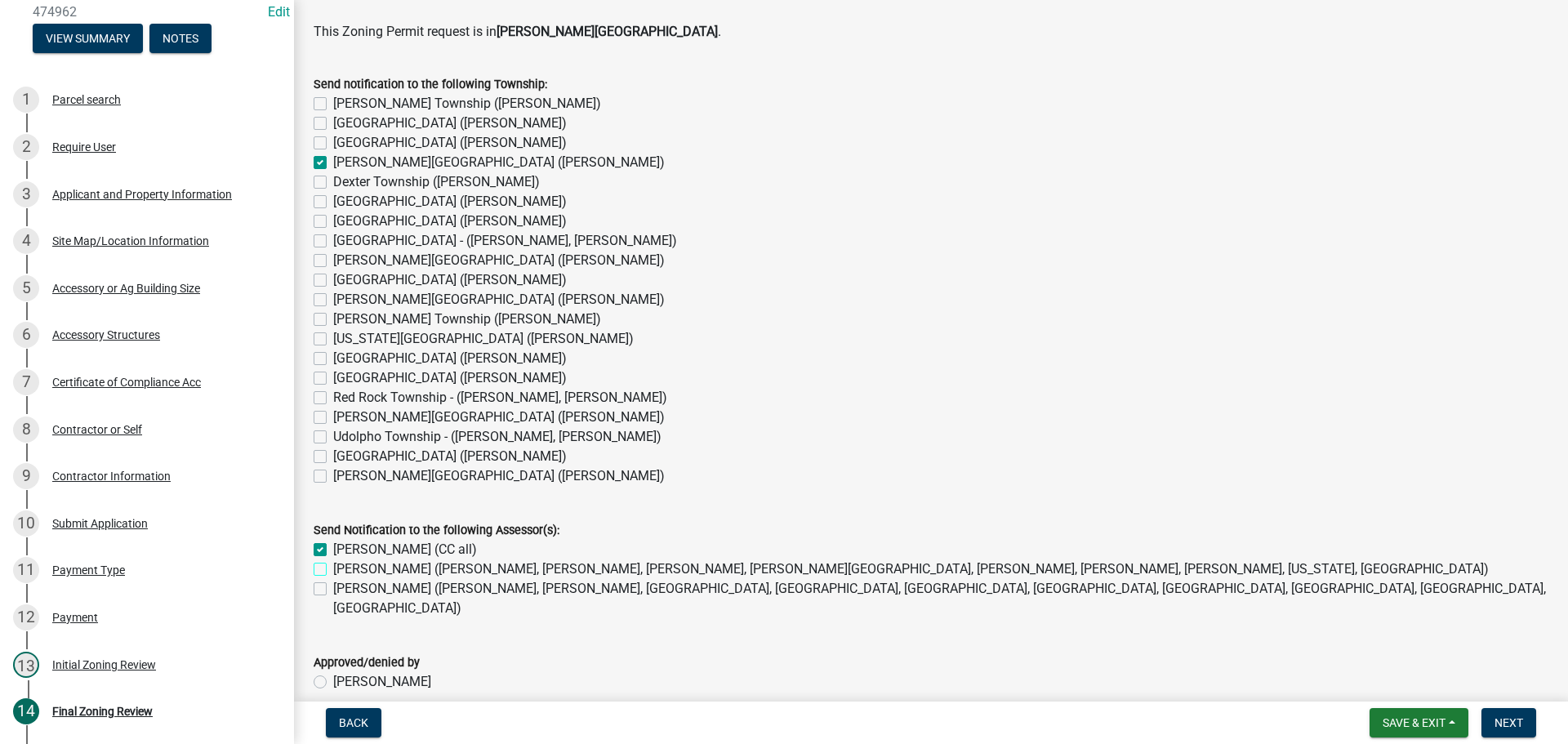
checkbox input "true"
checkbox input "false"
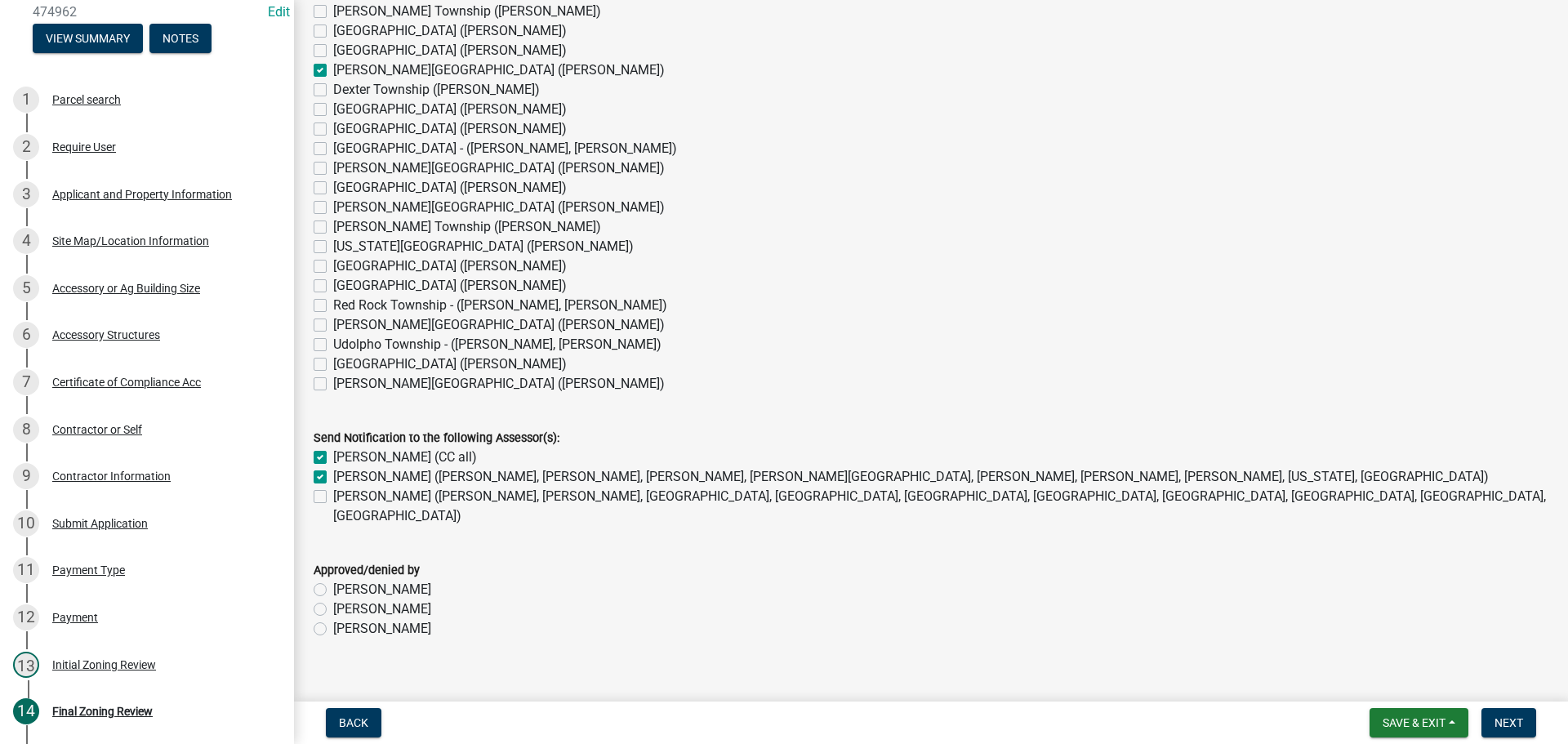
scroll to position [1320, 0]
click at [333, 616] on label "[PERSON_NAME]" at bounding box center [381, 626] width 98 height 20
click at [333, 616] on input "[PERSON_NAME]" at bounding box center [338, 621] width 11 height 11
radio input "true"
click at [1511, 720] on span "Next" at bounding box center [1508, 722] width 29 height 13
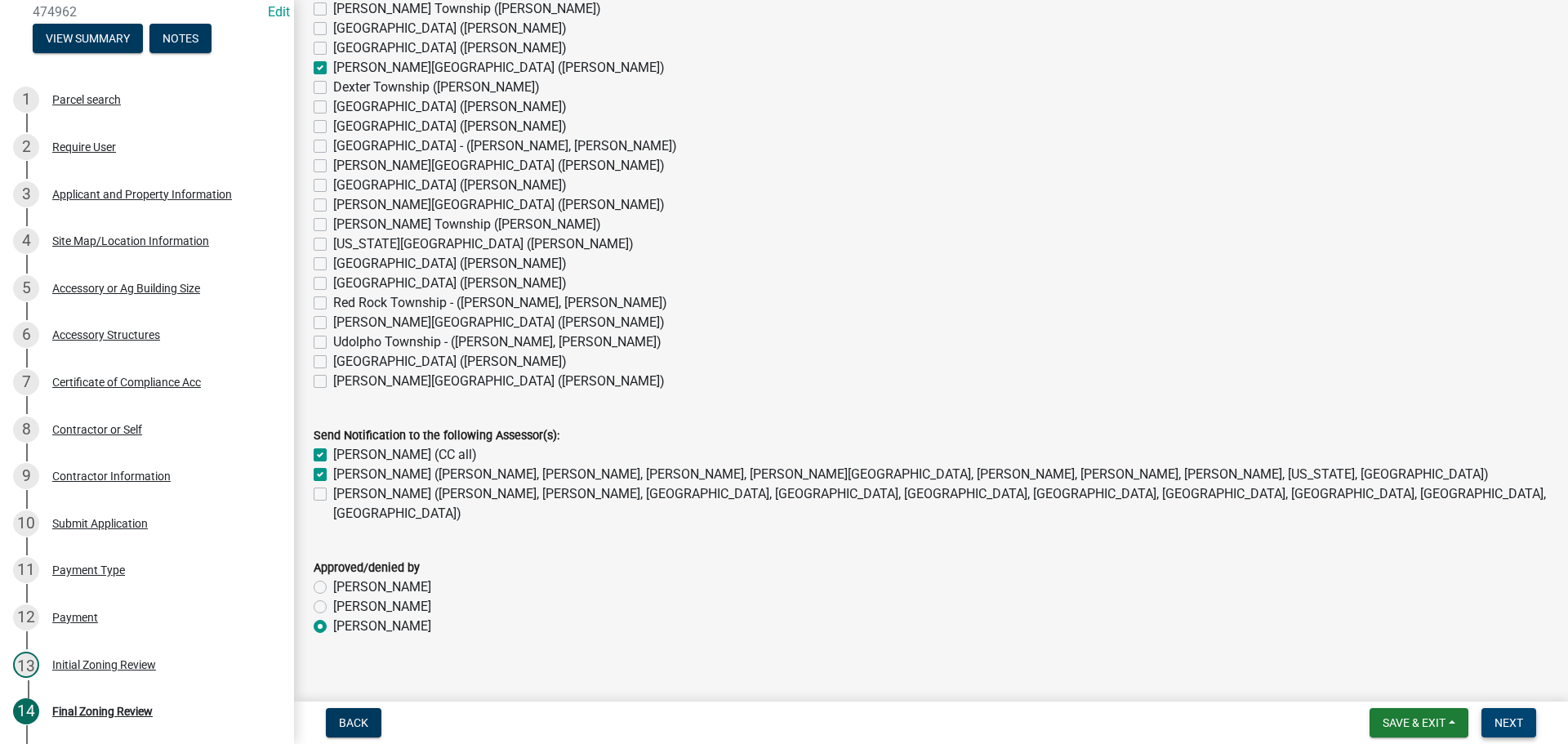
scroll to position [0, 0]
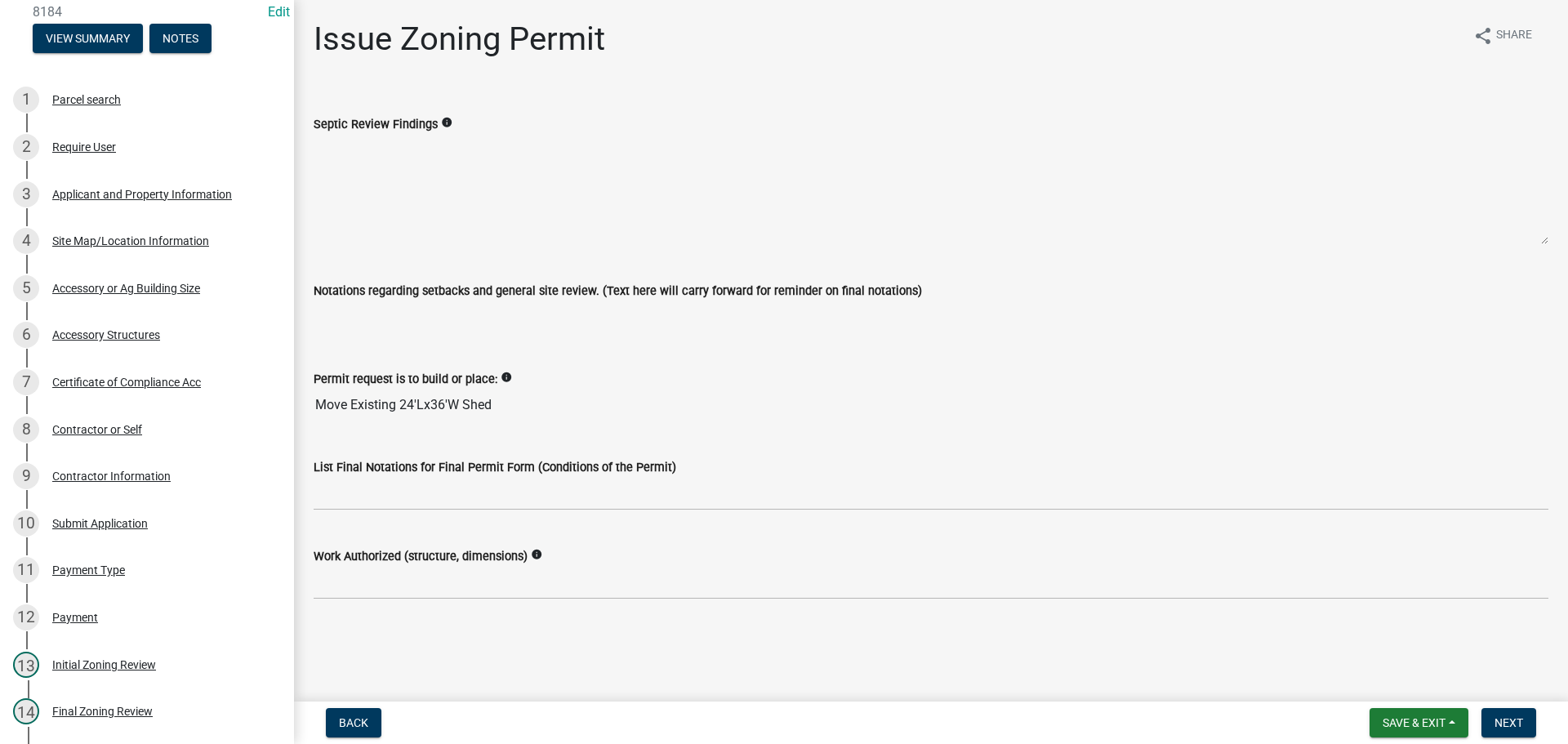
drag, startPoint x: 508, startPoint y: 404, endPoint x: 302, endPoint y: 402, distance: 206.0
click at [302, 402] on div "Permit request is to build or place: info Move Existing 24'Lx36'W Shed" at bounding box center [930, 383] width 1259 height 75
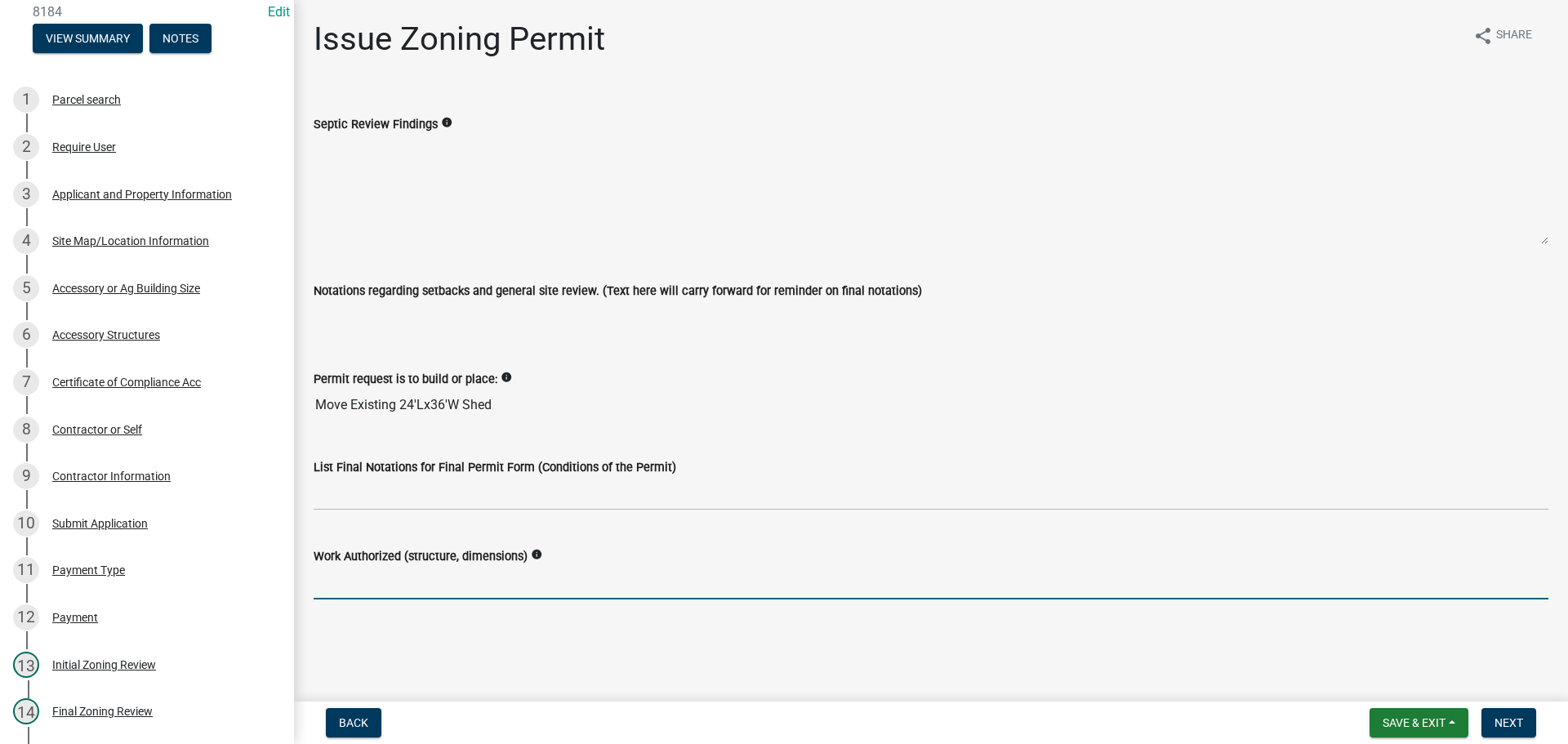
click at [410, 593] on input "Work Authorized (structure, dimensions)" at bounding box center [931, 583] width 1234 height 34
paste input "Move Existing 24'Lx36'W Shed"
type input "Move Existing 24'Lx36'W Shed"
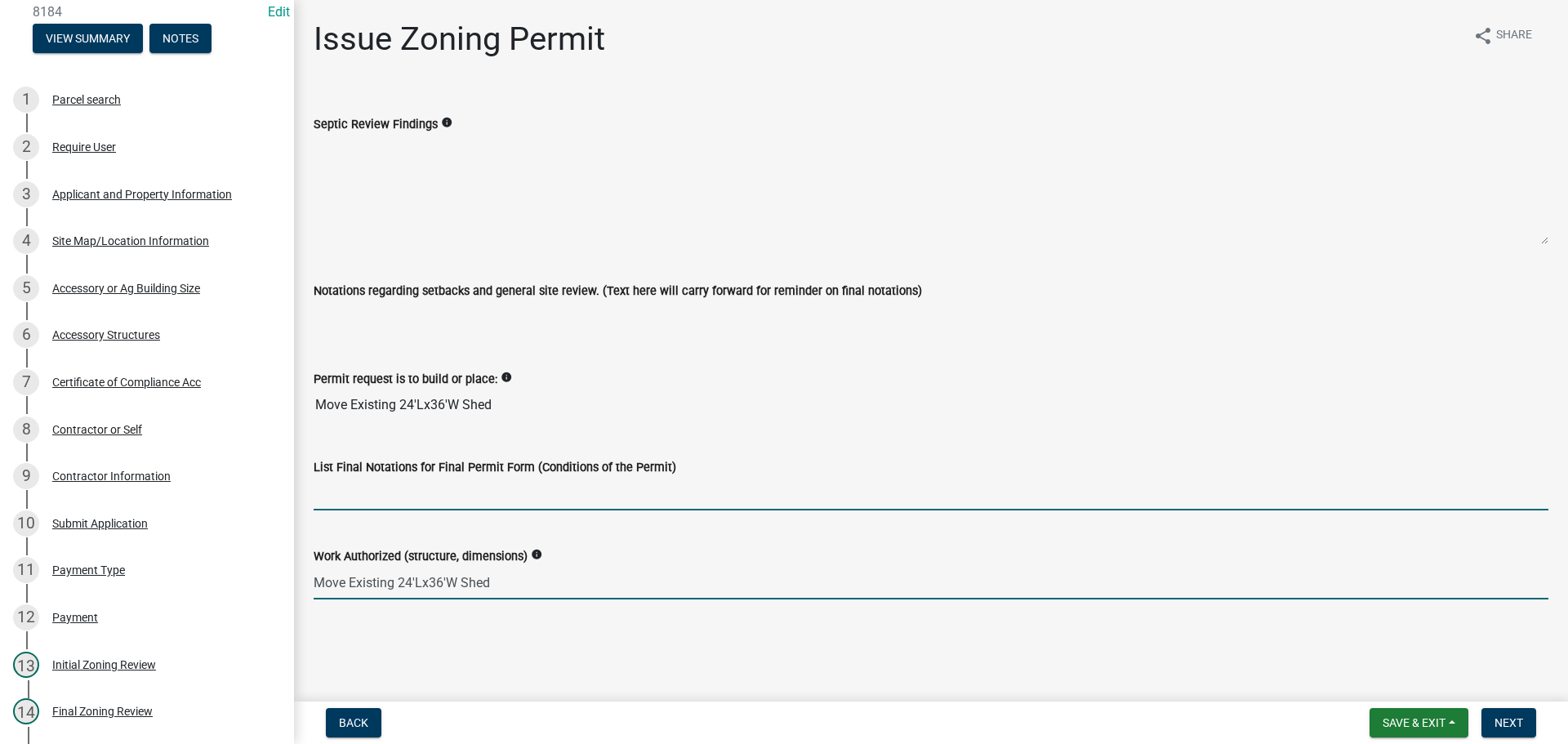
click at [440, 499] on input "List Final Notations for Final Permit Form (Conditions of the Permit)" at bounding box center [931, 493] width 1234 height 34
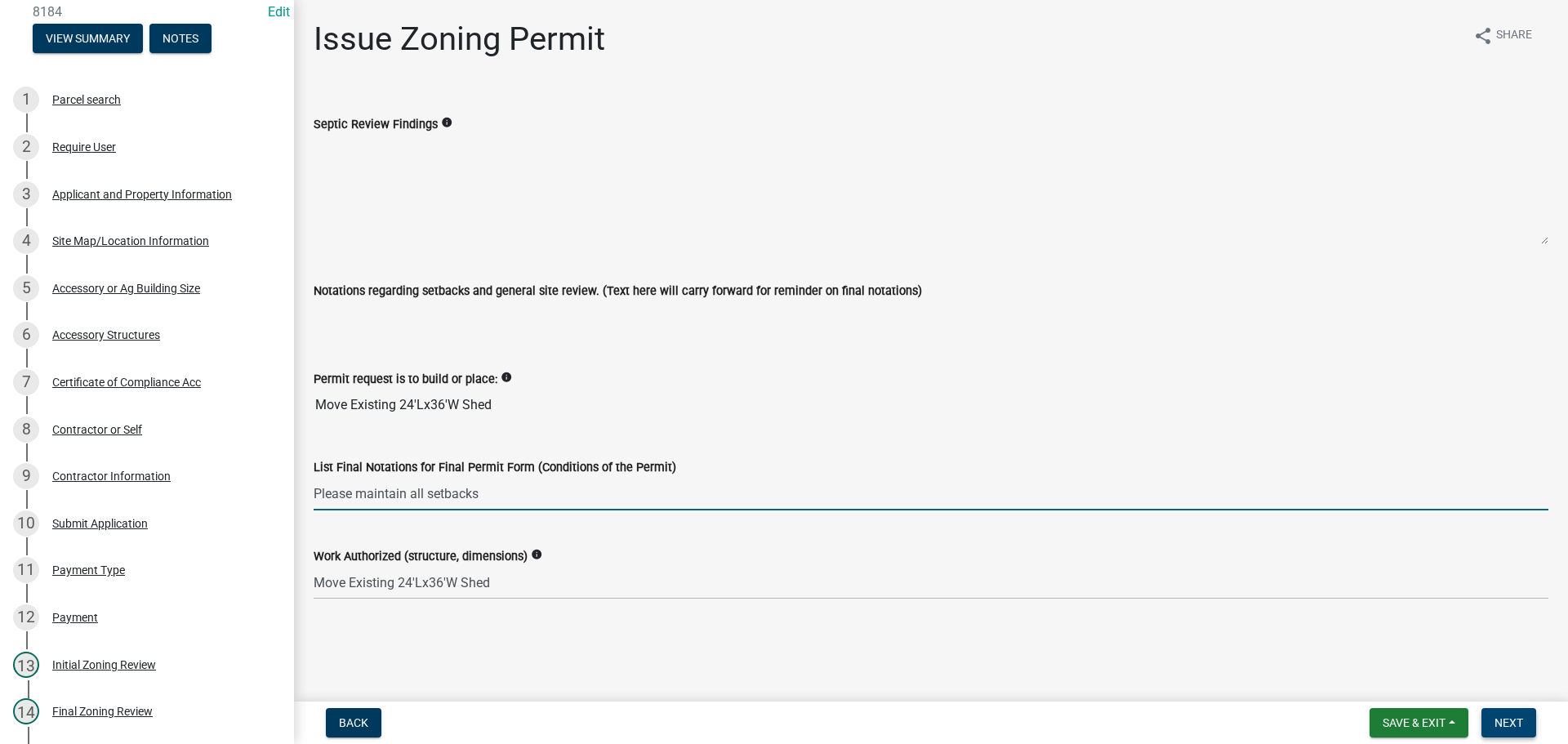
type input "Please maintain all setbacks"
click at [1503, 720] on span "Next" at bounding box center [1508, 722] width 29 height 13
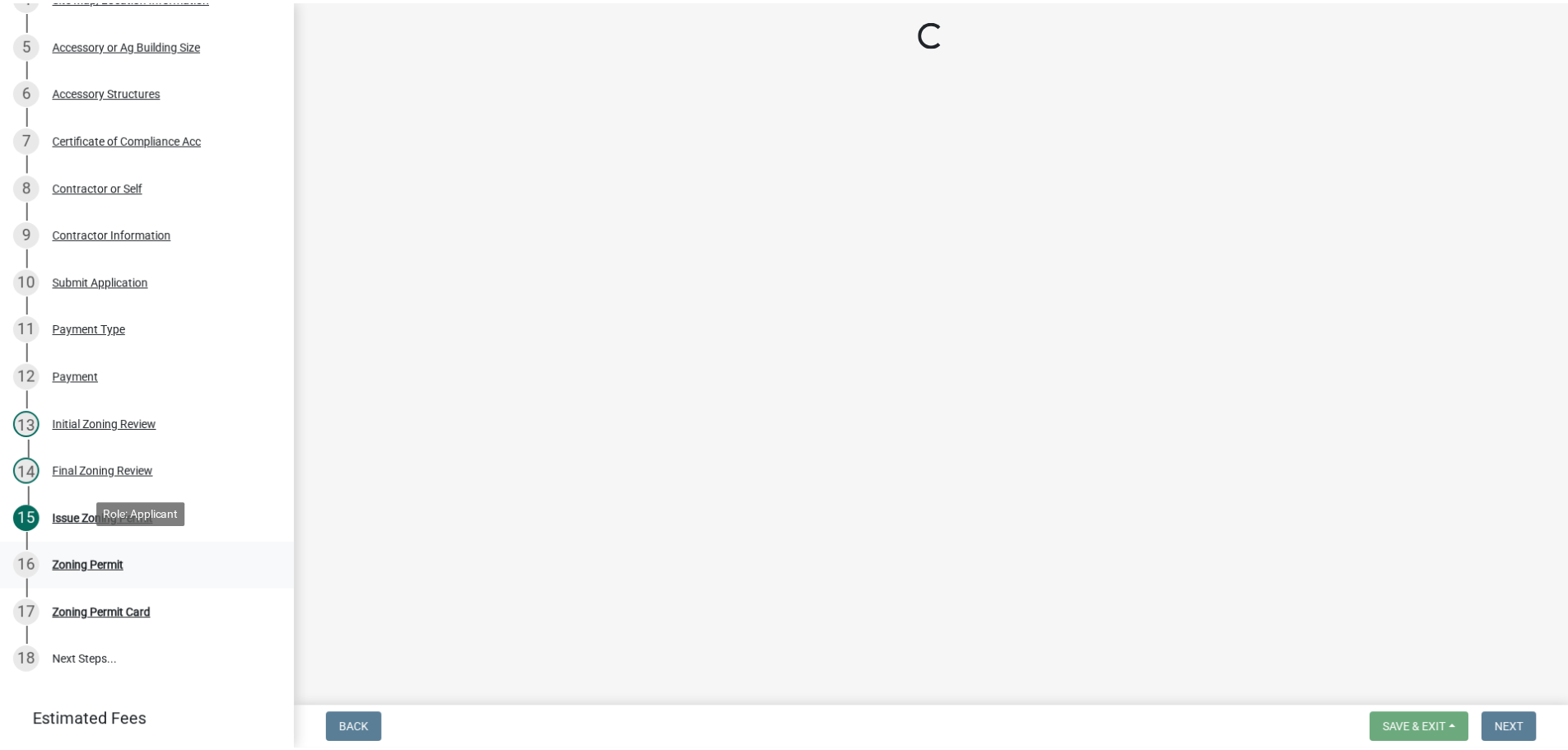
scroll to position [411, 0]
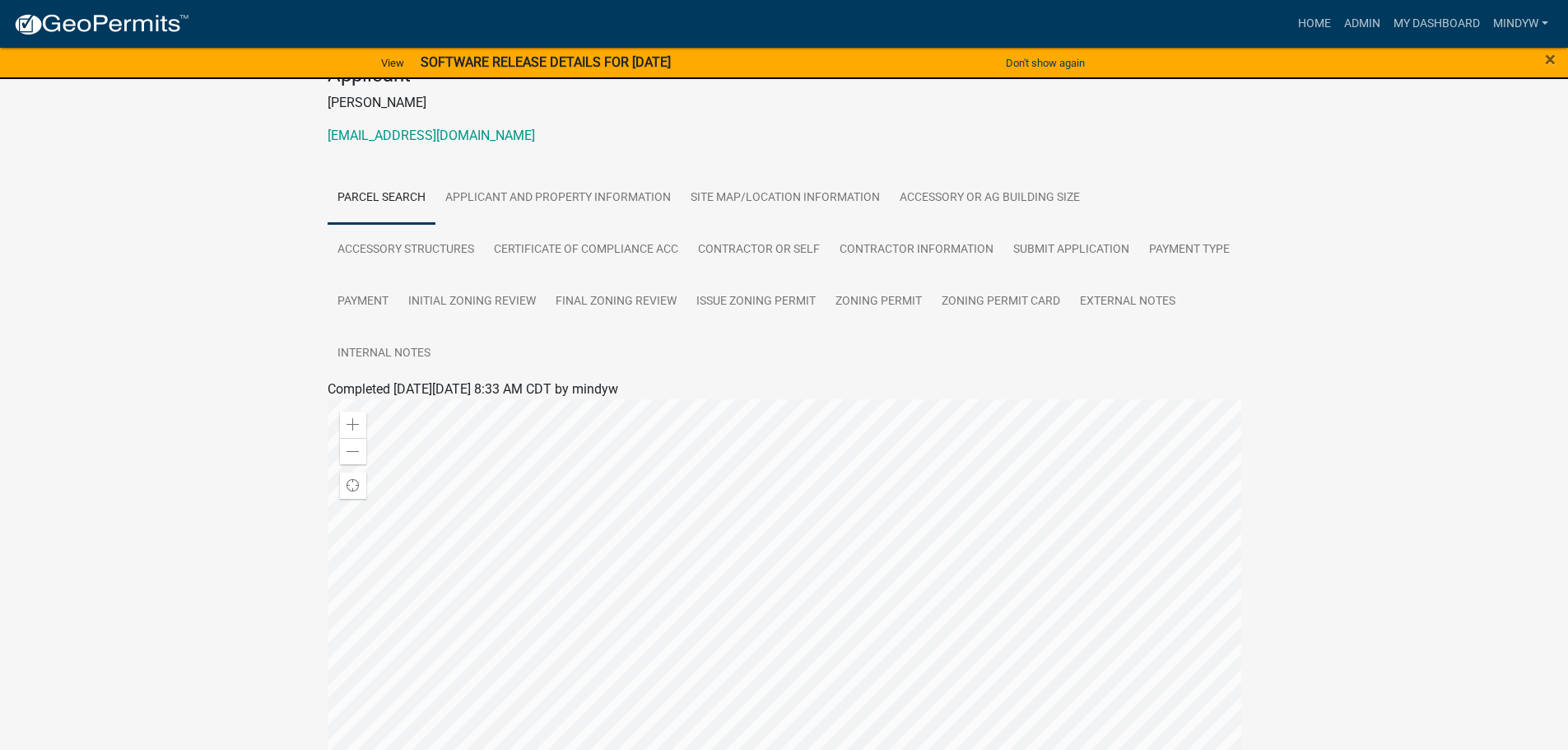
scroll to position [182, 0]
click at [578, 190] on link "Applicant and Property Information" at bounding box center [558, 202] width 246 height 53
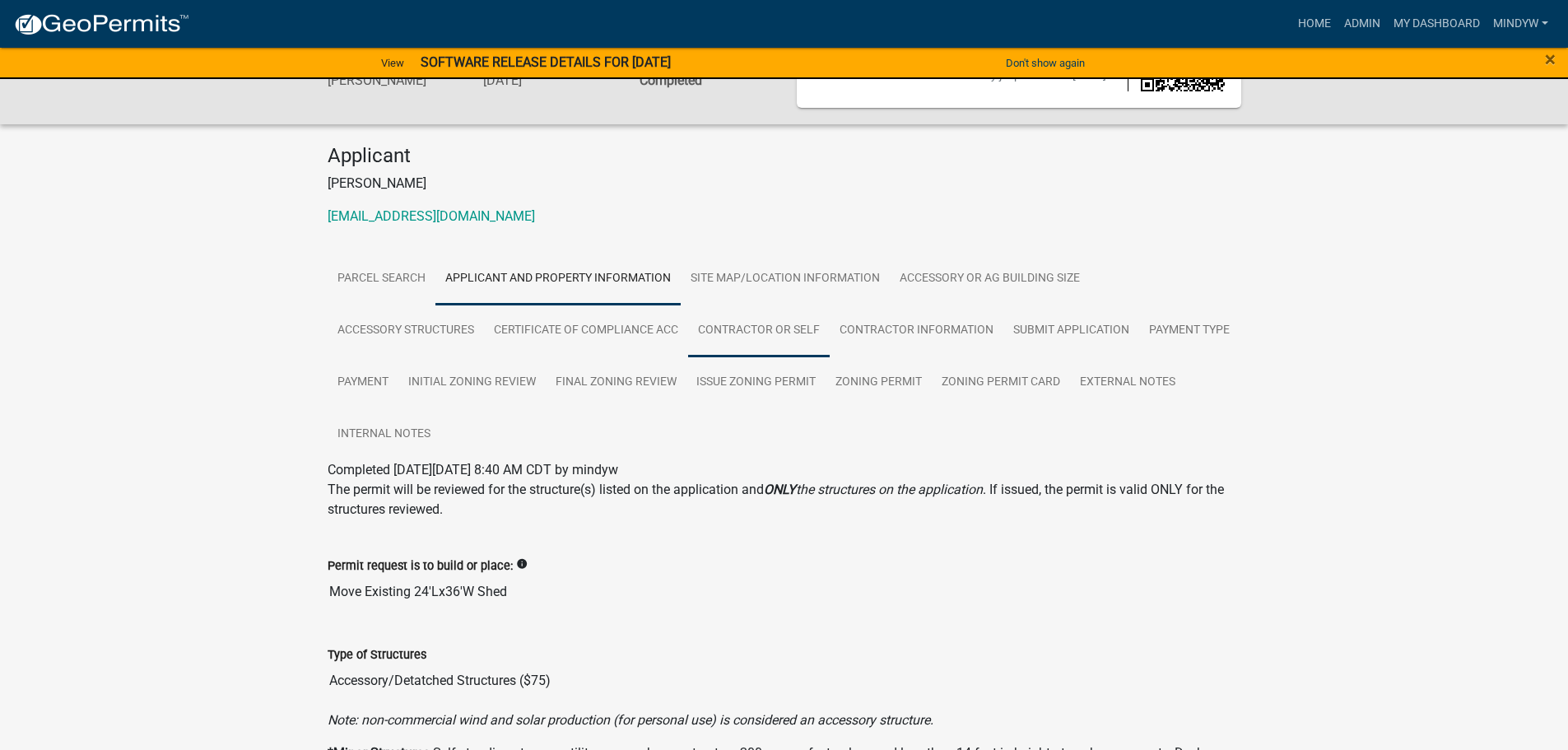
scroll to position [0, 0]
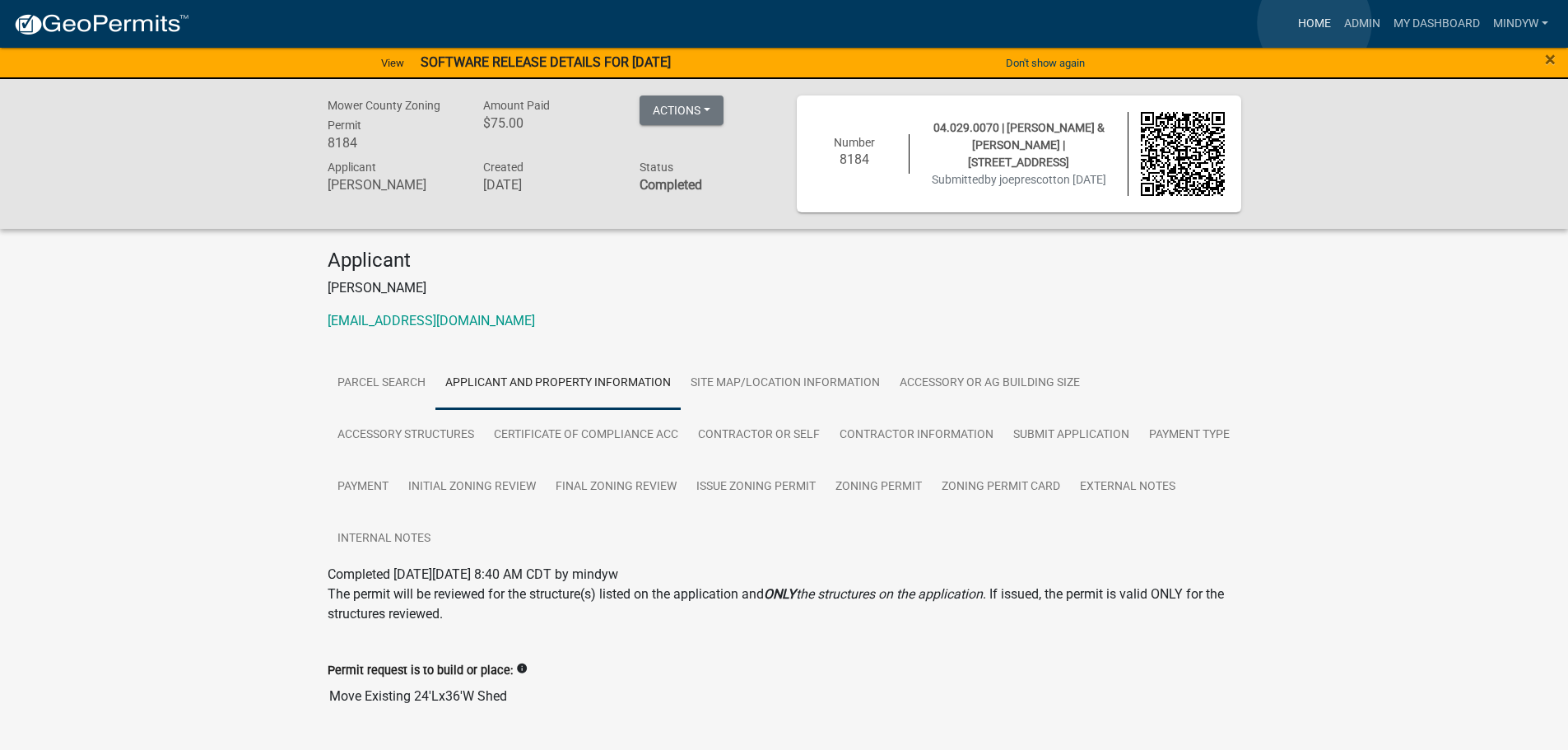
click at [1314, 23] on link "Home" at bounding box center [1314, 23] width 46 height 31
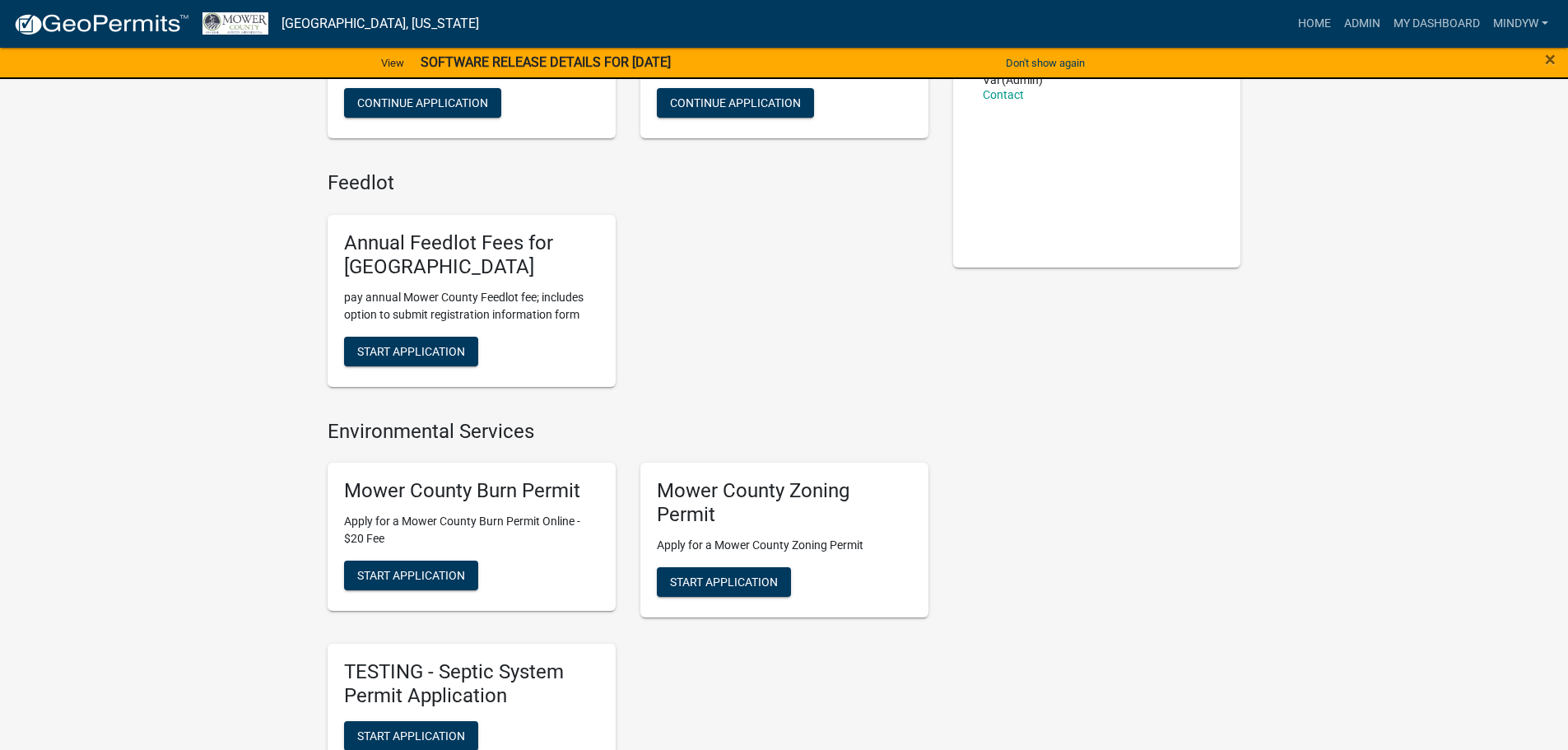
scroll to position [330, 0]
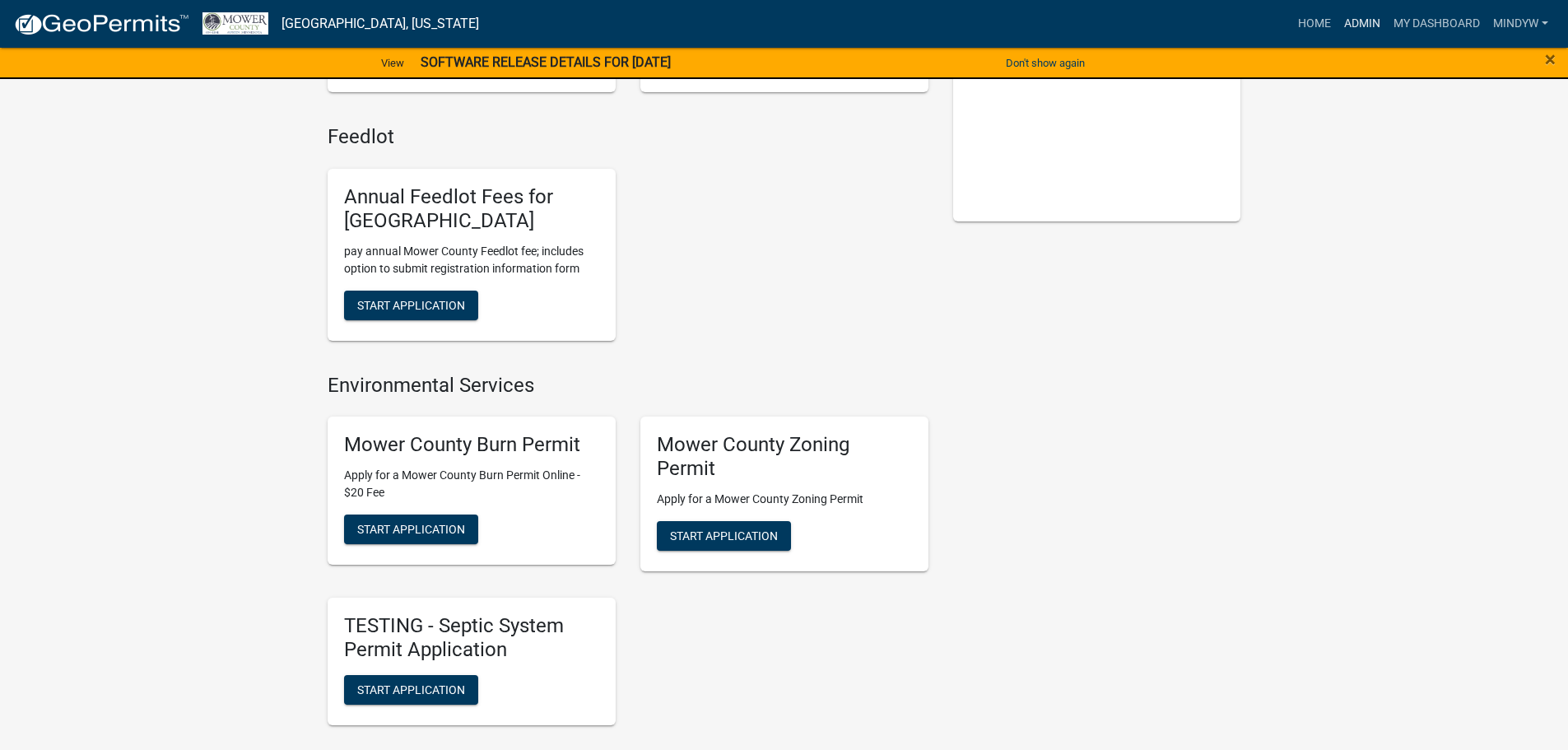
click at [1370, 26] on link "Admin" at bounding box center [1361, 23] width 49 height 31
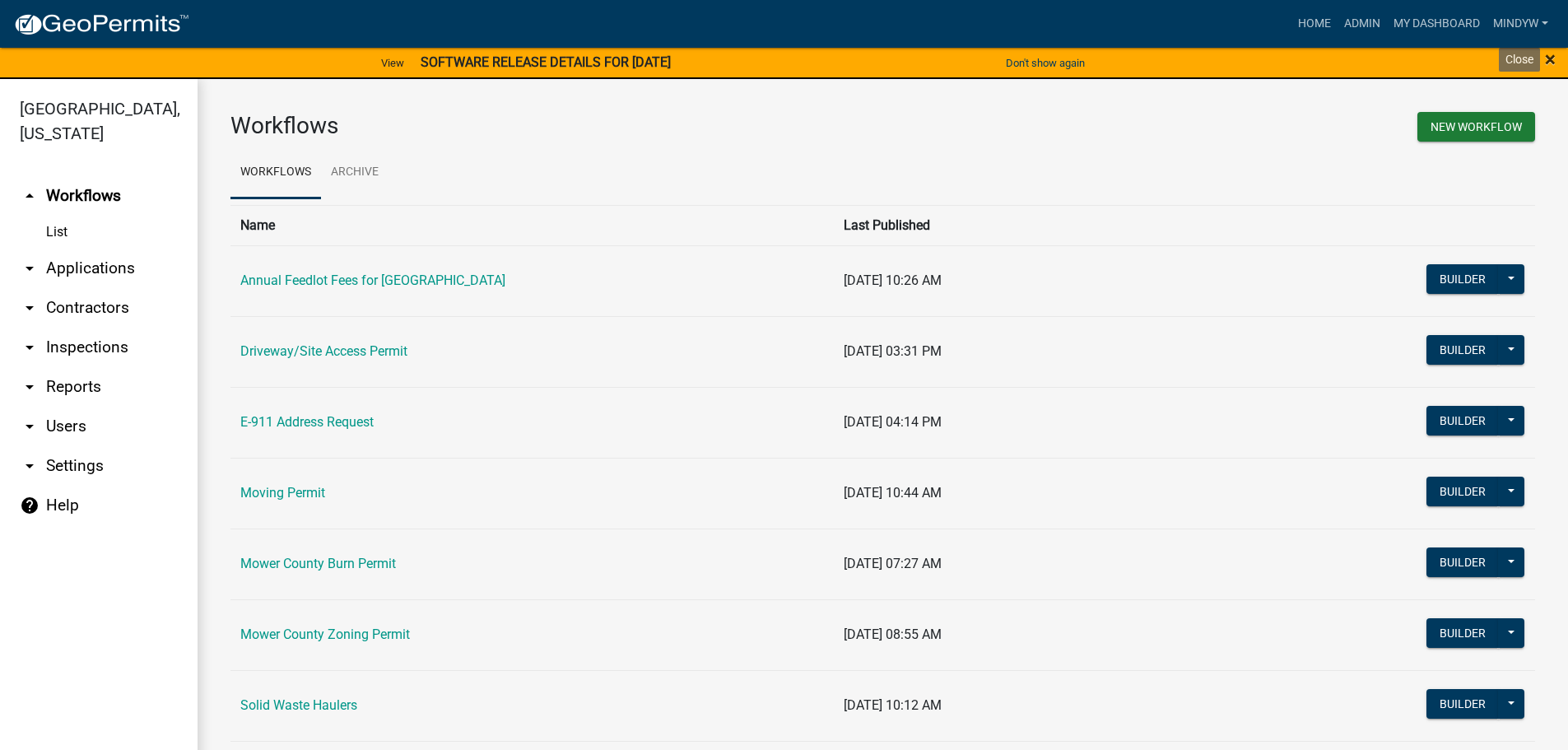
click at [1547, 59] on span "×" at bounding box center [1550, 59] width 11 height 23
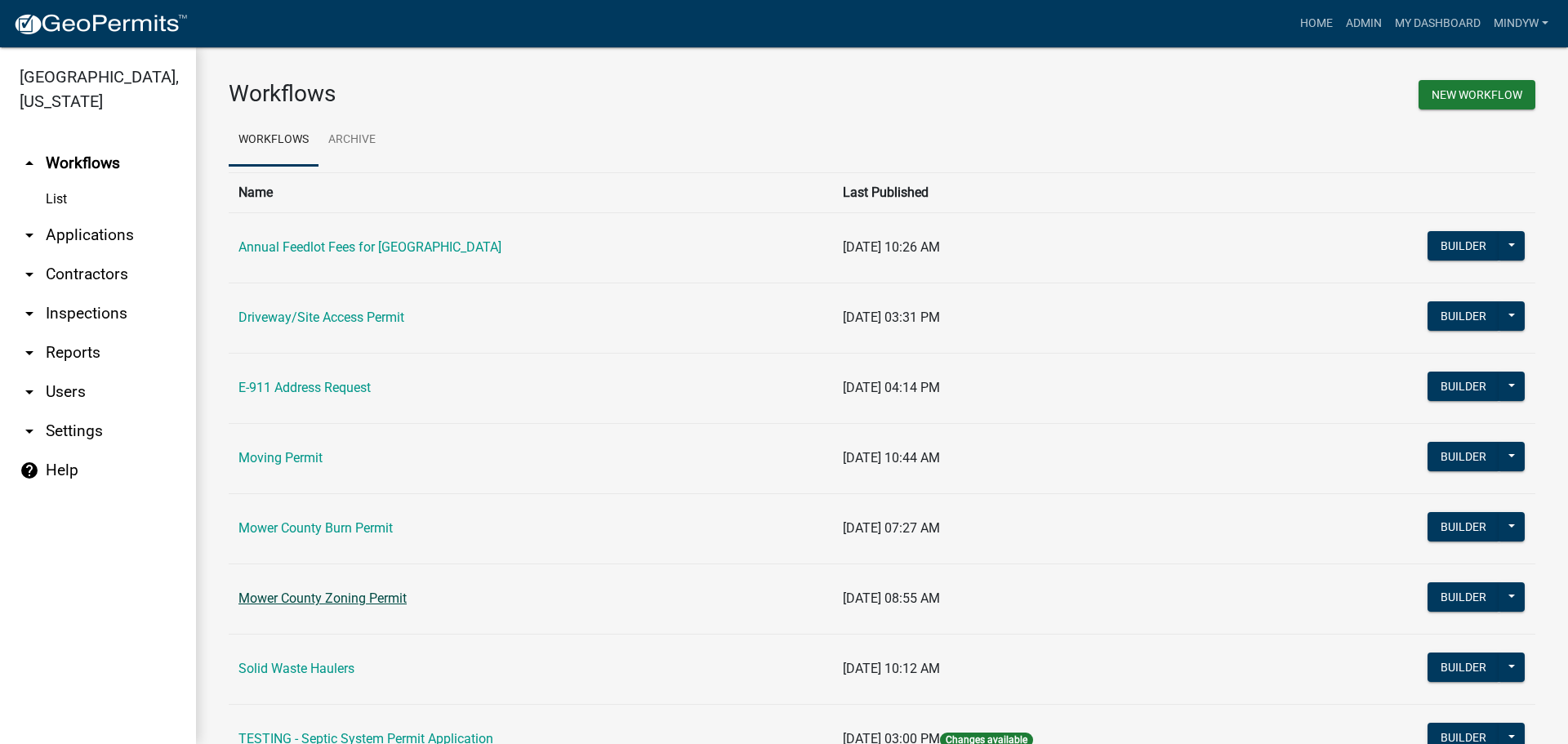
click at [351, 598] on link "Mower County Zoning Permit" at bounding box center [323, 598] width 168 height 16
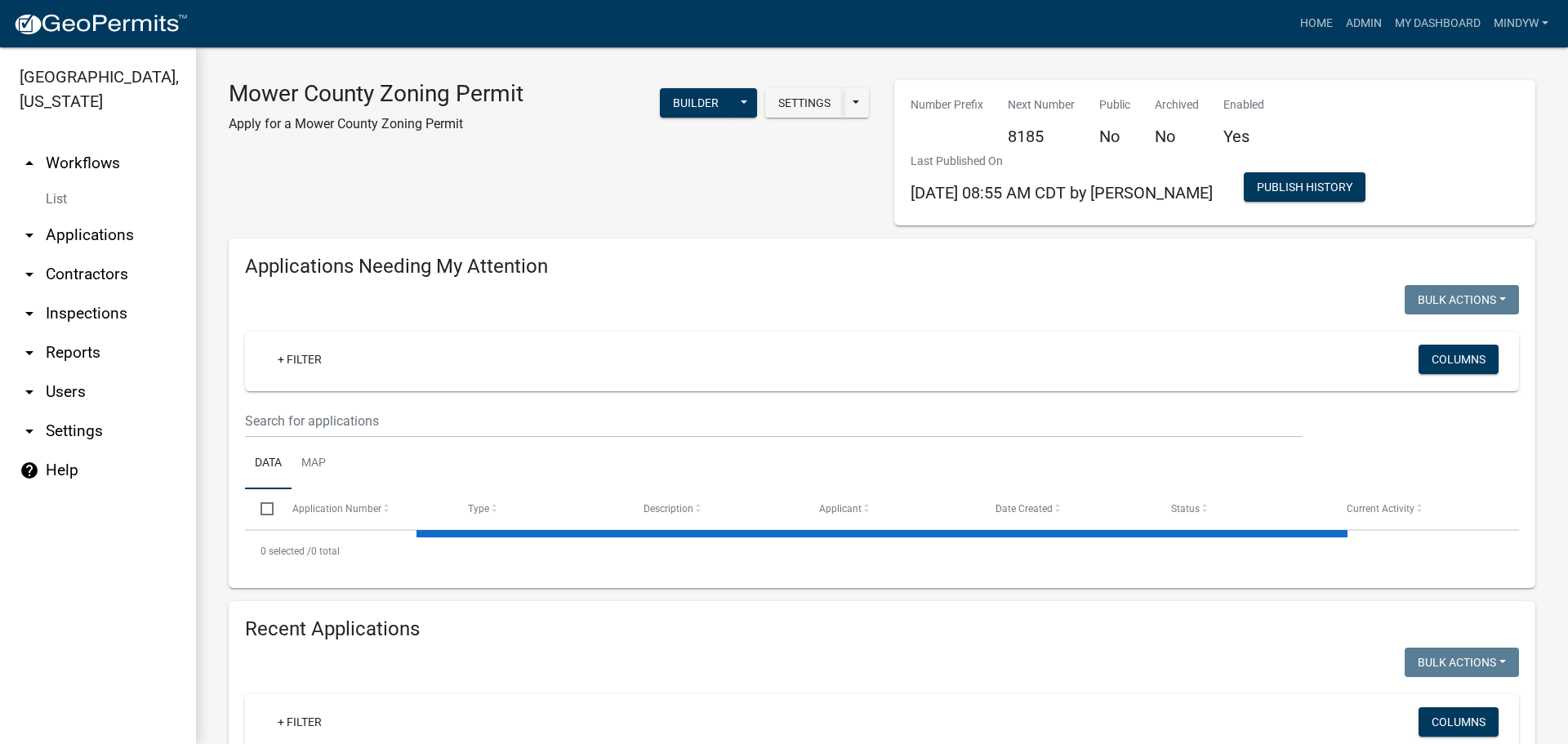
select select "1: 25"
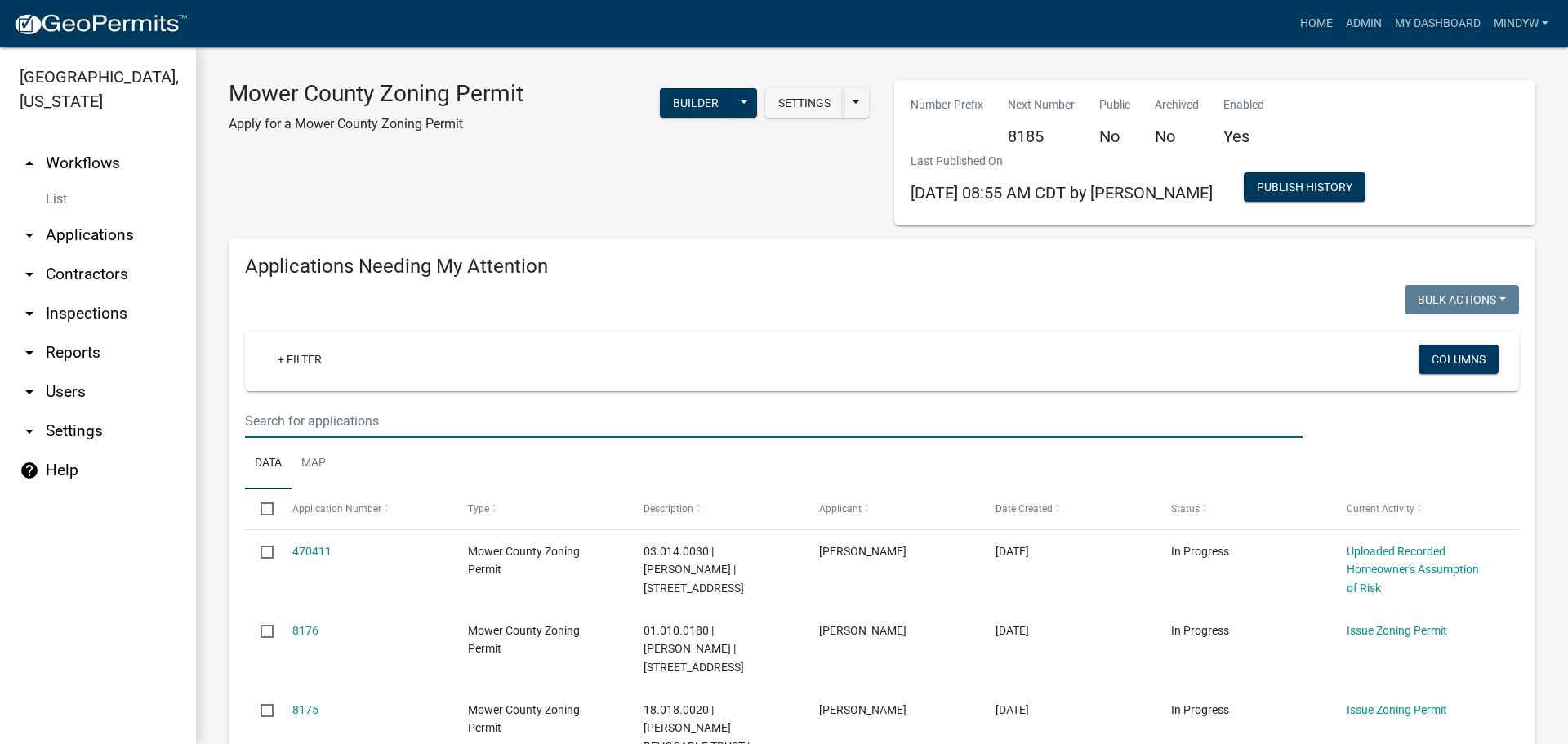
click at [378, 408] on input "text" at bounding box center [773, 421] width 1057 height 34
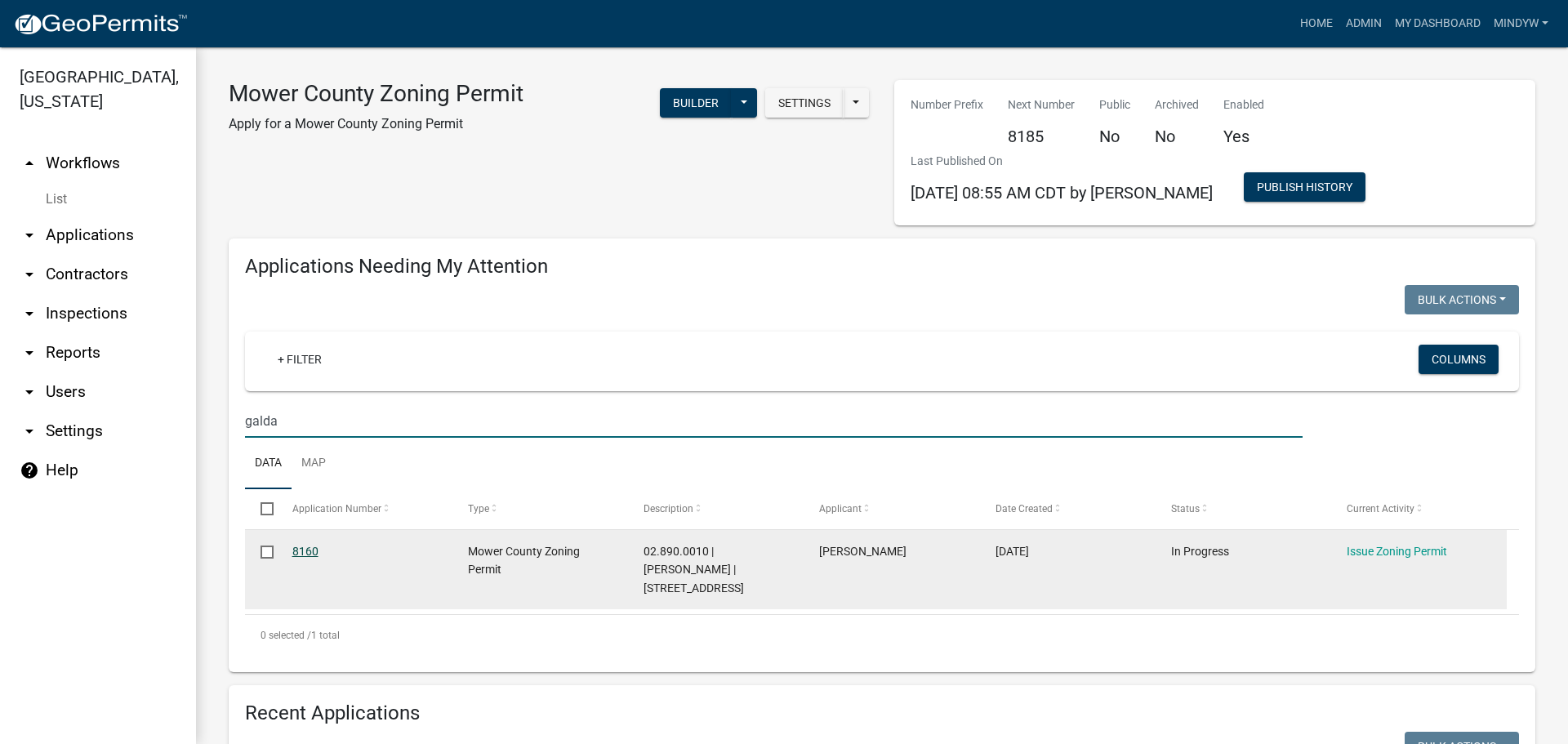
type input "galda"
click at [293, 554] on link "8160" at bounding box center [305, 551] width 26 height 13
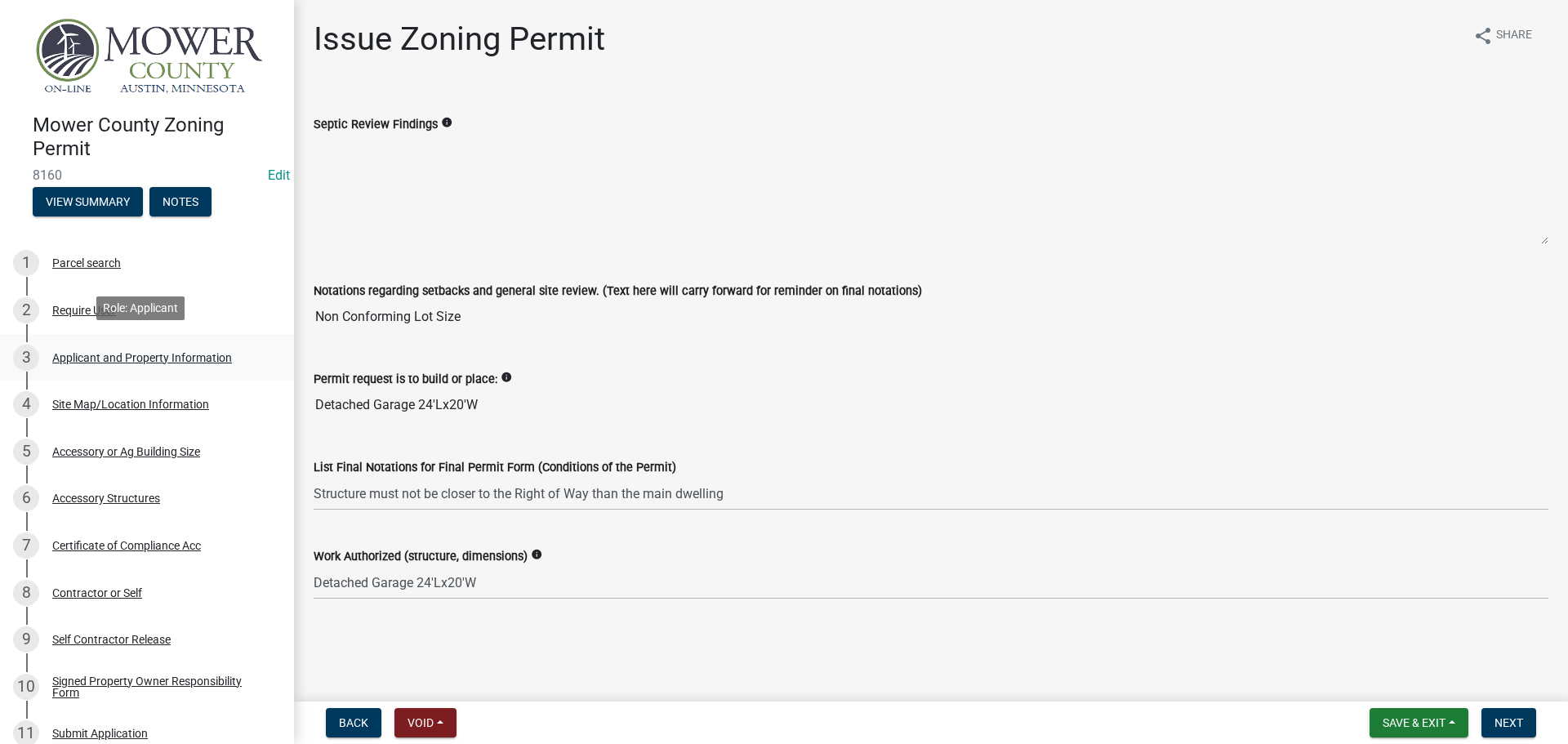
click at [159, 352] on div "Applicant and Property Information" at bounding box center [142, 358] width 179 height 12
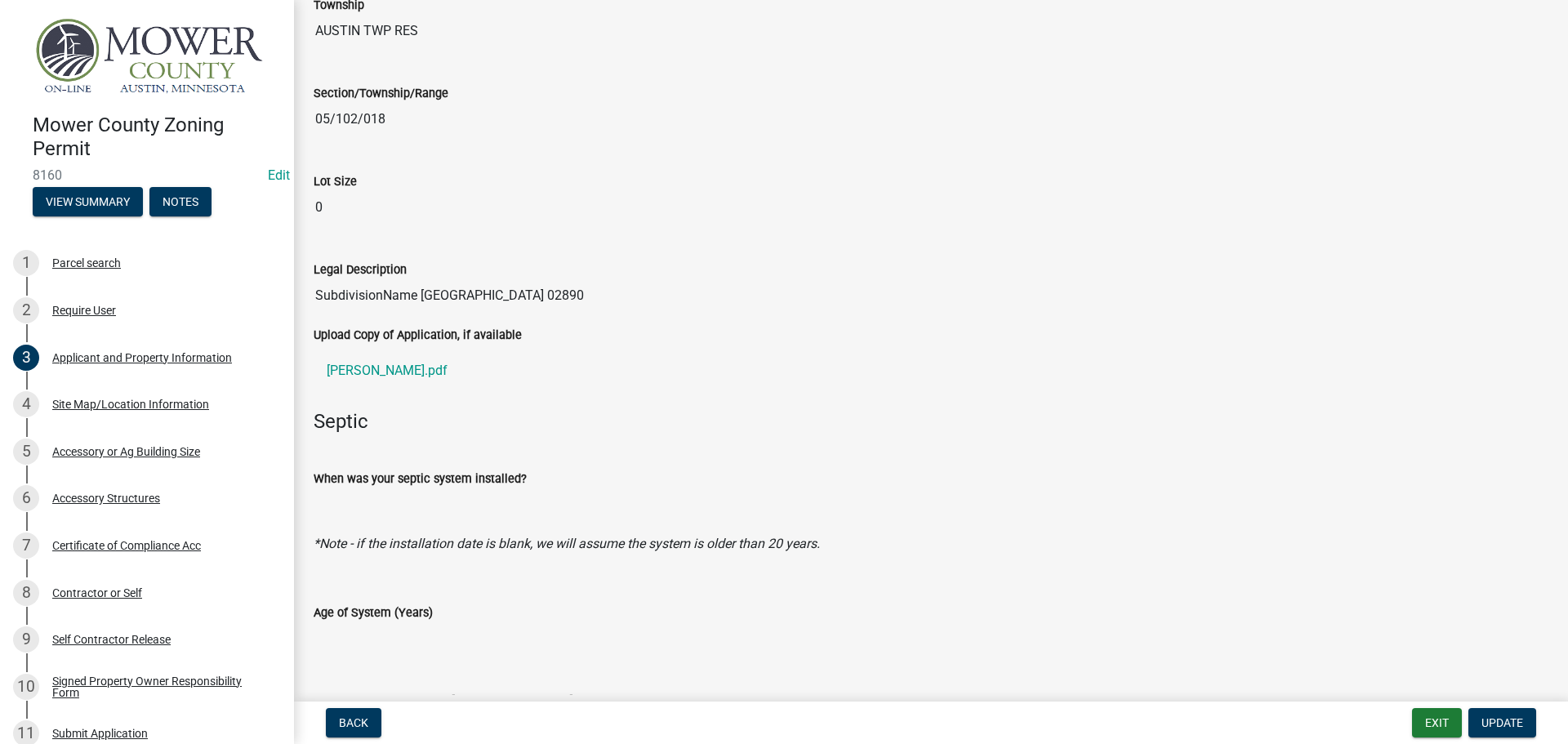
scroll to position [1551, 0]
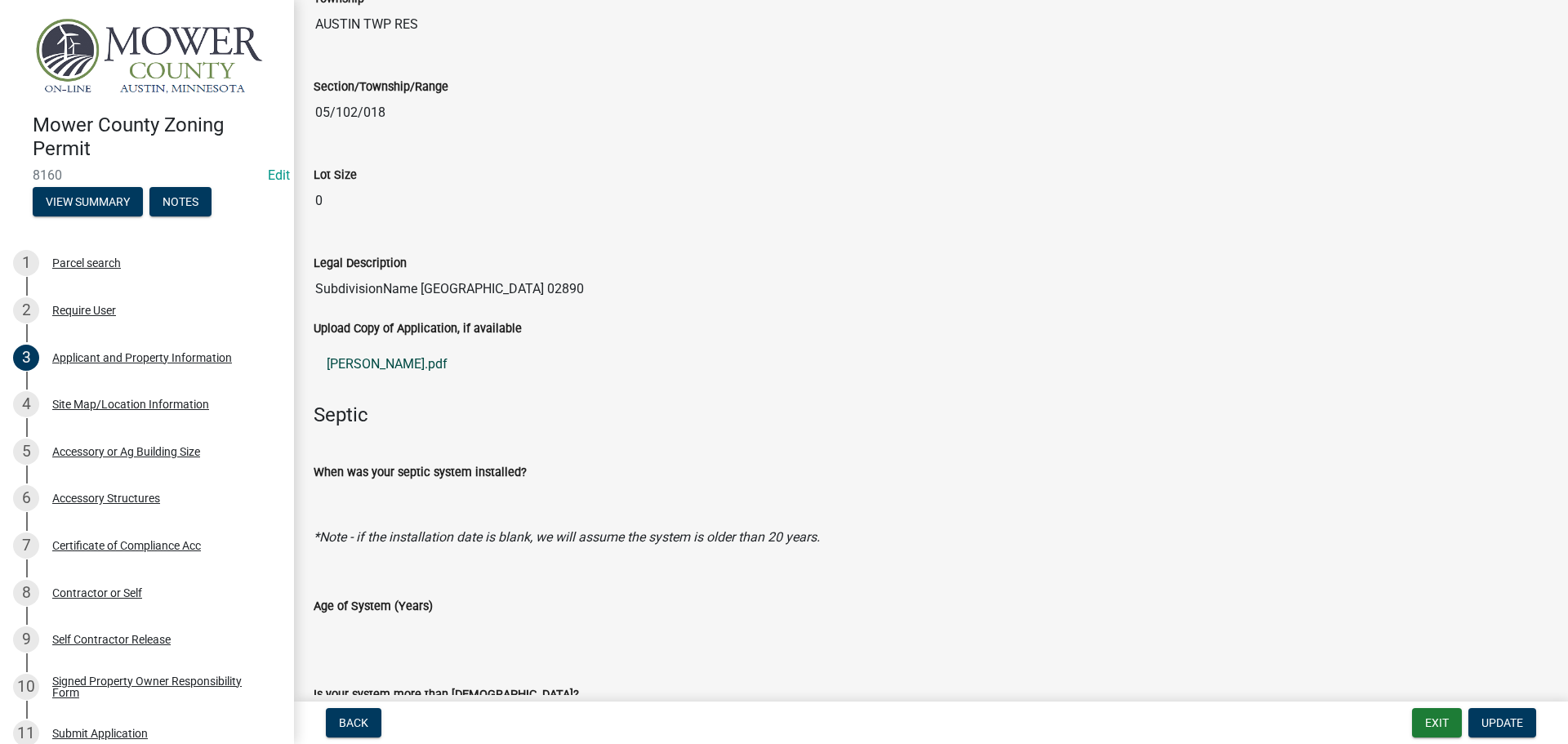
click at [388, 365] on link "Galdamez ZP.pdf" at bounding box center [931, 365] width 1234 height 40
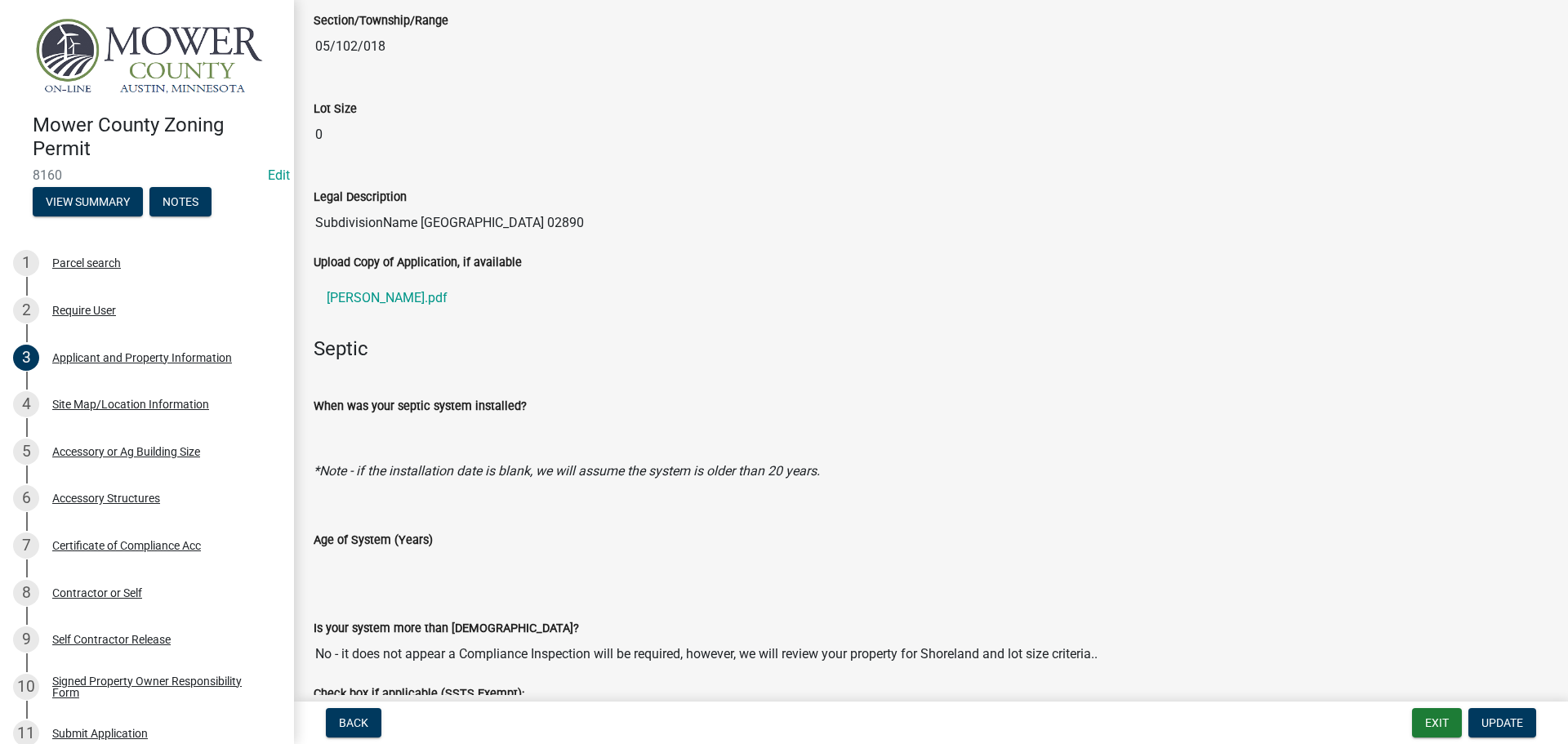
scroll to position [1703, 0]
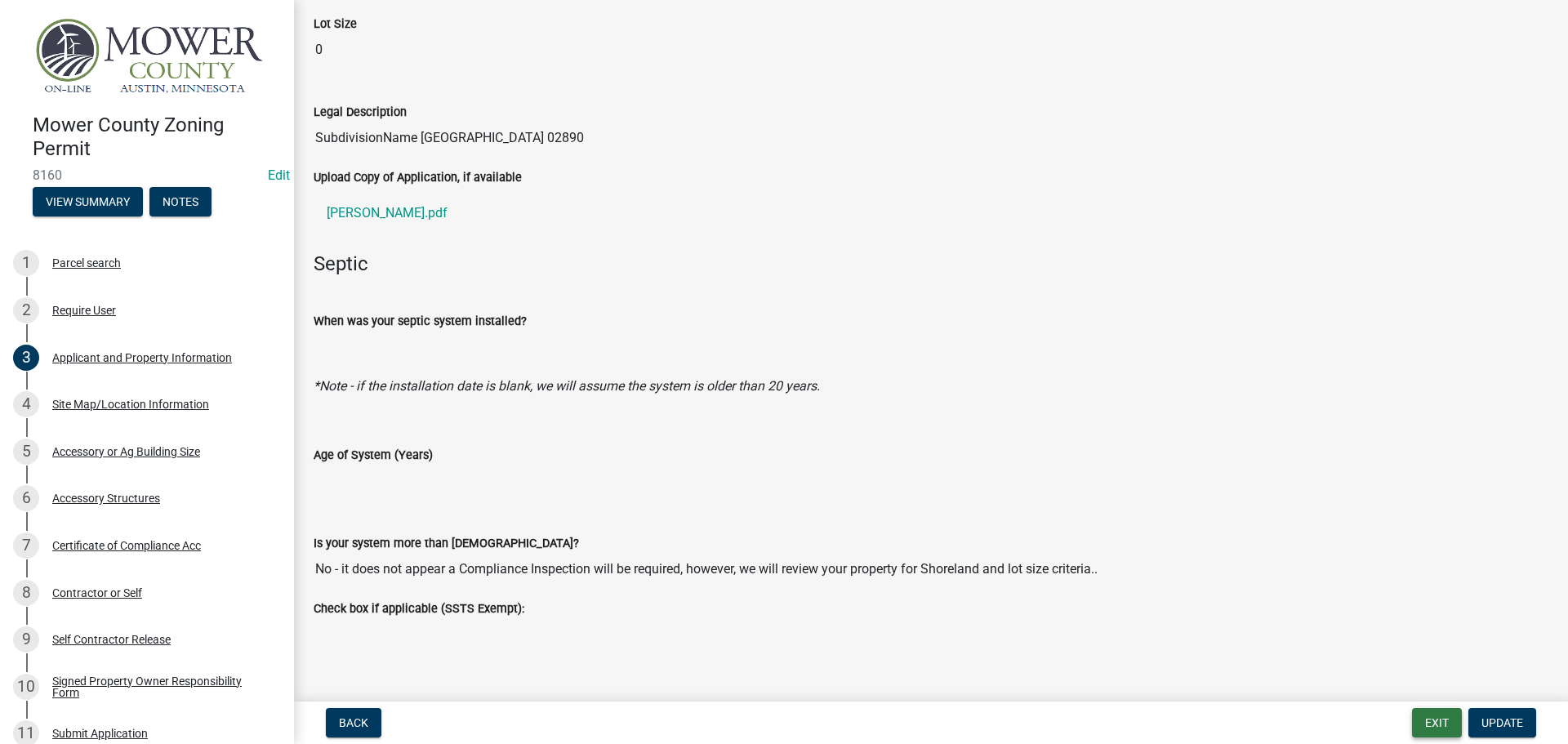
click at [1438, 722] on button "Exit" at bounding box center [1436, 723] width 50 height 30
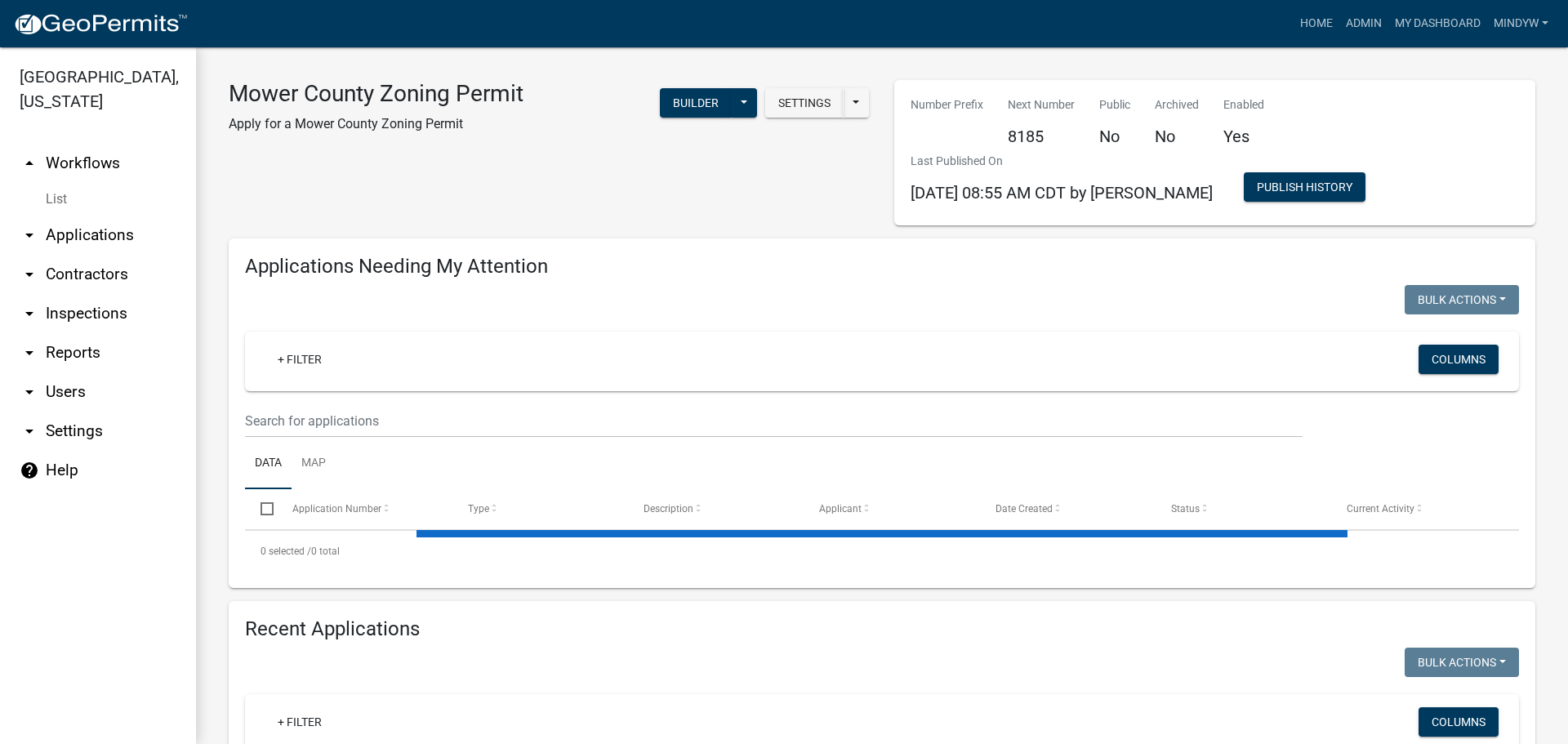
select select "1: 25"
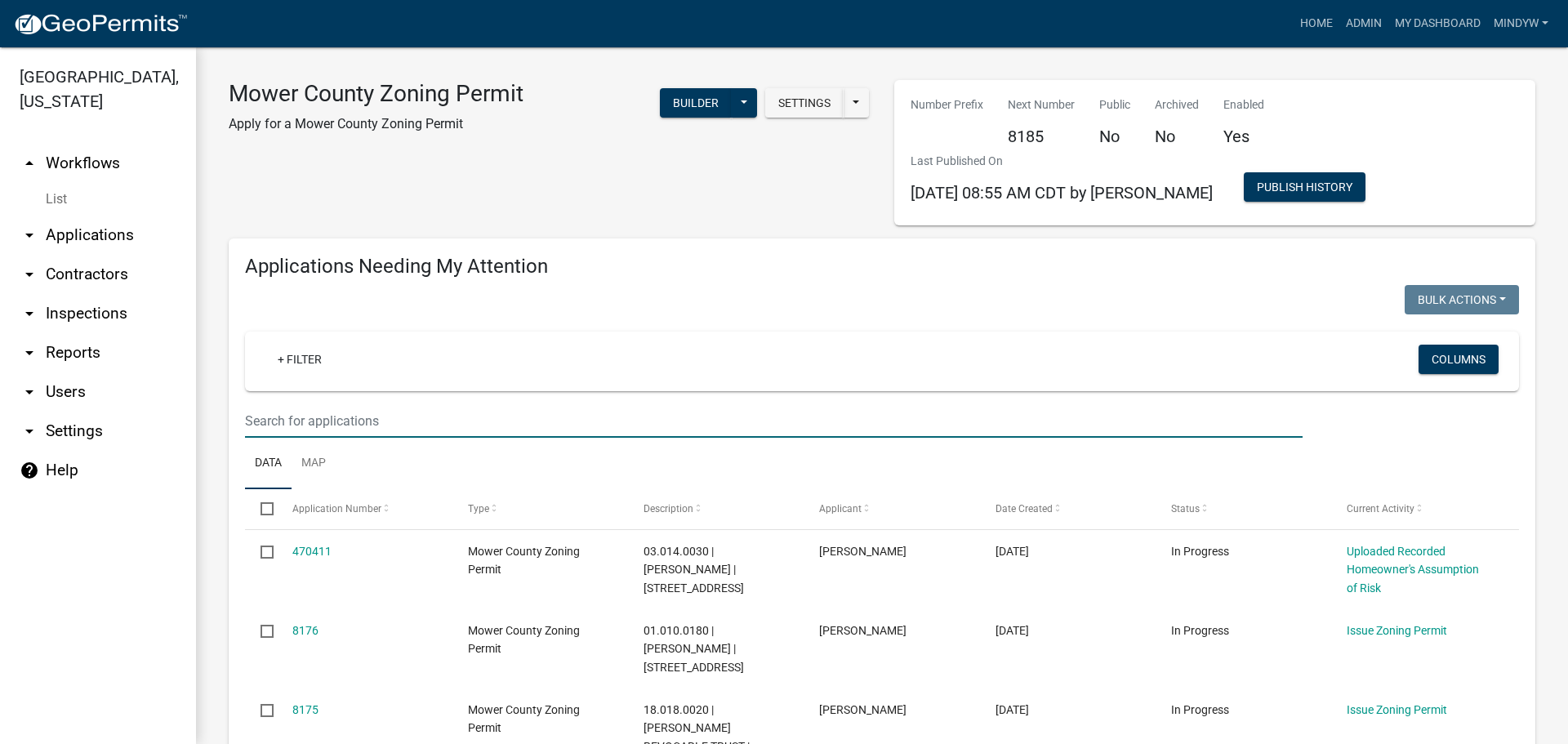
click at [309, 429] on input "text" at bounding box center [773, 421] width 1057 height 34
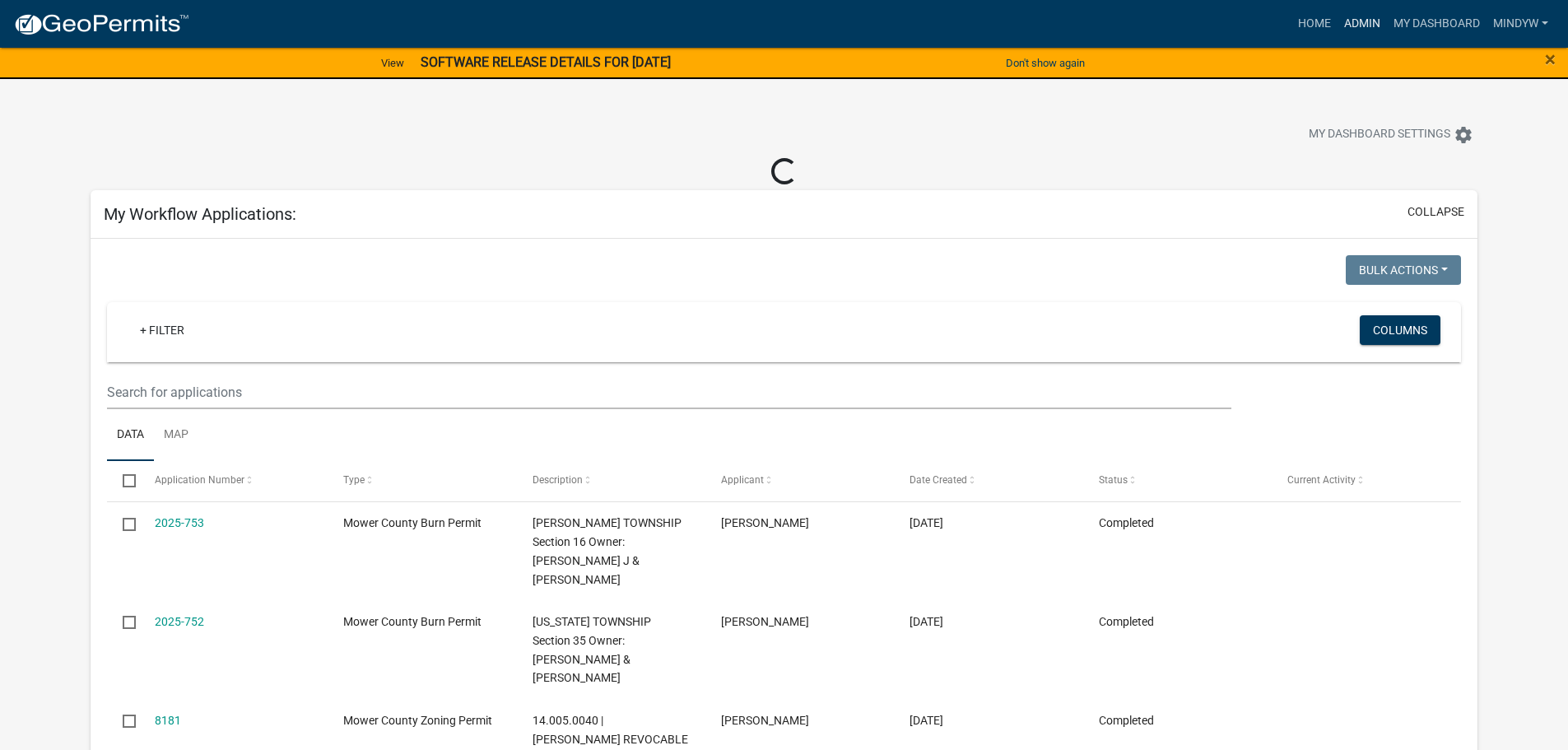
click at [1361, 27] on link "Admin" at bounding box center [1361, 23] width 49 height 31
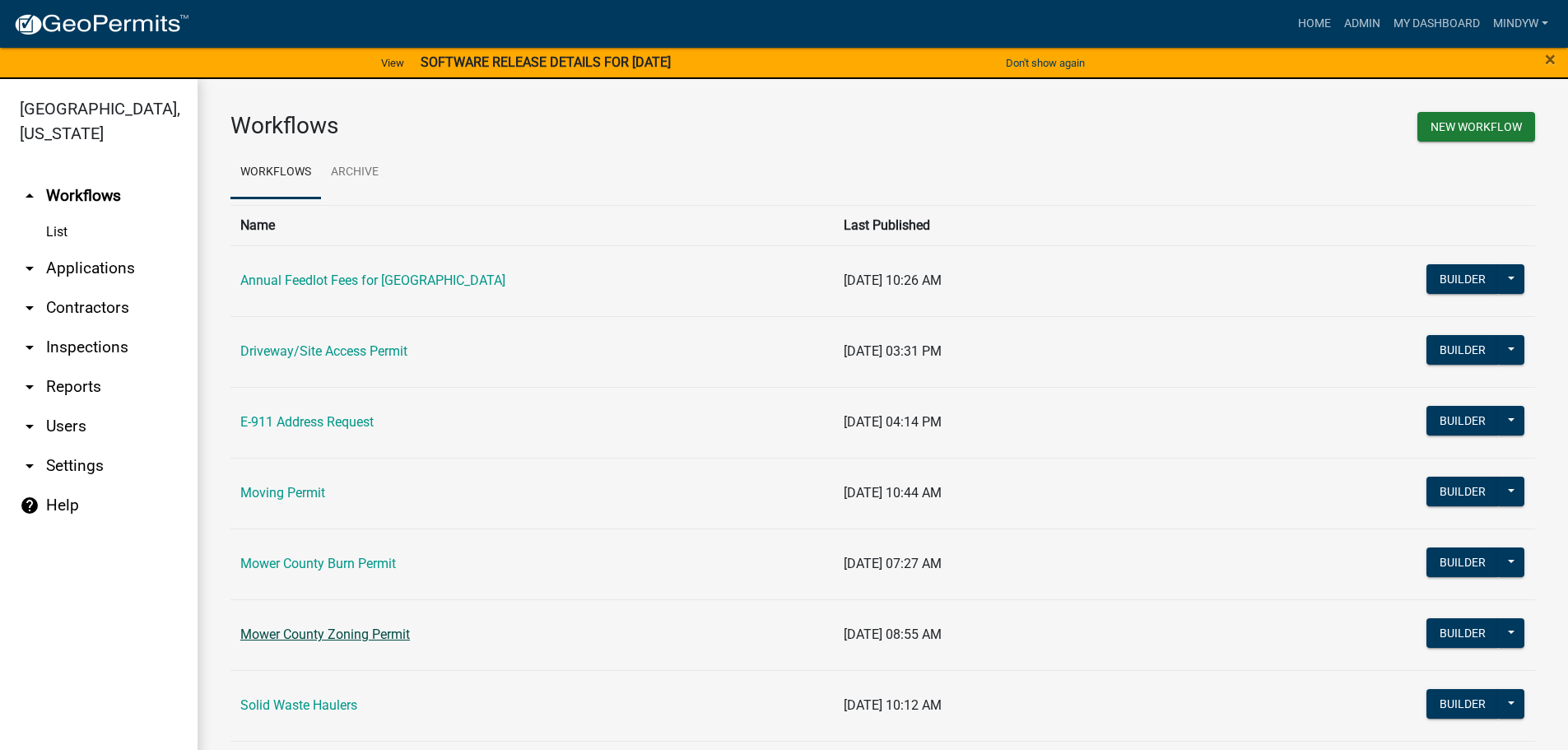
click at [346, 640] on link "Mower County Zoning Permit" at bounding box center [326, 634] width 170 height 16
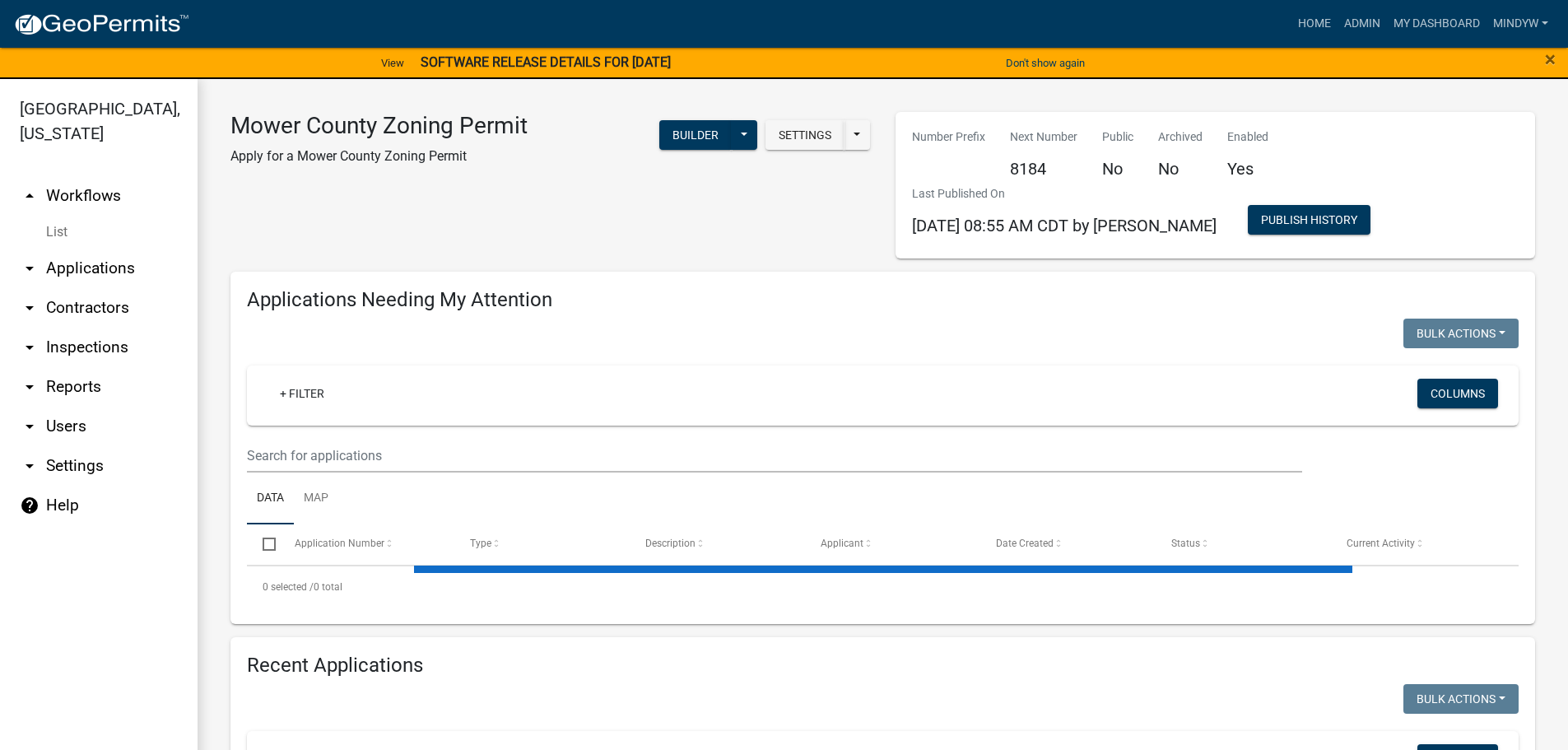
select select "1: 25"
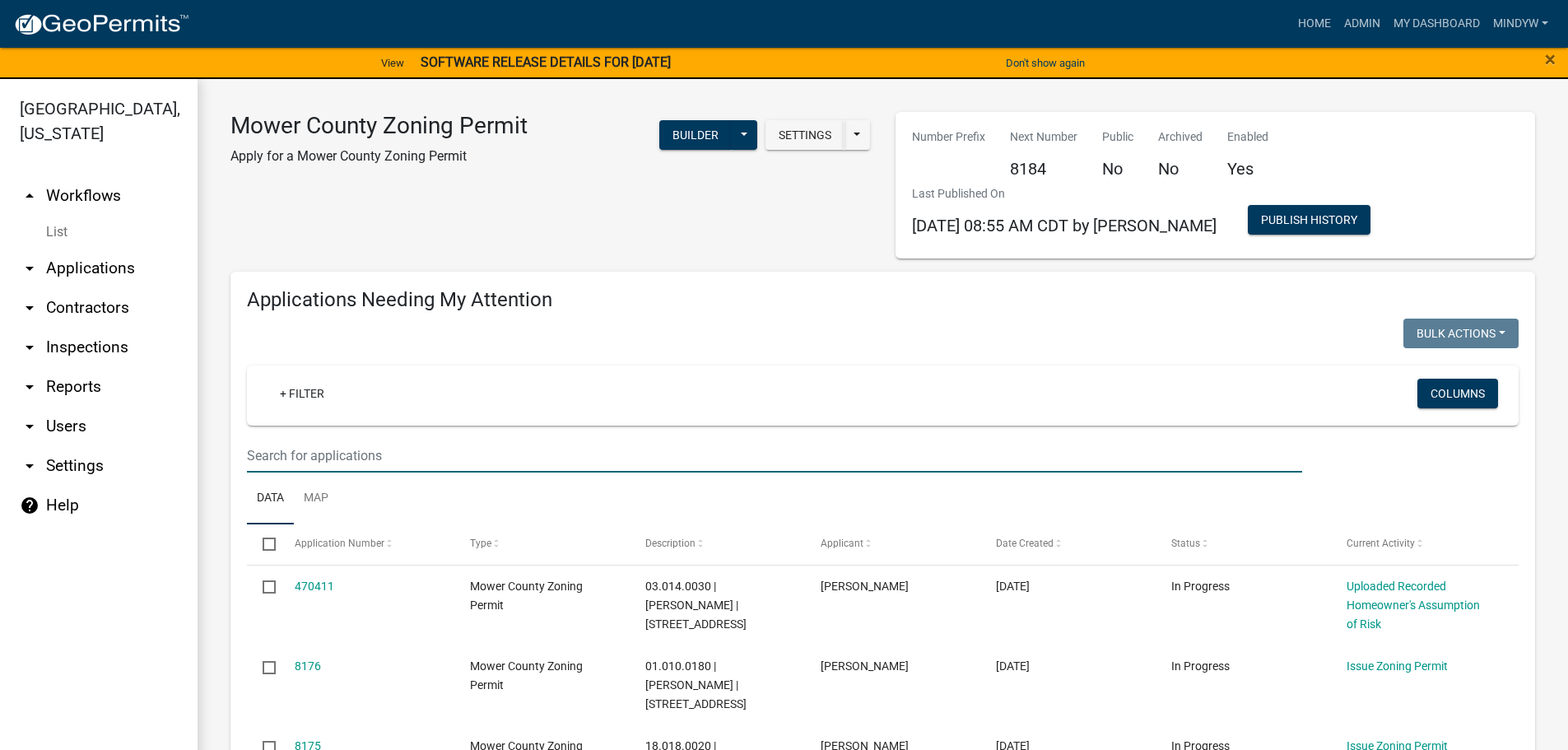
click at [345, 454] on input "text" at bounding box center [774, 455] width 1056 height 34
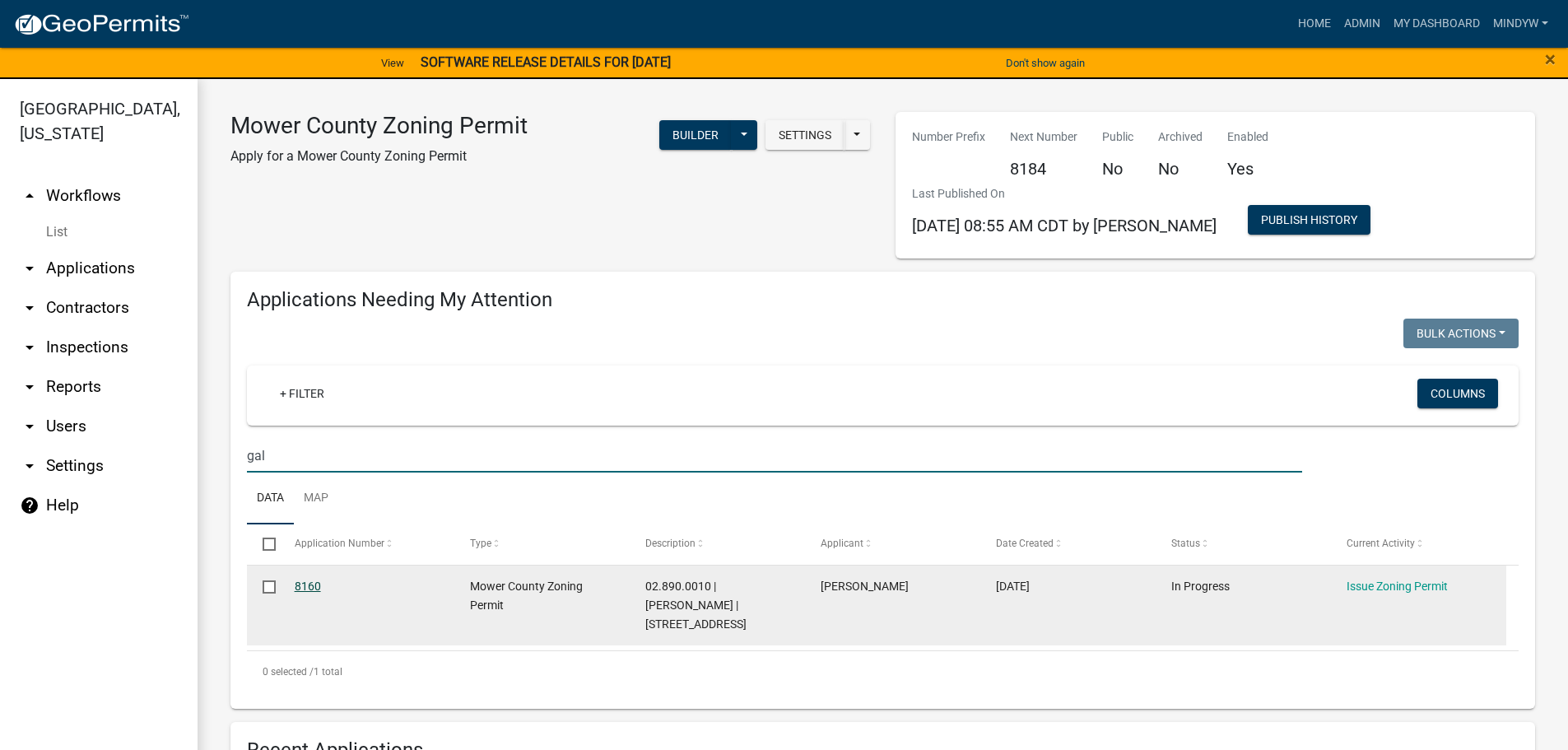
type input "gal"
click at [313, 584] on link "8160" at bounding box center [308, 585] width 26 height 13
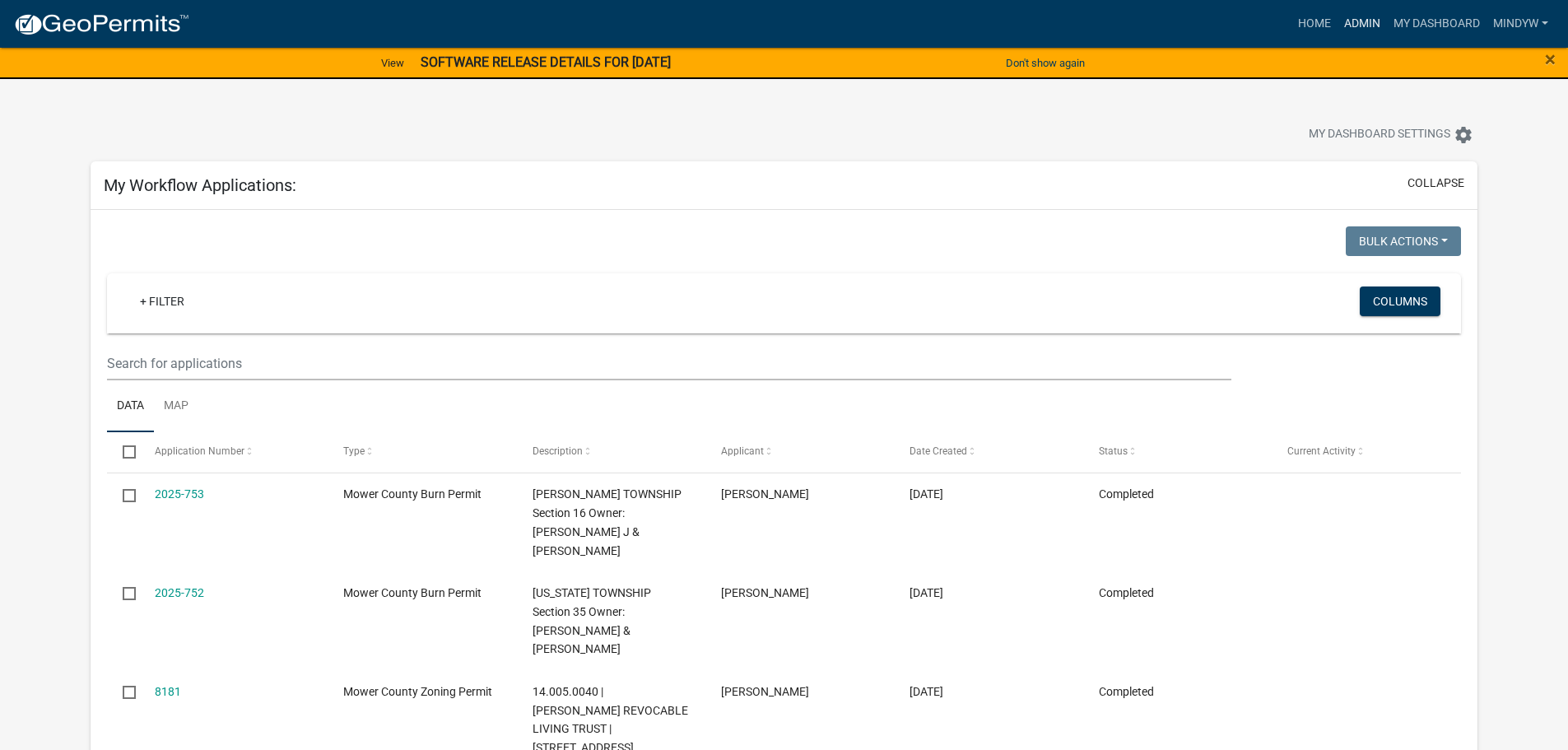
click at [1356, 24] on link "Admin" at bounding box center [1361, 23] width 49 height 31
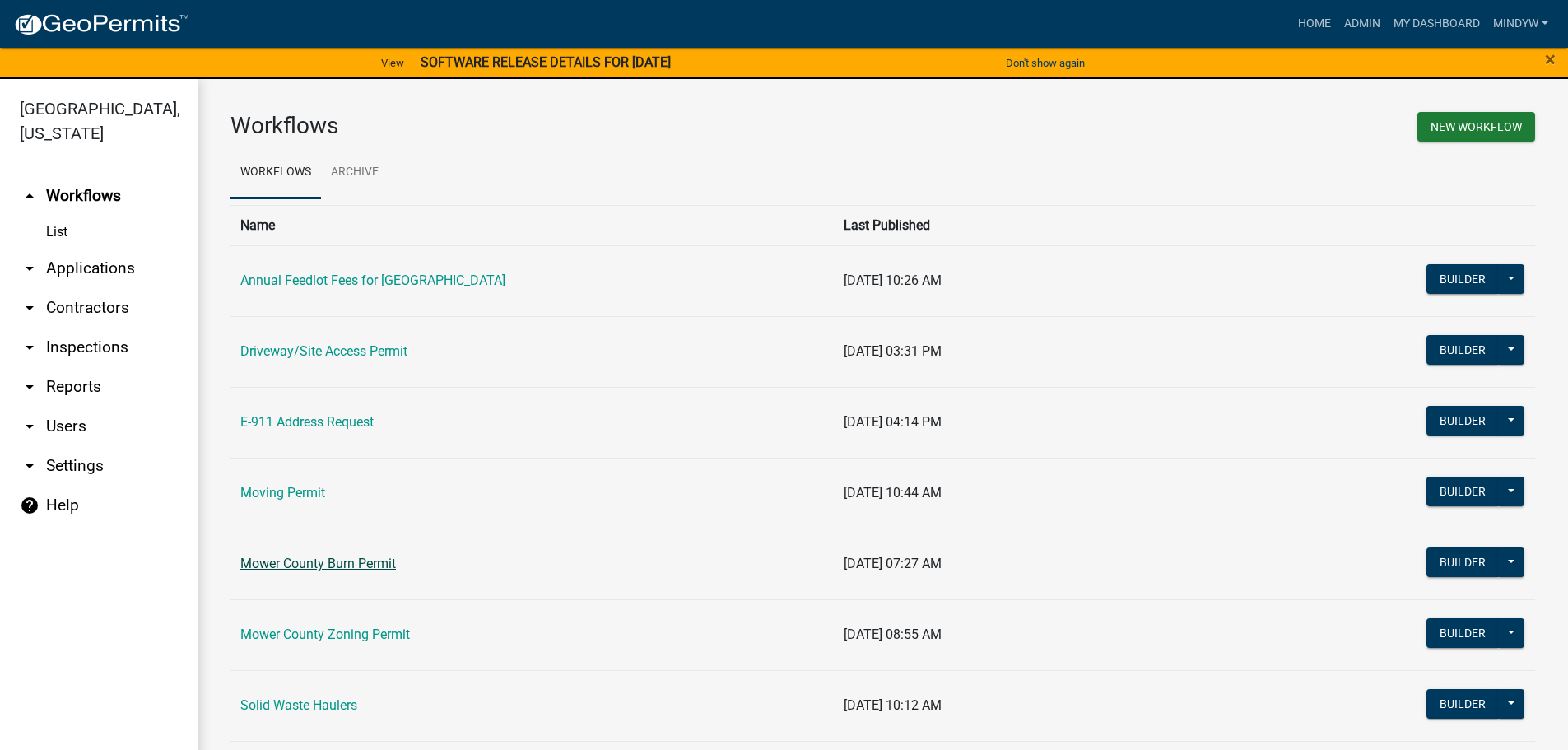
click at [321, 559] on link "Mower County Burn Permit" at bounding box center [319, 563] width 156 height 16
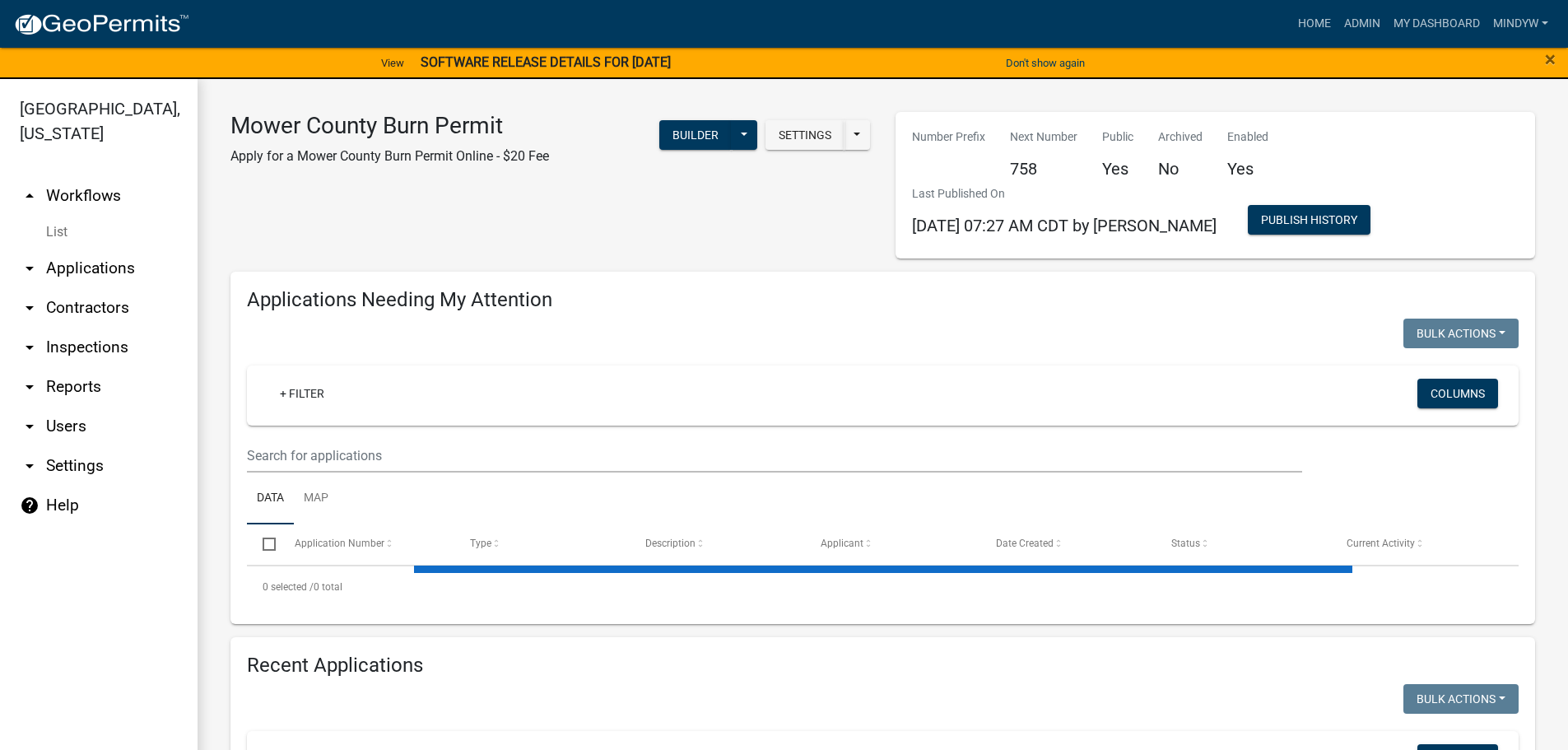
select select "1: 25"
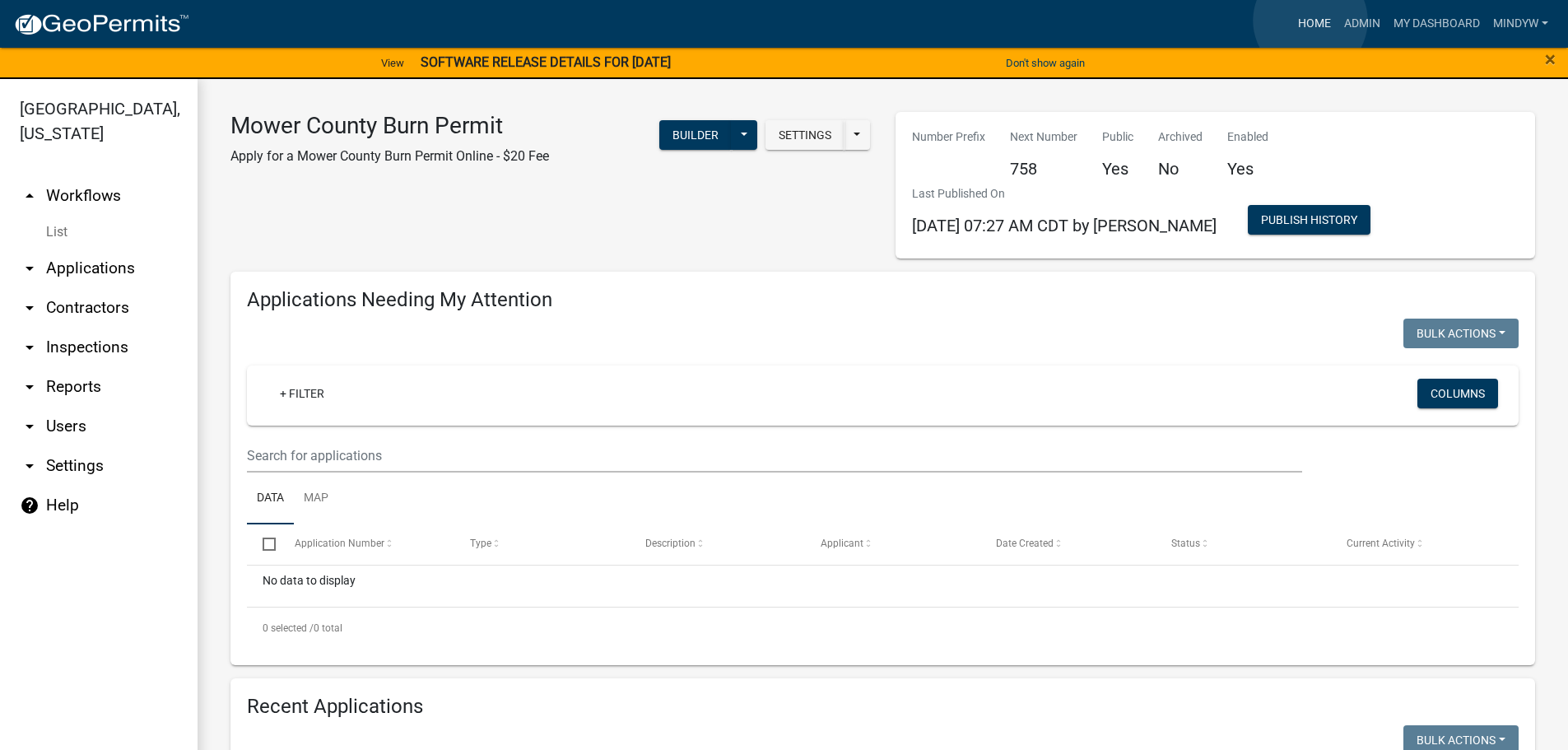
click at [1310, 21] on link "Home" at bounding box center [1314, 23] width 46 height 31
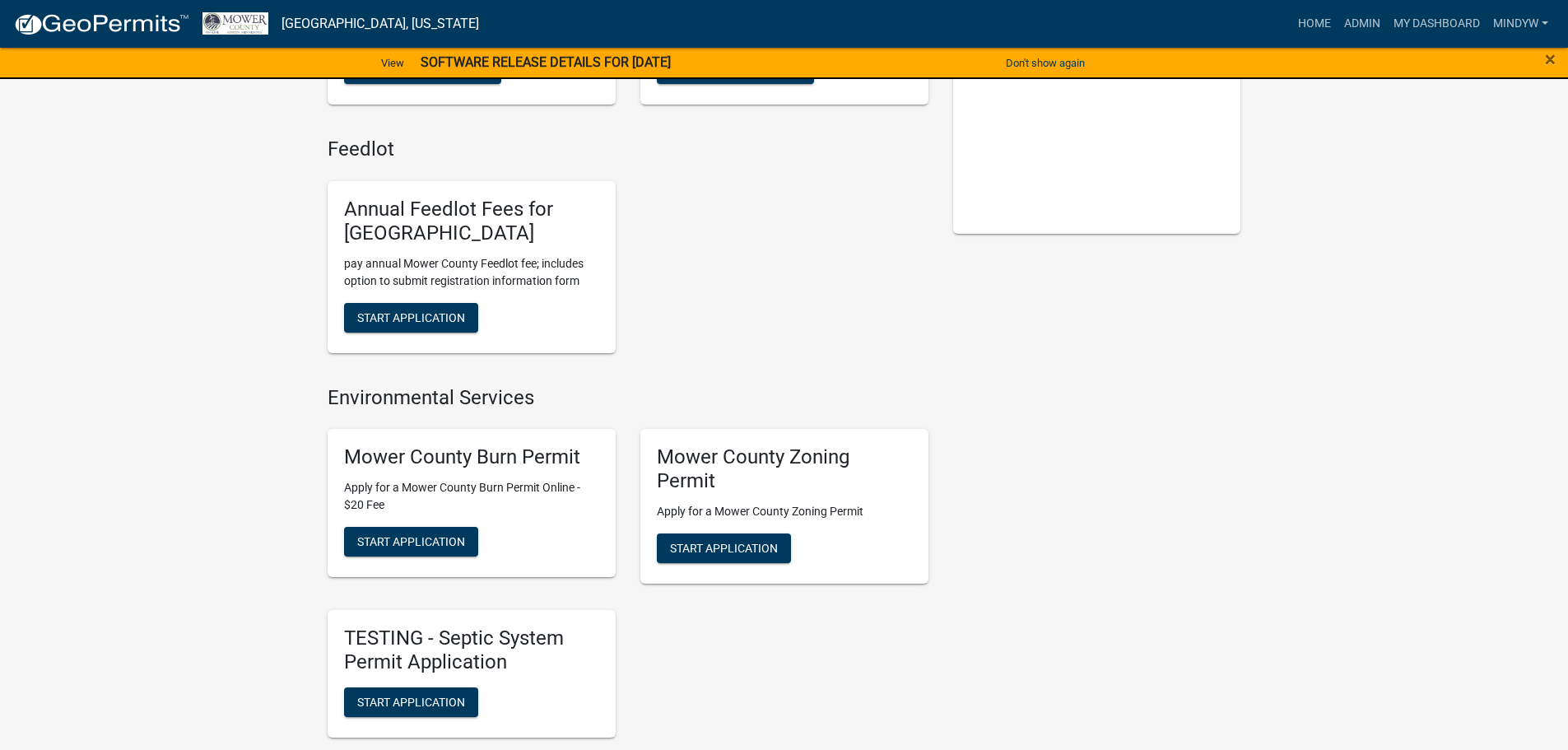
scroll to position [330, 0]
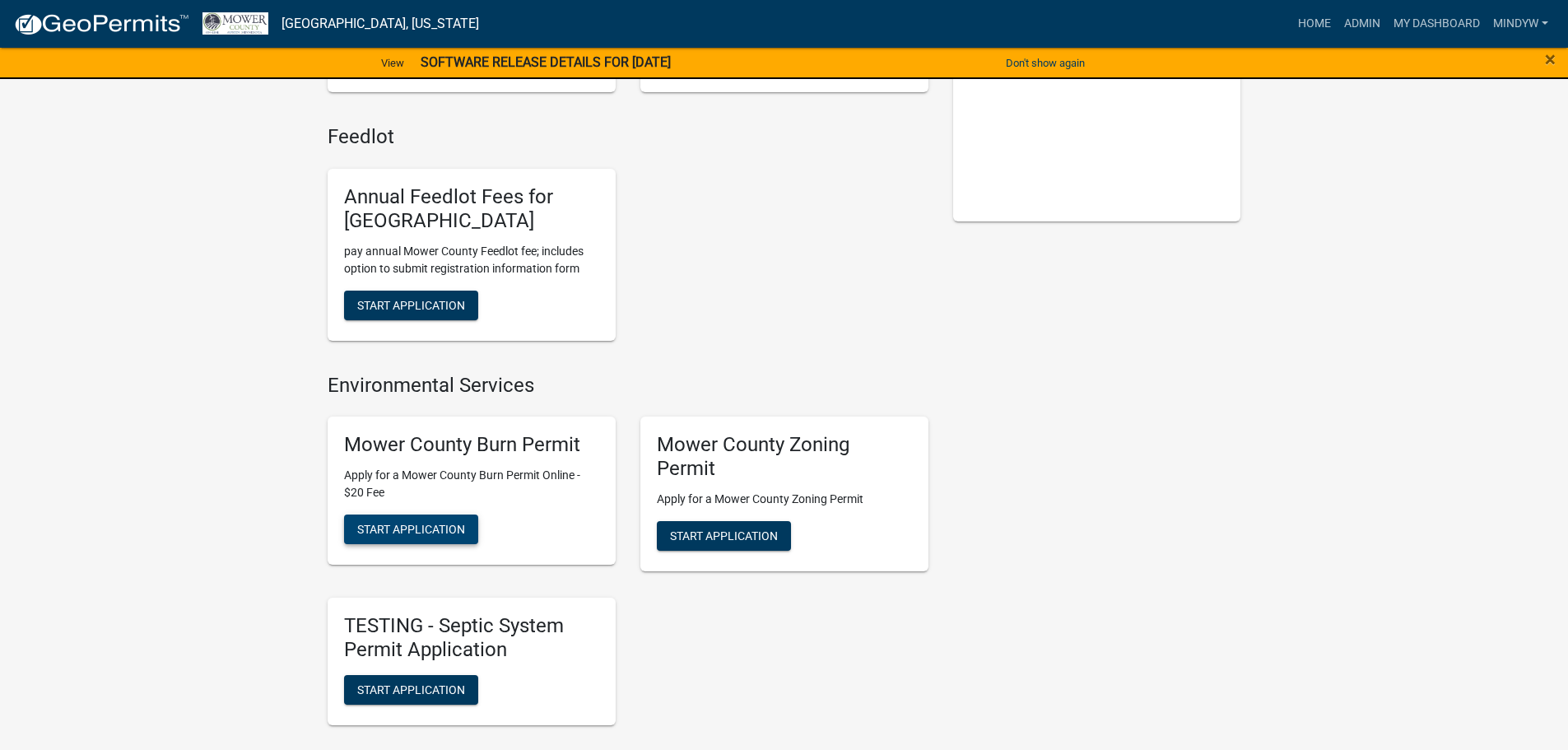
click at [427, 533] on span "Start Application" at bounding box center [411, 528] width 108 height 13
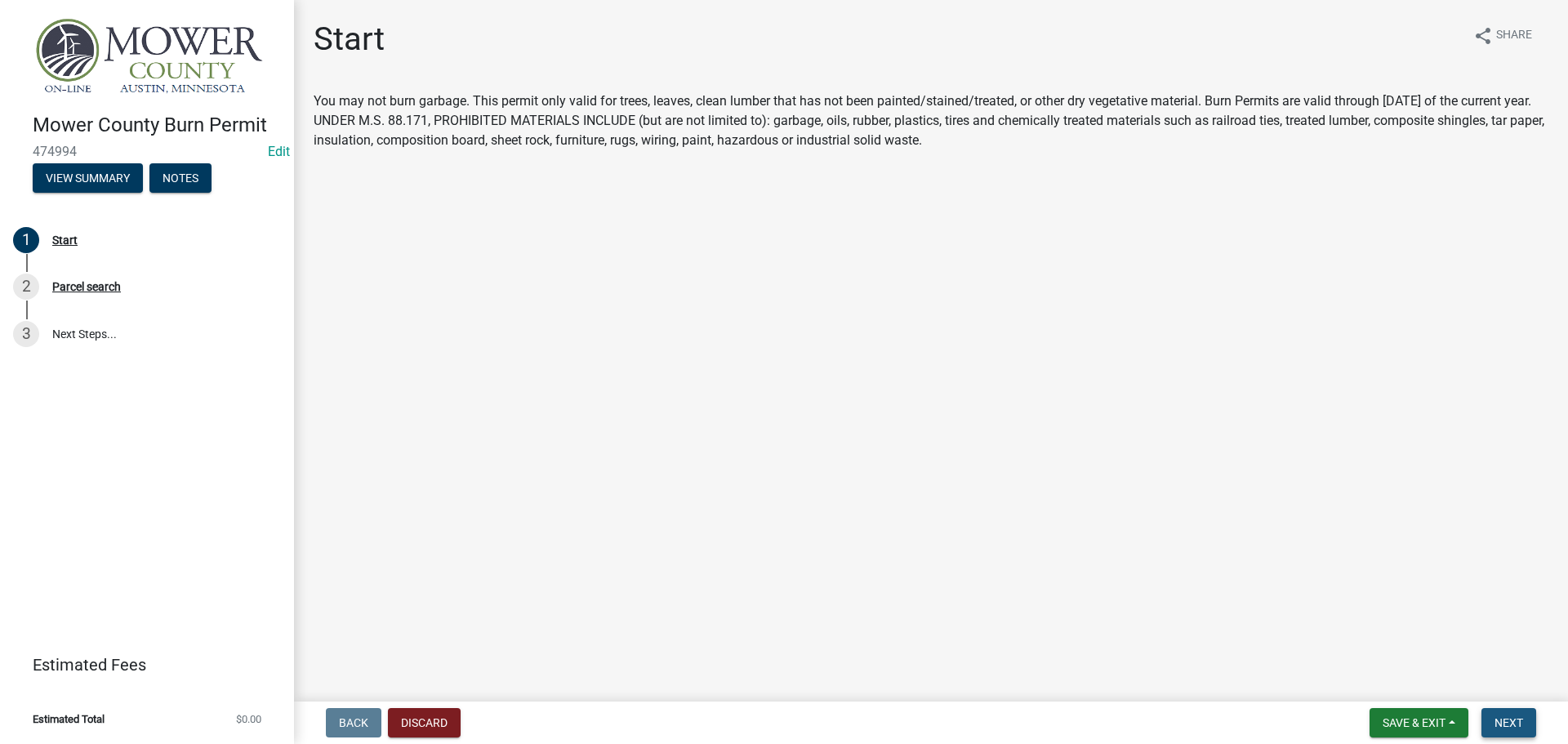
click at [1514, 720] on span "Next" at bounding box center [1508, 722] width 29 height 13
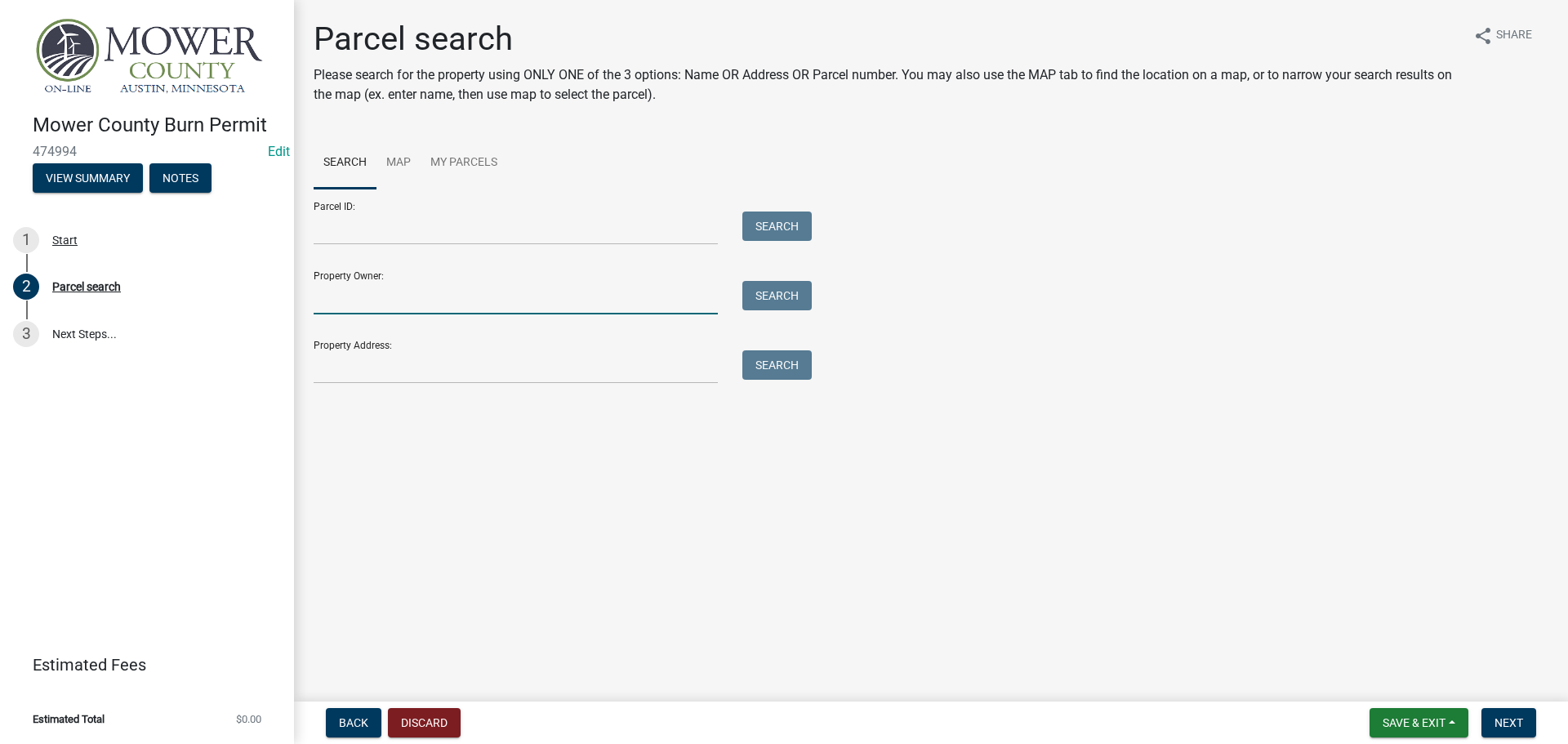
click at [383, 295] on input "Property Owner:" at bounding box center [516, 298] width 404 height 34
type input "gald"
click at [789, 290] on button "Search" at bounding box center [777, 296] width 69 height 30
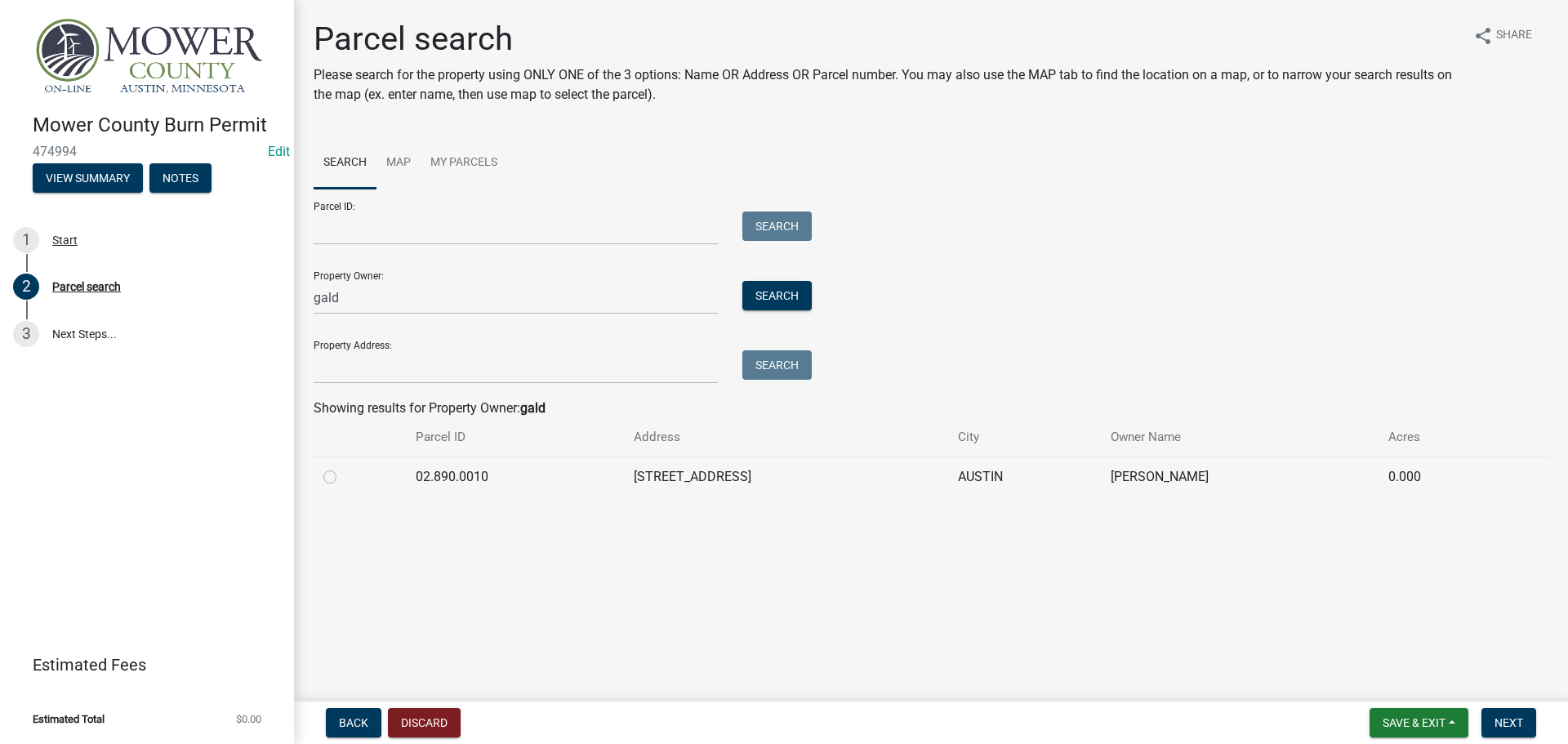
click at [343, 467] on label at bounding box center [343, 467] width 0 height 0
click at [343, 478] on input "radio" at bounding box center [348, 472] width 11 height 11
radio input "true"
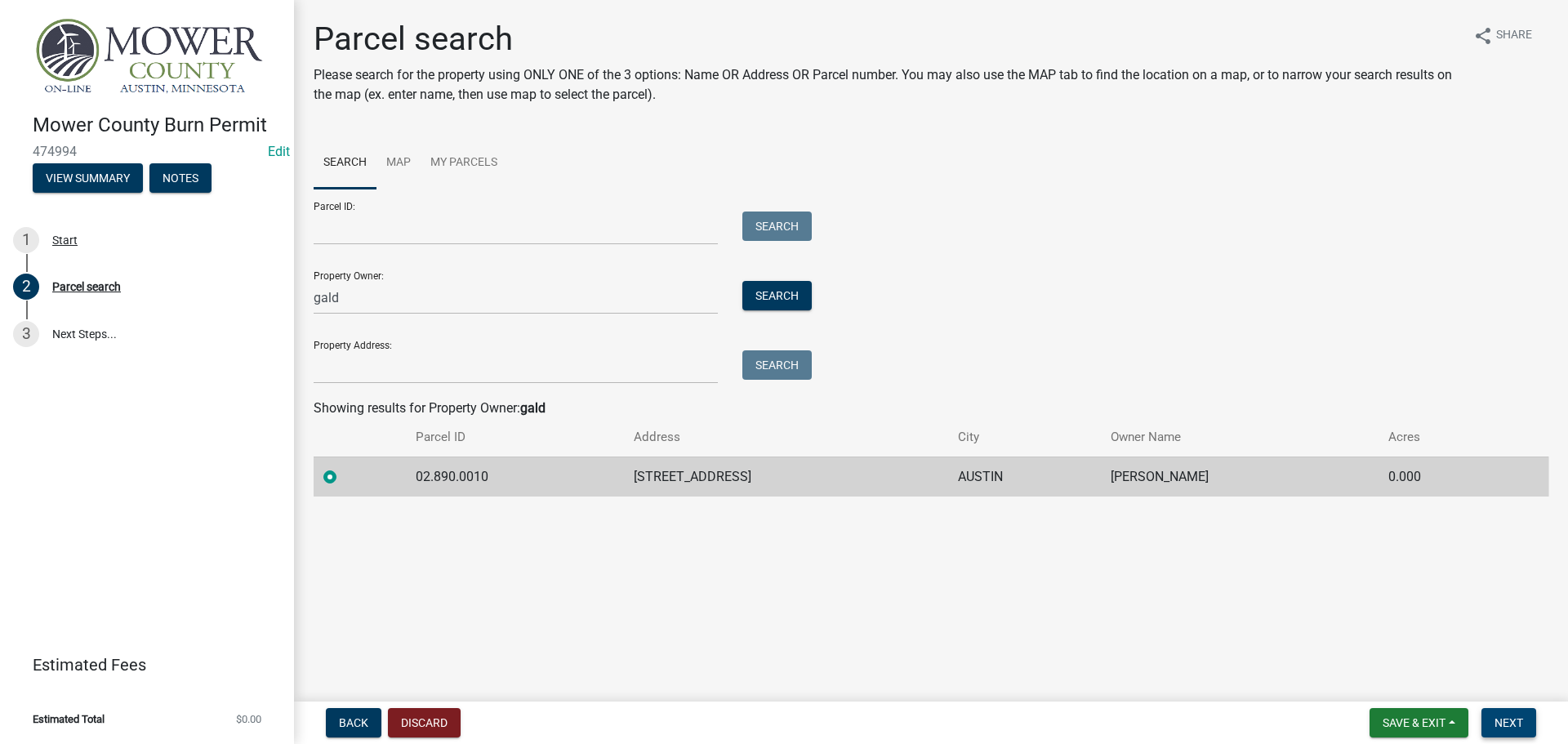
click at [1516, 719] on span "Next" at bounding box center [1508, 722] width 29 height 13
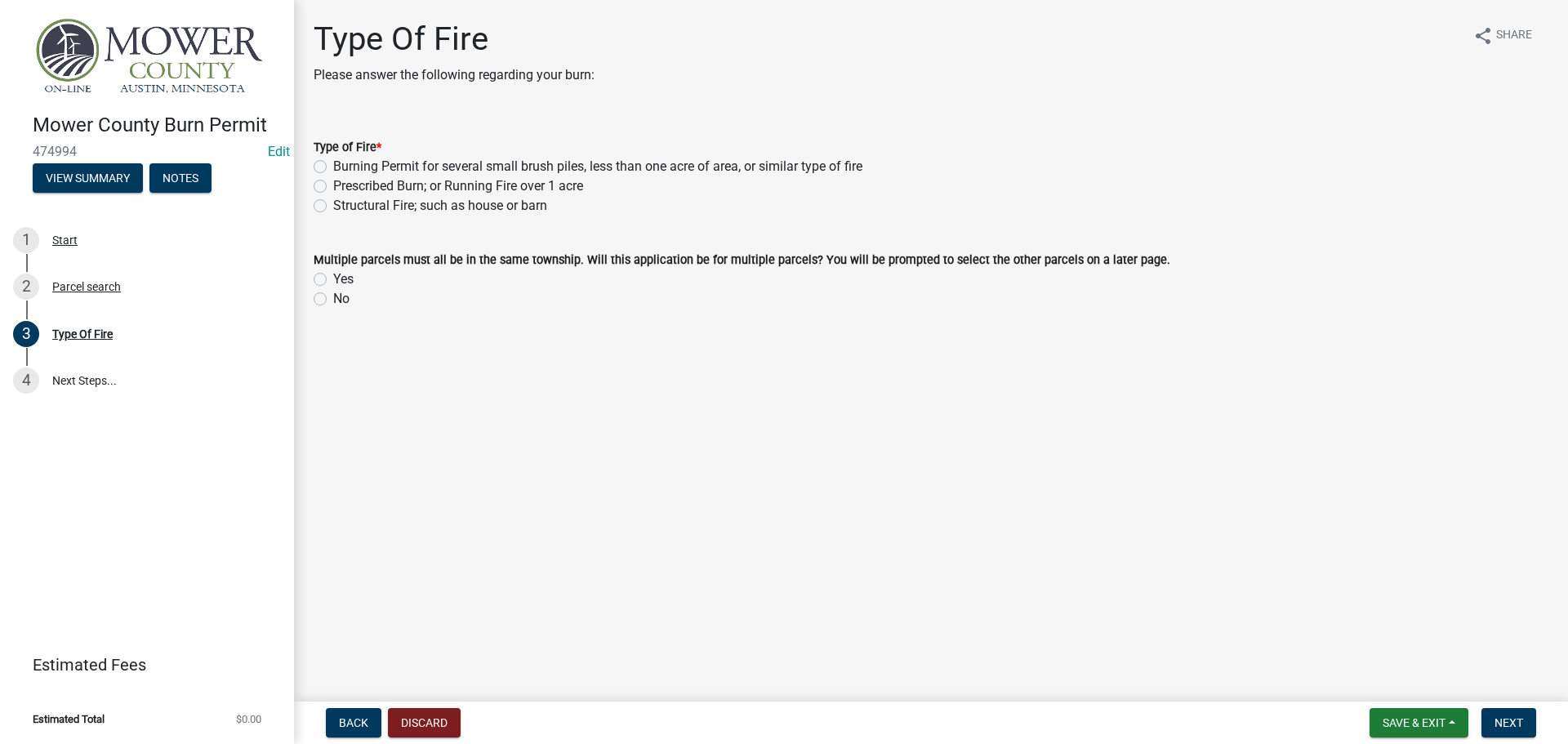
click at [333, 165] on label "Burning Permit for several small brush piles, less than one acre of area, or si…" at bounding box center [597, 166] width 529 height 20
click at [333, 165] on input "Burning Permit for several small brush piles, less than one acre of area, or si…" at bounding box center [338, 161] width 11 height 11
radio input "true"
click at [333, 300] on label "No" at bounding box center [341, 299] width 16 height 20
click at [333, 300] on input "No" at bounding box center [338, 294] width 11 height 11
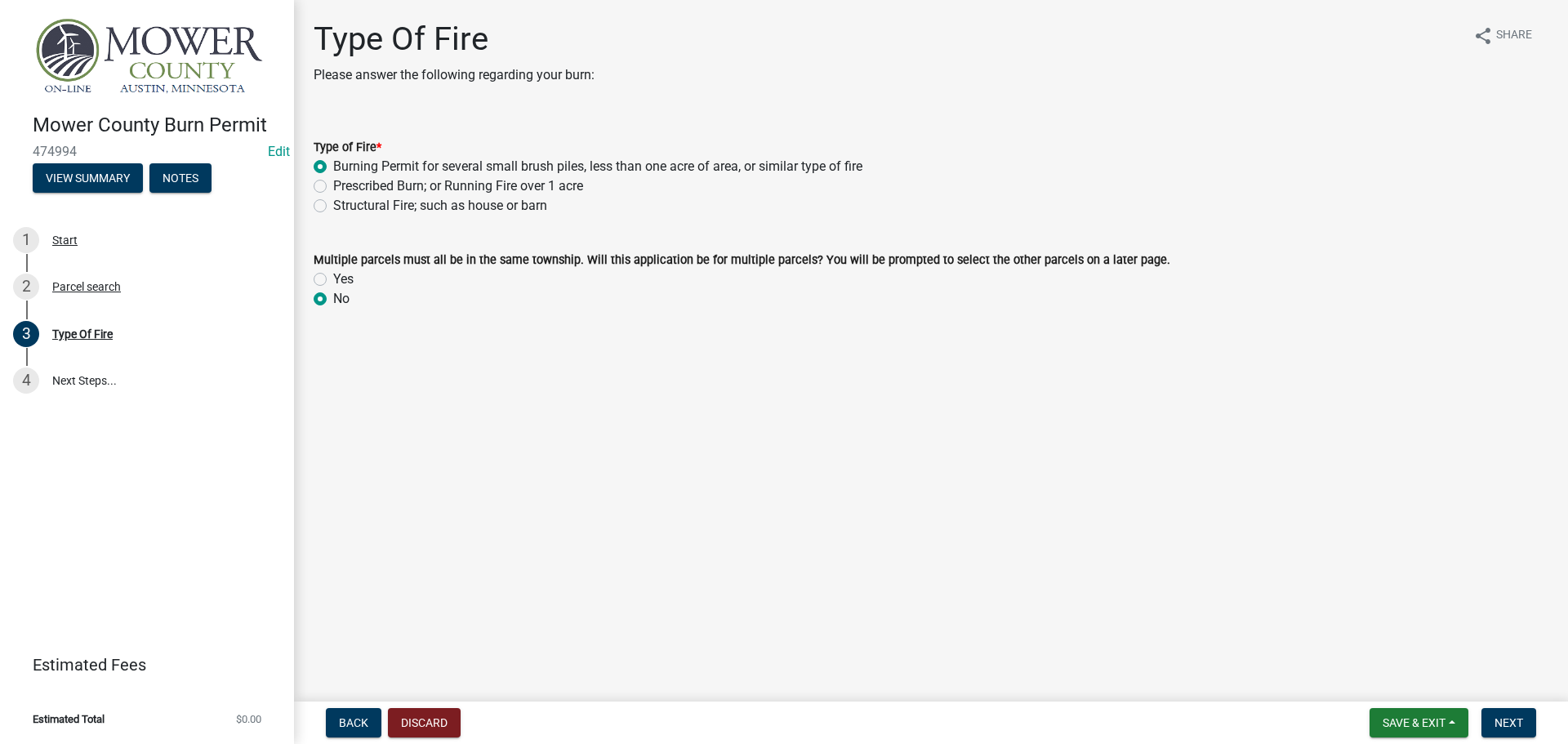
radio input "true"
click at [1498, 718] on span "Next" at bounding box center [1508, 722] width 29 height 13
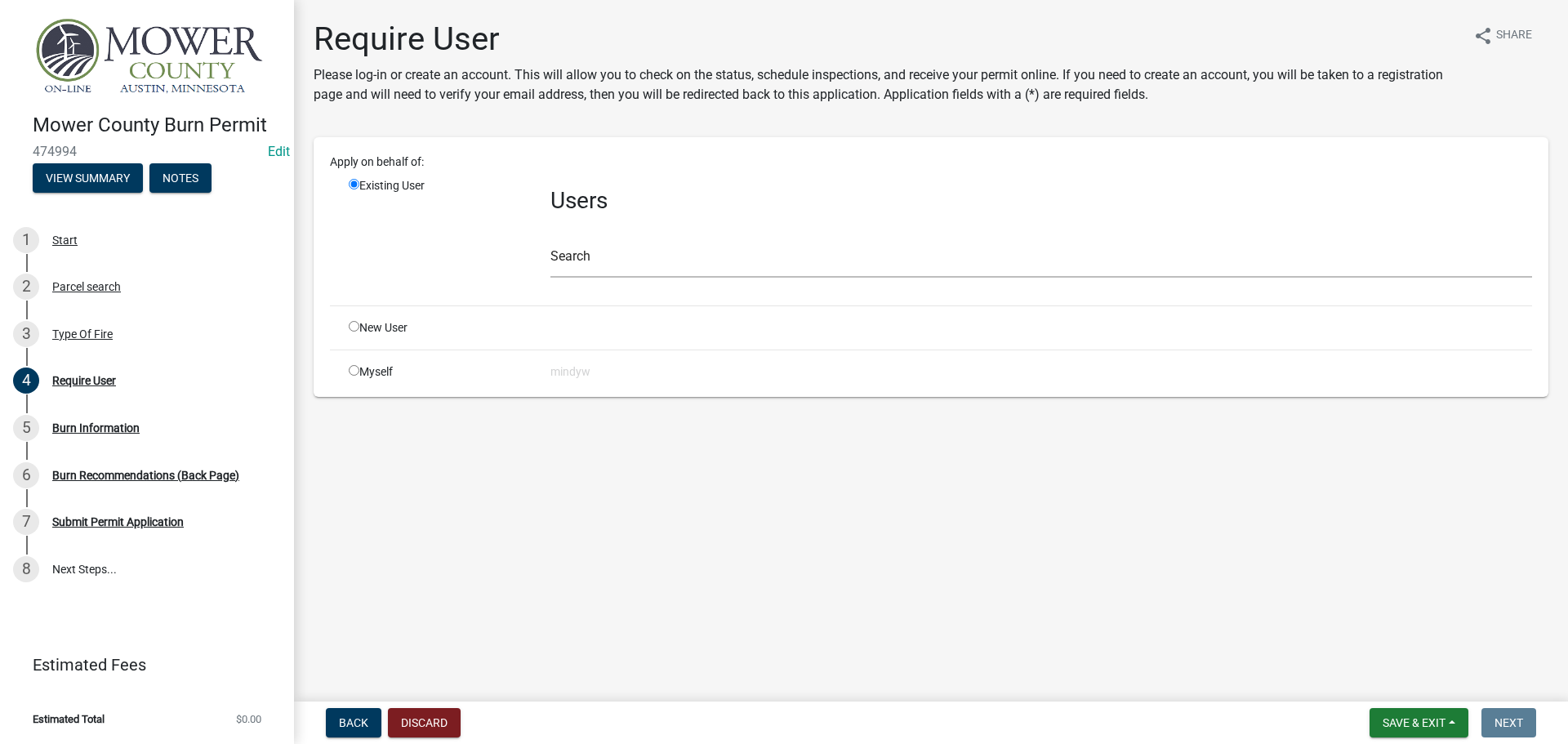
drag, startPoint x: 351, startPoint y: 373, endPoint x: 435, endPoint y: 404, distance: 89.5
click at [351, 372] on input "radio" at bounding box center [354, 370] width 11 height 11
radio input "true"
radio input "false"
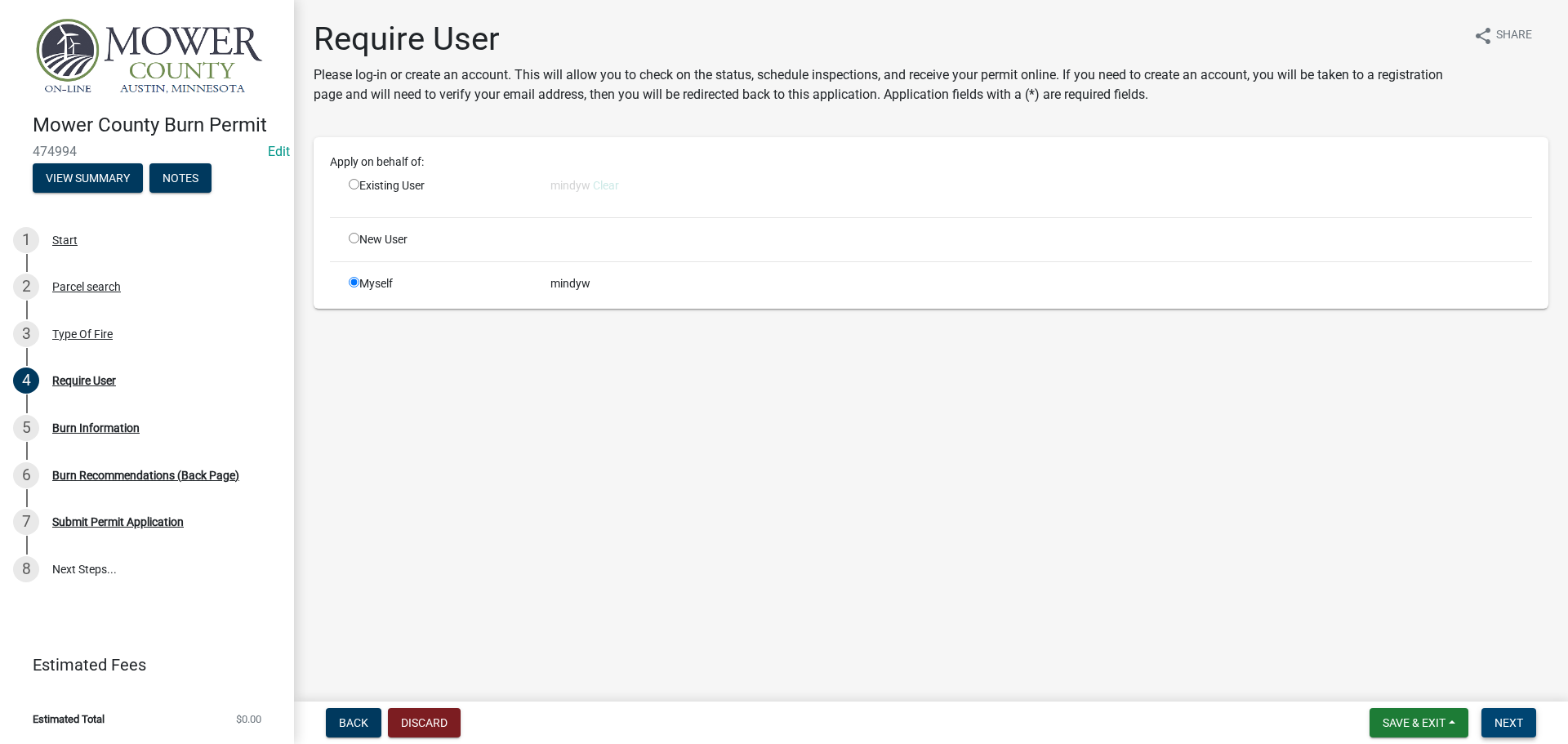
click at [1519, 725] on span "Next" at bounding box center [1508, 722] width 29 height 13
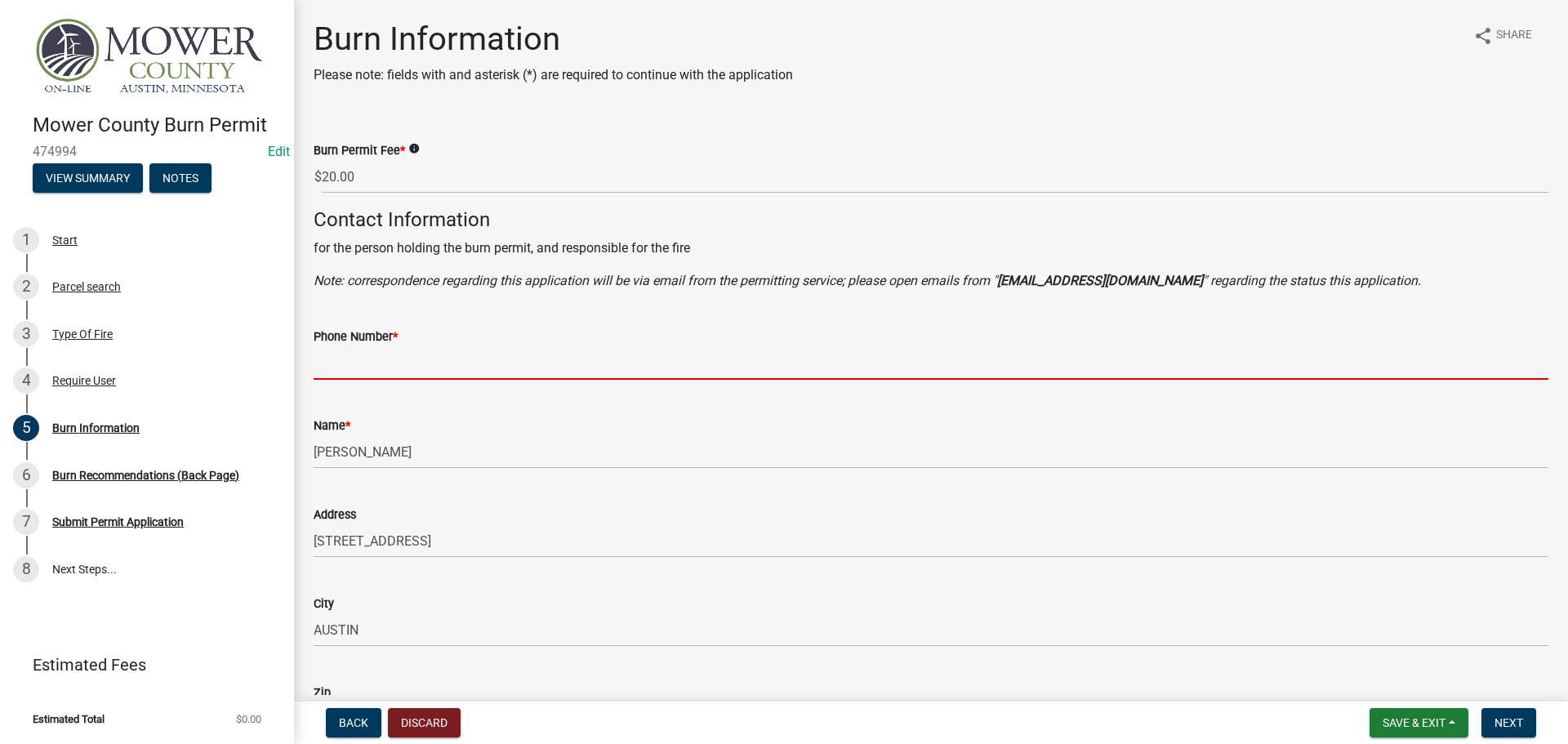
click at [482, 354] on input "Phone Number *" at bounding box center [931, 363] width 1234 height 34
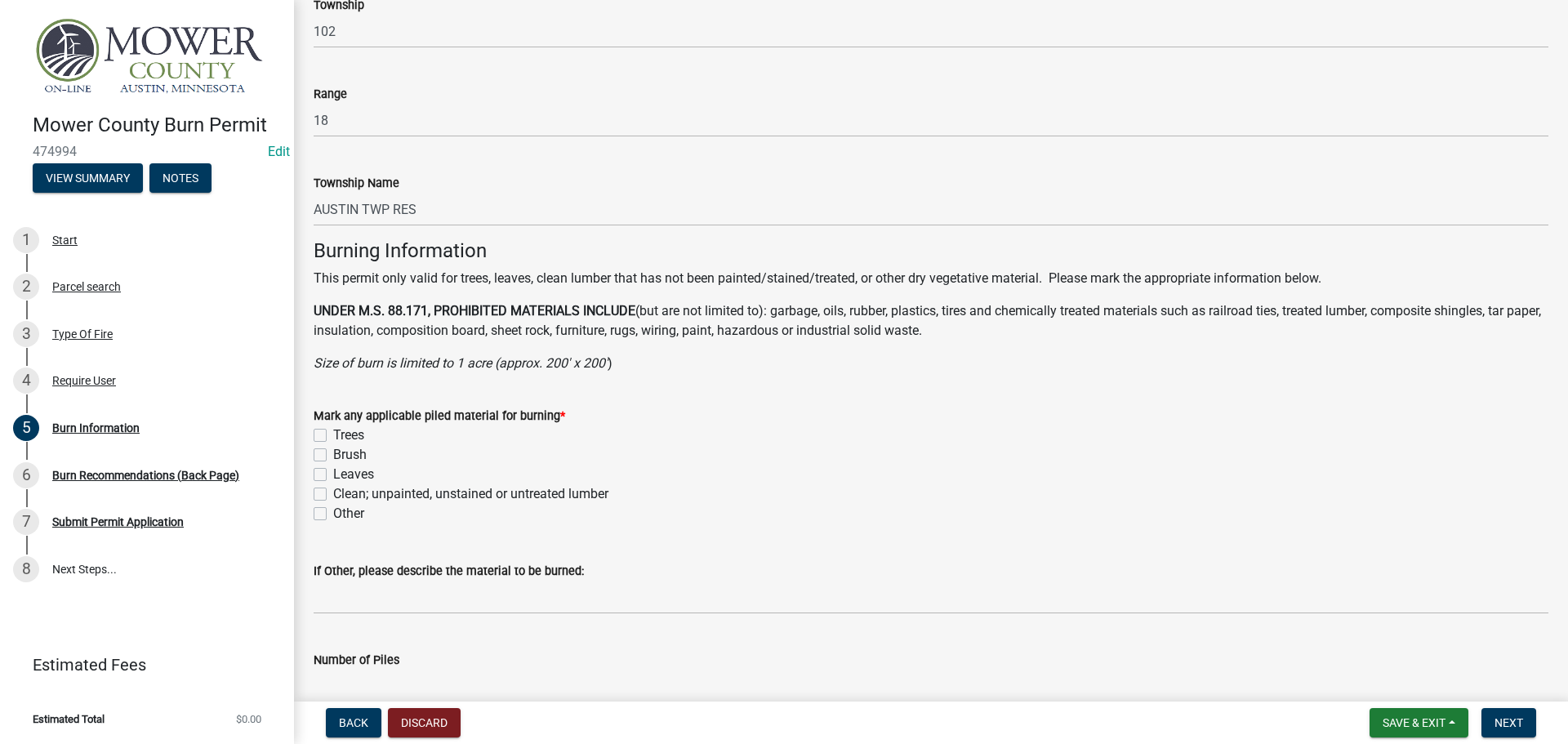
scroll to position [980, 0]
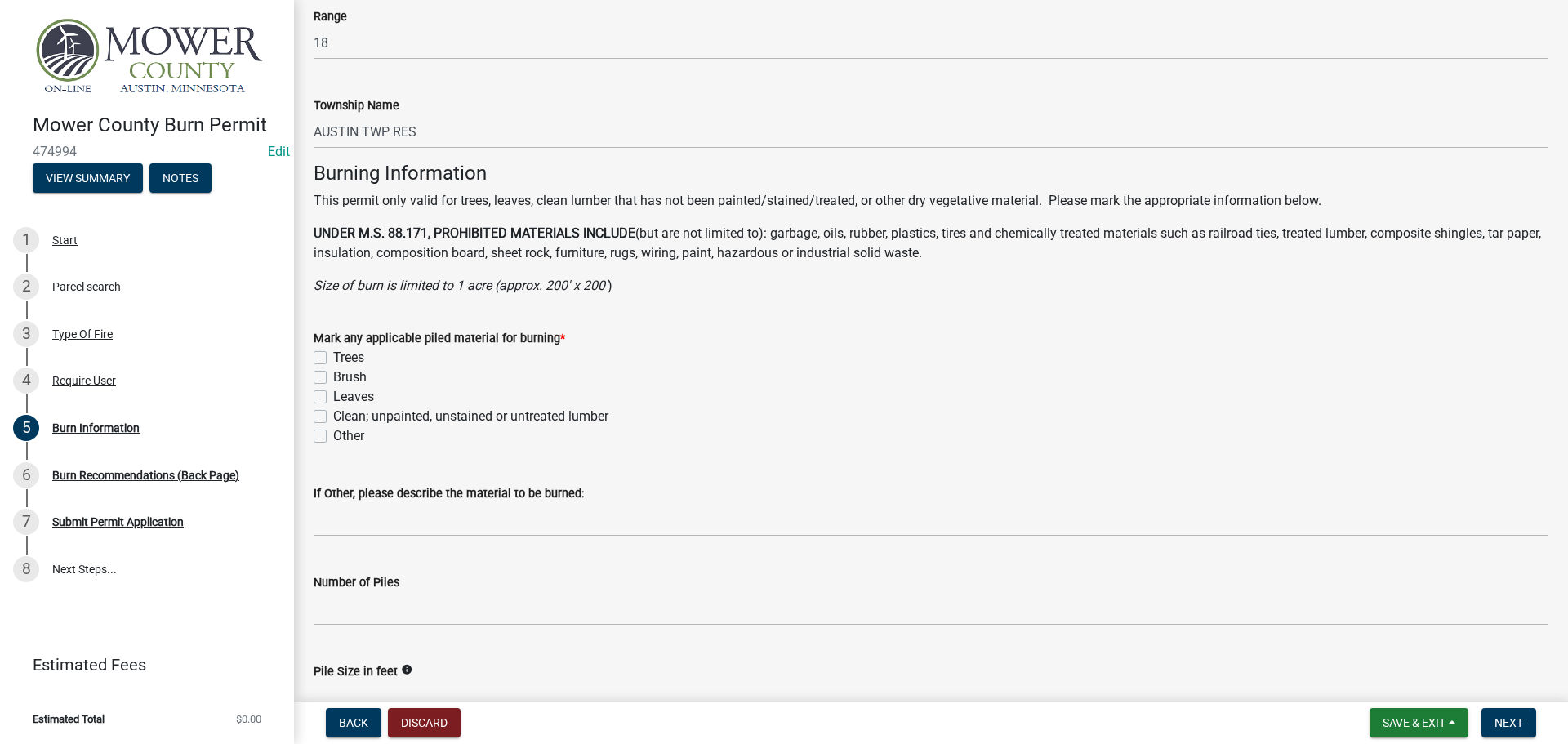
type input "5079516845"
click at [333, 359] on label "Trees" at bounding box center [348, 358] width 31 height 20
click at [333, 359] on input "Trees" at bounding box center [338, 353] width 11 height 11
checkbox input "true"
checkbox input "false"
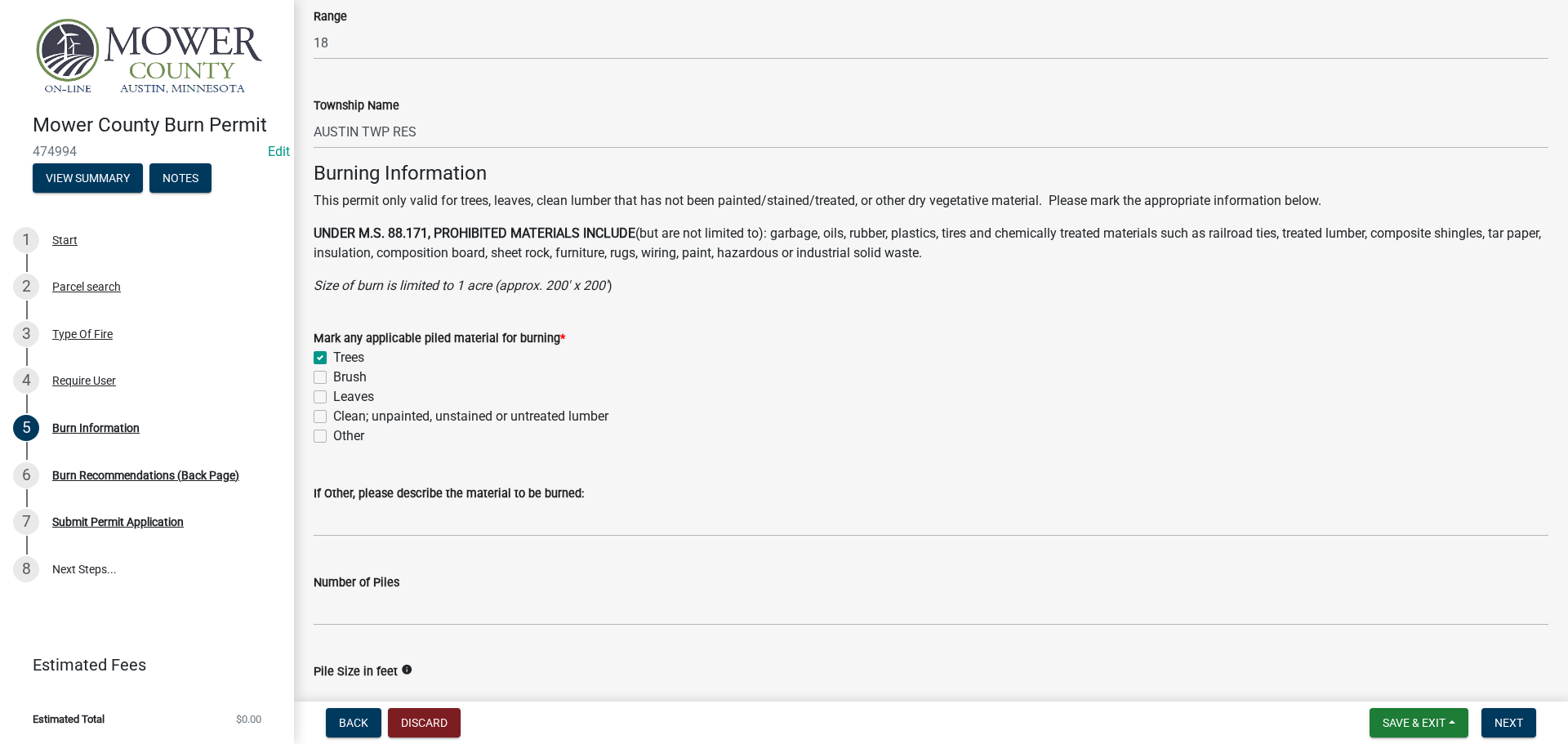
checkbox input "false"
click at [333, 381] on label "Brush" at bounding box center [350, 377] width 34 height 20
click at [333, 378] on input "Brush" at bounding box center [338, 372] width 11 height 11
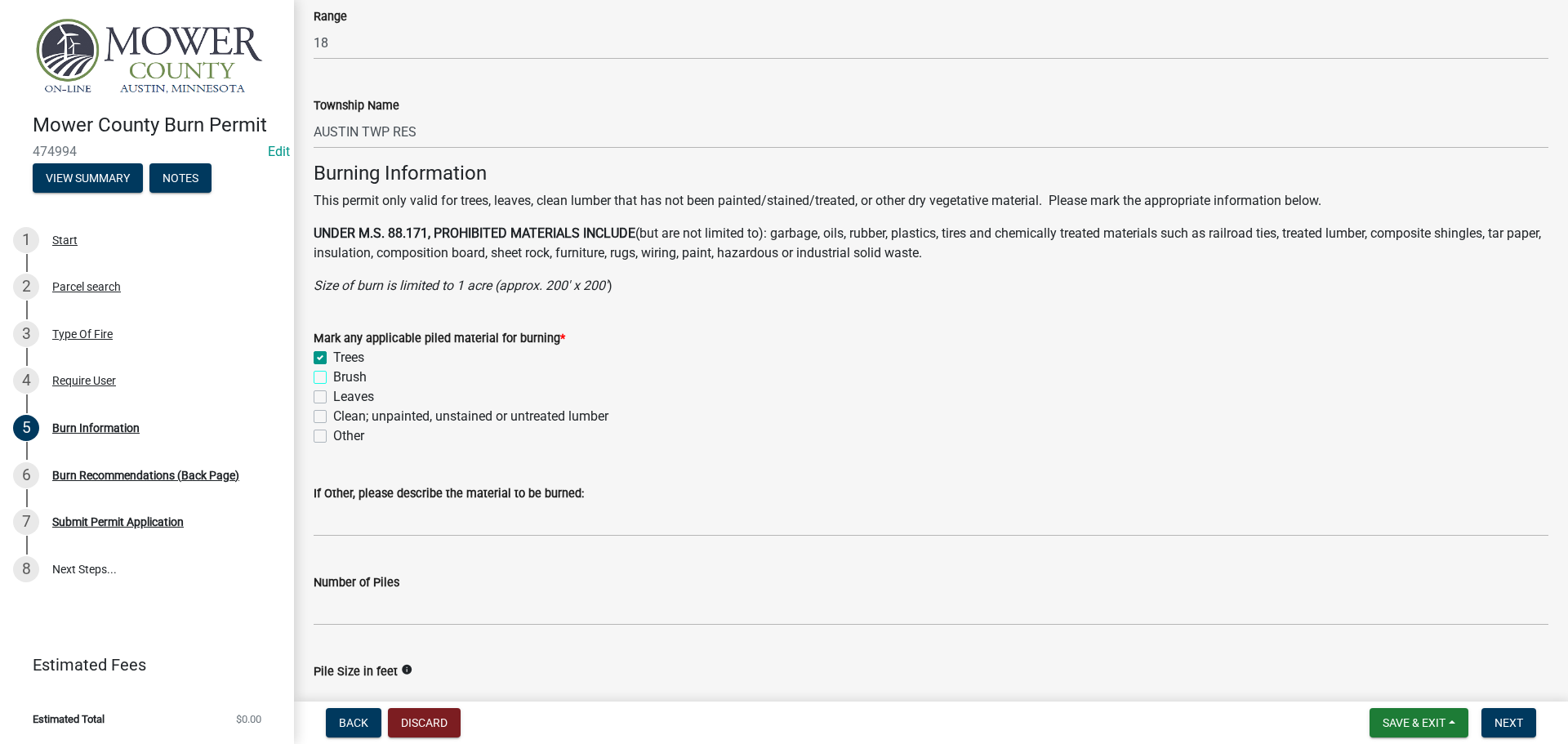
checkbox input "true"
checkbox input "false"
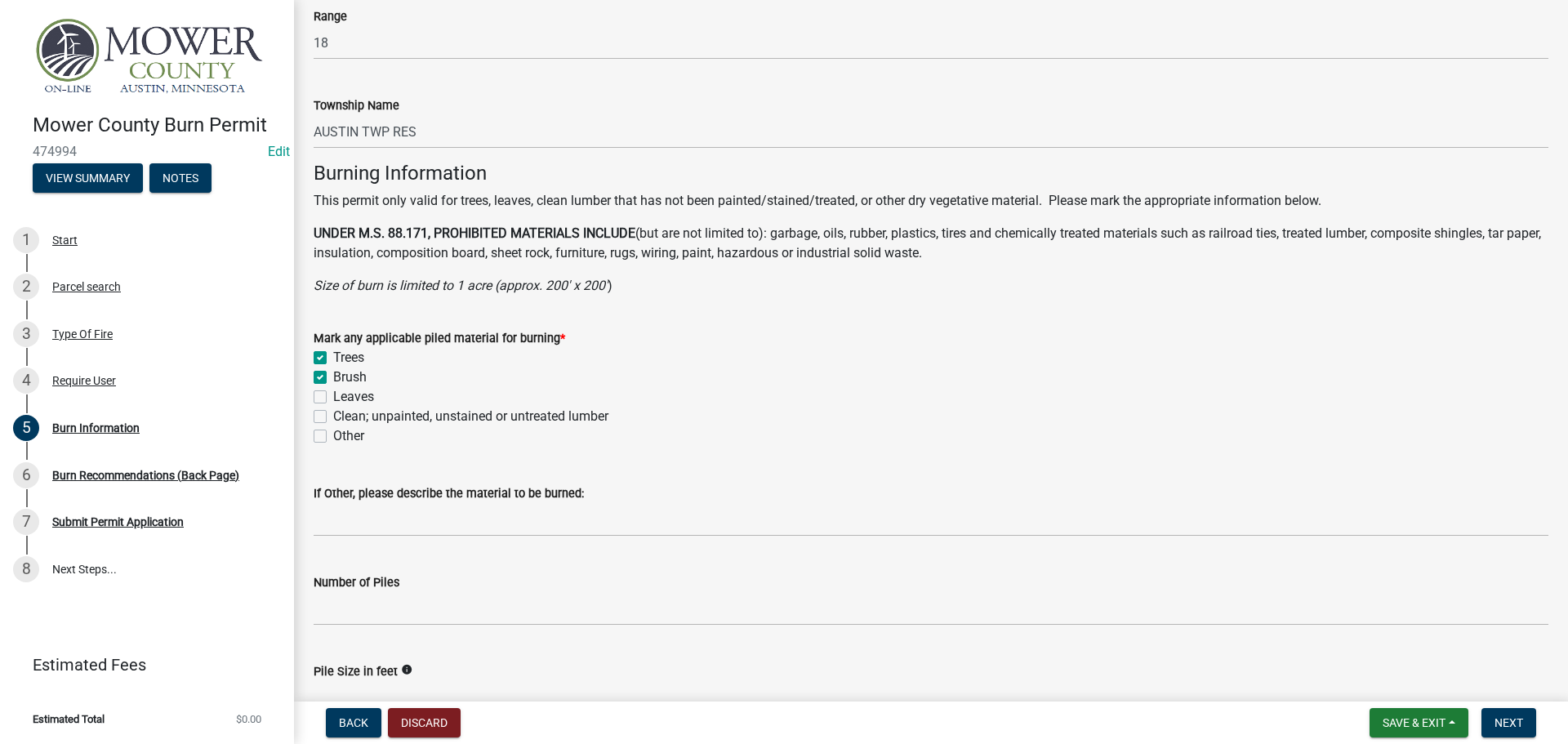
checkbox input "false"
click at [333, 397] on label "Leaves" at bounding box center [353, 397] width 41 height 20
click at [333, 397] on input "Leaves" at bounding box center [338, 392] width 11 height 11
checkbox input "true"
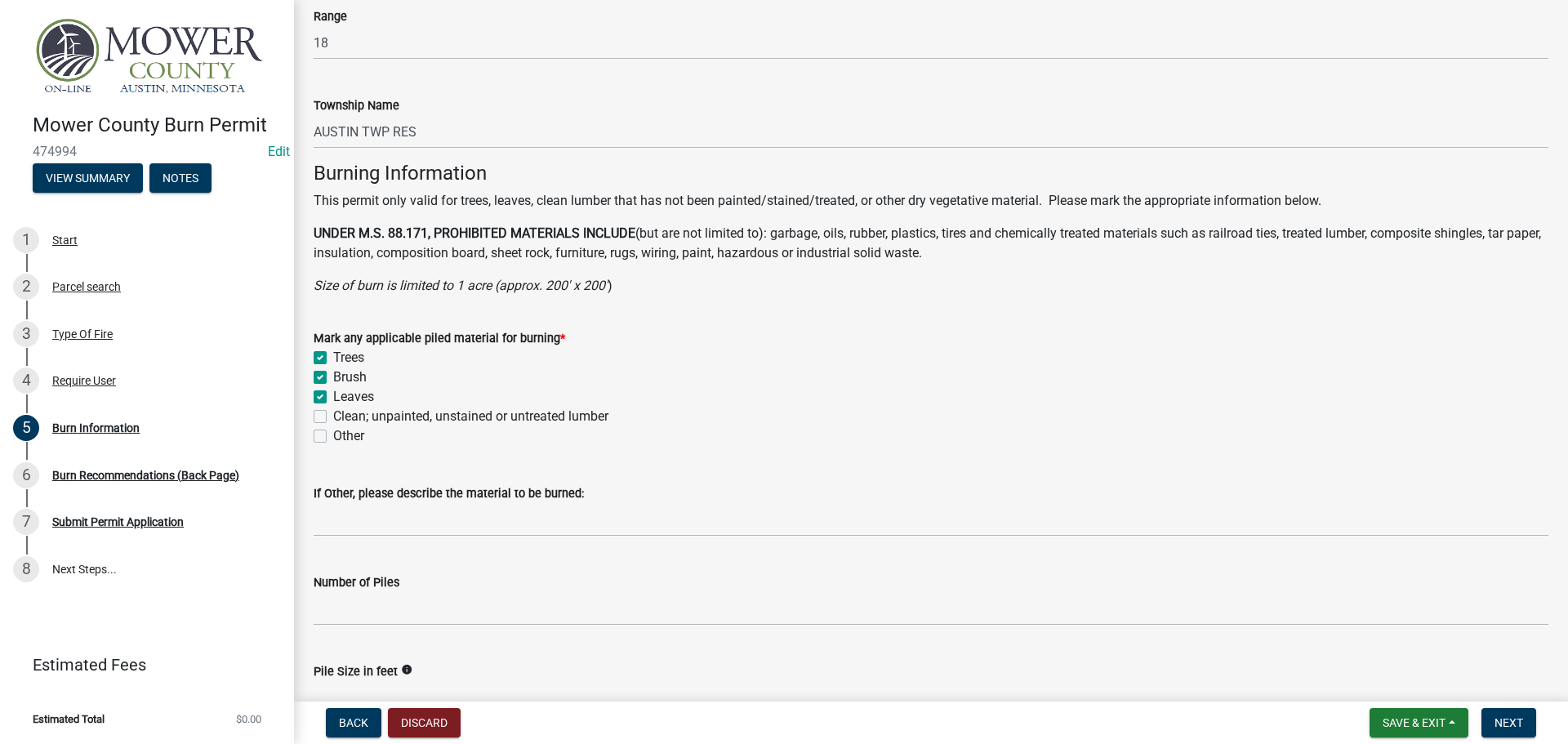
checkbox input "true"
checkbox input "false"
click at [333, 414] on label "Clean; unpainted, unstained or untreated lumber" at bounding box center [470, 416] width 275 height 20
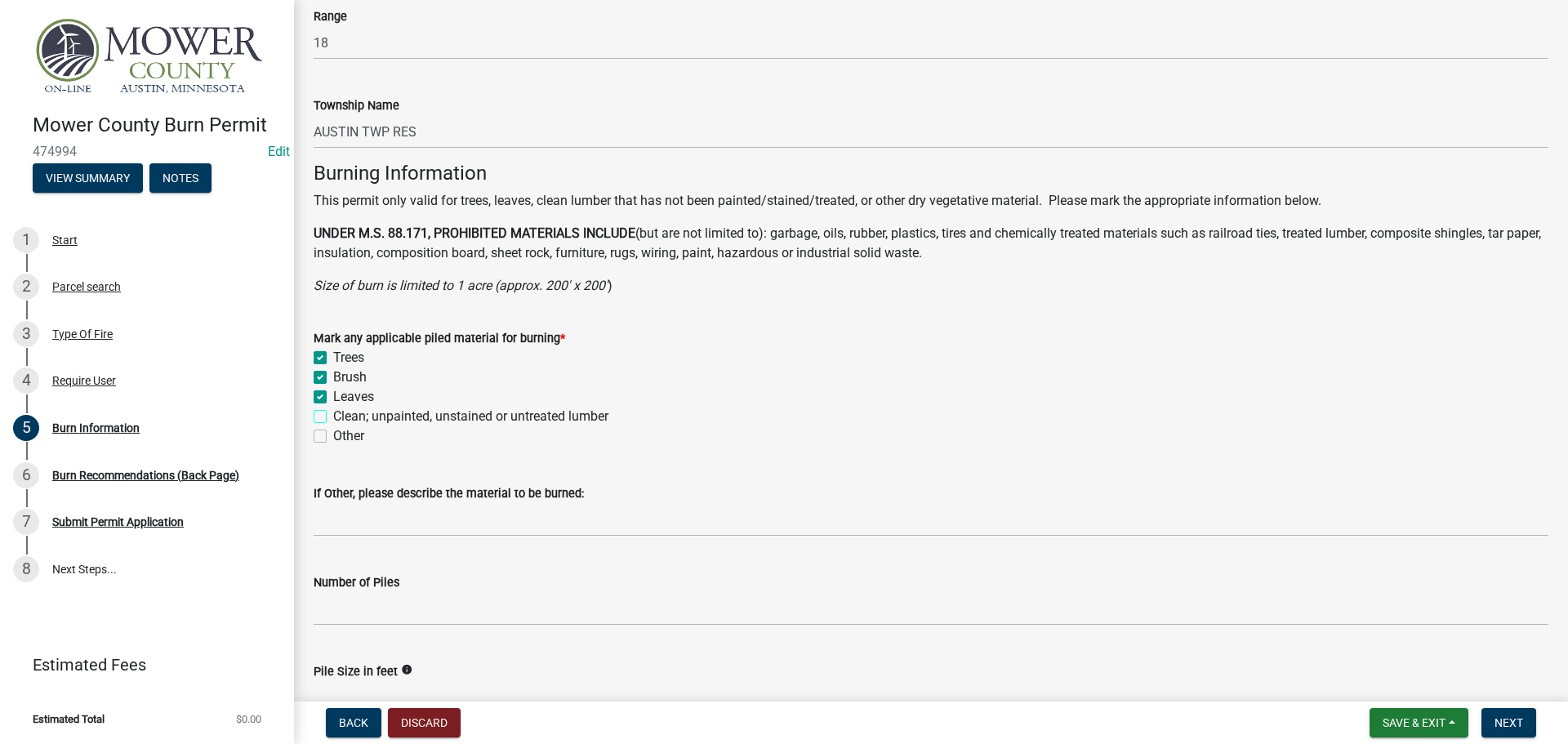
click at [333, 414] on input "Clean; unpainted, unstained or untreated lumber" at bounding box center [338, 411] width 11 height 11
checkbox input "true"
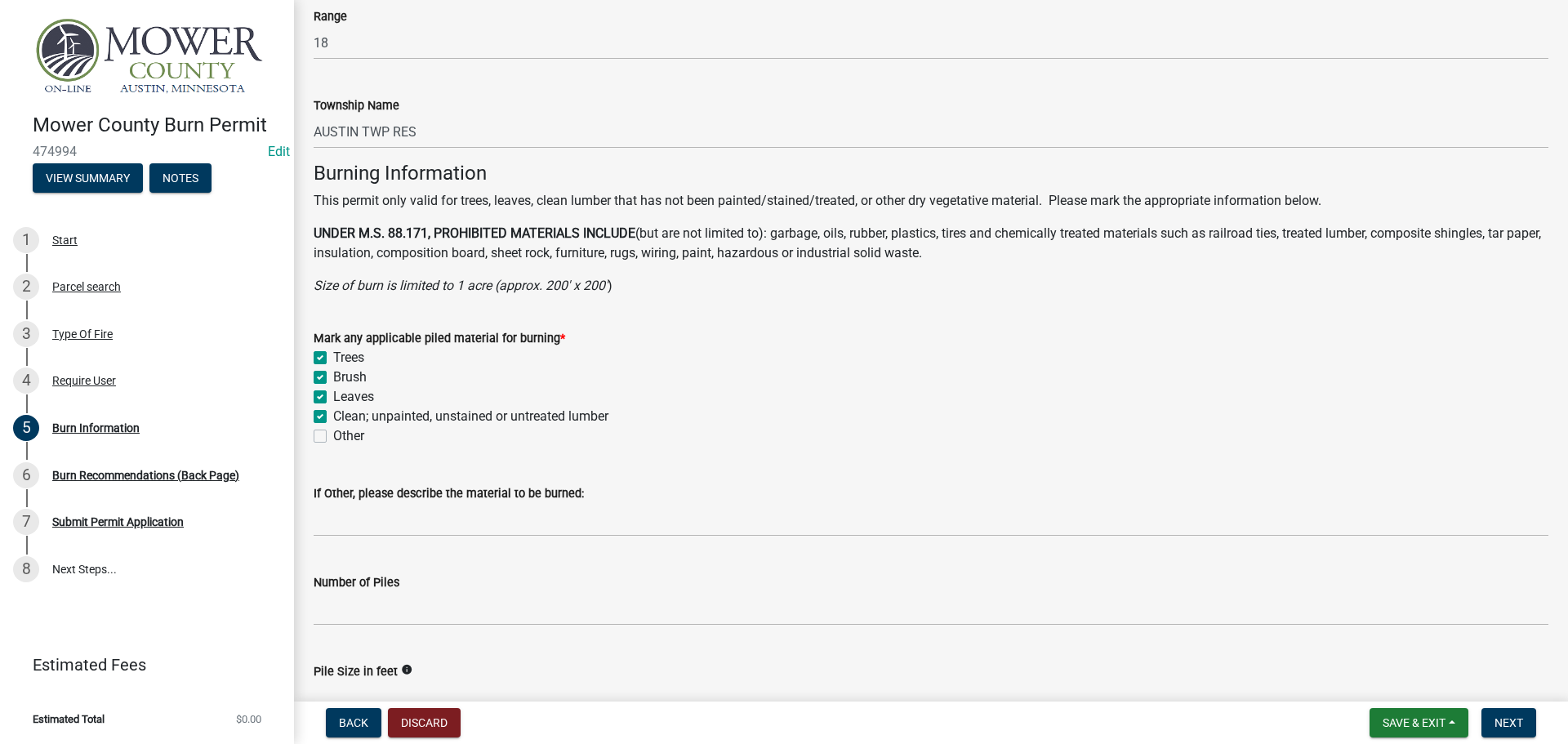
checkbox input "true"
checkbox input "false"
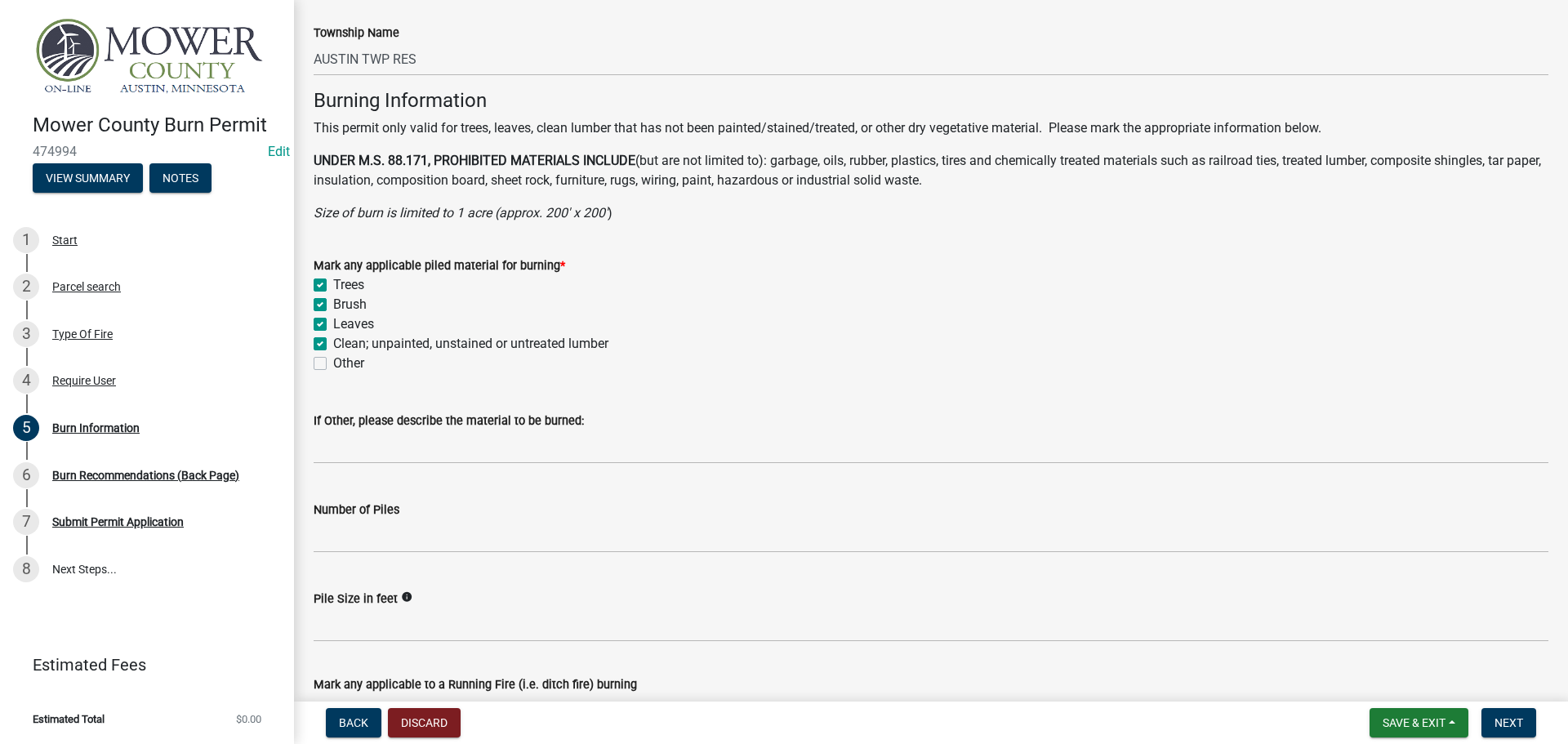
scroll to position [1358, 0]
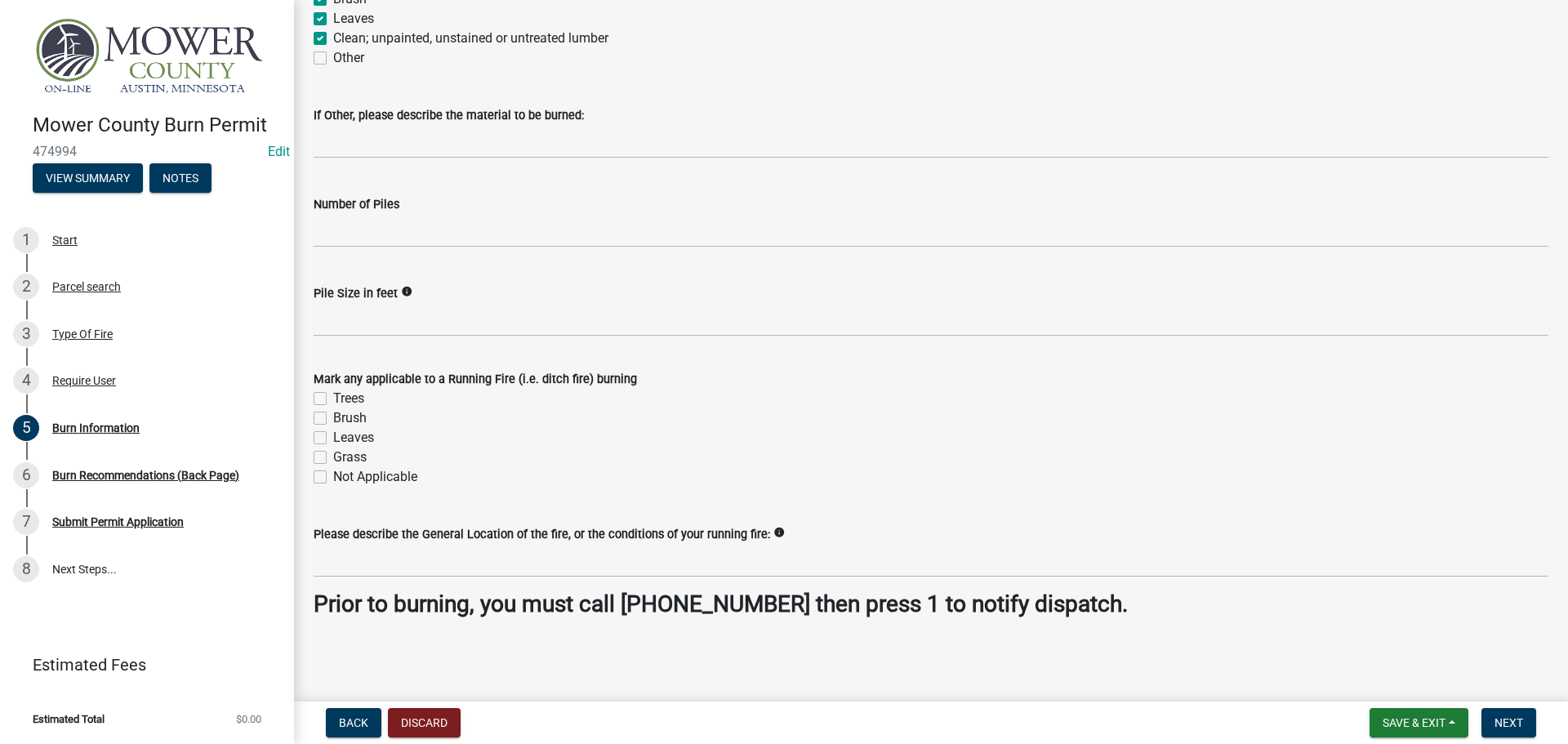
click at [333, 478] on label "Not Applicable" at bounding box center [374, 477] width 84 height 20
click at [333, 478] on input "Not Applicable" at bounding box center [338, 472] width 11 height 11
checkbox input "true"
checkbox input "false"
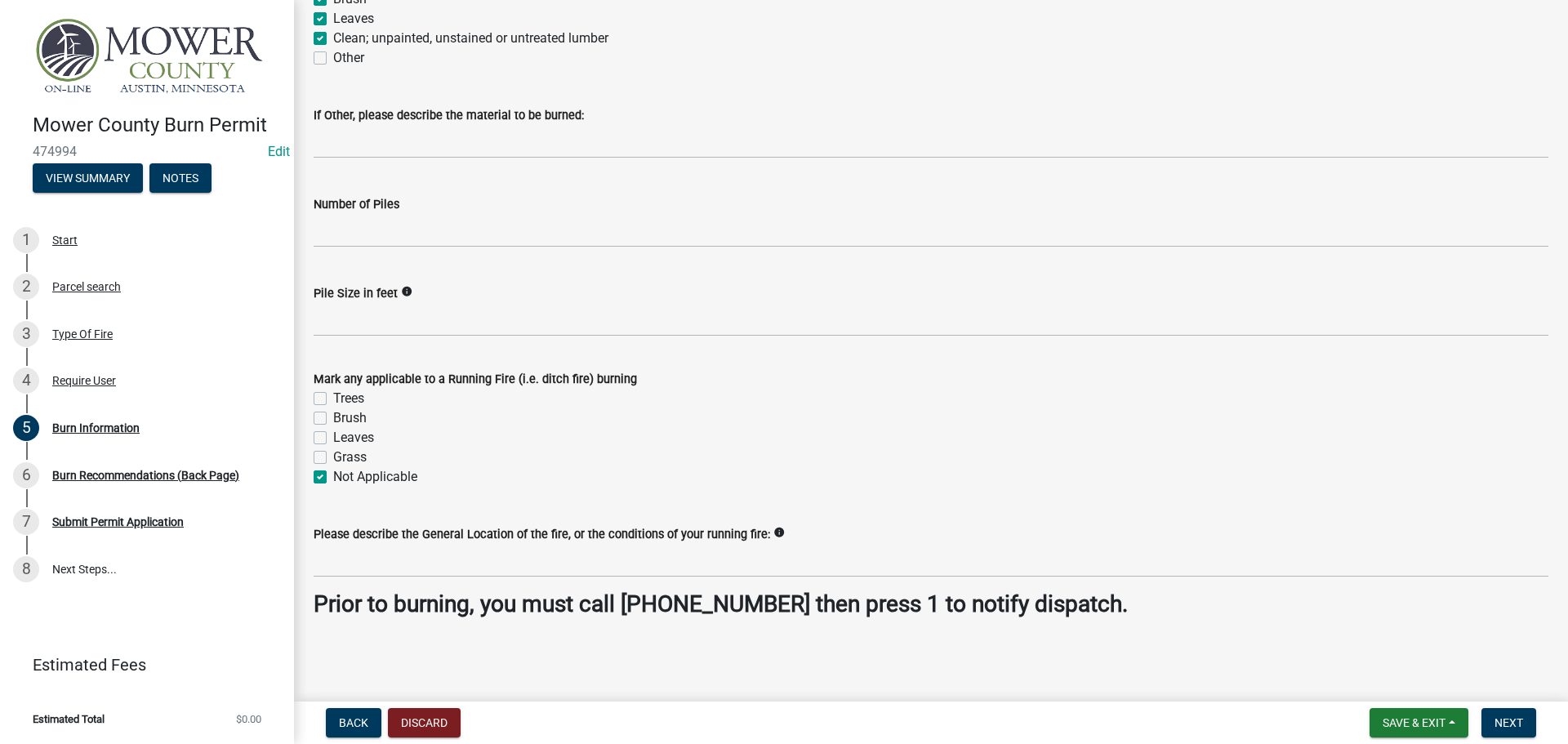
checkbox input "false"
checkbox input "true"
click at [1499, 722] on span "Next" at bounding box center [1508, 722] width 29 height 13
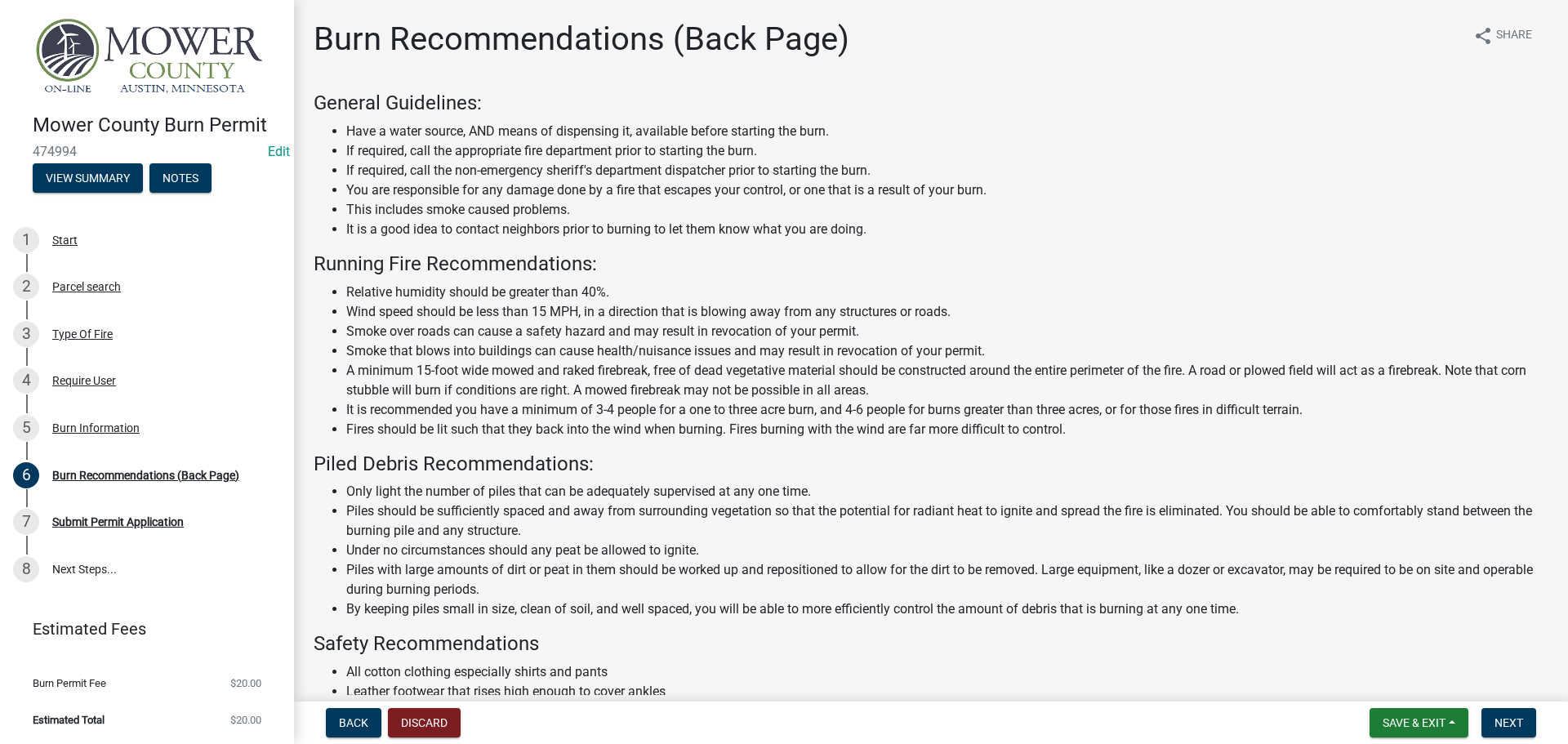
scroll to position [142, 0]
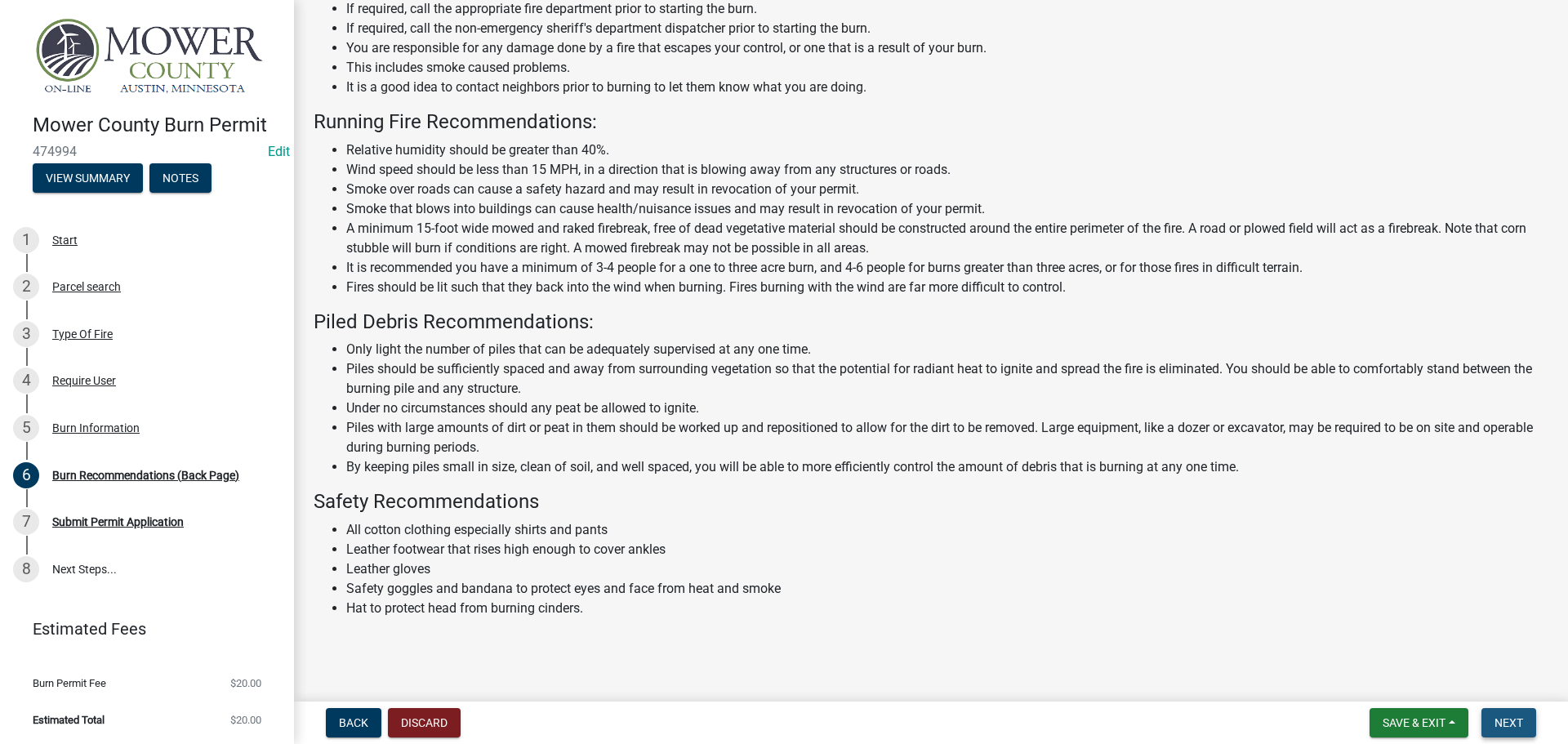
click at [1513, 718] on span "Next" at bounding box center [1508, 722] width 29 height 13
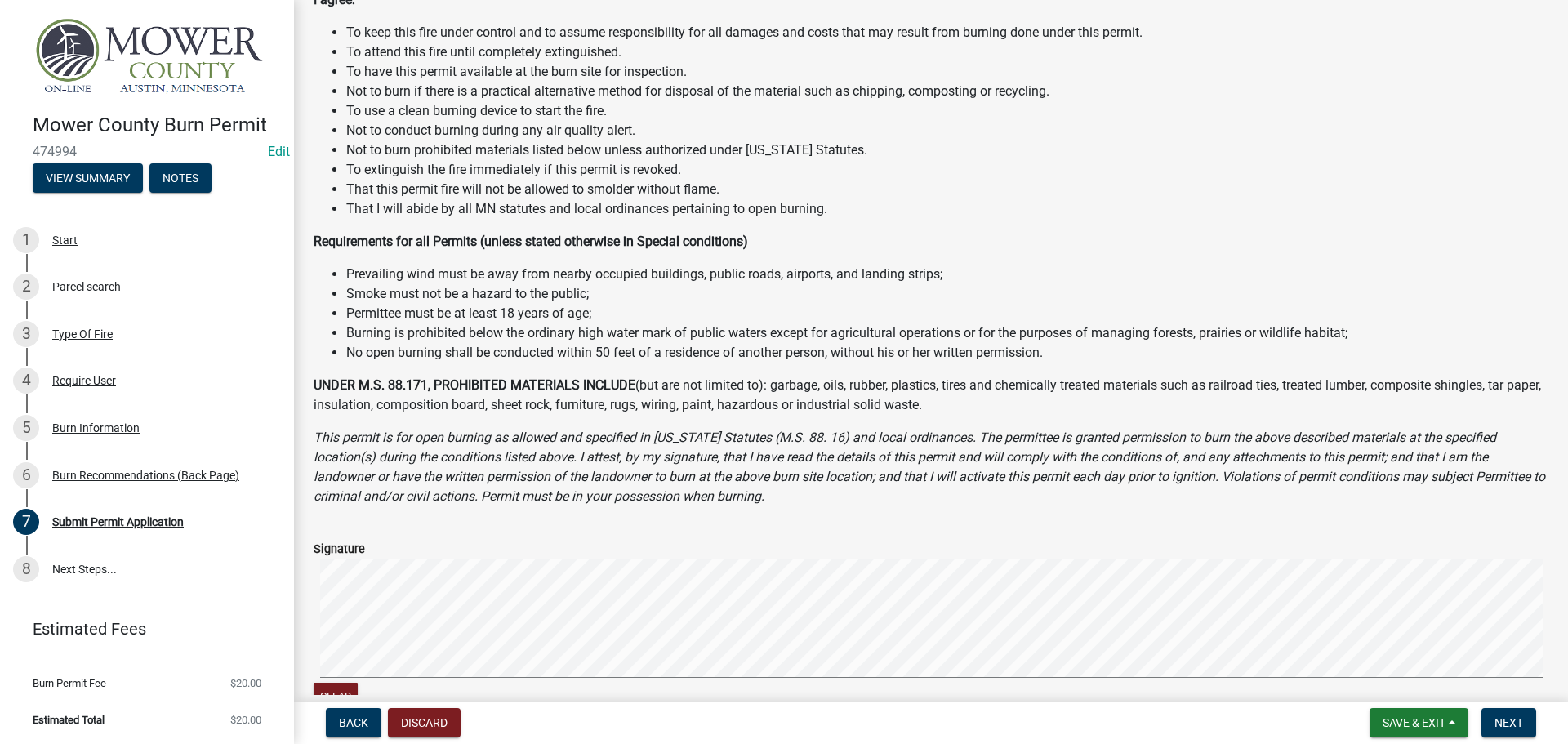
scroll to position [408, 0]
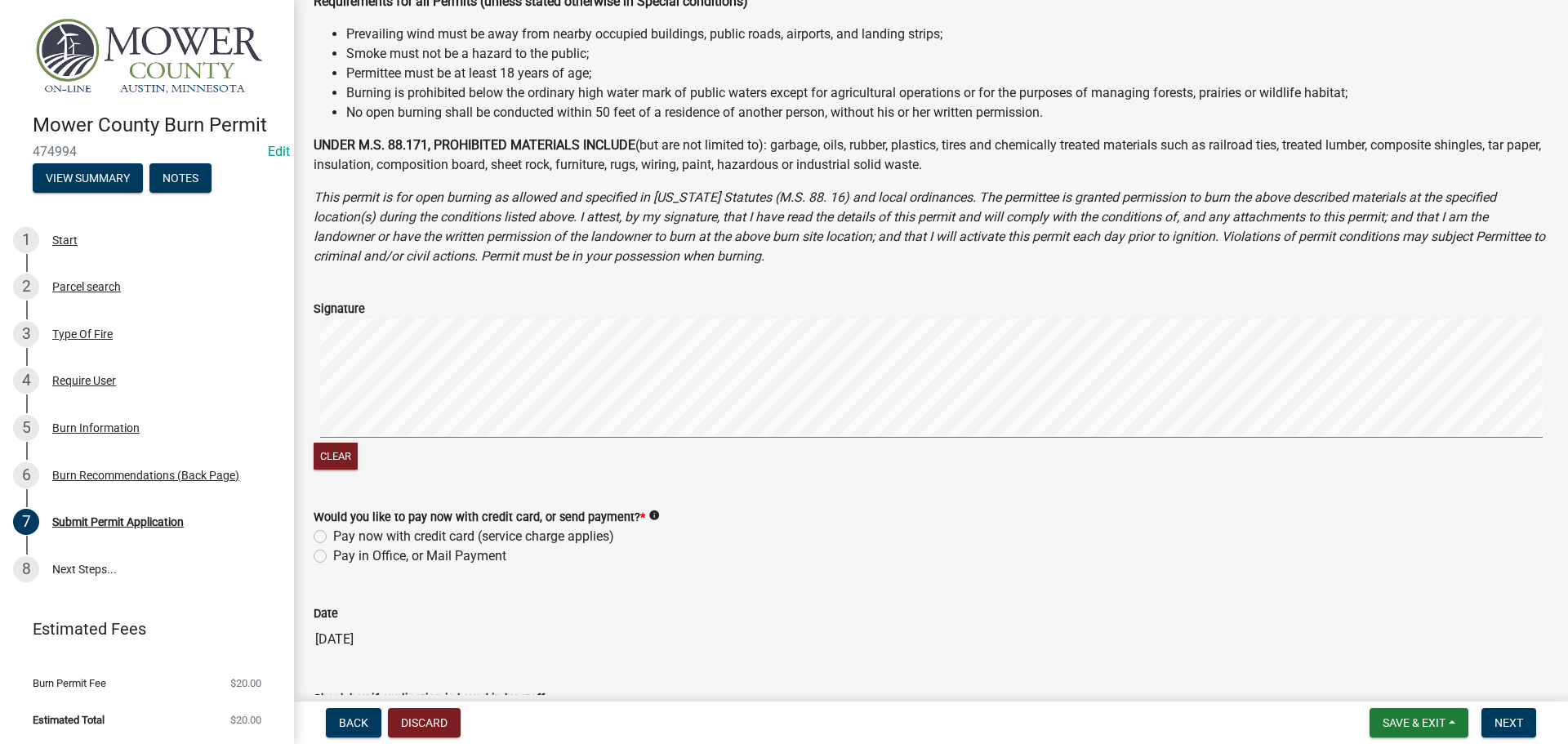
click at [333, 556] on label "Pay in Office, or Mail Payment" at bounding box center [419, 556] width 173 height 20
click at [333, 556] on input "Pay in Office, or Mail Payment" at bounding box center [338, 551] width 11 height 11
radio input "true"
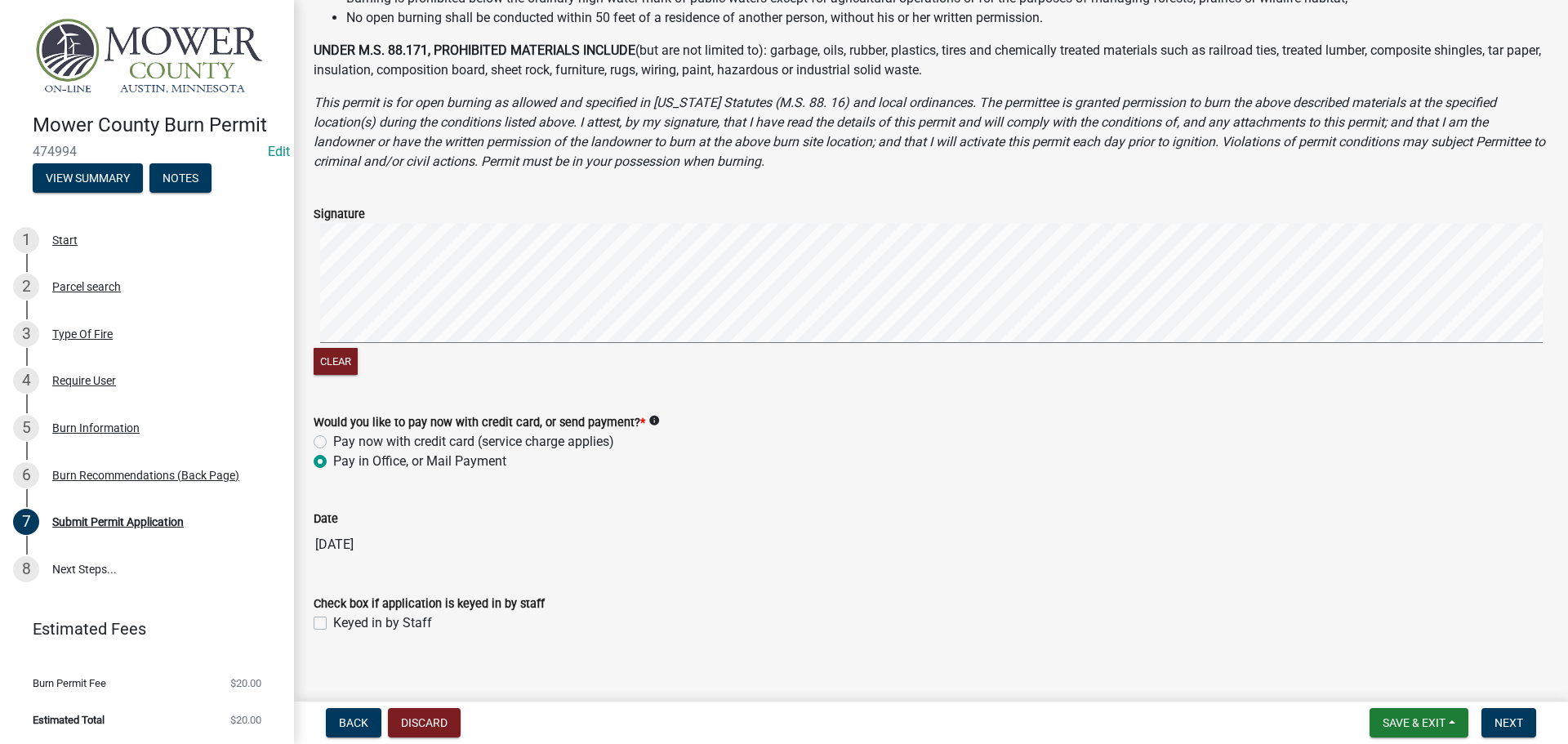
scroll to position [519, 0]
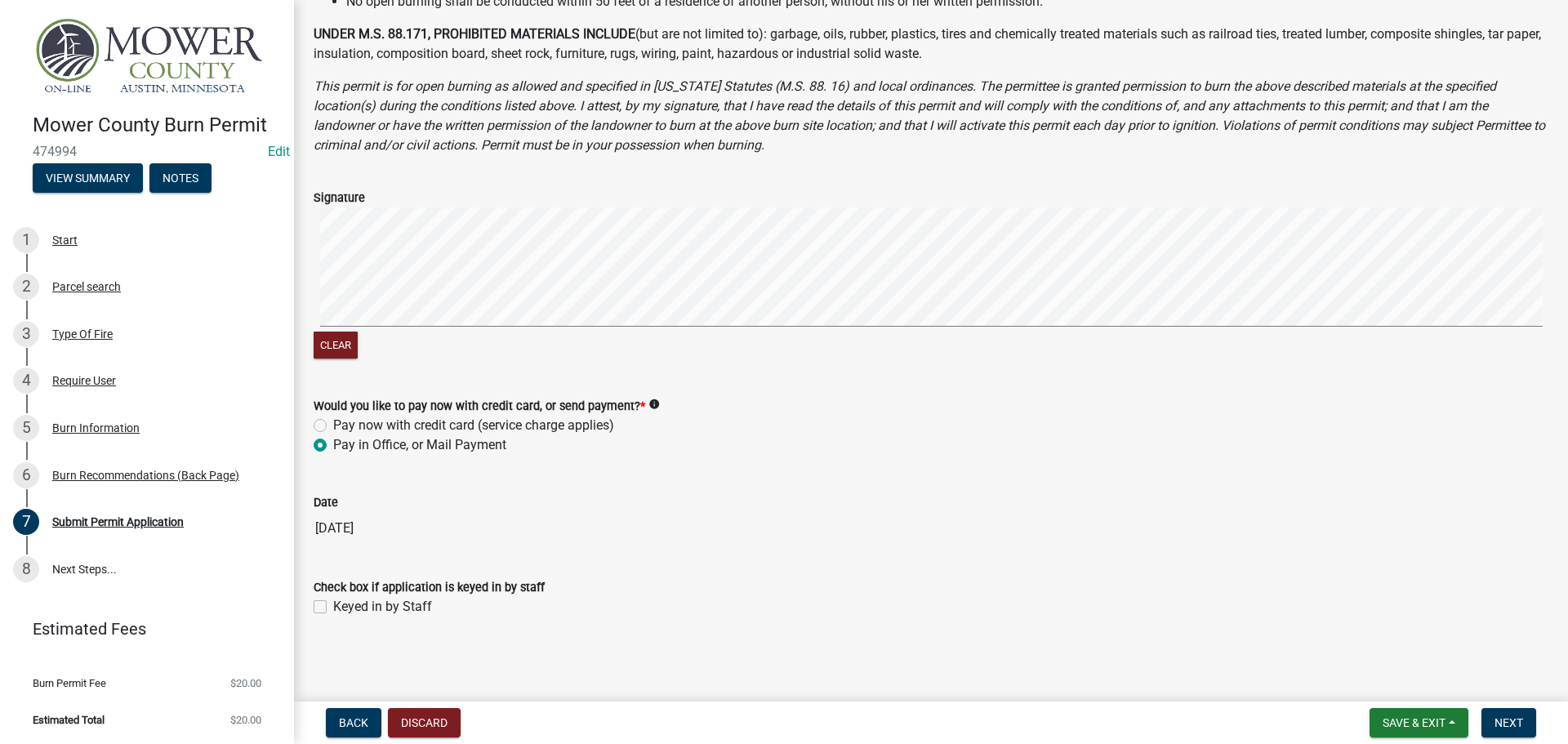
click at [333, 606] on label "Keyed in by Staff" at bounding box center [382, 607] width 99 height 20
click at [333, 606] on input "Keyed in by Staff" at bounding box center [338, 602] width 11 height 11
checkbox input "true"
click at [1502, 722] on span "Next" at bounding box center [1508, 722] width 29 height 13
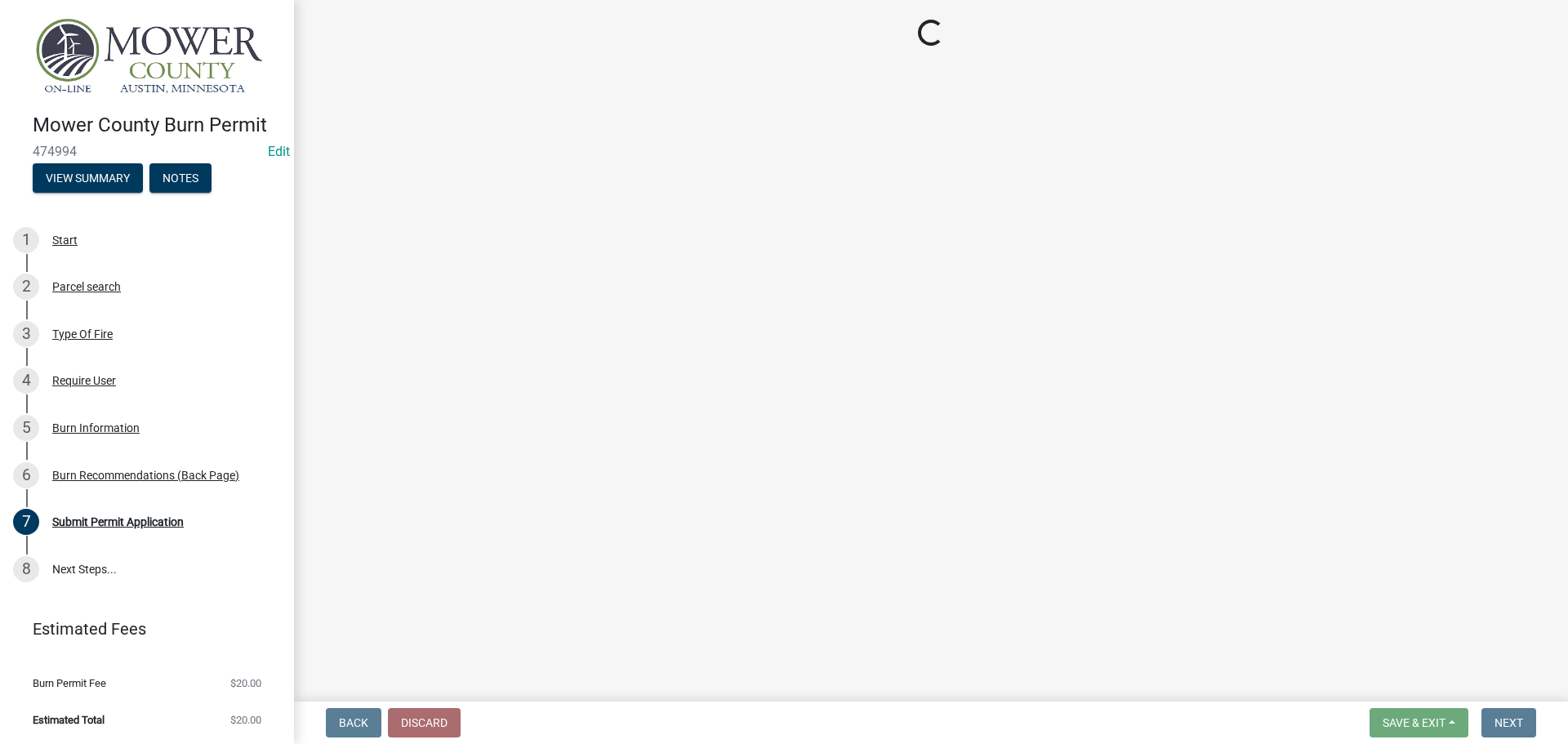
select select "3: 3"
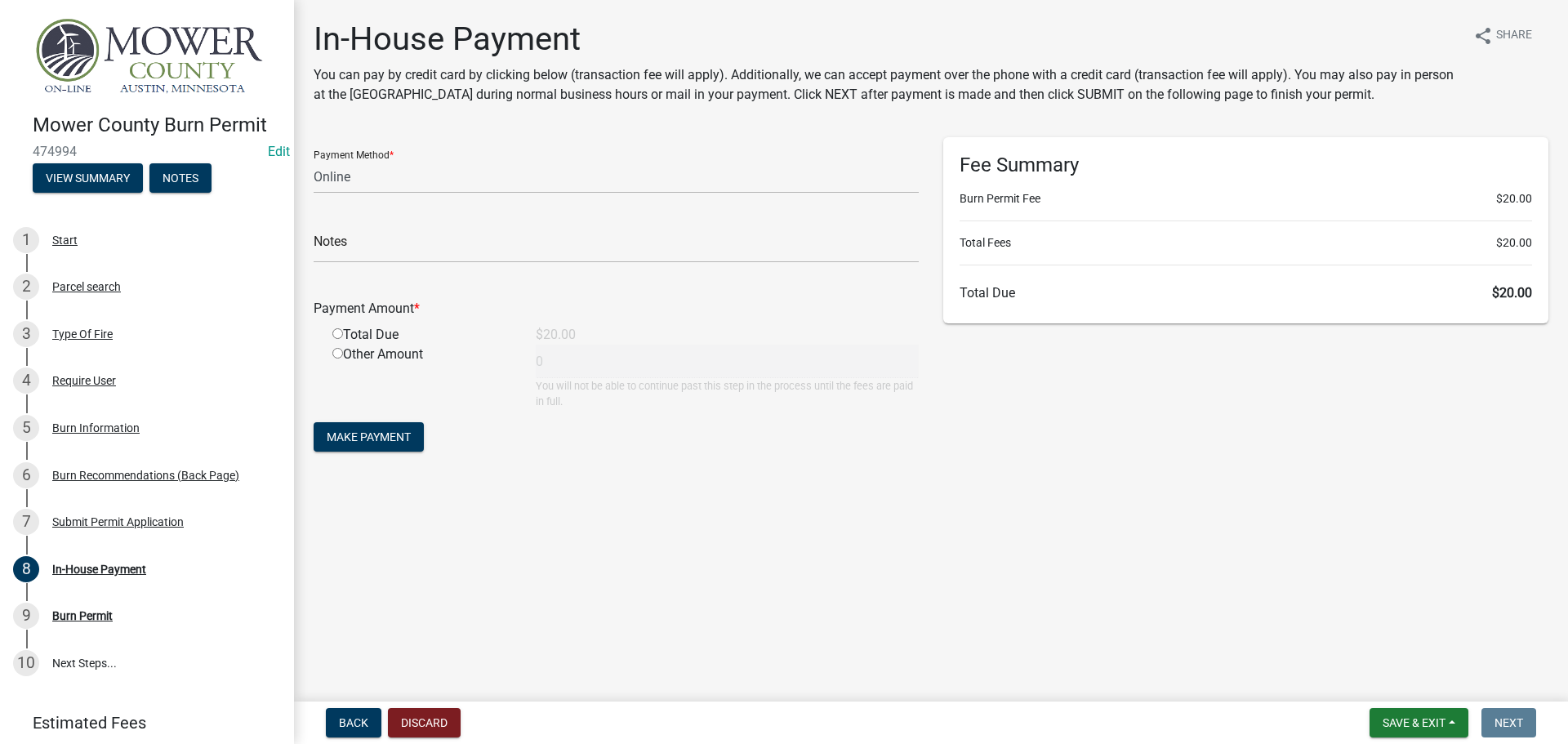
click at [337, 336] on input "radio" at bounding box center [337, 333] width 11 height 11
radio input "true"
type input "20"
click at [365, 187] on select "Credit Card POS Check Cash Online" at bounding box center [616, 177] width 605 height 34
select select "2: 1"
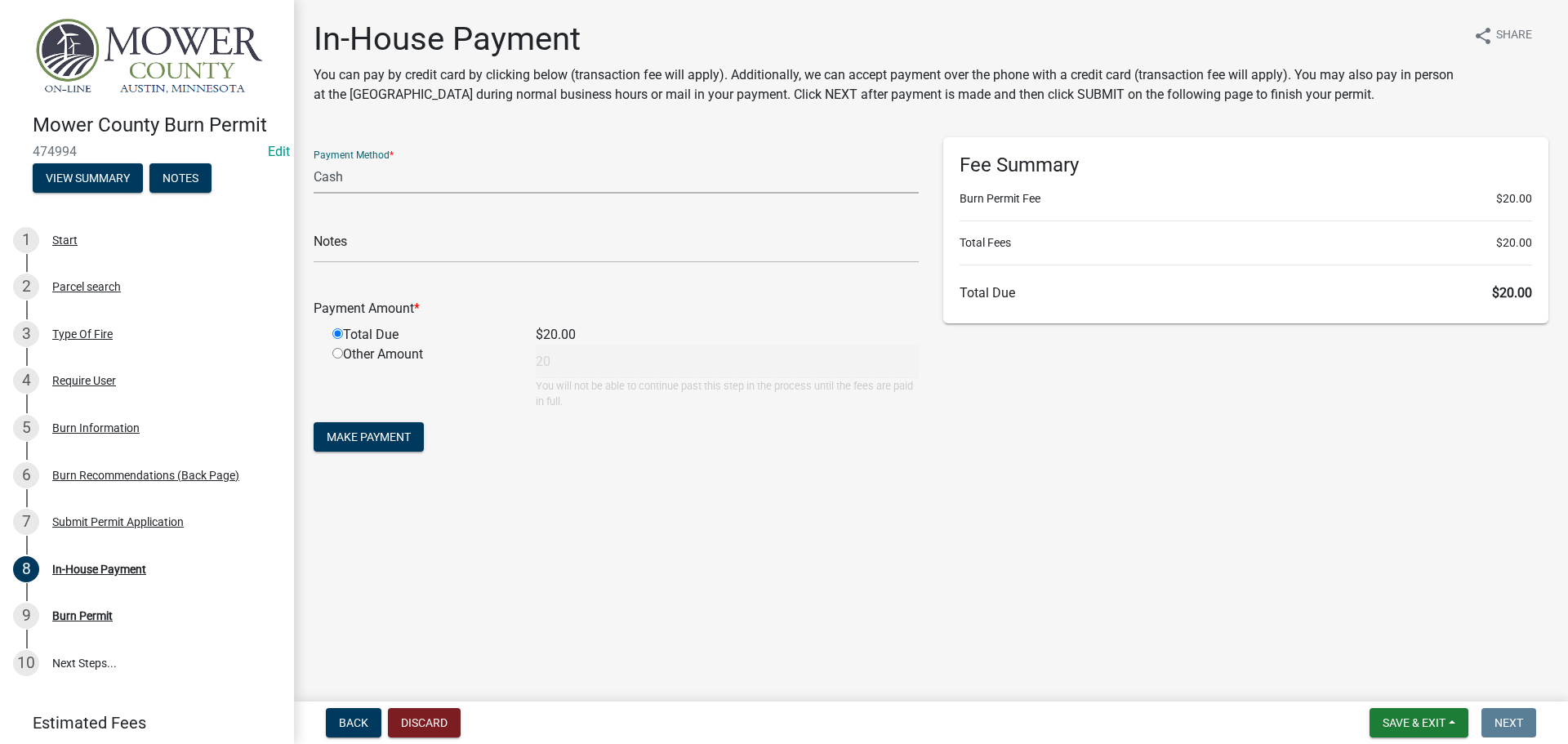
click at [314, 160] on select "Credit Card POS Check Cash Online" at bounding box center [616, 177] width 605 height 34
click at [357, 437] on span "Make Payment" at bounding box center [368, 436] width 84 height 13
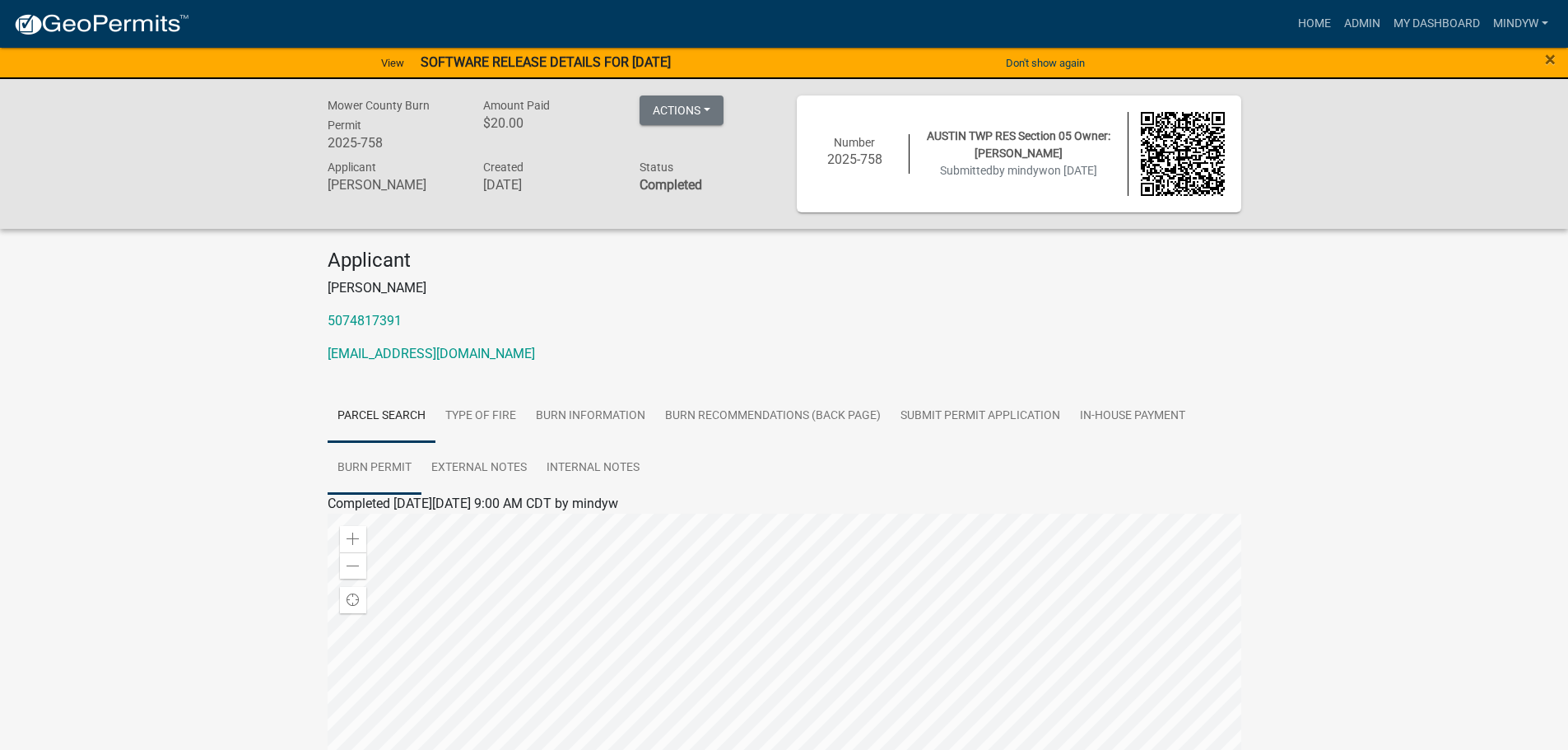
click at [383, 470] on link "Burn Permit" at bounding box center [375, 468] width 94 height 53
click at [377, 524] on link "Burn Permit" at bounding box center [368, 523] width 68 height 16
